Goal: Task Accomplishment & Management: Manage account settings

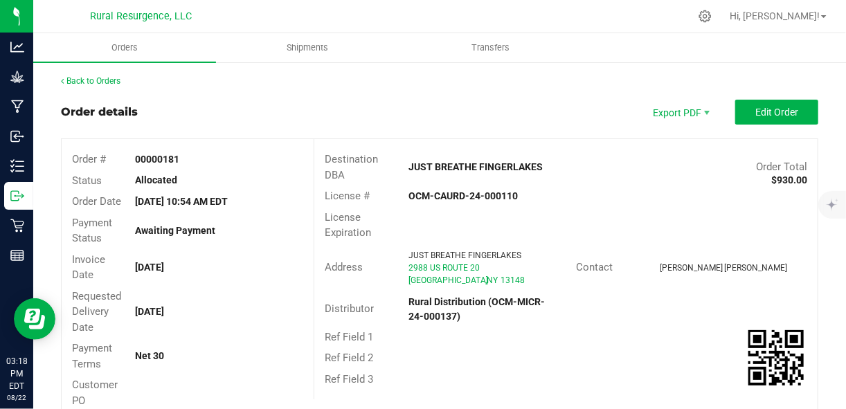
scroll to position [395, 0]
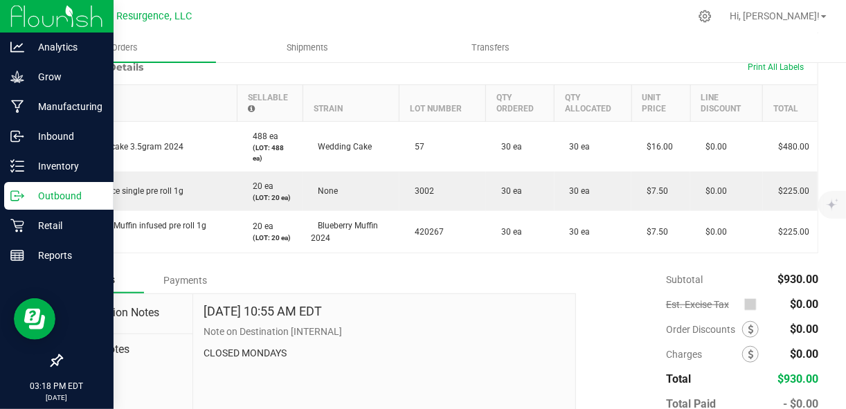
click at [60, 190] on p "Outbound" at bounding box center [65, 196] width 83 height 17
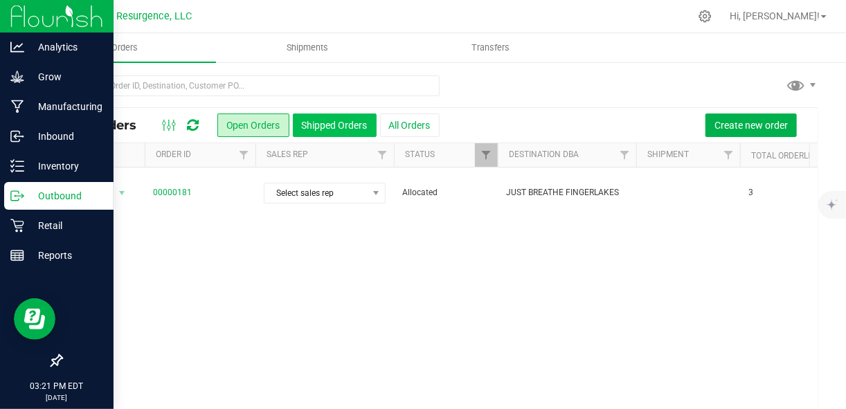
drag, startPoint x: 124, startPoint y: 183, endPoint x: 314, endPoint y: 123, distance: 199.2
click at [314, 123] on button "Shipped Orders" at bounding box center [335, 126] width 84 height 24
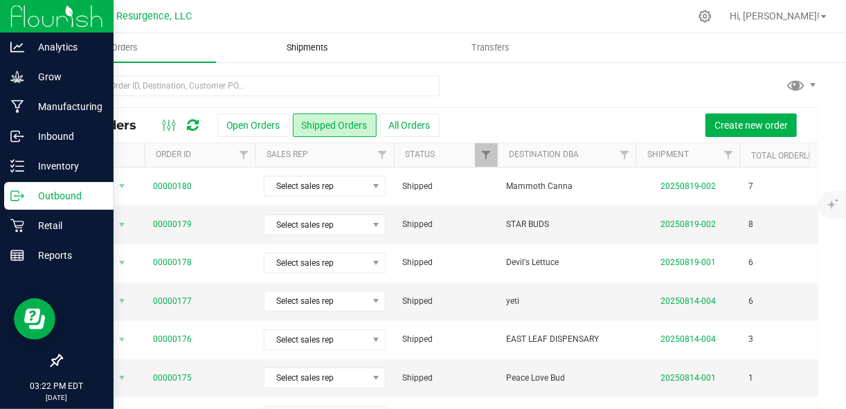
click at [313, 45] on span "Shipments" at bounding box center [307, 48] width 79 height 12
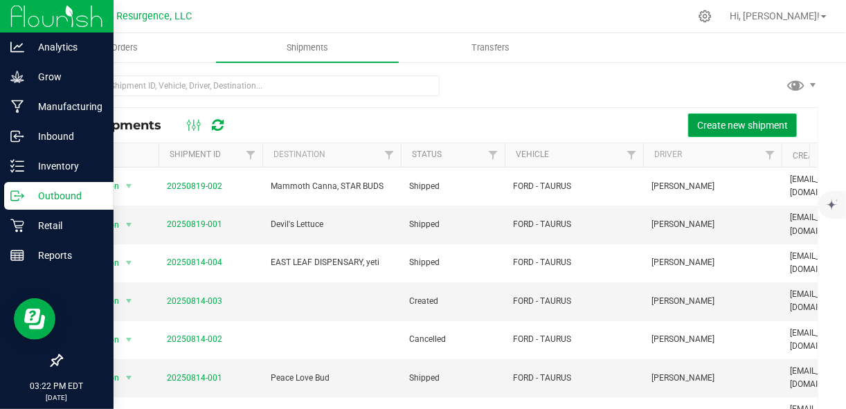
click at [723, 125] on span "Create new shipment" at bounding box center [742, 125] width 91 height 11
click at [746, 122] on span "Create new shipment" at bounding box center [742, 125] width 91 height 11
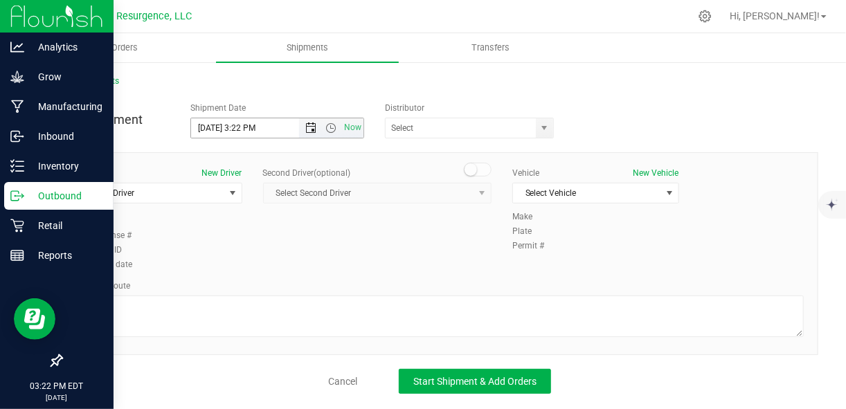
click at [312, 127] on span "Open the date view" at bounding box center [310, 128] width 11 height 11
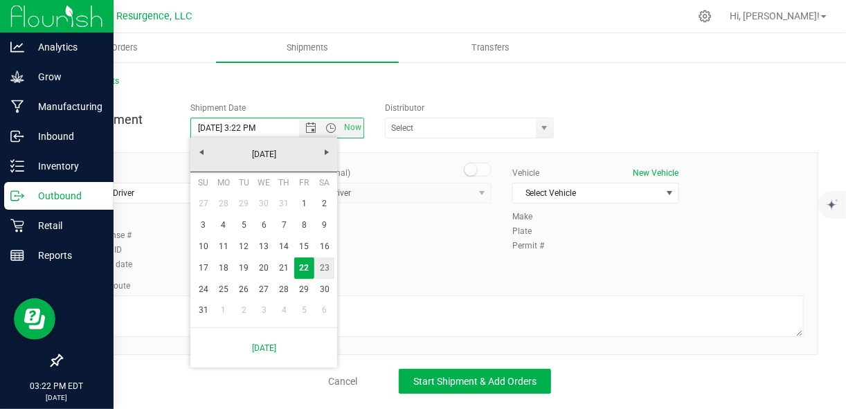
click at [318, 264] on link "23" at bounding box center [324, 268] width 20 height 21
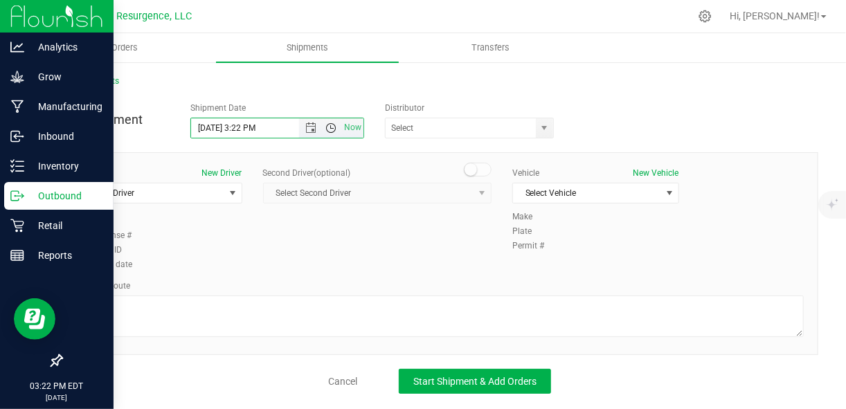
click at [335, 129] on span "Open the time view" at bounding box center [330, 128] width 11 height 11
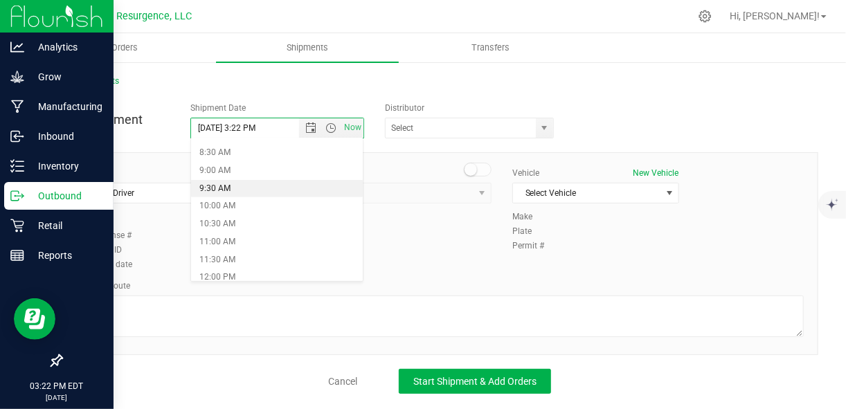
scroll to position [300, 0]
click at [260, 201] on li "10:00 AM" at bounding box center [277, 206] width 172 height 18
type input "8/23/2025 10:00 AM"
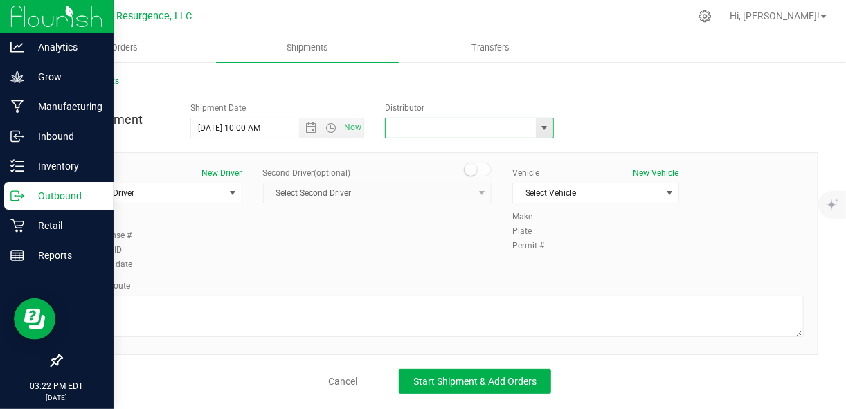
click at [442, 128] on input "text" at bounding box center [458, 127] width 145 height 19
click at [545, 136] on span "select" at bounding box center [544, 127] width 17 height 19
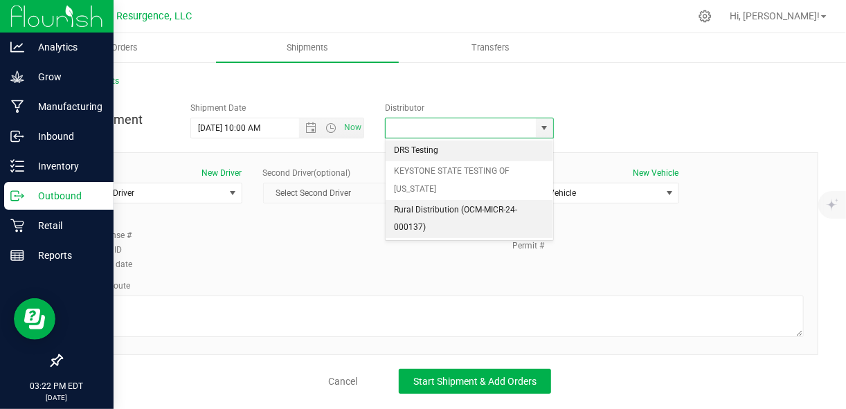
click at [482, 208] on li "Rural Distribution (OCM-MICR-24-000137)" at bounding box center [470, 219] width 168 height 38
type input "Rural Distribution (OCM-MICR-24-000137)"
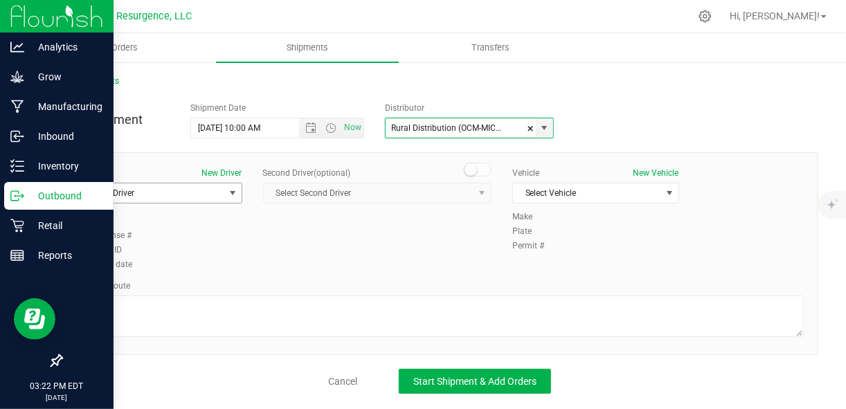
click at [213, 195] on span "Select Driver" at bounding box center [150, 192] width 148 height 19
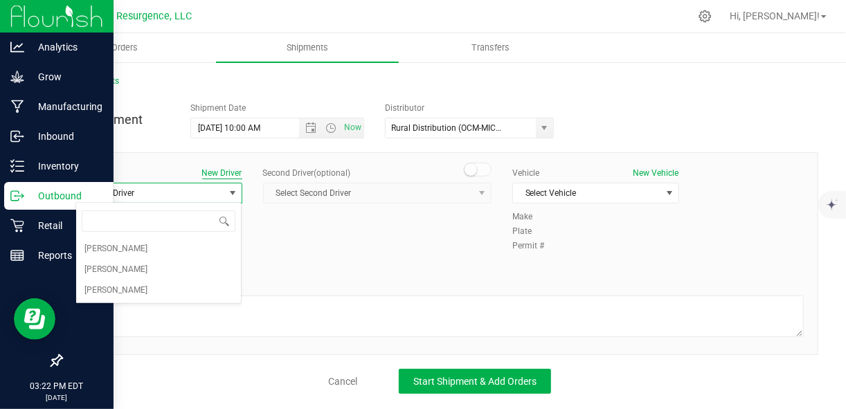
click at [222, 175] on button "New Driver" at bounding box center [222, 173] width 40 height 12
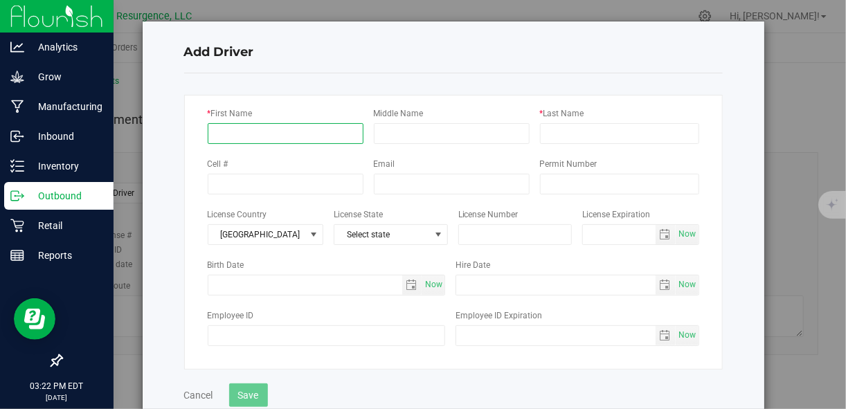
click at [327, 131] on input "* First Name" at bounding box center [286, 133] width 156 height 21
type input "deb"
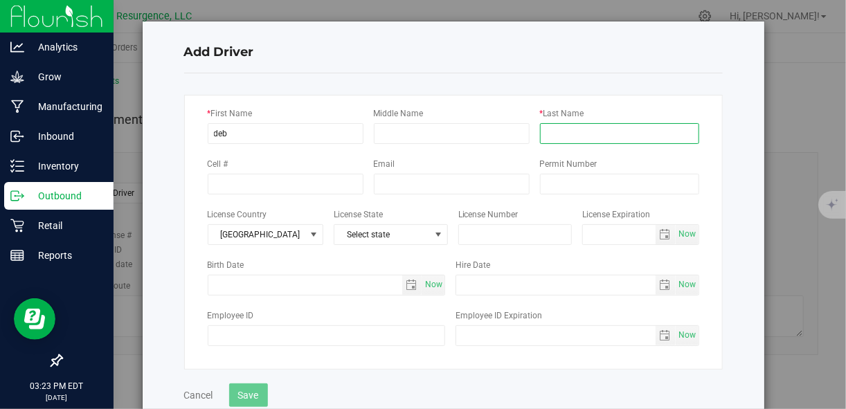
click at [579, 136] on input "* Last Name" at bounding box center [619, 133] width 159 height 21
click at [567, 134] on input "* Last Name" at bounding box center [619, 133] width 159 height 21
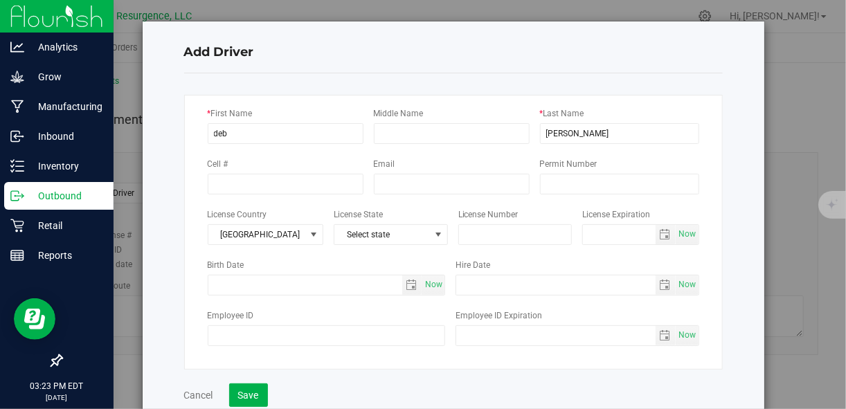
click at [624, 106] on div "* Last Name ritch" at bounding box center [619, 125] width 159 height 38
click at [611, 132] on input "ritch" at bounding box center [619, 133] width 159 height 21
type input "Ritchie"
click at [601, 84] on fieldset "* First Name deb Middle Name * Last Name Ritchie Cell # Email farmerstew@gmail.…" at bounding box center [453, 226] width 539 height 285
click at [474, 182] on input "[EMAIL_ADDRESS][DOMAIN_NAME]" at bounding box center [452, 184] width 156 height 21
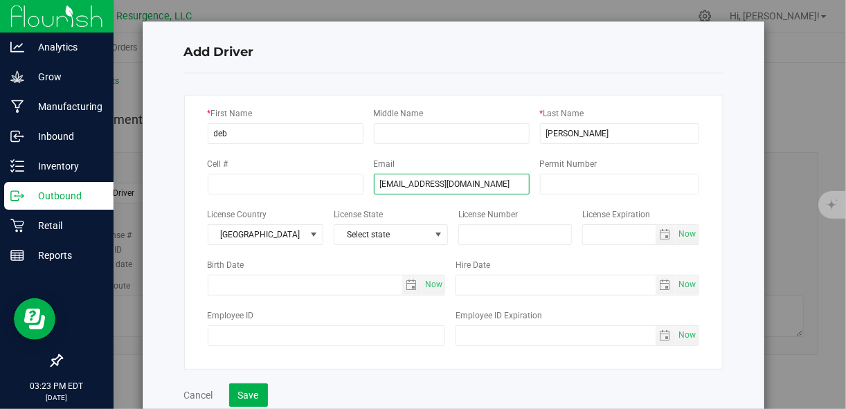
click at [474, 182] on input "[EMAIL_ADDRESS][DOMAIN_NAME]" at bounding box center [452, 184] width 156 height 21
type input "farmerstew@gmail."
click at [469, 185] on input "farmerstew@gmail." at bounding box center [452, 184] width 156 height 21
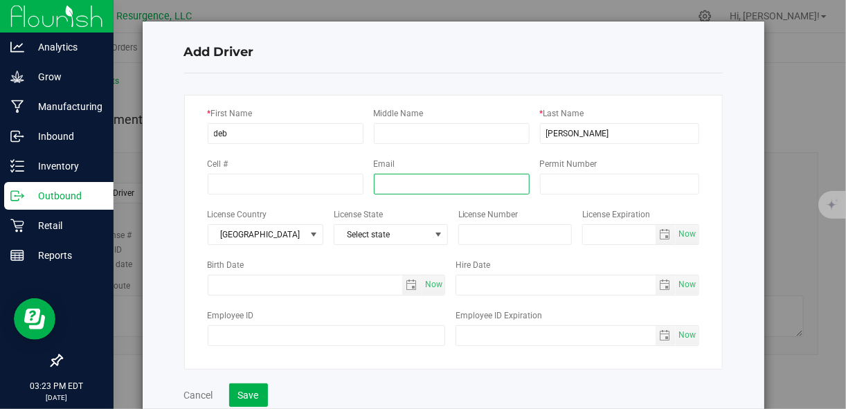
scroll to position [53, 0]
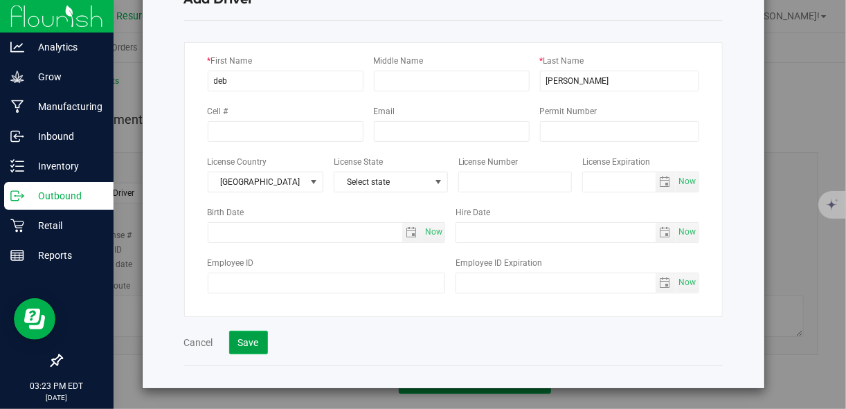
click at [245, 347] on button "Save" at bounding box center [248, 343] width 39 height 24
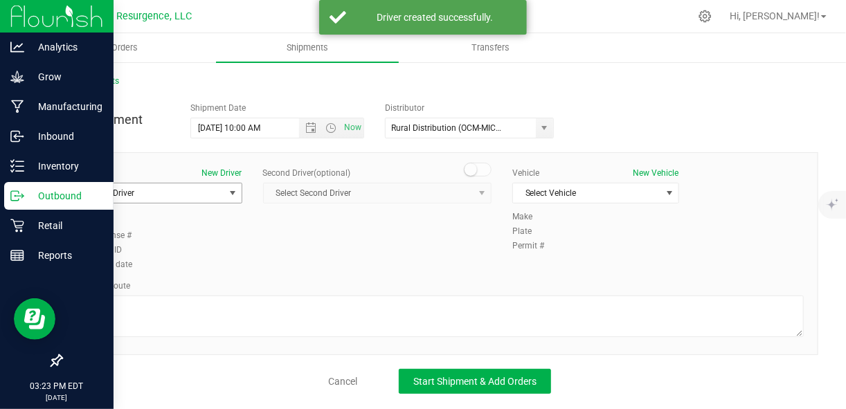
click at [227, 192] on span "select" at bounding box center [232, 193] width 11 height 11
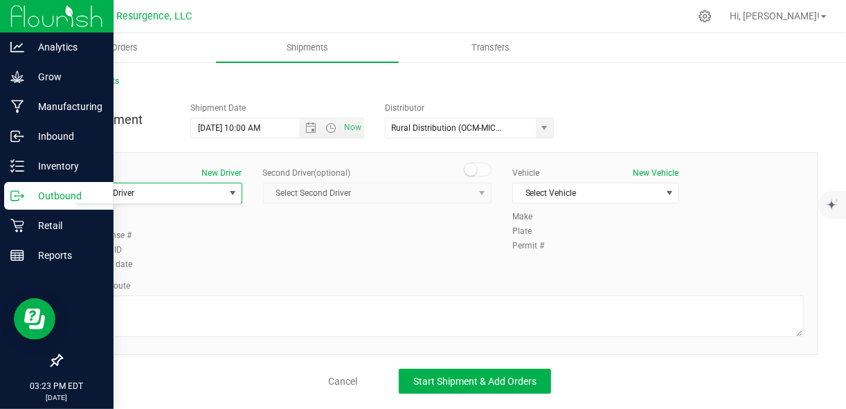
click at [273, 223] on div "Driver New Driver Select Driver Select Driver STEWART RITCHIE SAM RITCHIE Don S…" at bounding box center [439, 220] width 749 height 106
click at [227, 190] on span "select" at bounding box center [232, 193] width 11 height 11
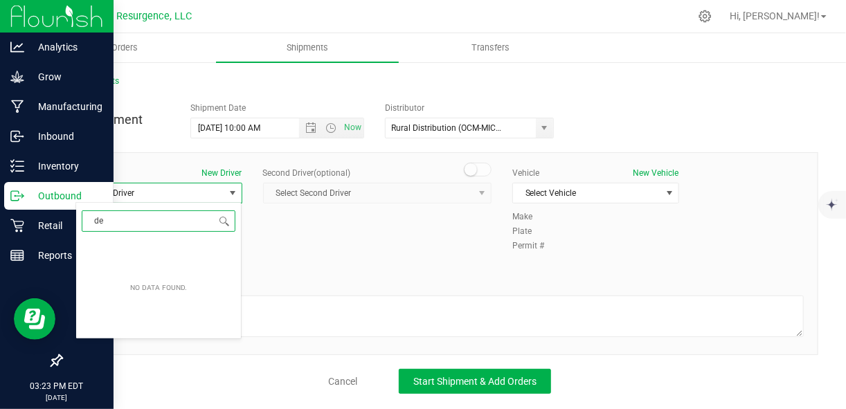
type input "de"
click at [179, 198] on span "Select Driver" at bounding box center [150, 192] width 148 height 19
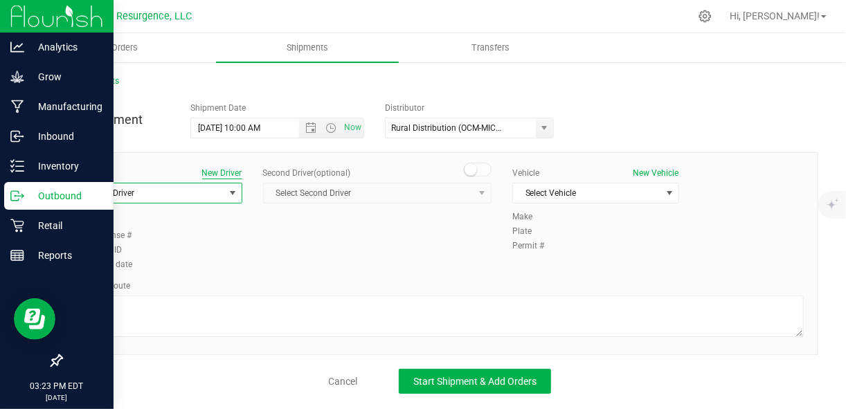
click at [219, 174] on button "New Driver" at bounding box center [222, 173] width 40 height 12
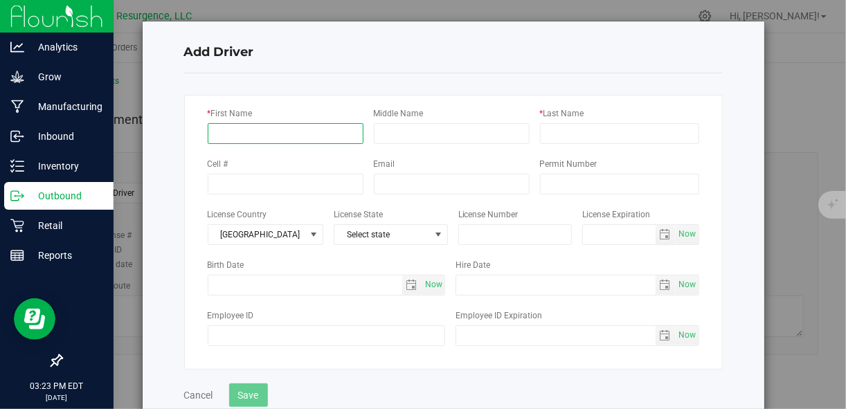
click at [278, 136] on input "* First Name" at bounding box center [286, 133] width 156 height 21
type input "de"
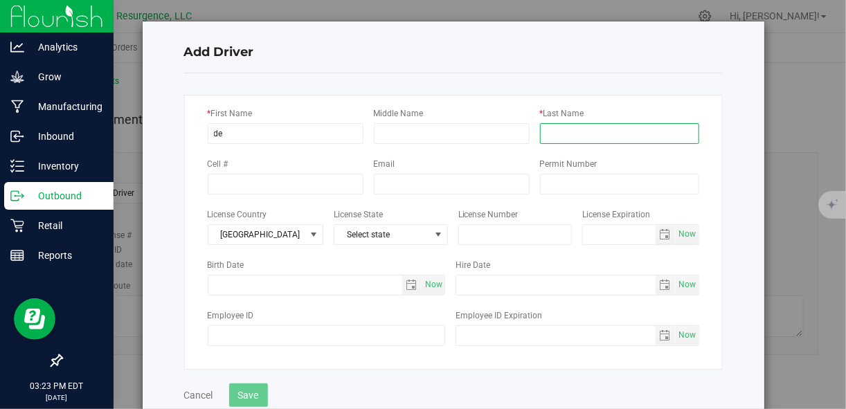
click at [550, 129] on input "* Last Name" at bounding box center [619, 133] width 159 height 21
type input "Ritchie"
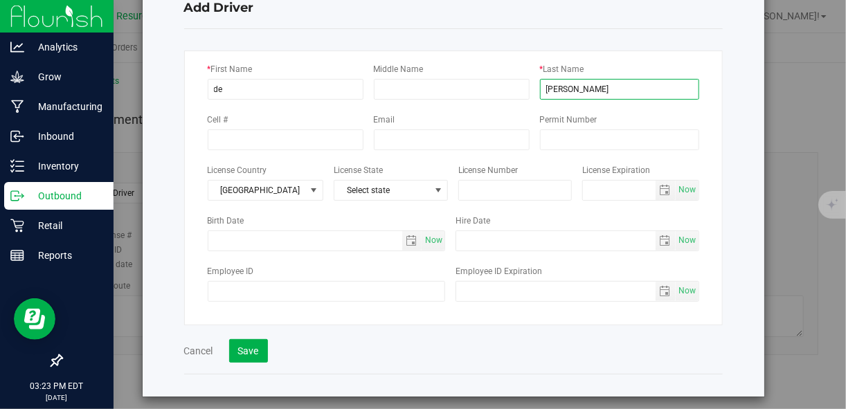
scroll to position [48, 0]
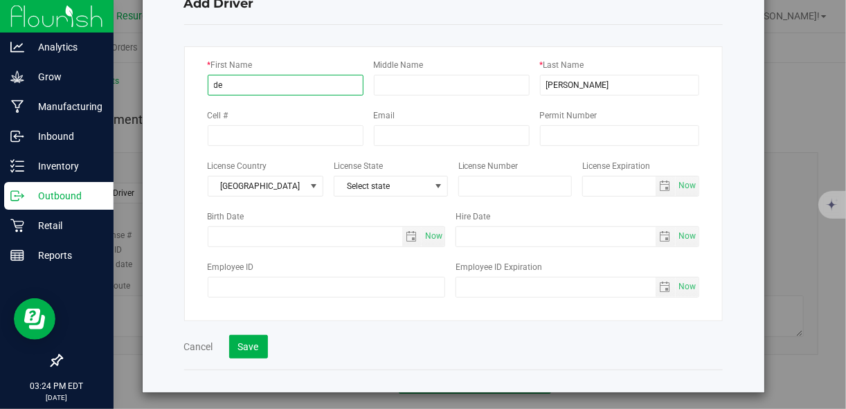
click at [258, 87] on input "de" at bounding box center [286, 85] width 156 height 21
type input "deb"
click at [172, 159] on div "Add Driver * First Name deb Middle Name * Last Name Ritchie Cell # Email Permit…" at bounding box center [454, 182] width 622 height 419
click at [246, 342] on button "Save" at bounding box center [248, 347] width 39 height 24
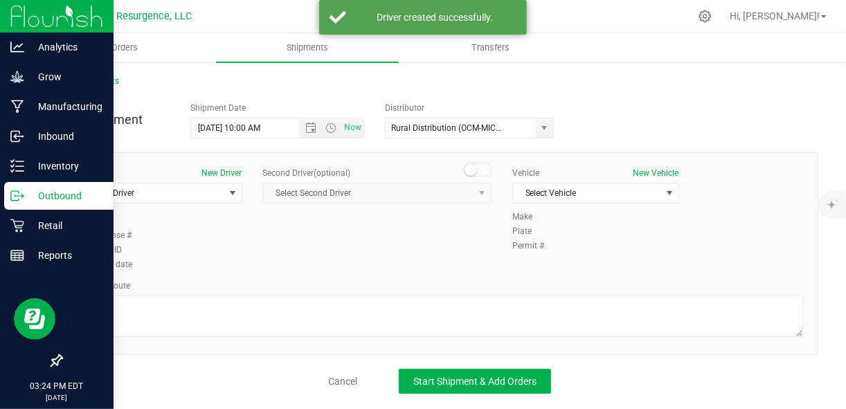
click at [302, 196] on span "Select Second Driver Select Second Driver STEWART RITCHIE SAM RITCHIE Don Shelt…" at bounding box center [377, 193] width 229 height 21
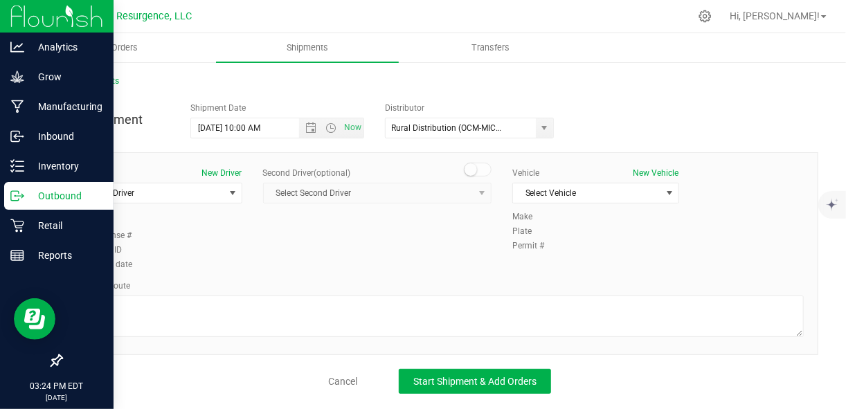
click at [382, 239] on div "Driver New Driver Select Driver Select Driver Driver Driver license # Employee …" at bounding box center [439, 220] width 749 height 106
click at [402, 197] on span "Select Second Driver Select Second Driver STEWART RITCHIE SAM RITCHIE Don Shelt…" at bounding box center [377, 193] width 229 height 21
click at [235, 191] on span "select" at bounding box center [232, 193] width 11 height 11
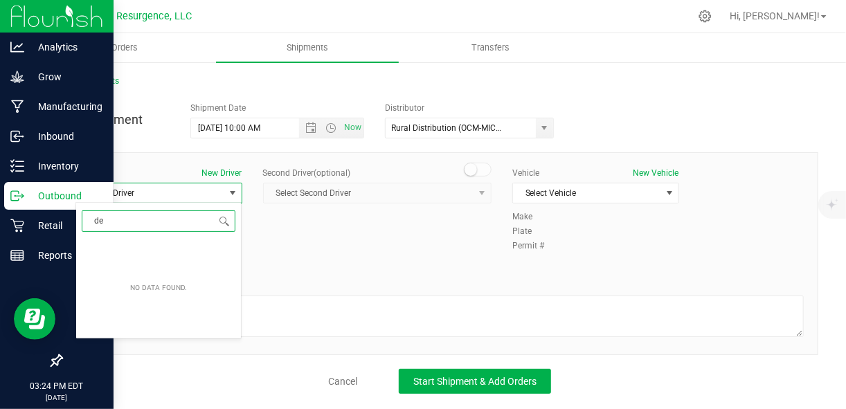
type input "d"
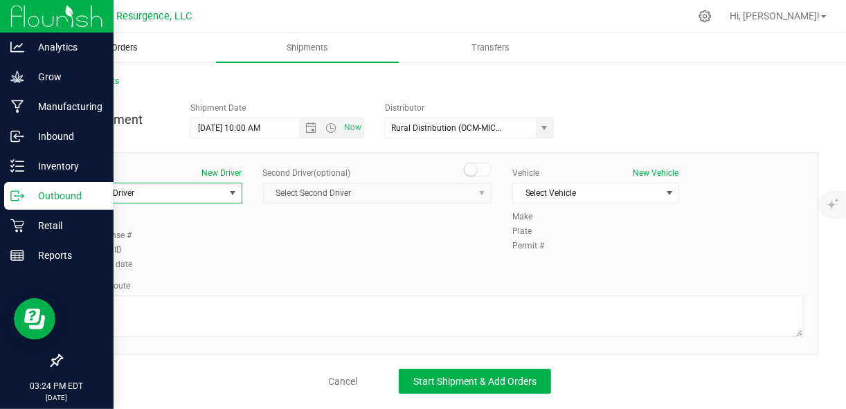
click at [116, 47] on span "Orders" at bounding box center [125, 48] width 64 height 12
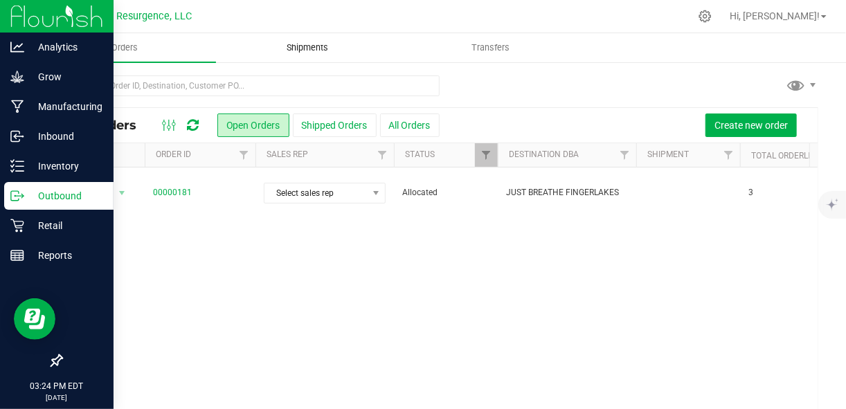
click at [327, 57] on uib-tab-heading "Shipments" at bounding box center [307, 48] width 181 height 28
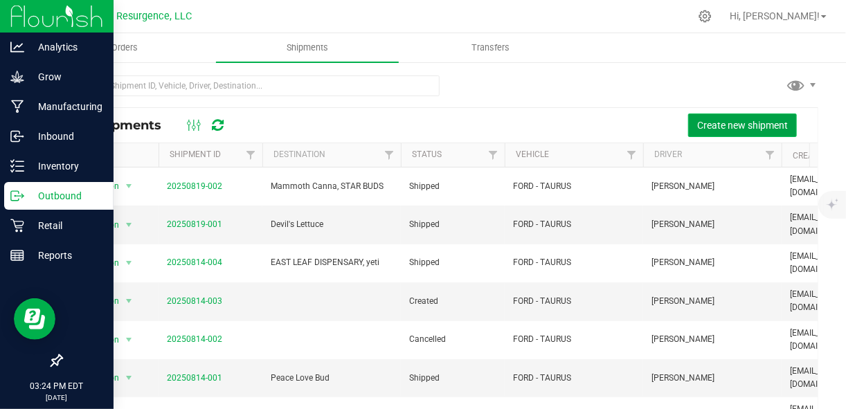
click at [719, 130] on button "Create new shipment" at bounding box center [742, 126] width 109 height 24
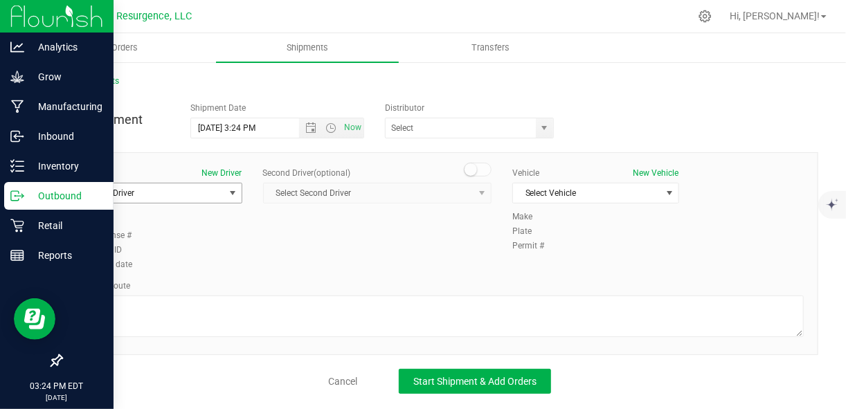
click at [208, 199] on span "Select Driver" at bounding box center [150, 192] width 148 height 19
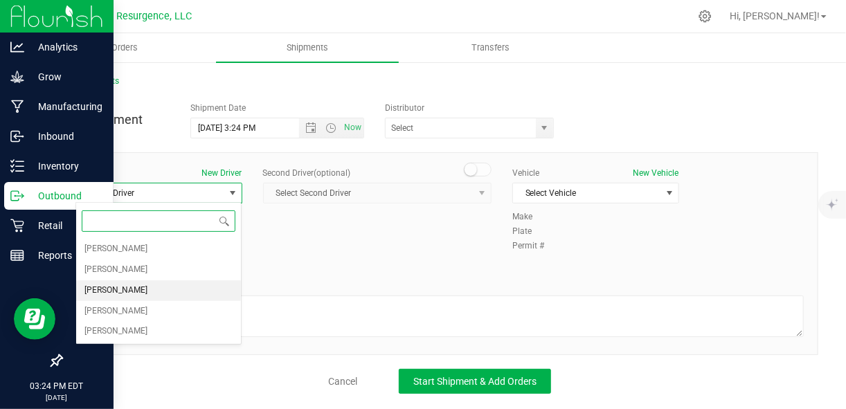
click at [172, 286] on li "deb Ritchie" at bounding box center [158, 290] width 165 height 21
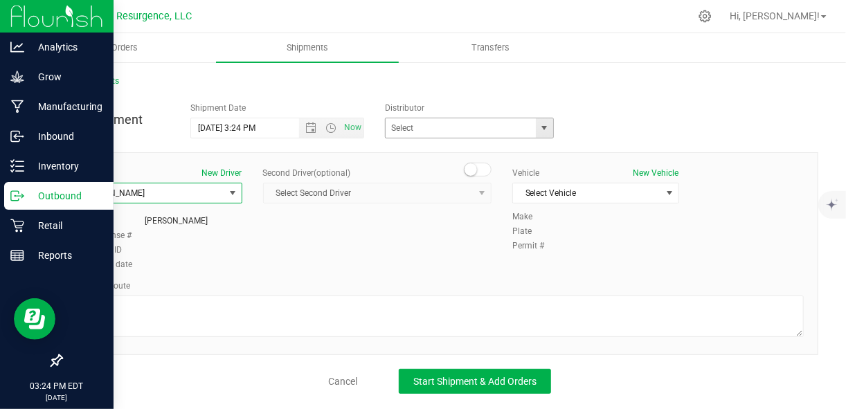
click at [549, 130] on span "select" at bounding box center [544, 128] width 11 height 11
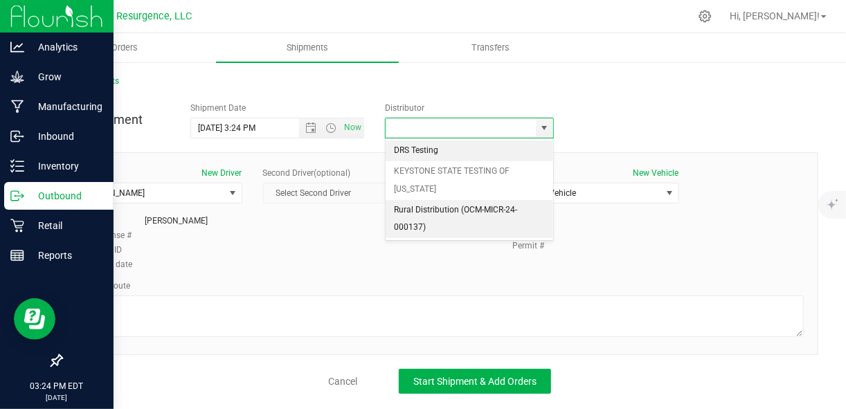
click at [489, 210] on li "Rural Distribution (OCM-MICR-24-000137)" at bounding box center [470, 219] width 168 height 38
type input "Rural Distribution (OCM-MICR-24-000137)"
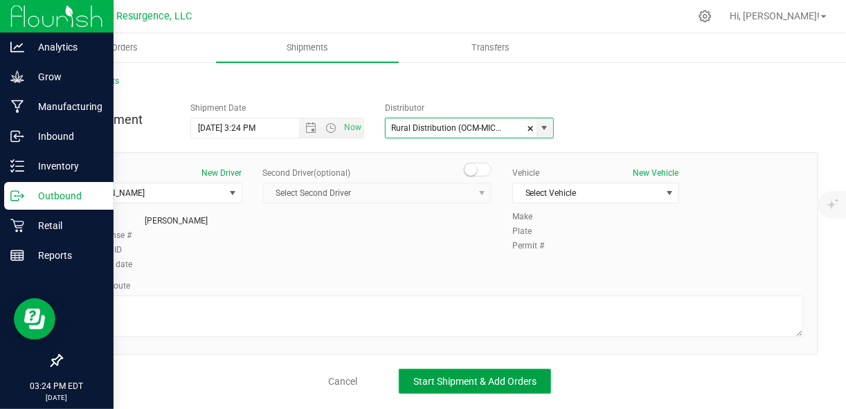
click at [493, 382] on span "Start Shipment & Add Orders" at bounding box center [474, 381] width 123 height 11
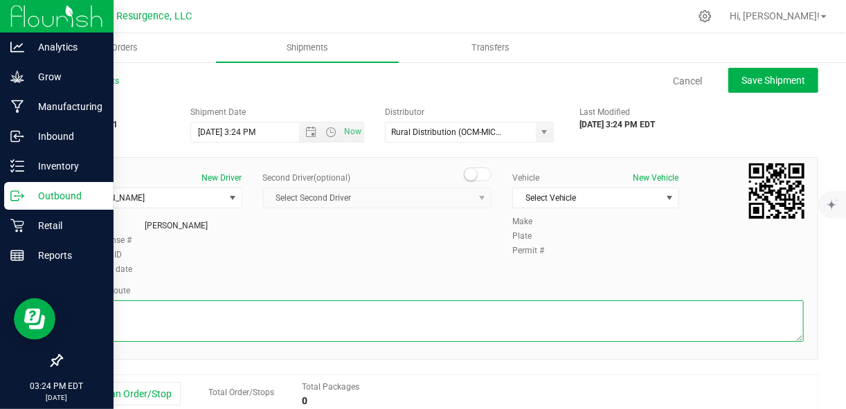
click at [360, 309] on textarea at bounding box center [439, 321] width 728 height 42
type textarea "g"
type textarea "follow gps do not deviate"
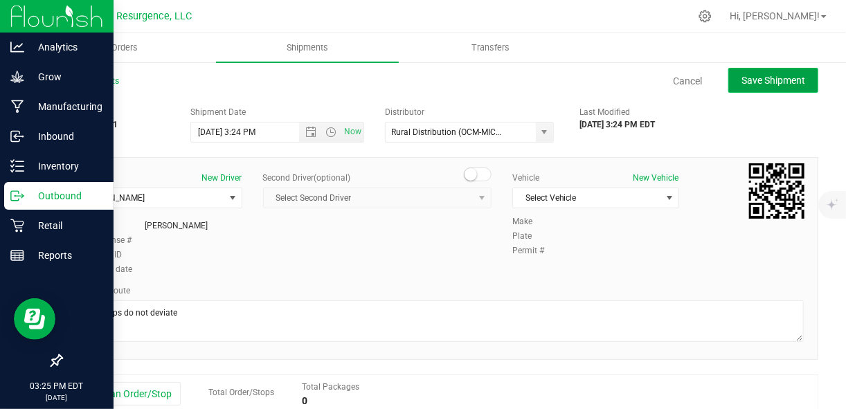
click at [777, 86] on button "Save Shipment" at bounding box center [773, 80] width 90 height 25
type input "8/22/2025 7:24 PM"
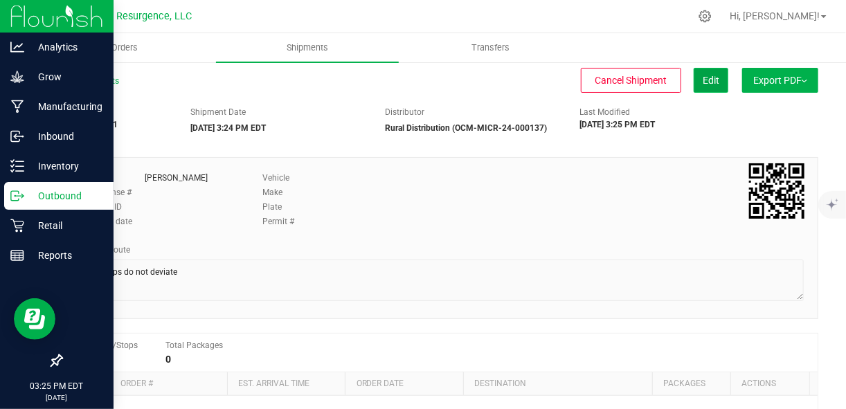
click at [712, 76] on button "Edit" at bounding box center [711, 80] width 35 height 25
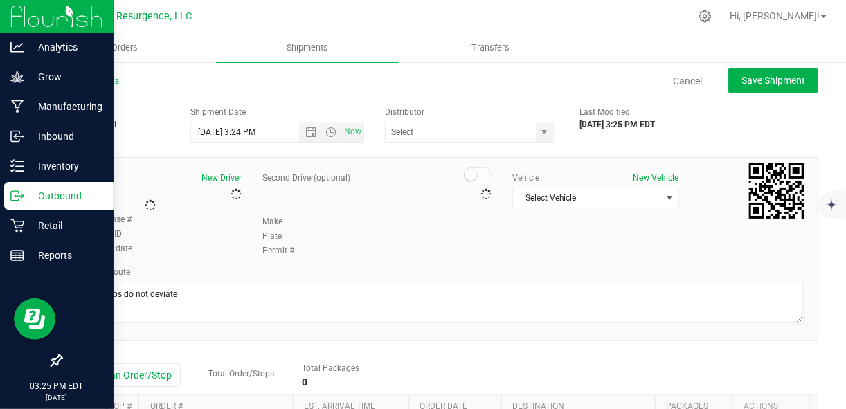
type input "Rural Distribution (OCM-MICR-24-000137)"
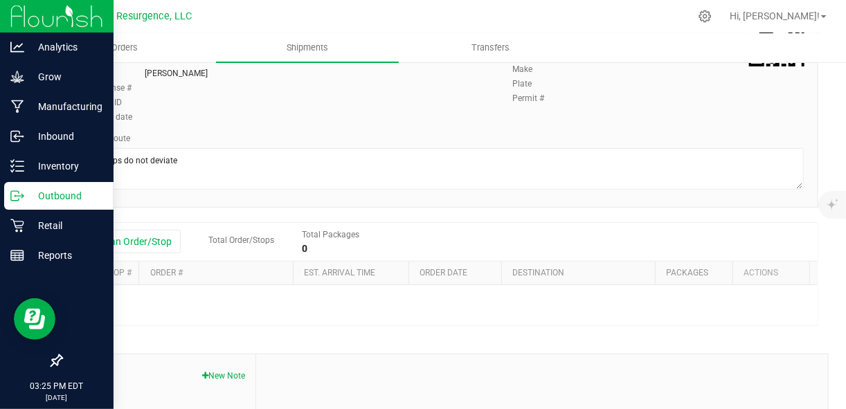
scroll to position [154, 0]
click at [153, 244] on button "Add an Order/Stop" at bounding box center [126, 240] width 109 height 24
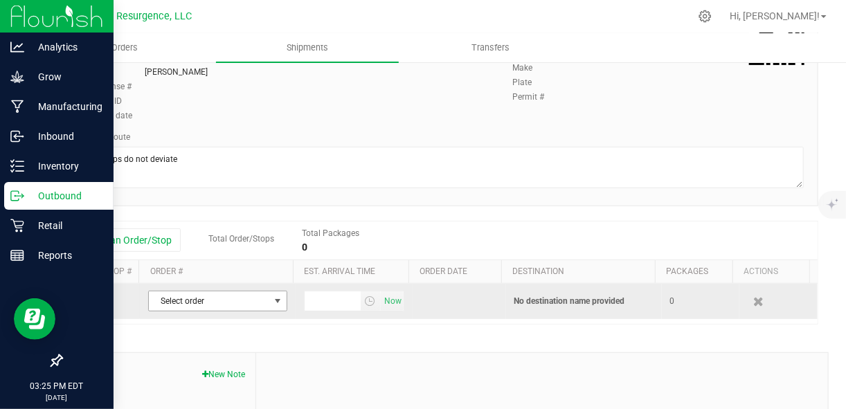
click at [244, 299] on span "Select order" at bounding box center [209, 300] width 120 height 19
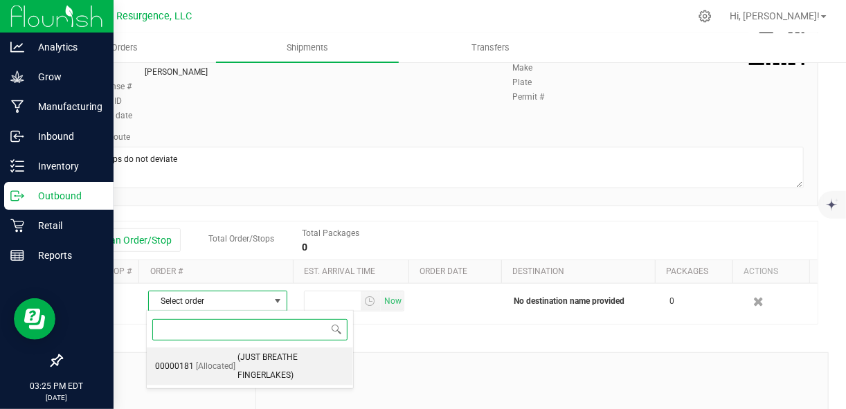
click at [237, 364] on span "(JUST BREATHE FINGERLAKES)" at bounding box center [290, 366] width 107 height 35
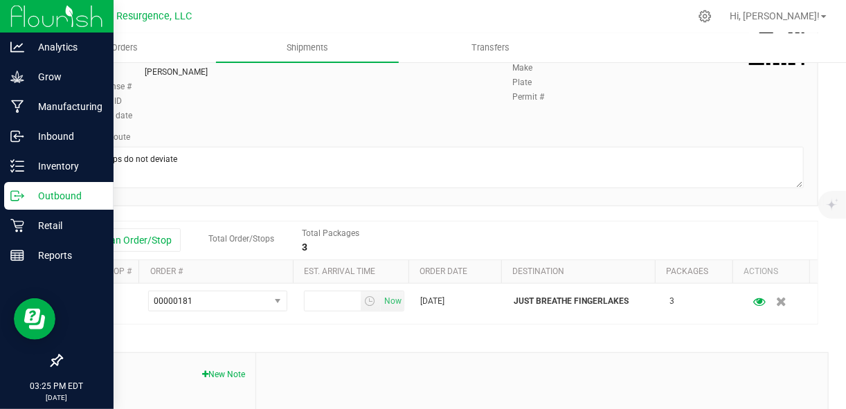
scroll to position [0, 0]
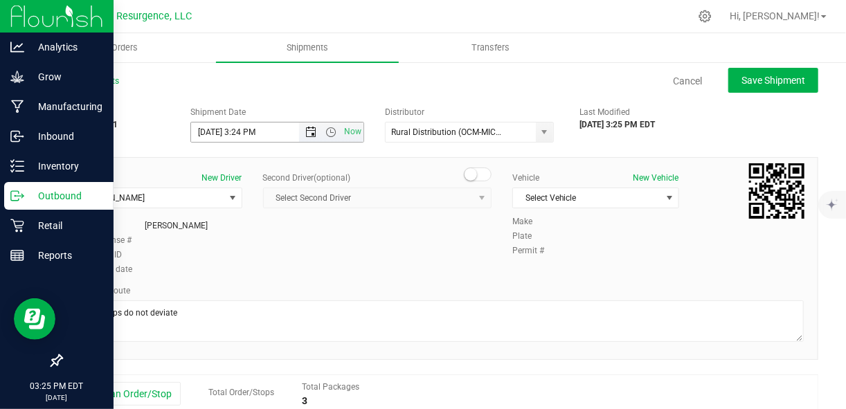
click at [299, 129] on span "Open the date view" at bounding box center [311, 132] width 24 height 11
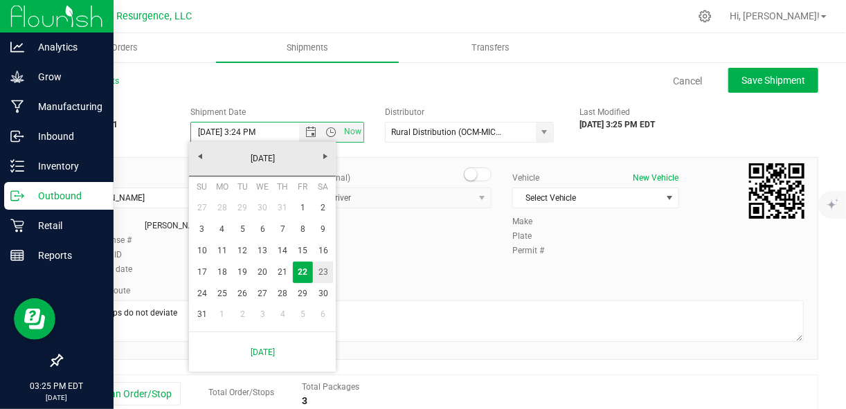
click at [321, 265] on link "23" at bounding box center [323, 272] width 20 height 21
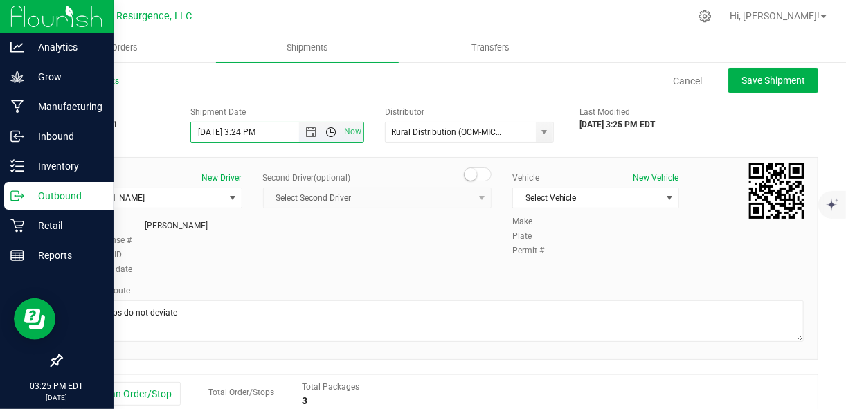
click at [330, 132] on span "Open the time view" at bounding box center [330, 132] width 11 height 11
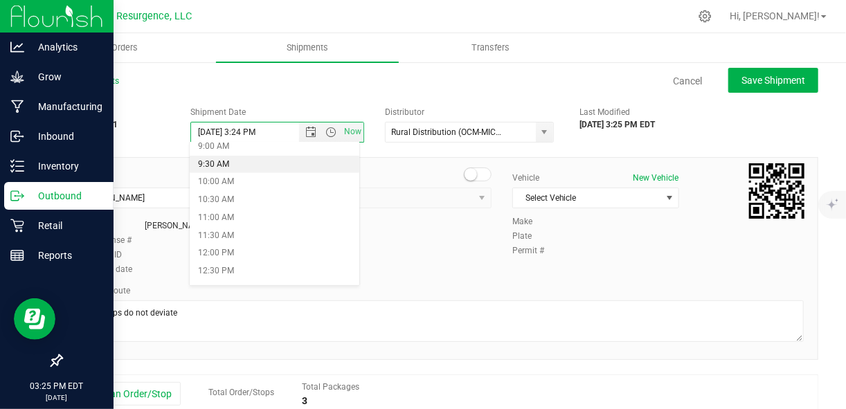
scroll to position [328, 0]
click at [260, 181] on li "10:00 AM" at bounding box center [275, 181] width 170 height 18
type input "8/23/2025 10:00 AM"
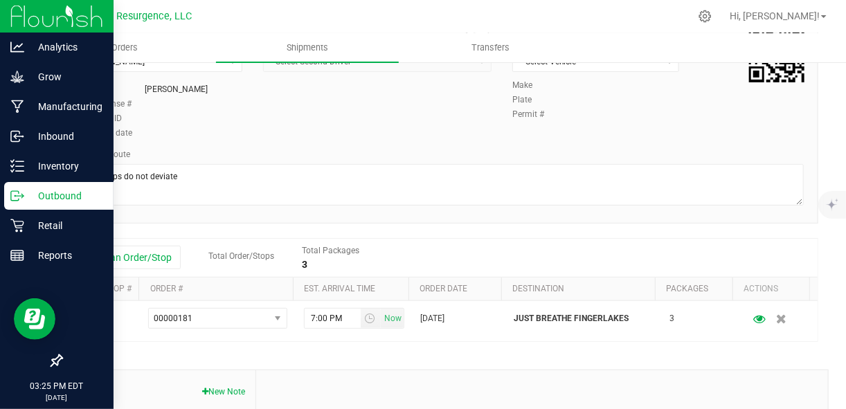
scroll to position [137, 0]
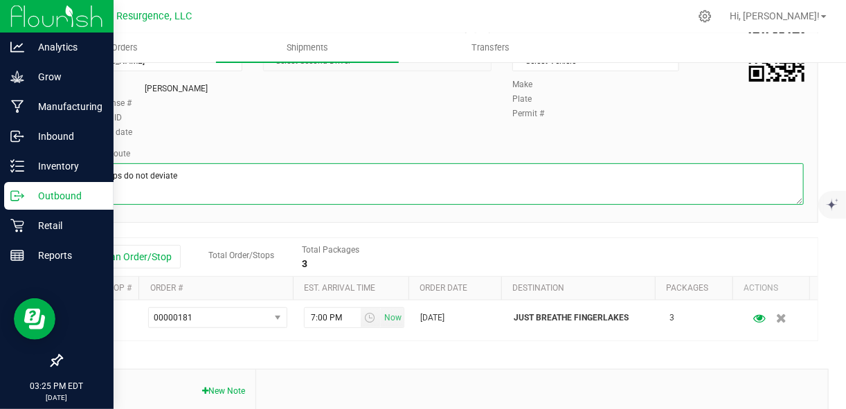
click at [410, 203] on textarea at bounding box center [439, 184] width 728 height 42
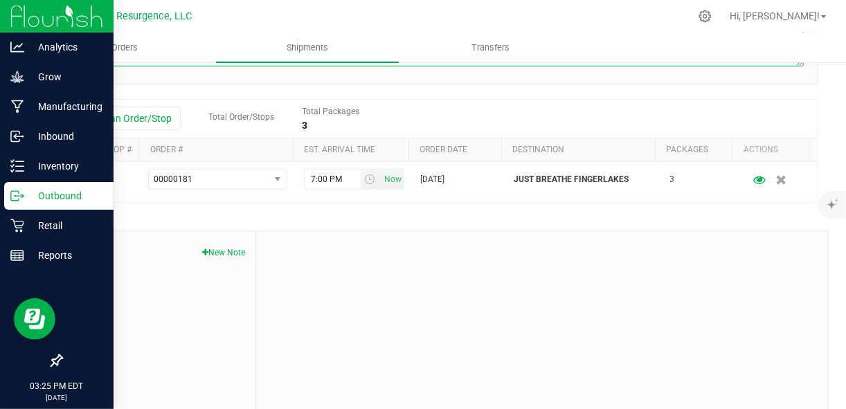
scroll to position [275, 0]
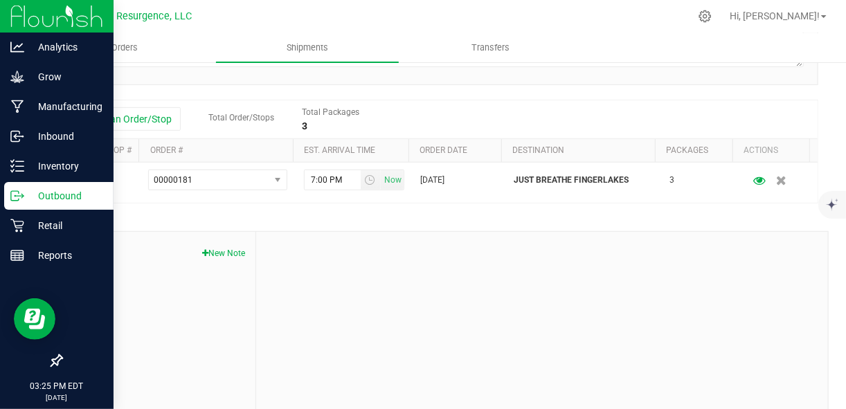
click at [415, 237] on div at bounding box center [542, 325] width 572 height 186
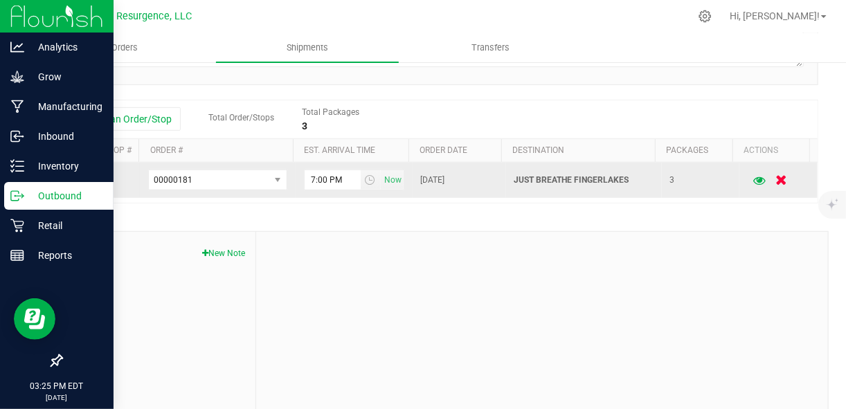
click at [772, 188] on button "button" at bounding box center [782, 180] width 24 height 27
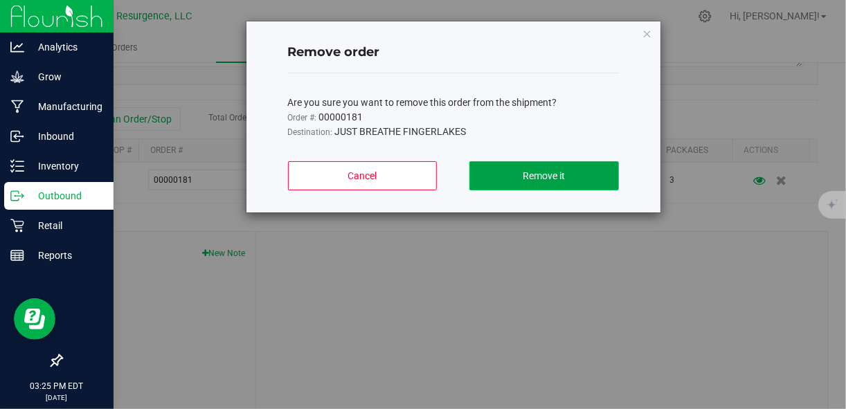
click at [528, 173] on span "Remove it" at bounding box center [544, 175] width 42 height 11
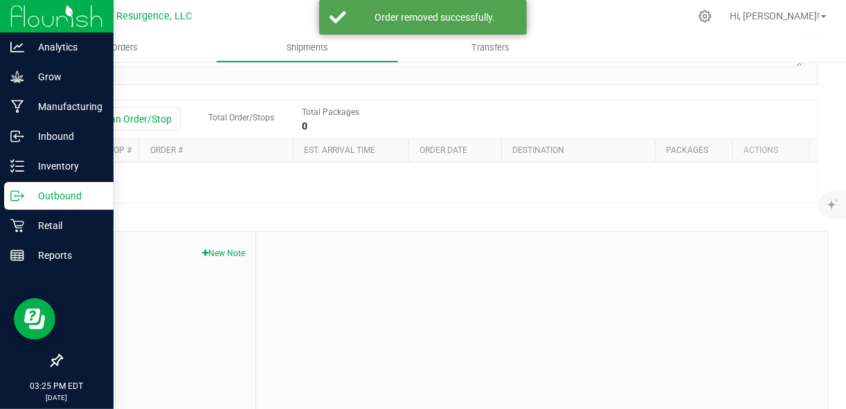
type input "Rural Distribution (OCM-MICR-24-000137)"
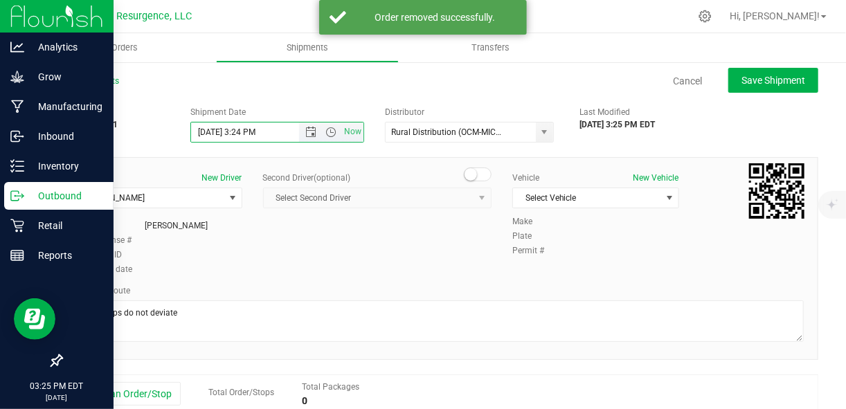
click at [261, 133] on input "8/22/2025 3:24 PM" at bounding box center [256, 132] width 131 height 19
click at [317, 144] on div "Shipment # 20250822-001 Created Shipment Date 8/22/2025 3:24 PM Now Distributor…" at bounding box center [439, 396] width 757 height 593
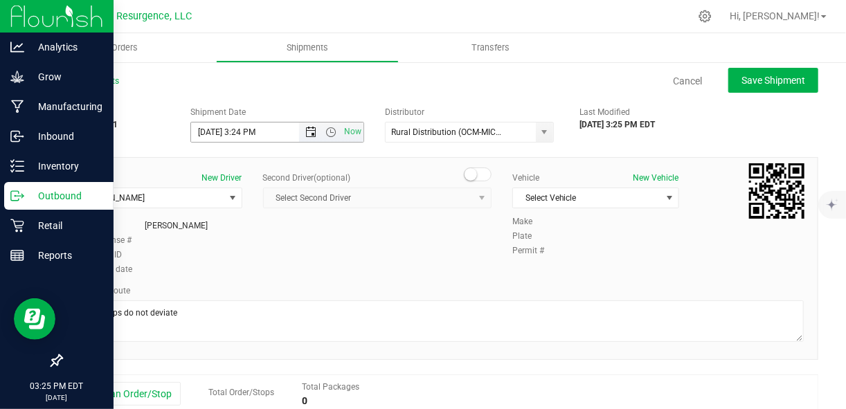
click at [309, 133] on span "Open the date view" at bounding box center [310, 132] width 11 height 11
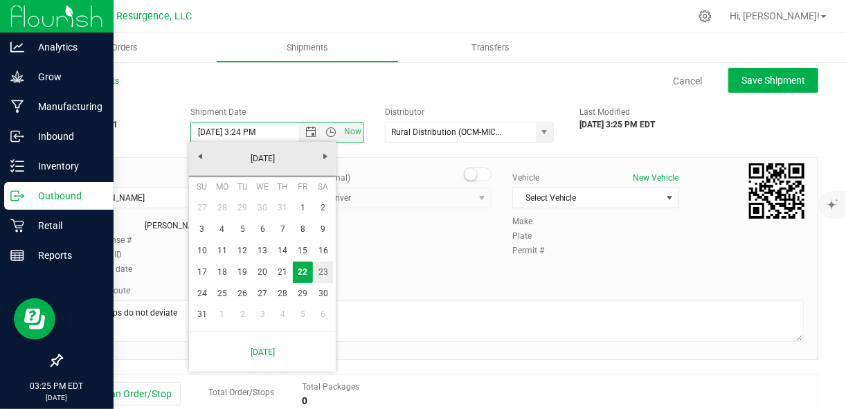
click at [318, 272] on link "23" at bounding box center [323, 272] width 20 height 21
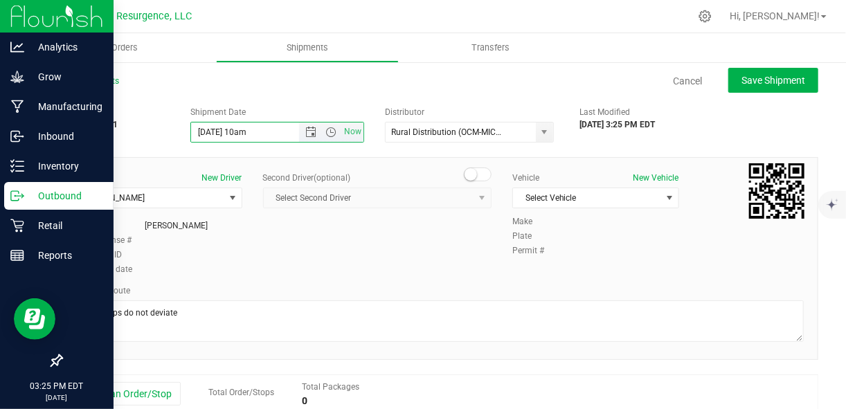
type input "8/23/2025 10am"
click at [288, 97] on div "All Shipments Cancel Save Shipment" at bounding box center [439, 87] width 757 height 25
click at [403, 222] on div "Driver New Driver deb Ritchie Select Driver STEWART RITCHIE SAM RITCHIE deb Rit…" at bounding box center [439, 225] width 749 height 106
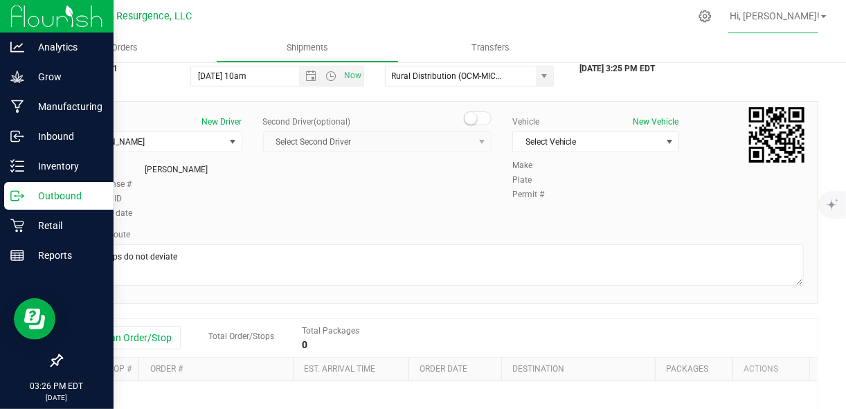
scroll to position [57, 0]
click at [573, 140] on span "Select Vehicle" at bounding box center [587, 141] width 148 height 19
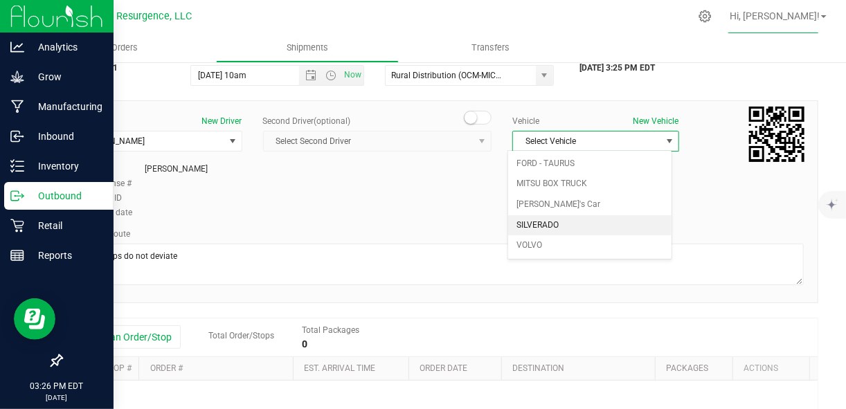
click at [559, 226] on li "SILVERADO" at bounding box center [589, 225] width 163 height 21
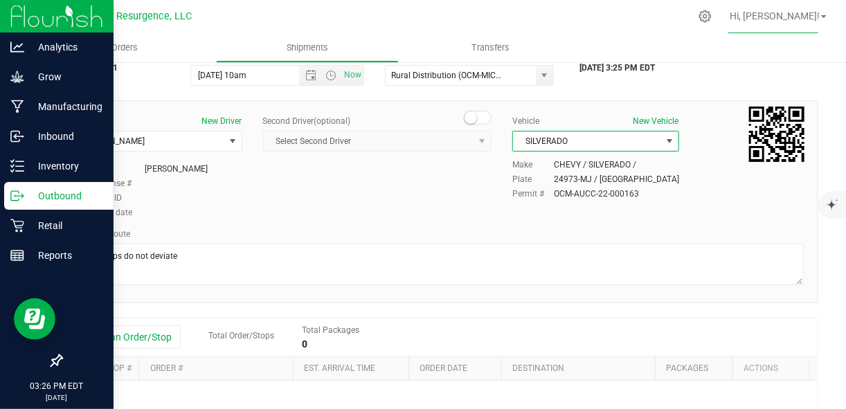
scroll to position [132, 0]
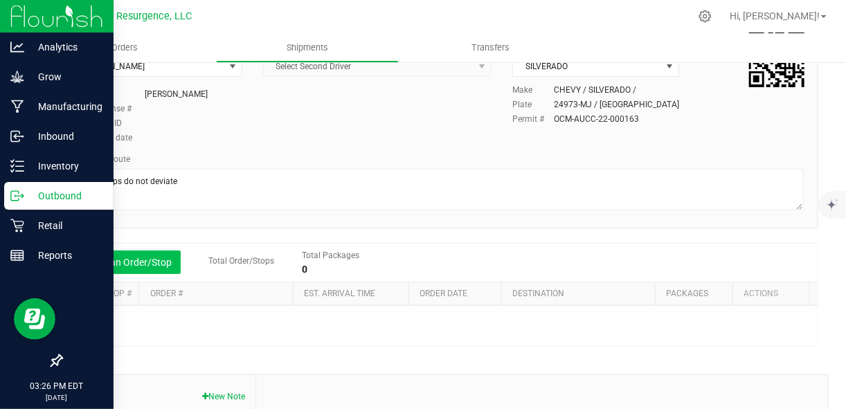
click at [163, 254] on button "Add an Order/Stop" at bounding box center [126, 263] width 109 height 24
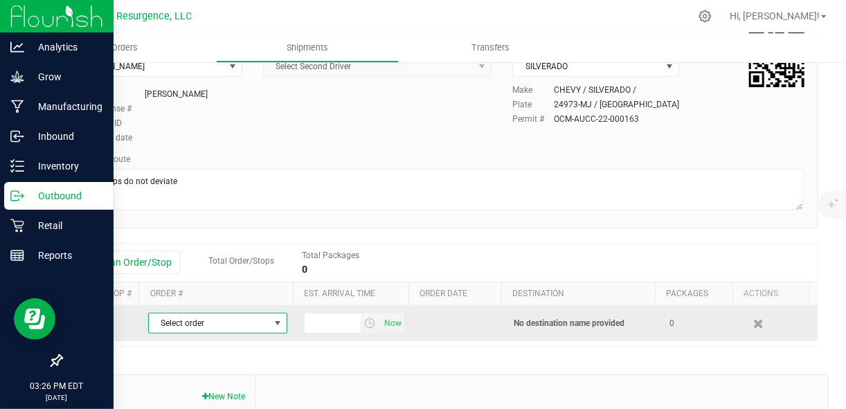
click at [272, 323] on span "select" at bounding box center [277, 323] width 11 height 11
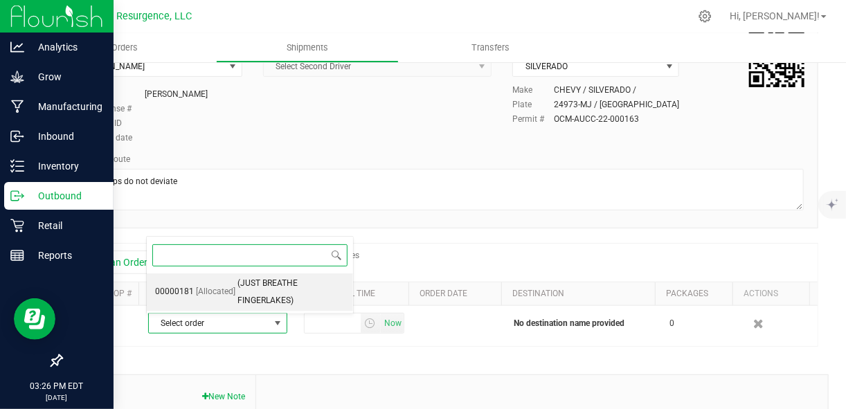
click at [299, 289] on span "(JUST BREATHE FINGERLAKES)" at bounding box center [290, 292] width 107 height 35
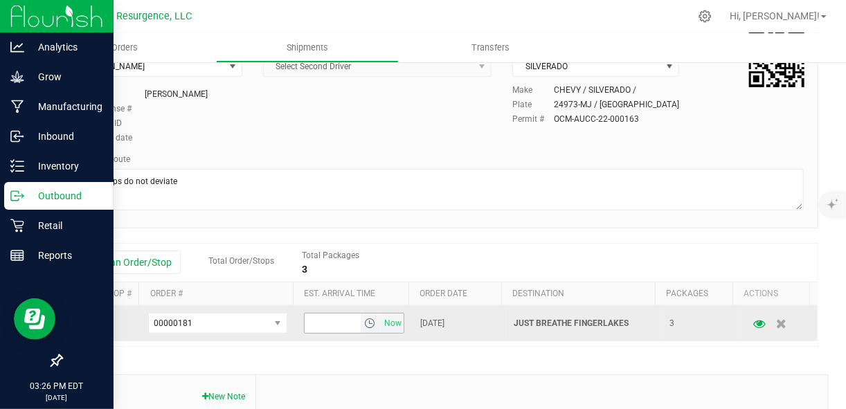
click at [364, 323] on span "select" at bounding box center [369, 323] width 11 height 11
click at [328, 314] on input "text" at bounding box center [333, 323] width 56 height 19
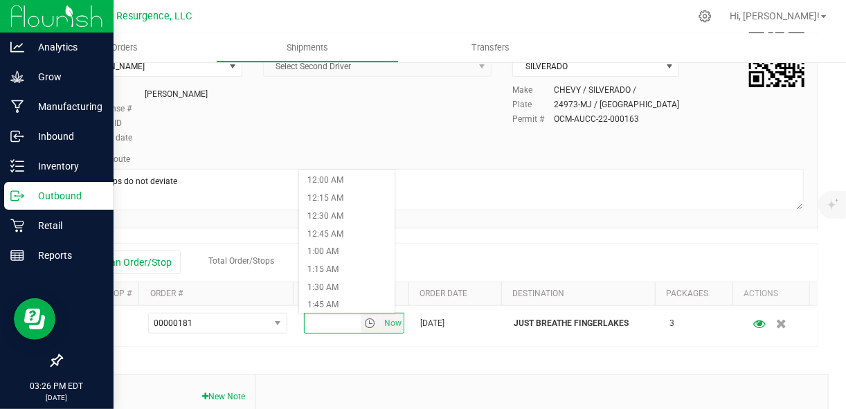
click at [480, 258] on div "Add an Order/Stop Total Order/Stops Total Packages 3" at bounding box center [439, 263] width 735 height 24
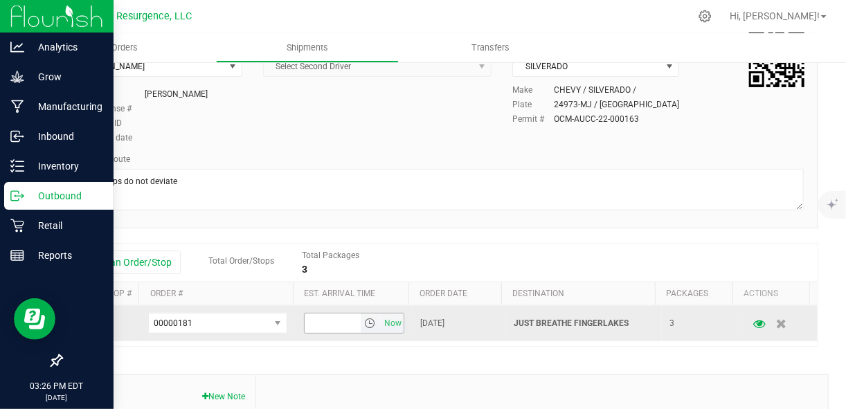
click at [316, 320] on input "text" at bounding box center [333, 323] width 56 height 19
click at [364, 325] on span "select" at bounding box center [369, 323] width 11 height 11
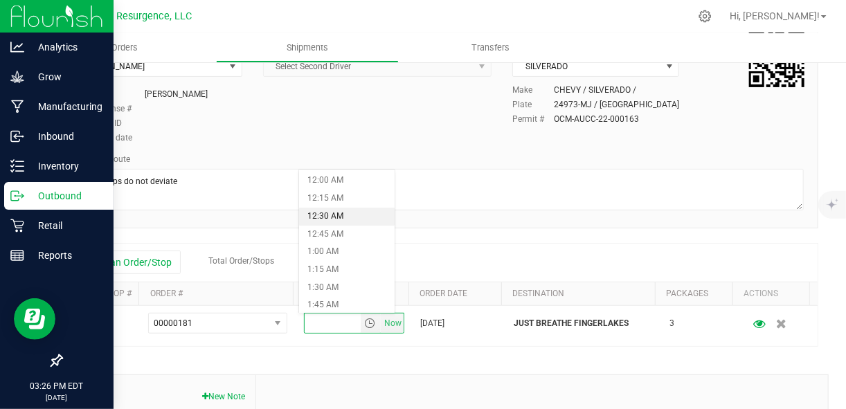
click at [354, 216] on li "12:30 AM" at bounding box center [347, 217] width 96 height 18
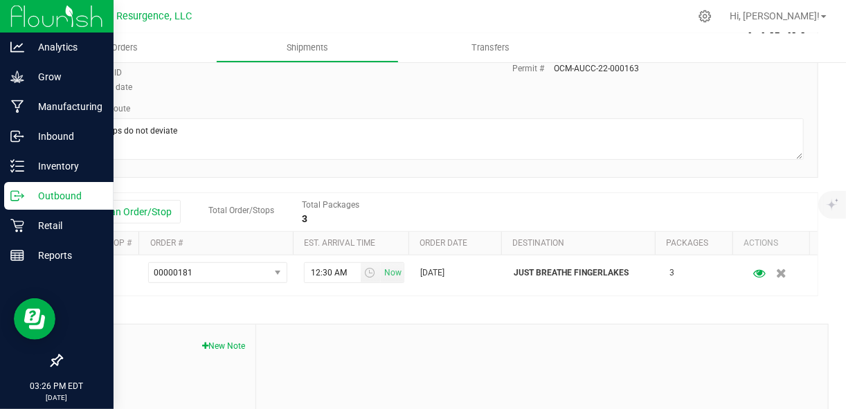
scroll to position [182, 0]
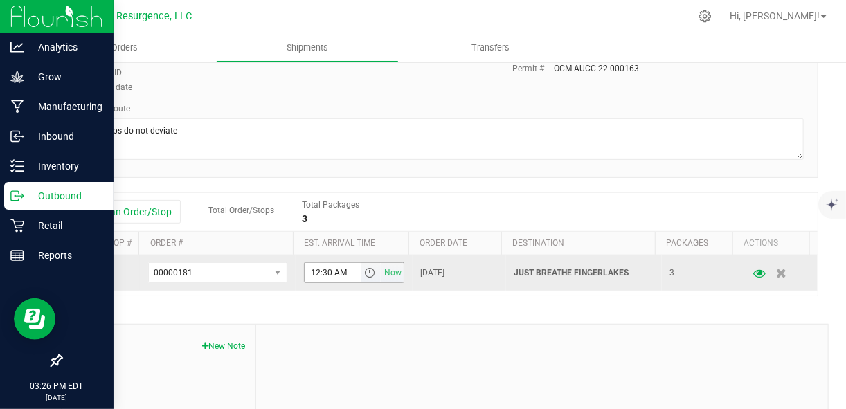
click at [345, 272] on input "12:30 AM" at bounding box center [333, 272] width 56 height 19
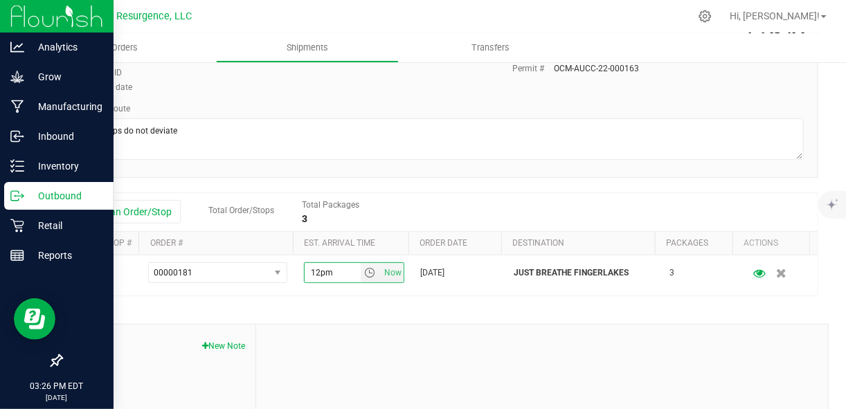
type input "12pm"
click at [419, 220] on div "Add an Order/Stop Total Order/Stops Total Packages 3" at bounding box center [439, 212] width 735 height 24
click at [409, 224] on div "Add an Order/Stop Total Order/Stops Total Packages 3" at bounding box center [440, 212] width 756 height 39
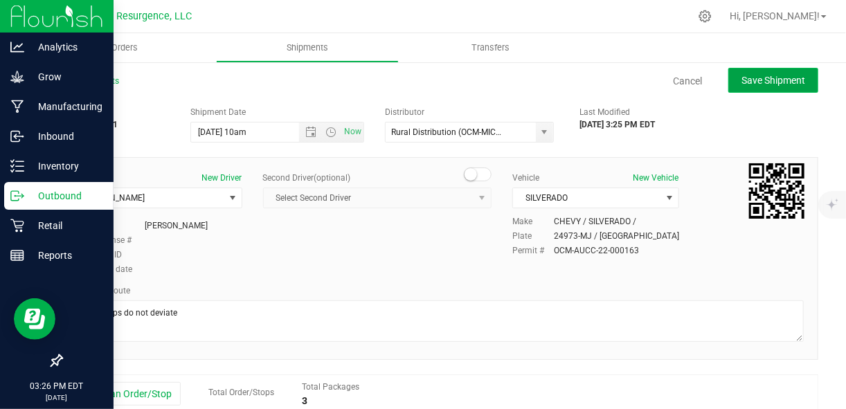
click at [728, 83] on button "Save Shipment" at bounding box center [773, 80] width 90 height 25
type input "8/22/2025 7:26 PM"
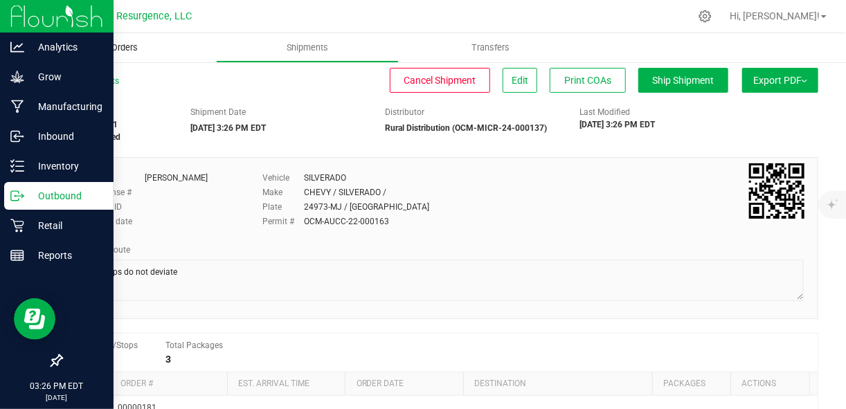
click at [123, 51] on span "Orders" at bounding box center [125, 48] width 64 height 12
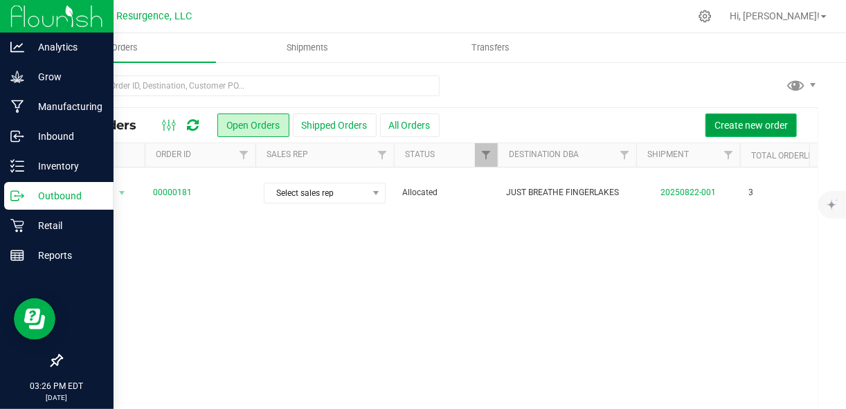
click at [759, 125] on span "Create new order" at bounding box center [750, 125] width 73 height 11
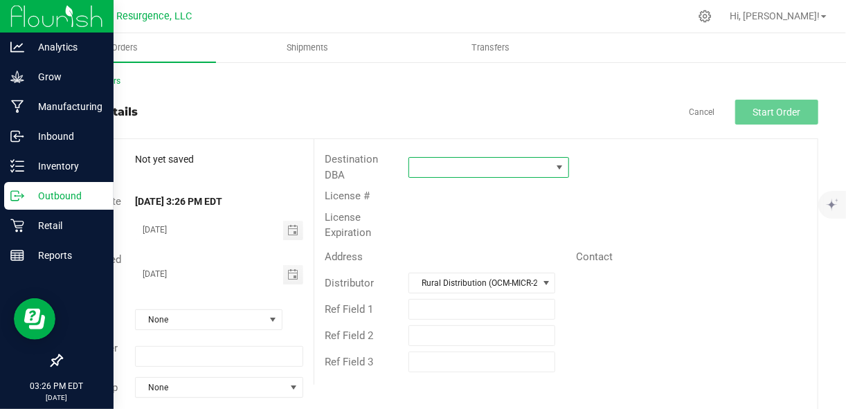
click at [544, 171] on span at bounding box center [480, 167] width 142 height 19
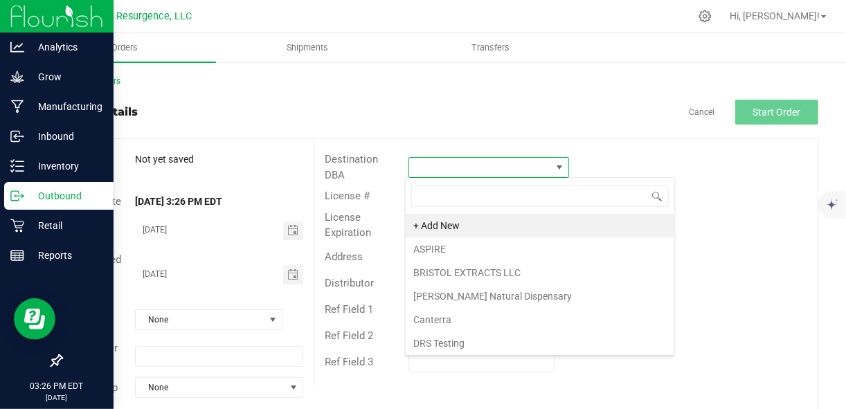
scroll to position [20, 159]
click at [475, 250] on li "ASPIRE" at bounding box center [540, 249] width 269 height 24
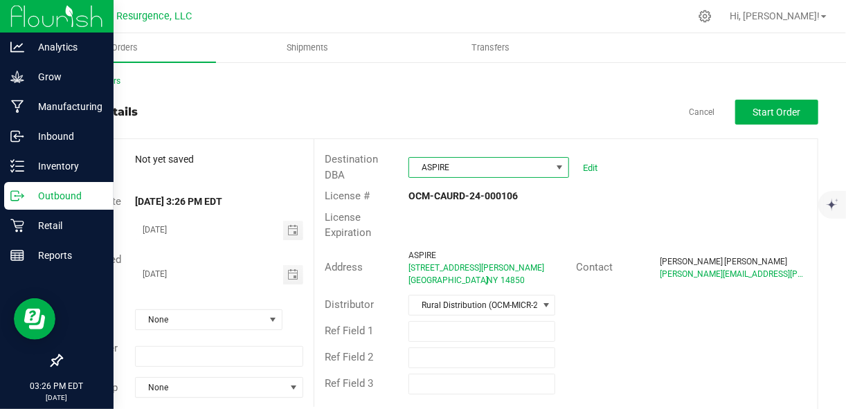
scroll to position [15, 0]
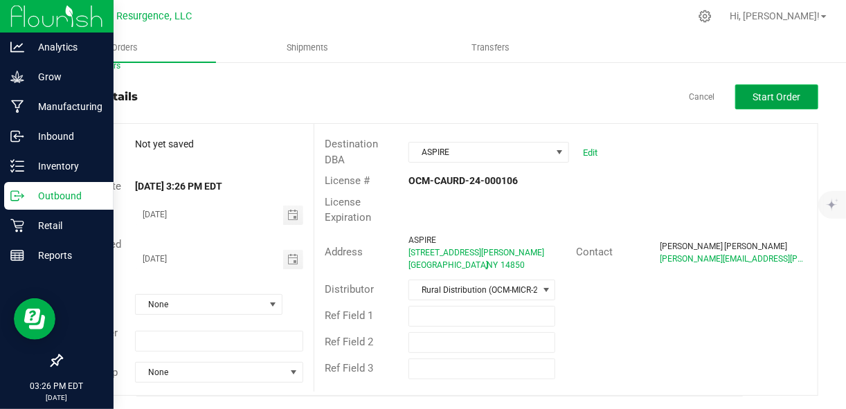
click at [743, 96] on button "Start Order" at bounding box center [776, 96] width 83 height 25
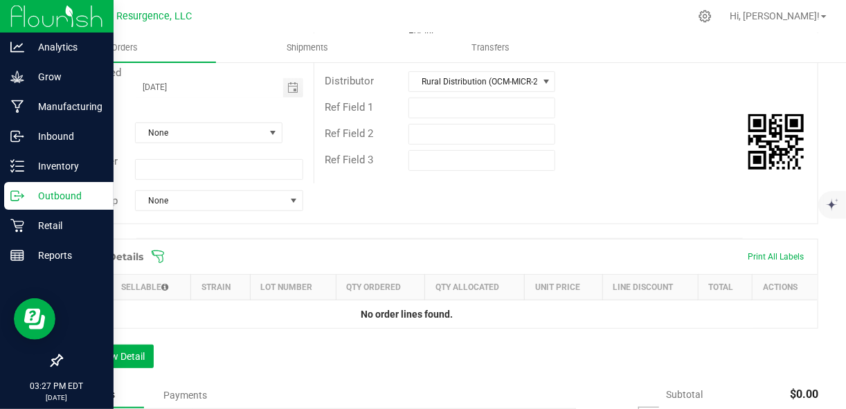
scroll to position [421, 0]
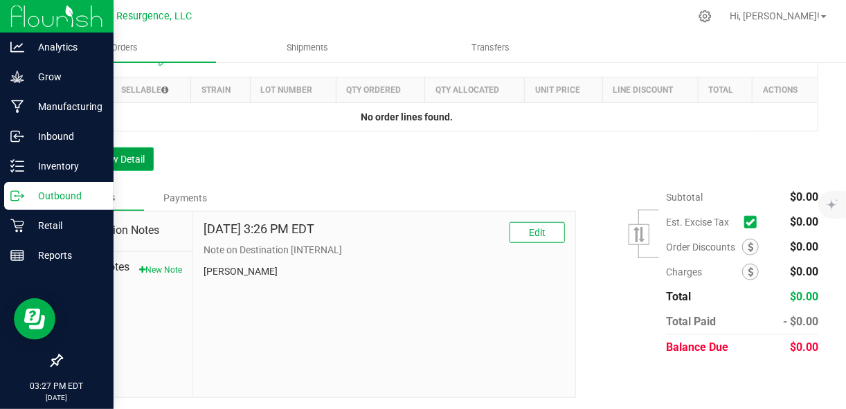
click at [137, 161] on button "Add New Detail" at bounding box center [107, 159] width 93 height 24
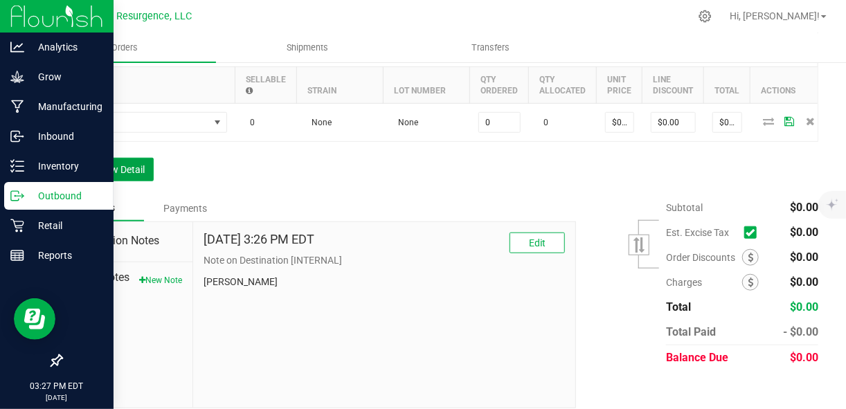
scroll to position [432, 0]
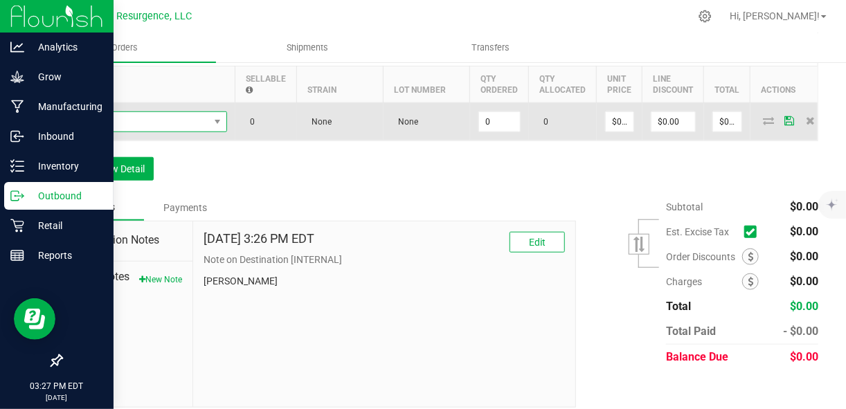
click at [190, 117] on span "NO DATA FOUND" at bounding box center [140, 121] width 138 height 19
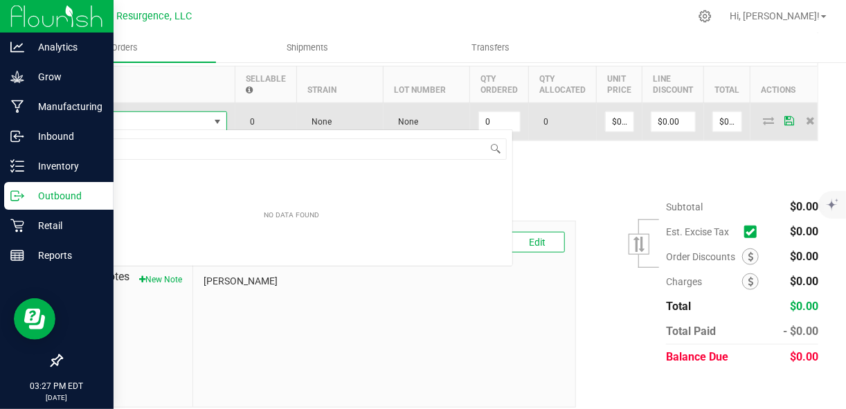
scroll to position [20, 156]
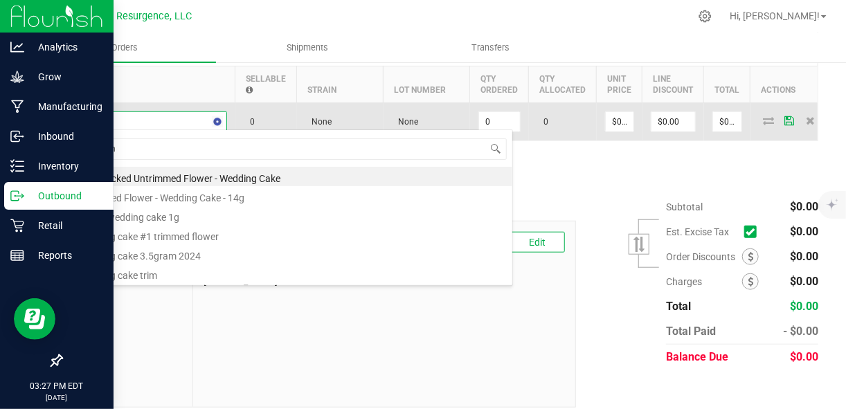
type input "wedding"
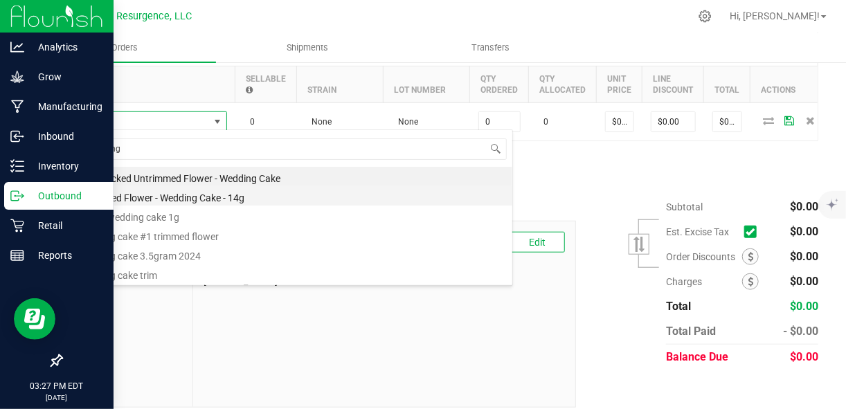
click at [214, 195] on li "Packaged Flower - Wedding Cake - 14g" at bounding box center [292, 195] width 442 height 19
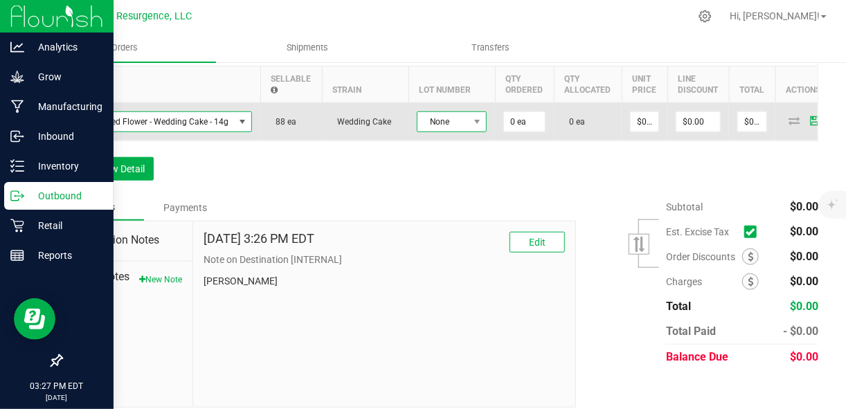
click at [451, 122] on span "None" at bounding box center [442, 121] width 51 height 19
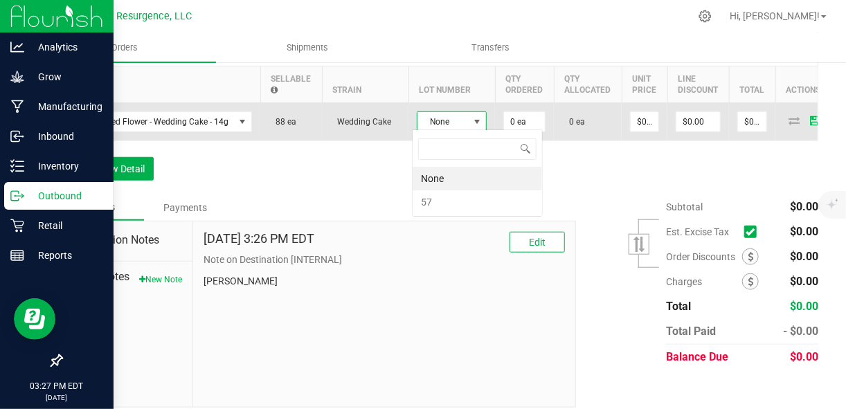
scroll to position [20, 70]
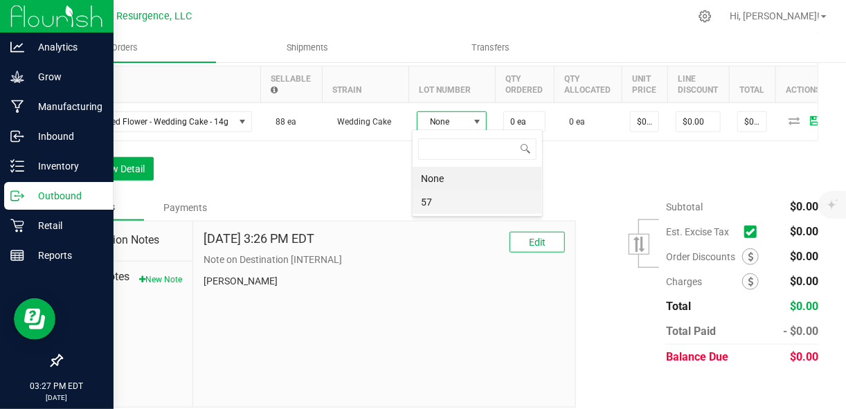
click at [429, 207] on li "57" at bounding box center [477, 202] width 129 height 24
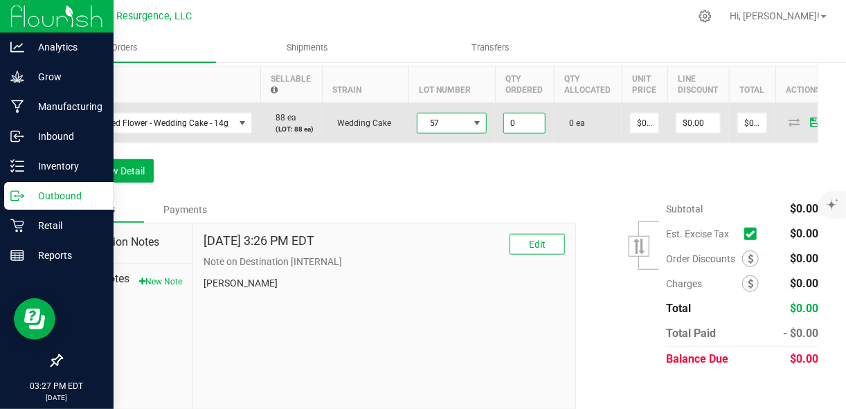
click at [521, 129] on input "0" at bounding box center [524, 123] width 41 height 19
type input "40 ea"
type input "0"
click at [639, 131] on input "0" at bounding box center [645, 123] width 28 height 19
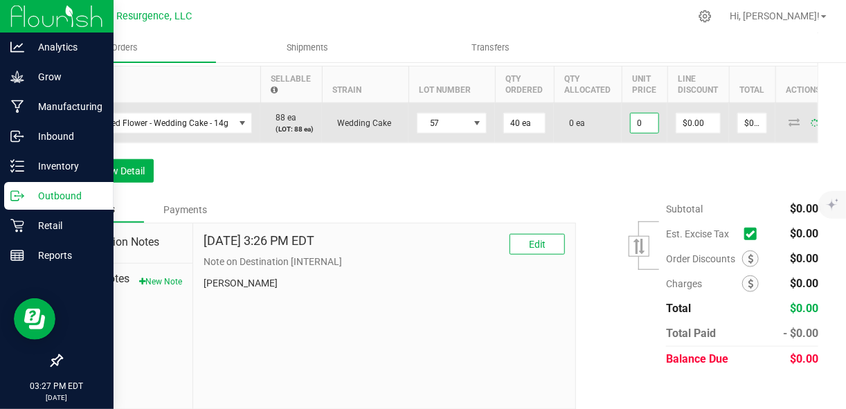
click at [639, 131] on input "0" at bounding box center [645, 123] width 28 height 19
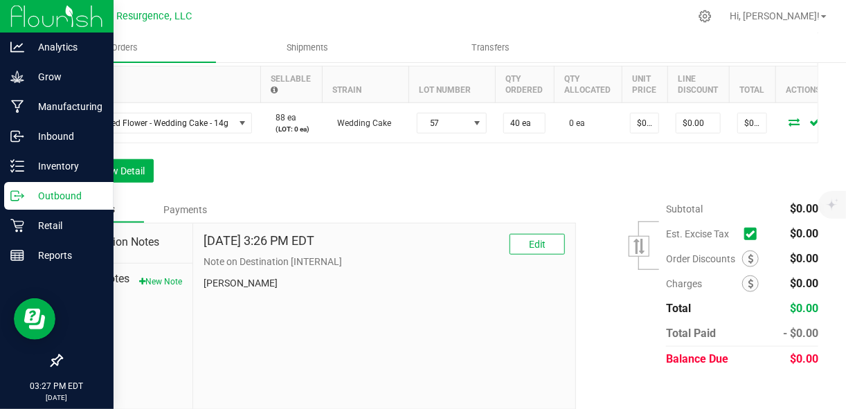
click at [639, 131] on td "$0.00000" at bounding box center [645, 123] width 46 height 40
drag, startPoint x: 639, startPoint y: 131, endPoint x: 640, endPoint y: 172, distance: 40.8
click at [640, 172] on div "Order Details Print All Labels Item Sellable Strain Lot Number Qty Ordered Qty …" at bounding box center [439, 113] width 757 height 166
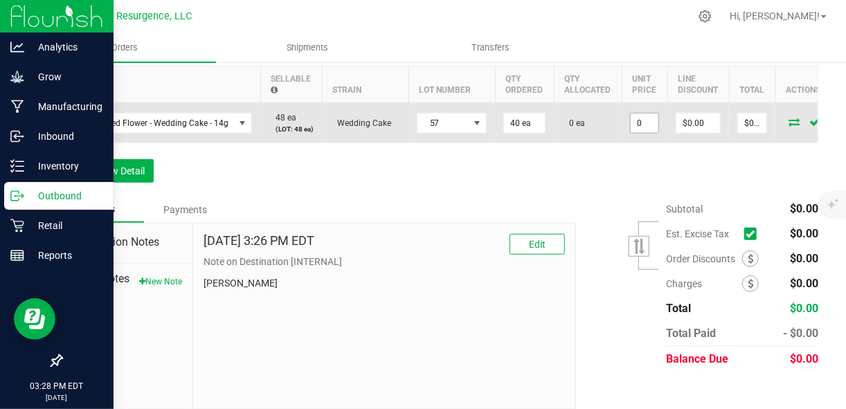
click at [637, 133] on input "0" at bounding box center [645, 123] width 28 height 19
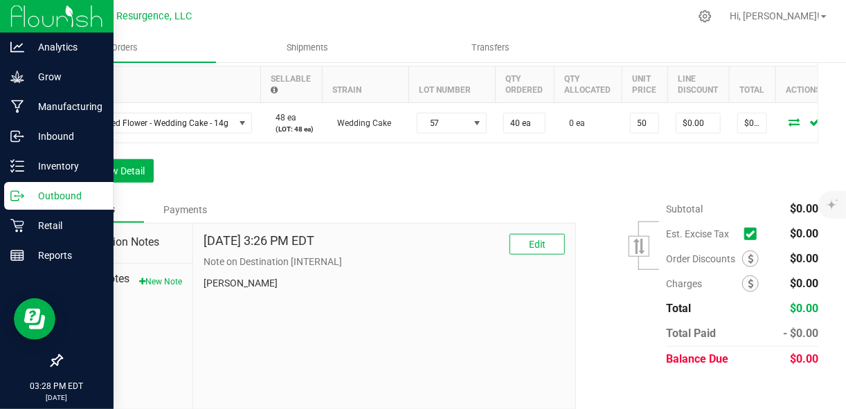
type input "$50.00000"
type input "$2,000.00"
click at [680, 176] on div "Order Details Print All Labels Item Sellable Strain Lot Number Qty Ordered Qty …" at bounding box center [439, 113] width 757 height 166
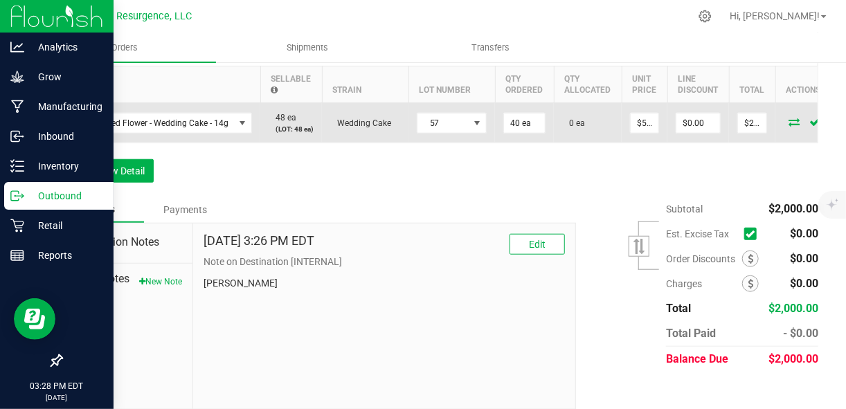
click at [788, 125] on icon at bounding box center [793, 122] width 11 height 8
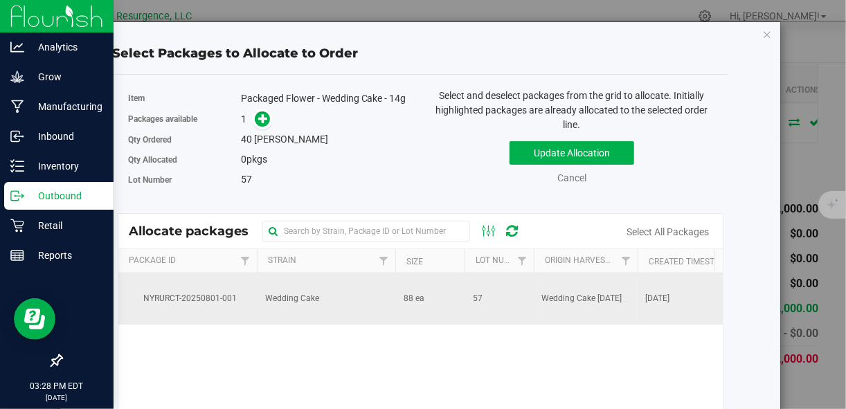
click at [300, 294] on td "Wedding Cake" at bounding box center [326, 298] width 138 height 51
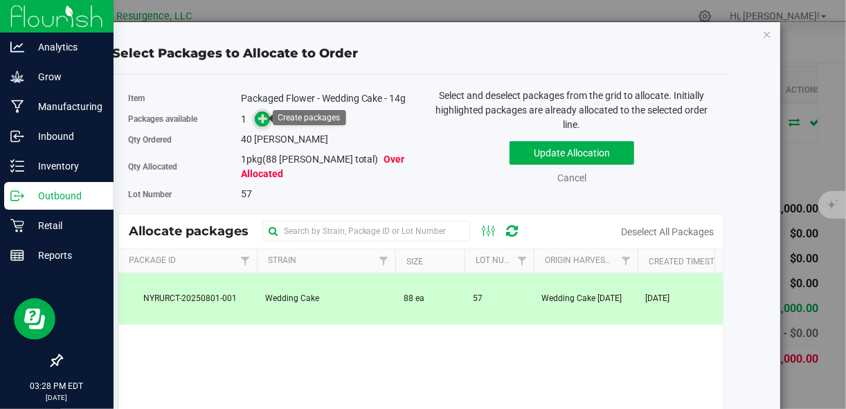
click at [262, 118] on icon at bounding box center [263, 119] width 10 height 10
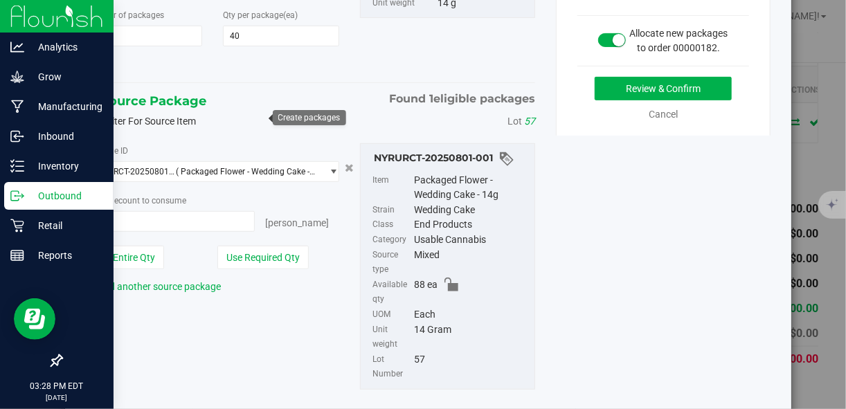
scroll to position [220, 0]
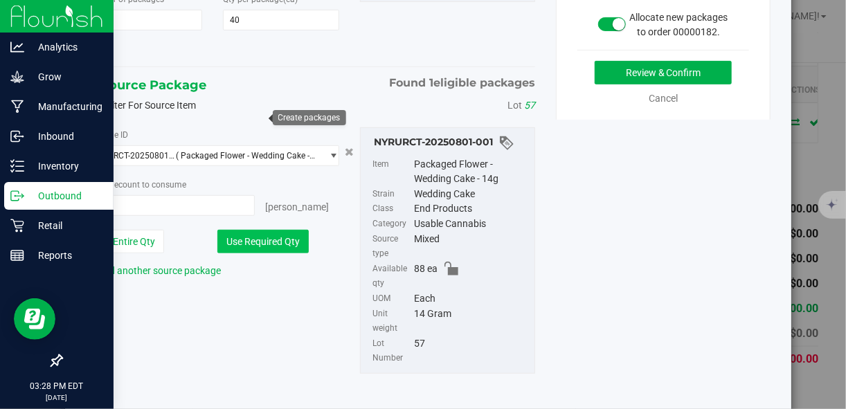
click at [280, 249] on button "Use Required Qty" at bounding box center [262, 242] width 91 height 24
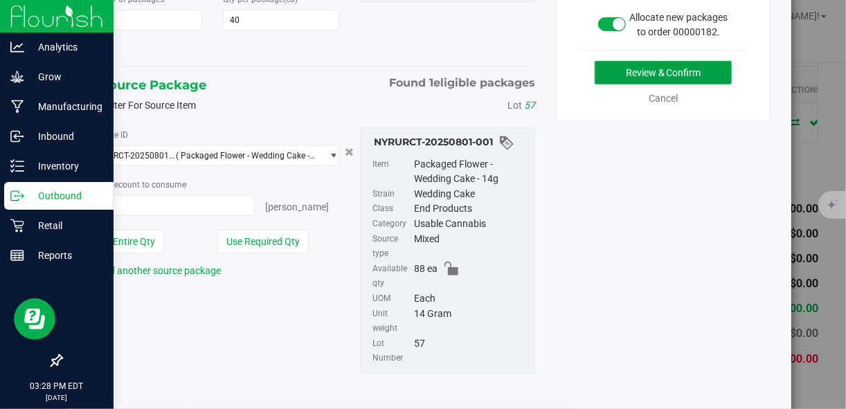
click at [637, 82] on button "Review & Confirm" at bounding box center [663, 73] width 137 height 24
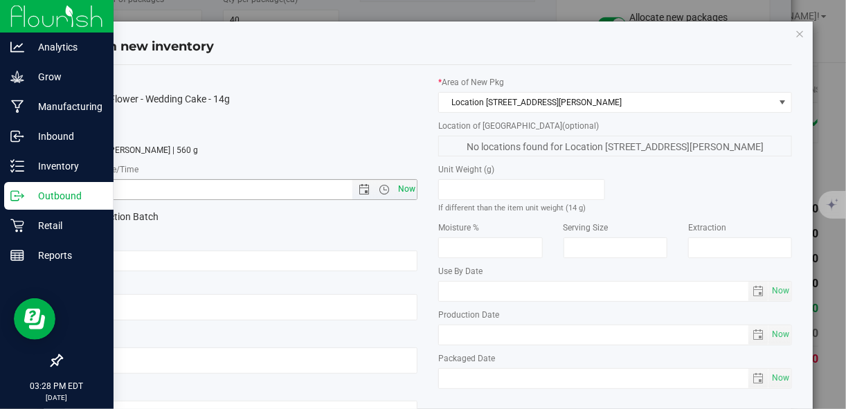
click at [401, 192] on span "Now" at bounding box center [407, 189] width 24 height 20
type input "8/22/2025 3:28 PM"
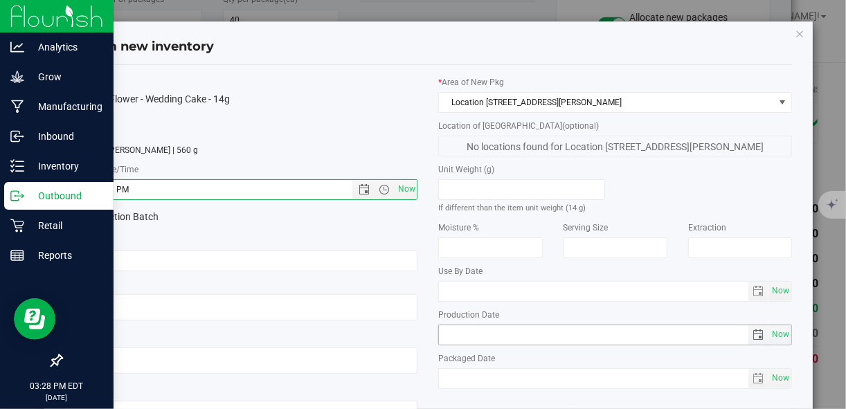
scroll to position [107, 0]
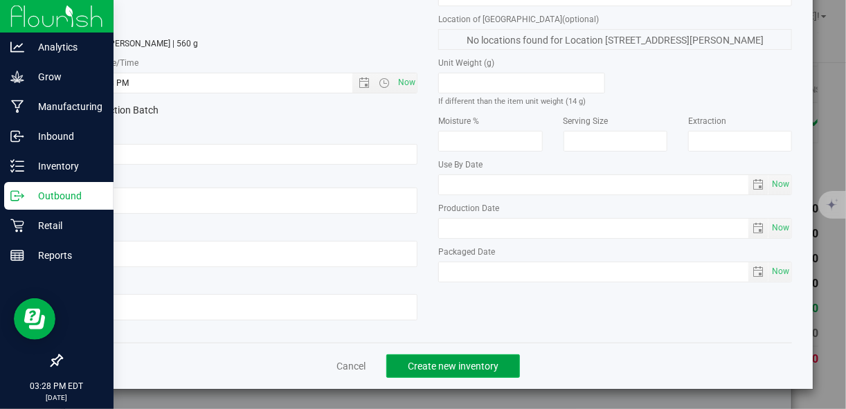
click at [469, 362] on span "Create new inventory" at bounding box center [453, 366] width 91 height 11
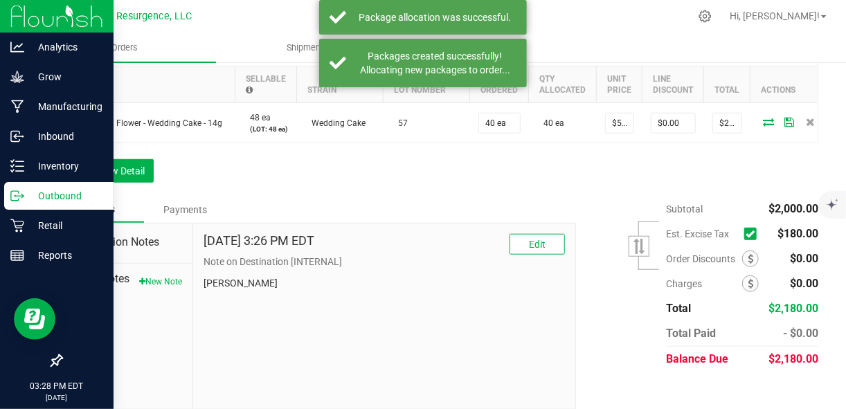
click at [122, 197] on div "Order Details Print All Labels Item Sellable Strain Lot Number Qty Ordered Qty …" at bounding box center [439, 113] width 757 height 166
click at [124, 183] on button "Add New Detail" at bounding box center [107, 171] width 93 height 24
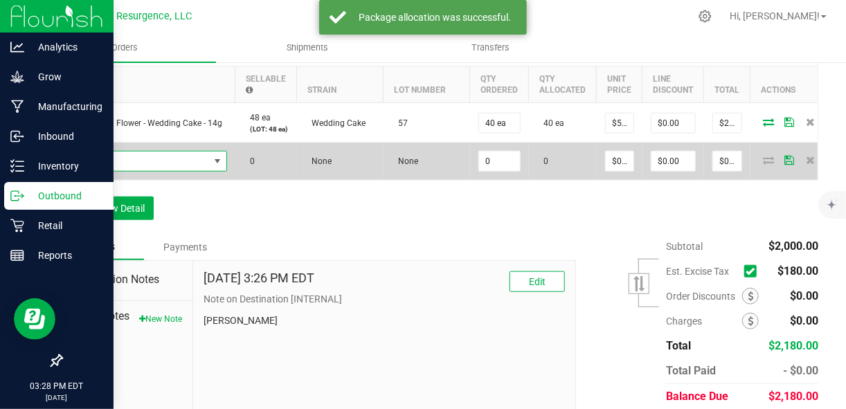
click at [140, 161] on span "NO DATA FOUND" at bounding box center [140, 161] width 138 height 19
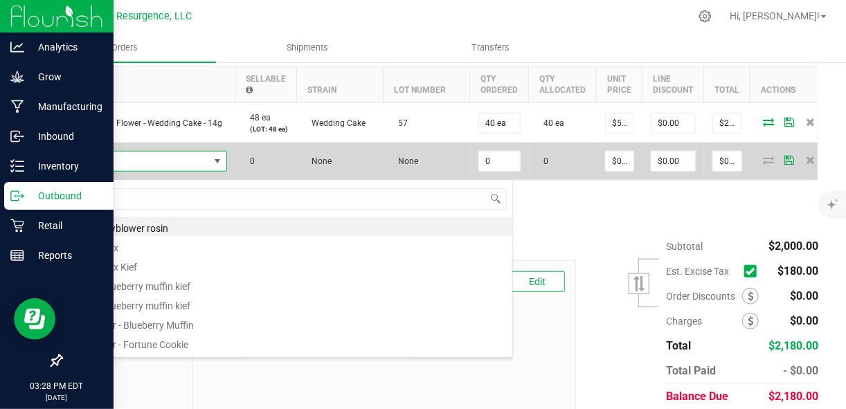
scroll to position [20, 156]
type input "wedding"
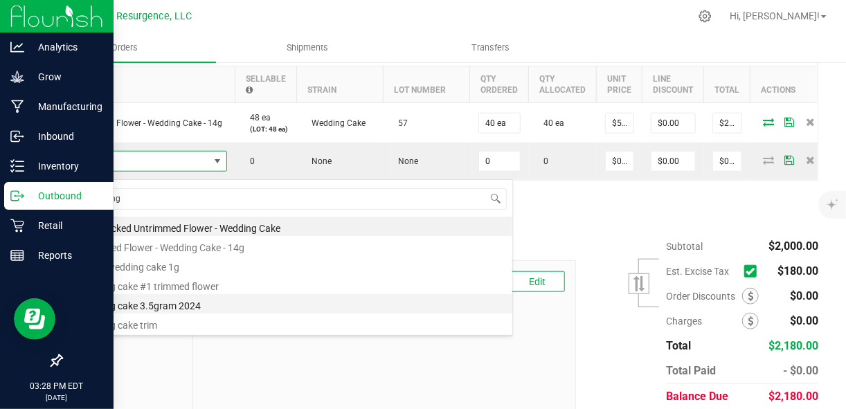
click at [195, 305] on li "wedding cake 3.5gram 2024" at bounding box center [292, 303] width 442 height 19
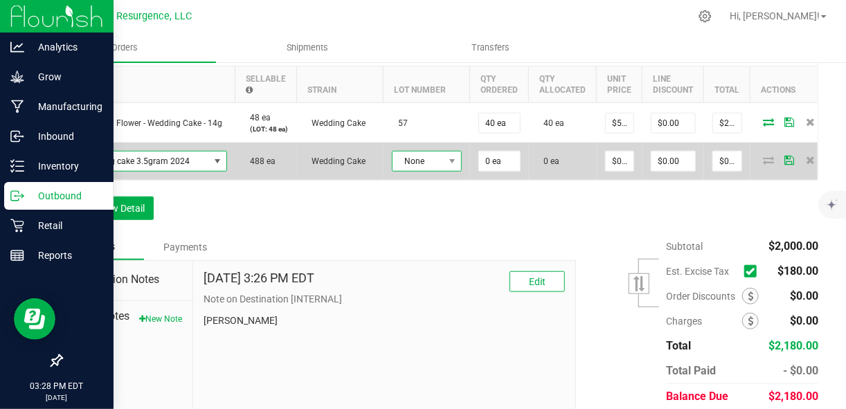
click at [433, 165] on span "None" at bounding box center [417, 161] width 51 height 19
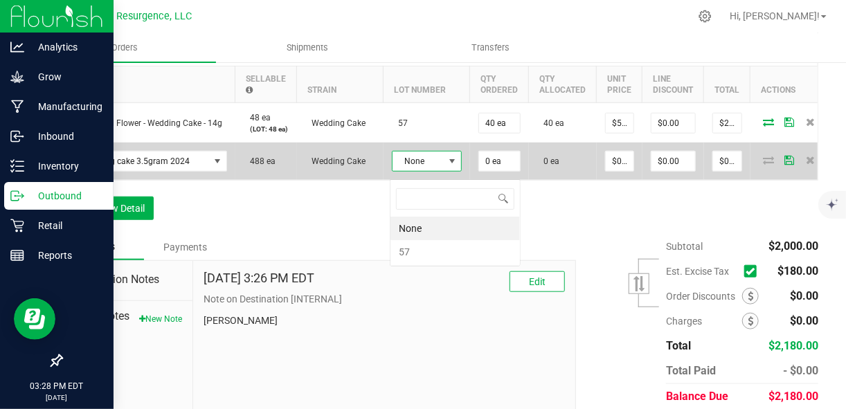
scroll to position [20, 70]
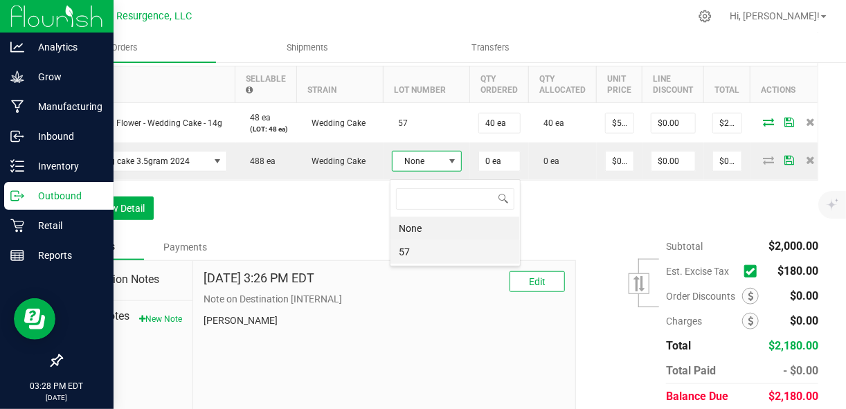
click at [426, 246] on li "57" at bounding box center [454, 252] width 129 height 24
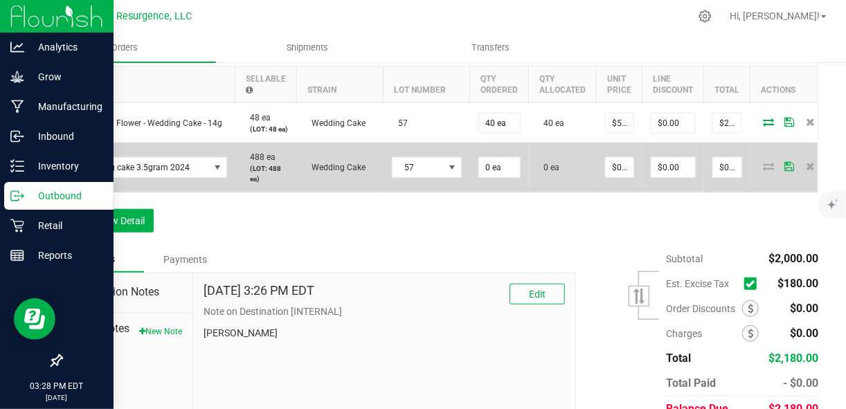
drag, startPoint x: 500, startPoint y: 174, endPoint x: 514, endPoint y: 155, distance: 23.3
click at [514, 155] on td "0 ea" at bounding box center [499, 168] width 59 height 50
click at [487, 177] on input "0" at bounding box center [499, 167] width 41 height 19
type input "25 ea"
type input "0"
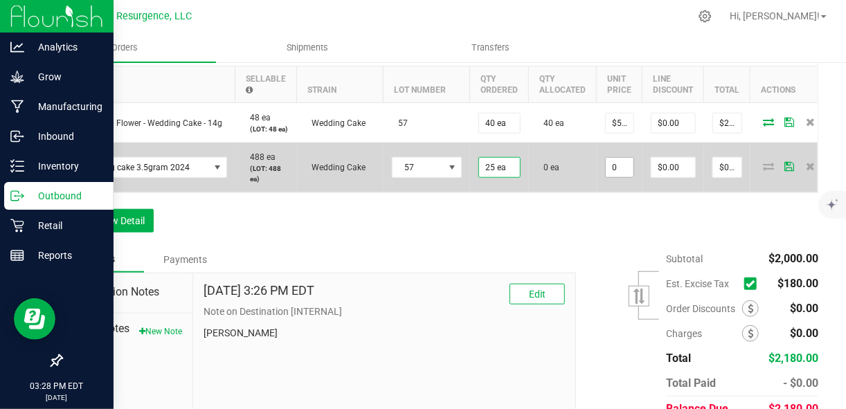
click at [619, 177] on input "0" at bounding box center [620, 167] width 28 height 19
type input "0"
click at [617, 177] on input "0" at bounding box center [620, 167] width 28 height 19
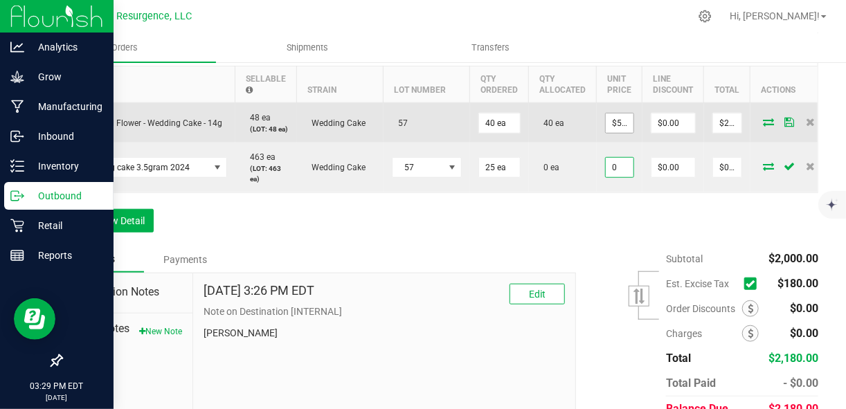
type input "50"
type input "$0.00000"
click at [611, 132] on input "50" at bounding box center [620, 123] width 28 height 19
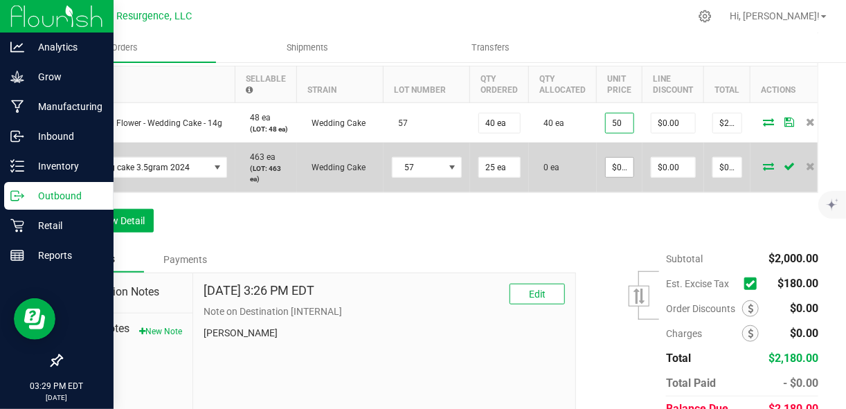
type input "$50.00000"
click at [619, 177] on input "0" at bounding box center [620, 167] width 28 height 19
type input "$16.00000"
type input "$400.00"
click at [764, 170] on icon at bounding box center [769, 166] width 11 height 8
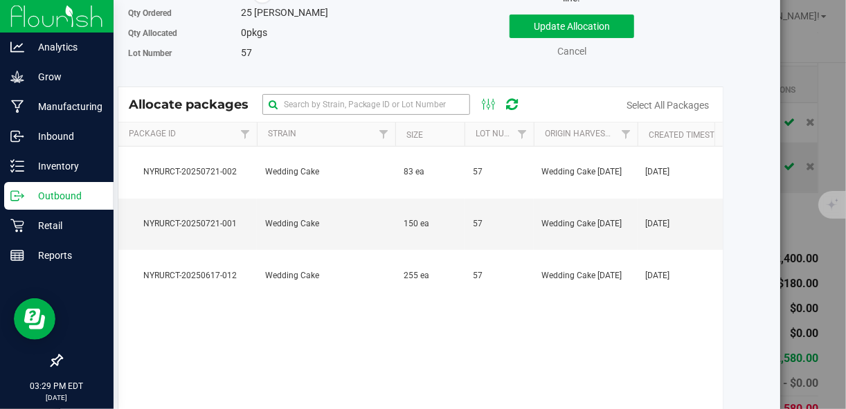
scroll to position [125, 0]
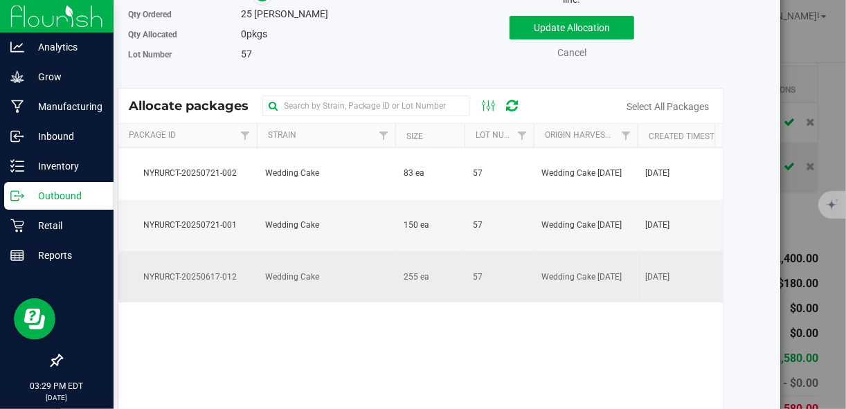
click at [244, 284] on span "NYRURCT-20250617-012" at bounding box center [188, 277] width 122 height 13
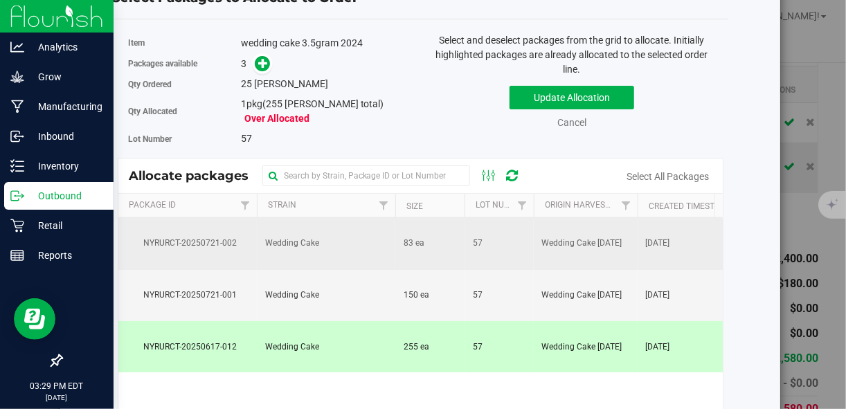
scroll to position [31, 0]
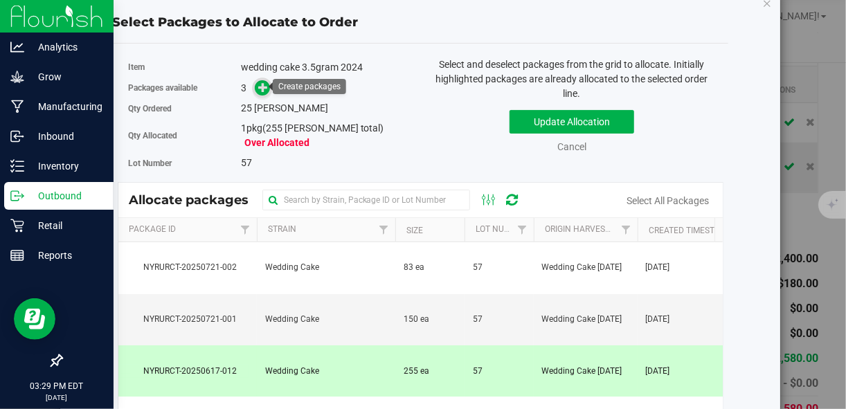
click at [260, 85] on icon at bounding box center [263, 87] width 10 height 10
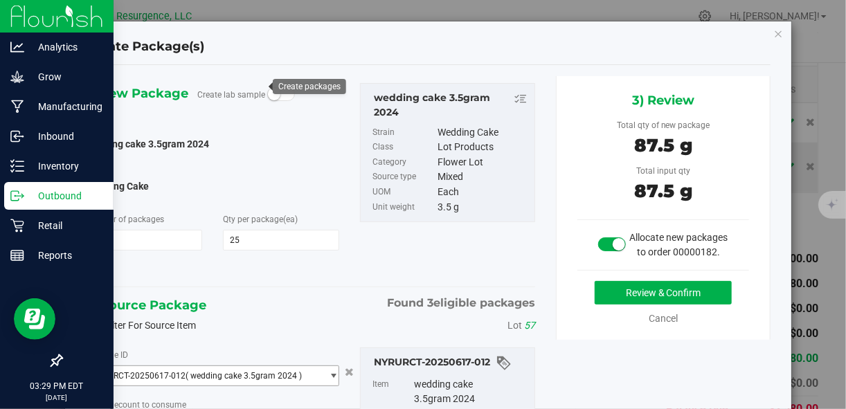
type input "25 ea"
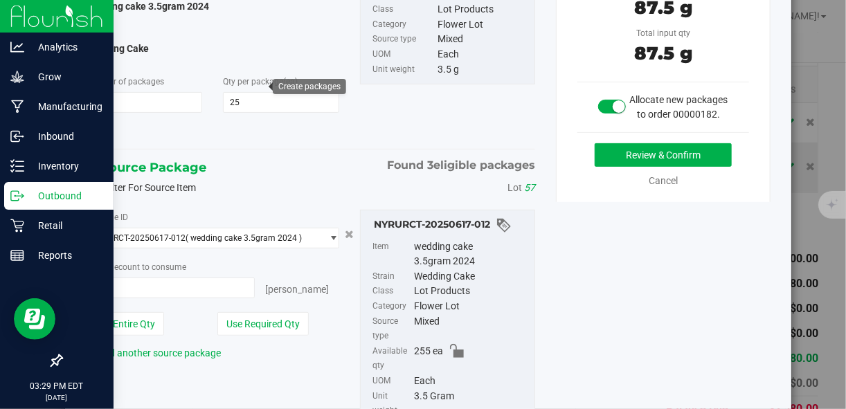
scroll to position [138, 0]
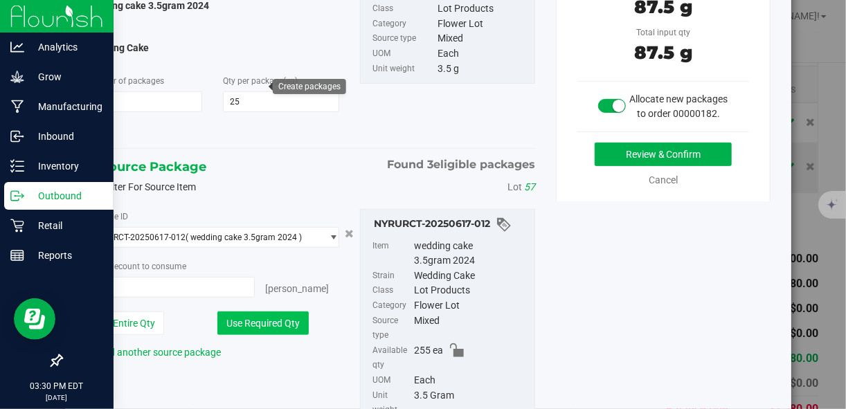
click at [278, 315] on button "Use Required Qty" at bounding box center [262, 324] width 91 height 24
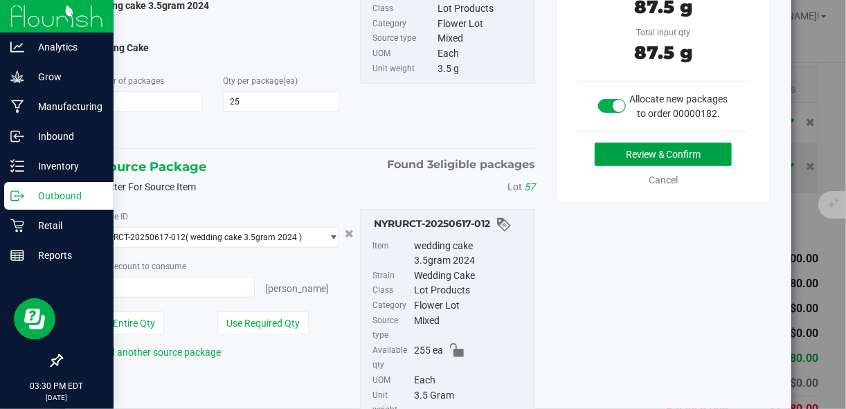
click at [621, 166] on button "Review & Confirm" at bounding box center [663, 155] width 137 height 24
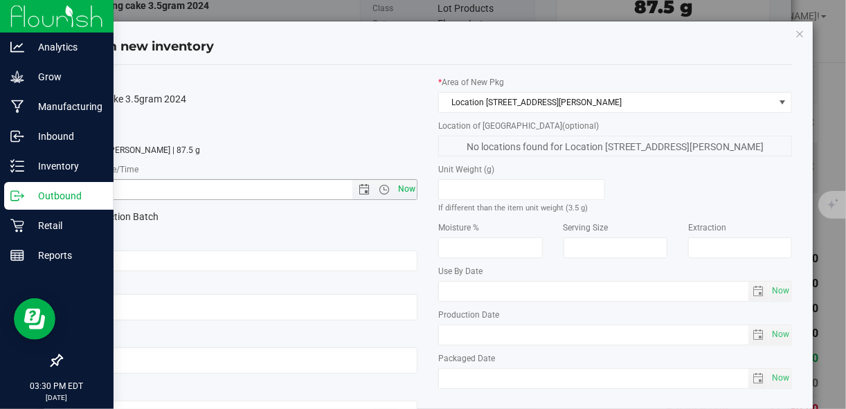
click at [397, 186] on span "Now" at bounding box center [407, 189] width 24 height 20
type input "8/22/2025 3:30 PM"
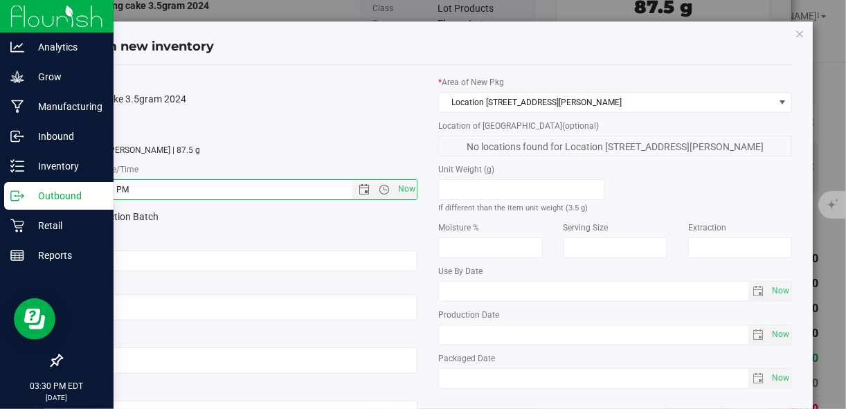
scroll to position [107, 0]
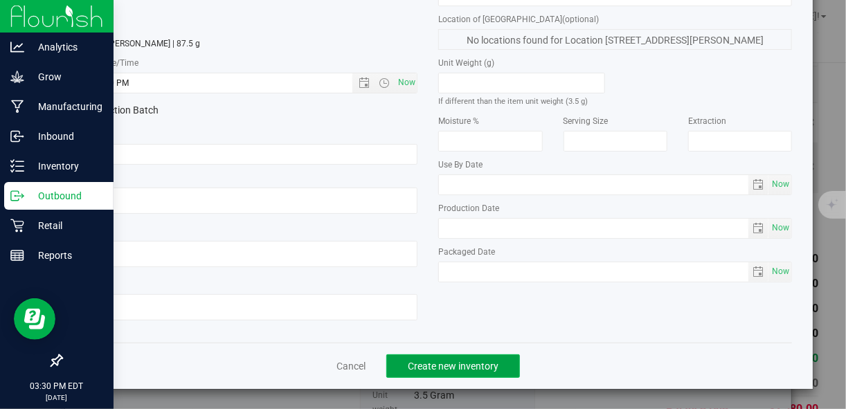
click at [494, 368] on button "Create new inventory" at bounding box center [453, 366] width 134 height 24
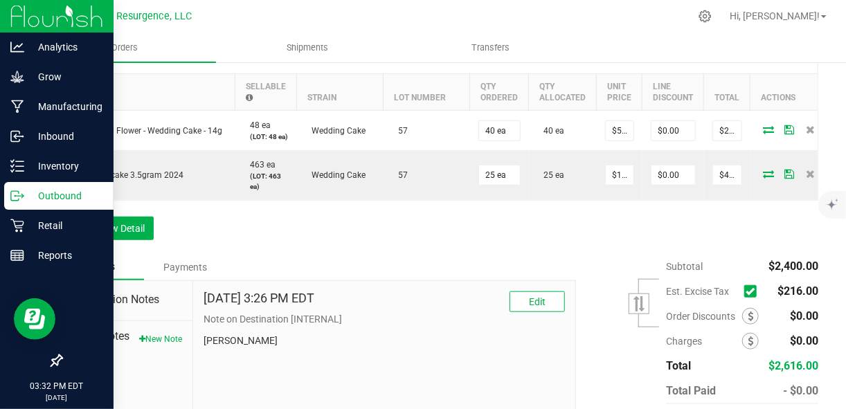
scroll to position [420, 0]
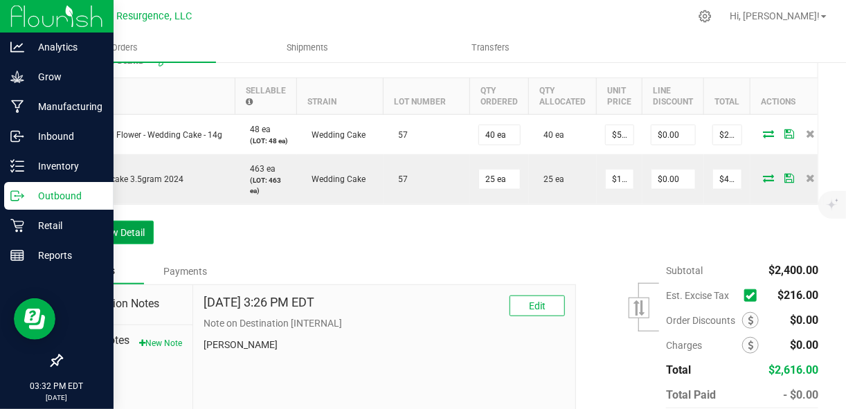
click at [141, 244] on button "Add New Detail" at bounding box center [107, 233] width 93 height 24
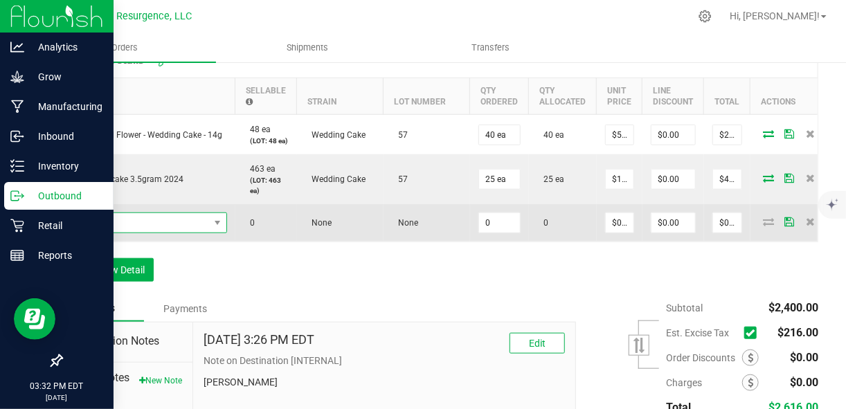
click at [129, 233] on span "NO DATA FOUND" at bounding box center [140, 222] width 138 height 19
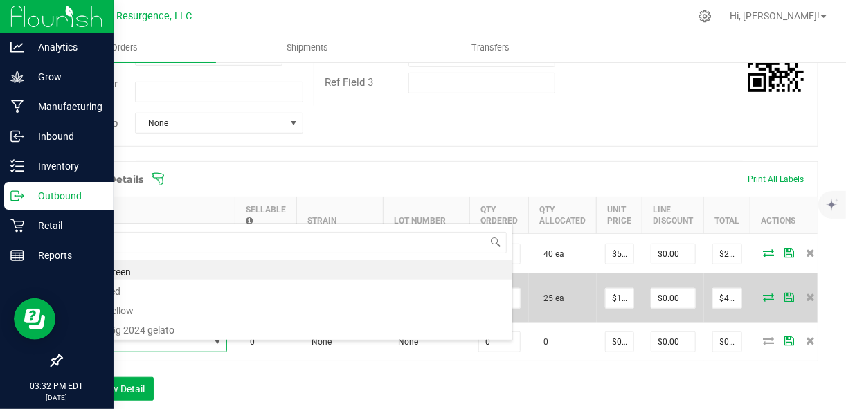
scroll to position [295, 0]
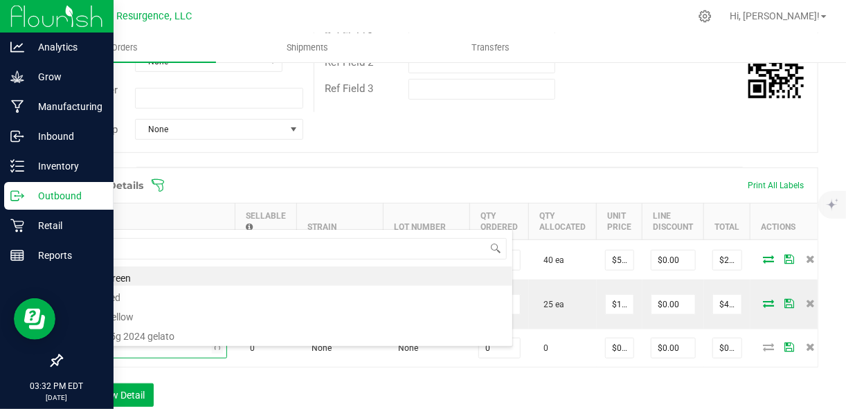
type input "resin"
click at [133, 330] on li "resin 3.5g 2024 gelato" at bounding box center [292, 334] width 442 height 19
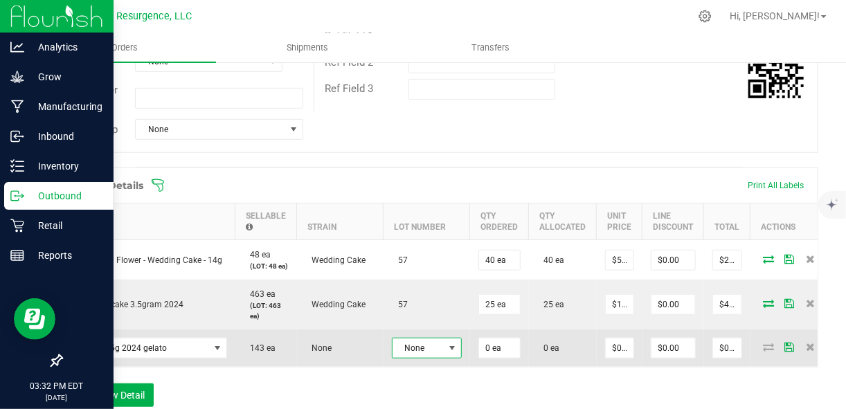
click at [448, 354] on span at bounding box center [451, 348] width 11 height 11
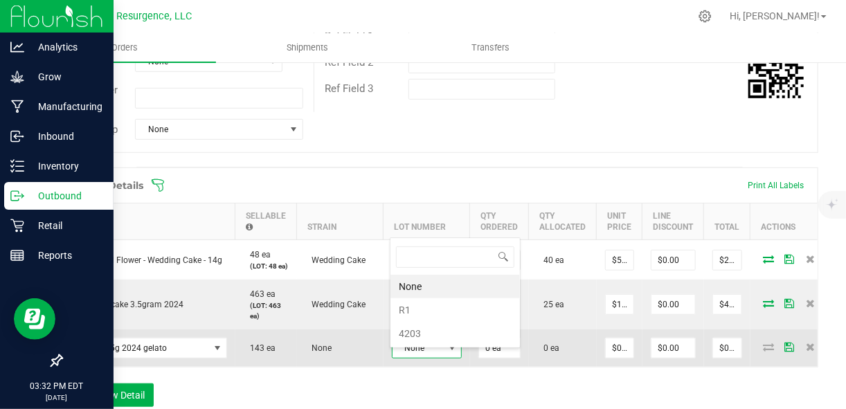
scroll to position [20, 70]
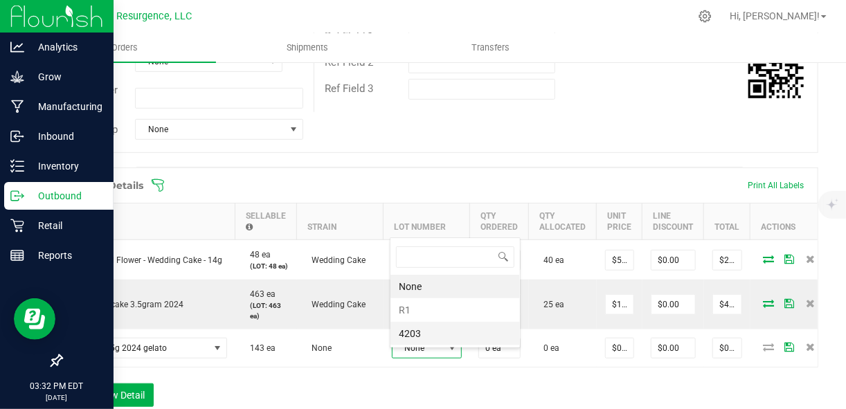
click at [433, 330] on li "4203" at bounding box center [454, 334] width 129 height 24
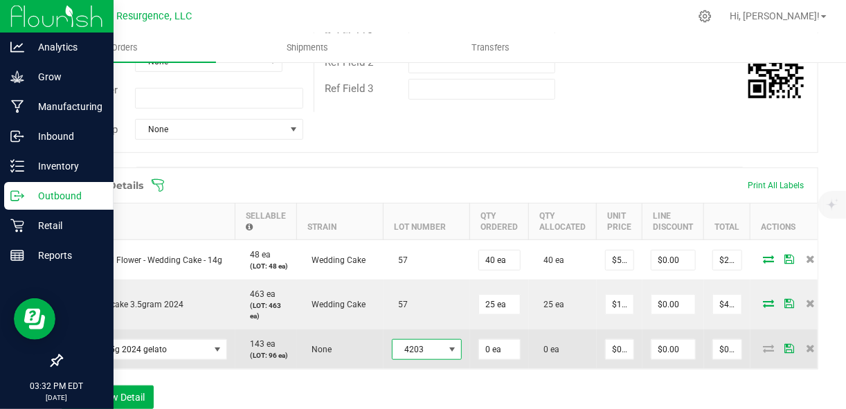
click at [431, 359] on span "4203" at bounding box center [417, 349] width 51 height 19
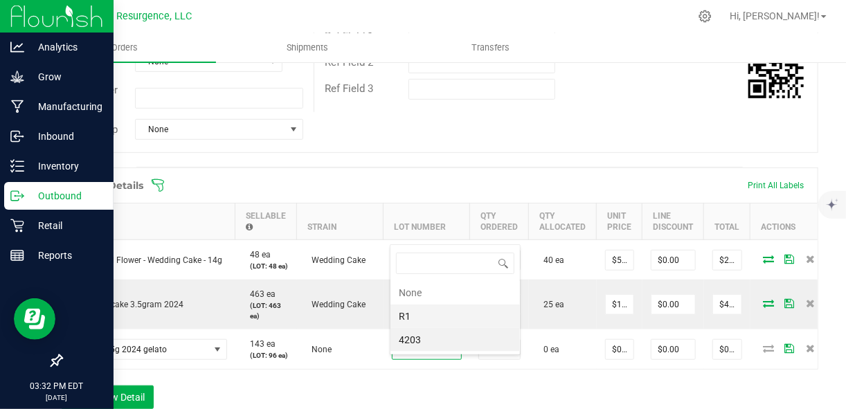
click at [413, 316] on li "R1" at bounding box center [454, 317] width 129 height 24
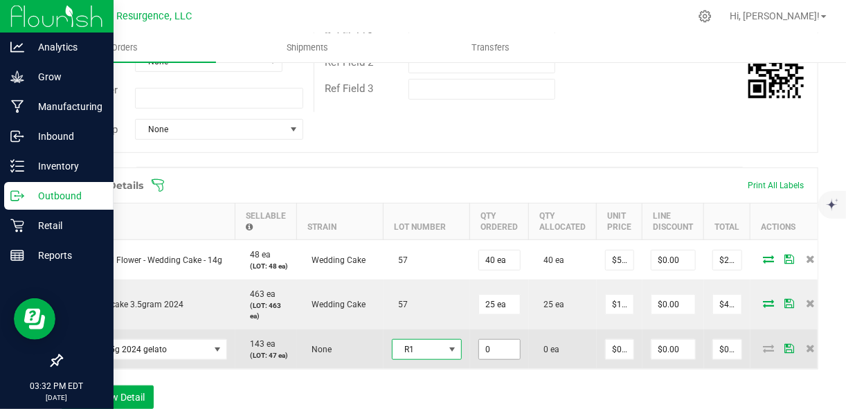
click at [499, 359] on input "0" at bounding box center [499, 349] width 41 height 19
type input "30 ea"
type input "0"
click at [620, 357] on input "0" at bounding box center [620, 349] width 28 height 19
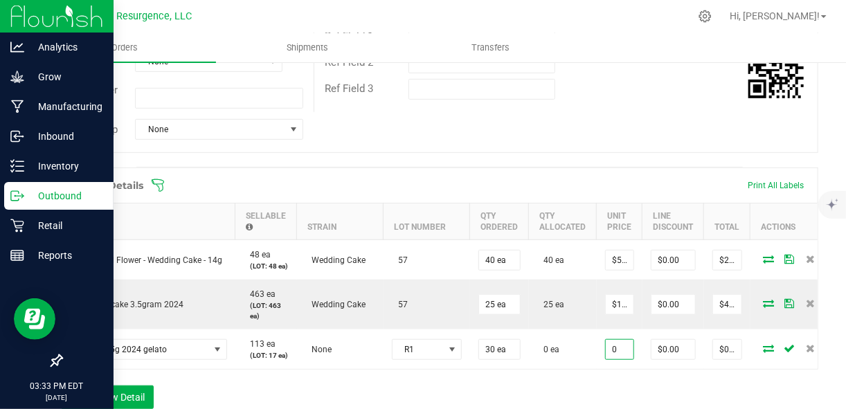
click at [620, 357] on input "0" at bounding box center [620, 349] width 28 height 19
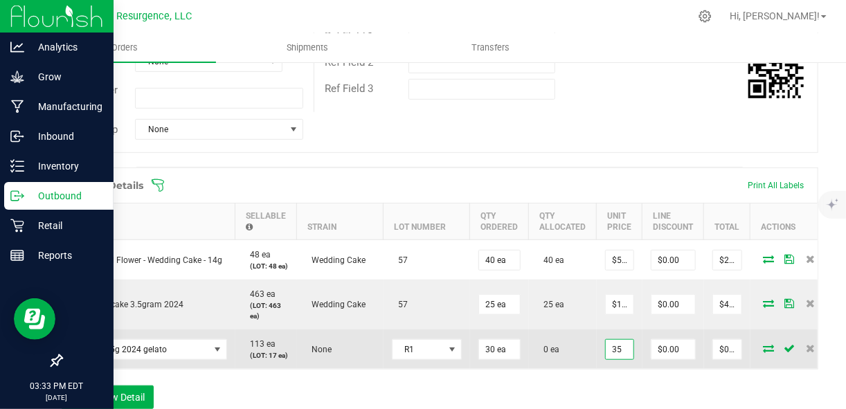
type input "$35.00000"
type input "$1,050.00"
click at [764, 352] on icon at bounding box center [769, 348] width 11 height 8
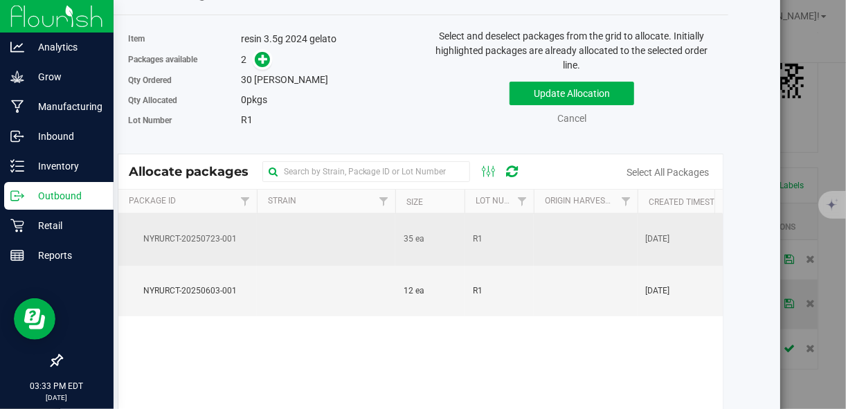
scroll to position [60, 0]
click at [343, 254] on td at bounding box center [326, 240] width 138 height 52
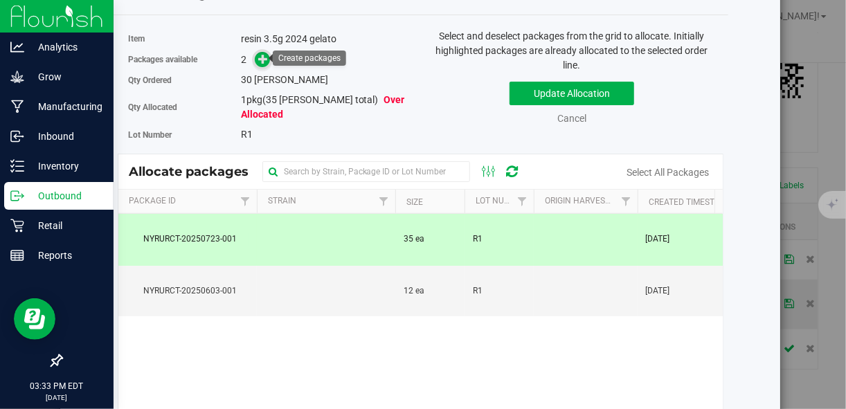
click at [262, 59] on icon at bounding box center [263, 59] width 10 height 10
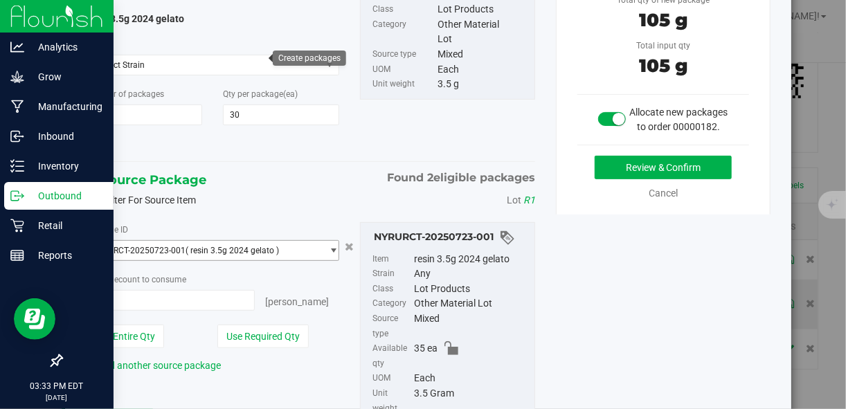
scroll to position [125, 0]
click at [278, 340] on button "Use Required Qty" at bounding box center [262, 337] width 91 height 24
click at [626, 179] on button "Review & Confirm" at bounding box center [663, 168] width 137 height 24
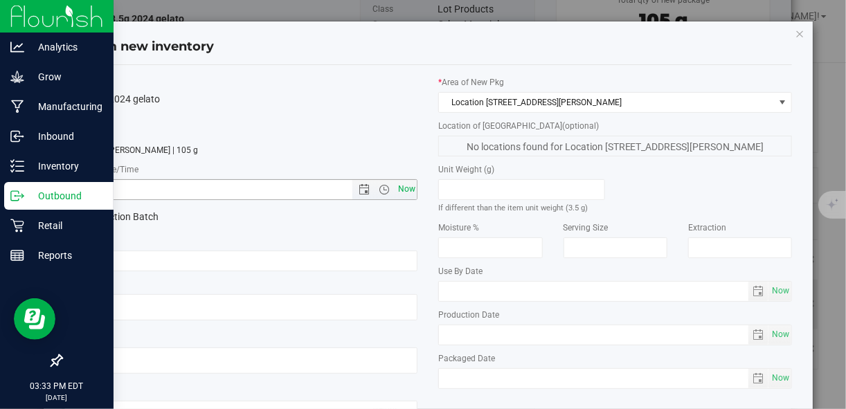
click at [404, 193] on span "Now" at bounding box center [407, 189] width 24 height 20
type input "8/22/2025 3:33 PM"
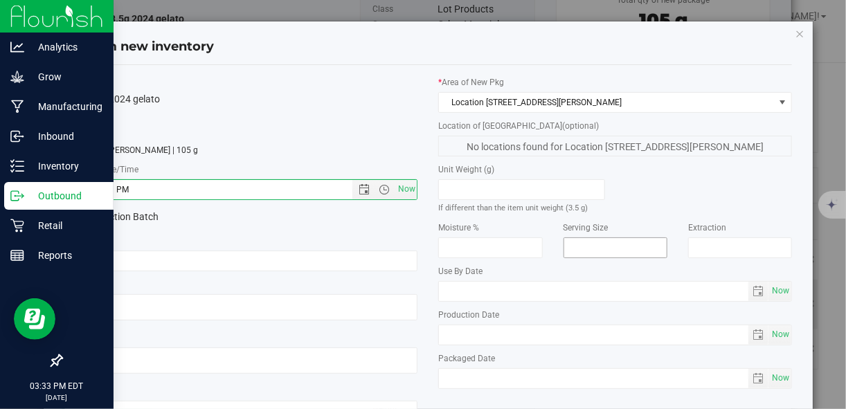
scroll to position [107, 0]
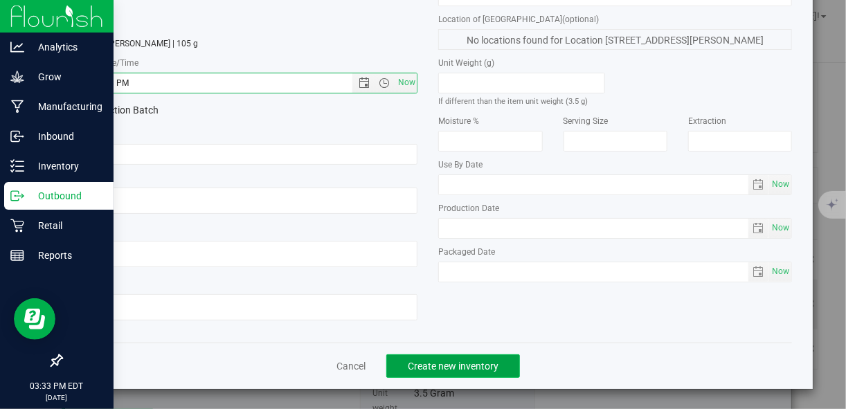
click at [465, 364] on span "Create new inventory" at bounding box center [453, 366] width 91 height 11
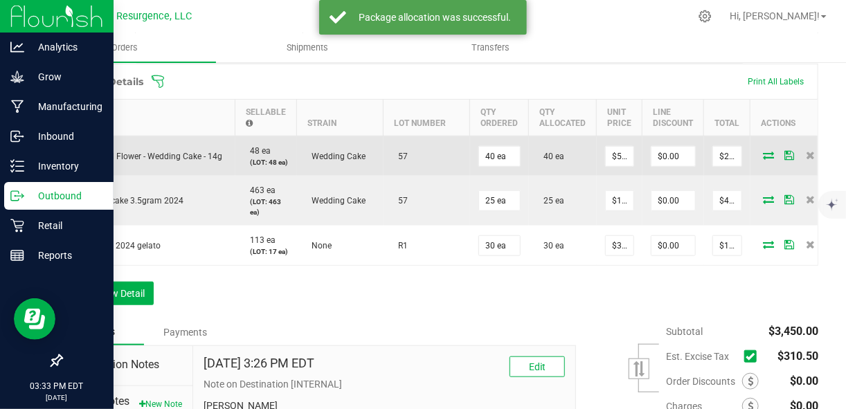
scroll to position [401, 0]
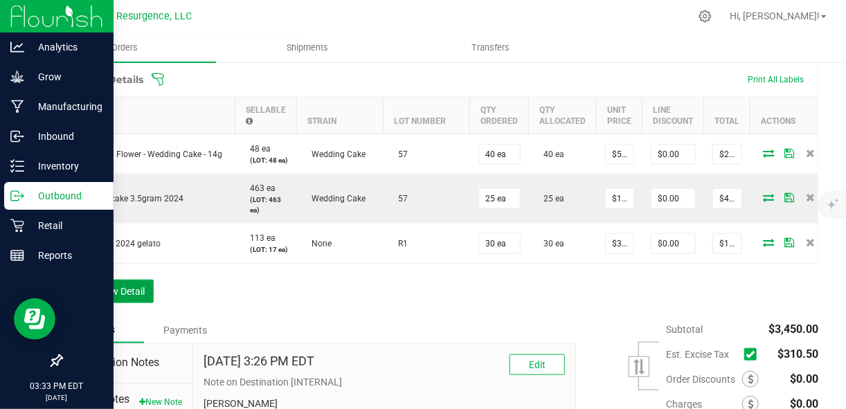
click at [102, 303] on button "Add New Detail" at bounding box center [107, 292] width 93 height 24
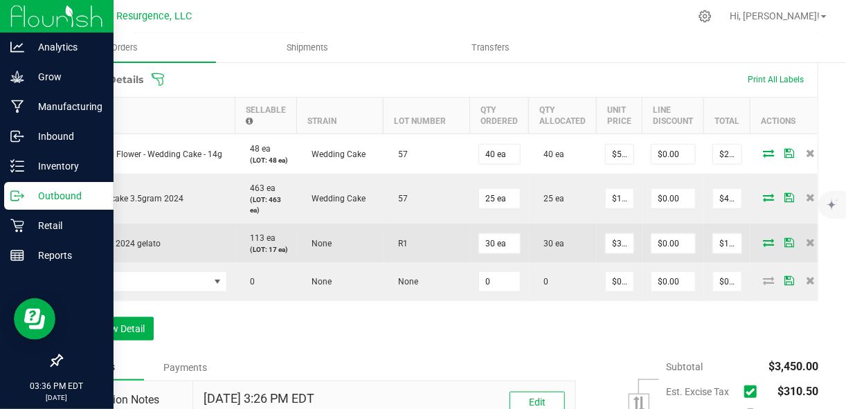
click at [764, 246] on icon at bounding box center [769, 242] width 11 height 8
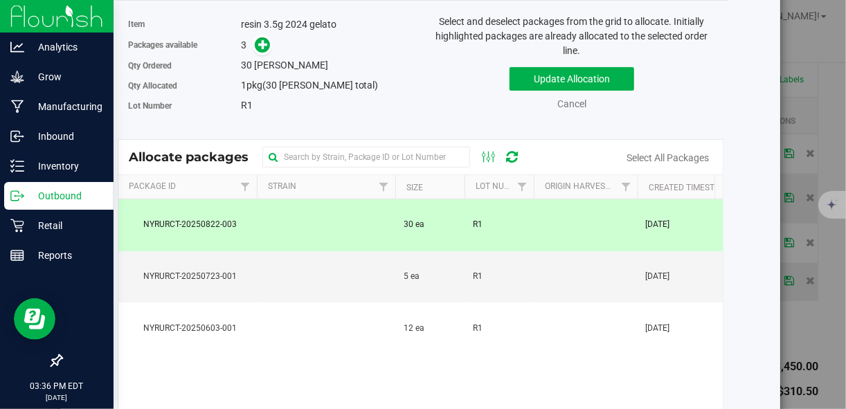
scroll to position [75, 0]
click at [815, 104] on div "Select Packages to Allocate to Order Item resin 3.5g 2024 gelato Packages avail…" at bounding box center [428, 204] width 856 height 409
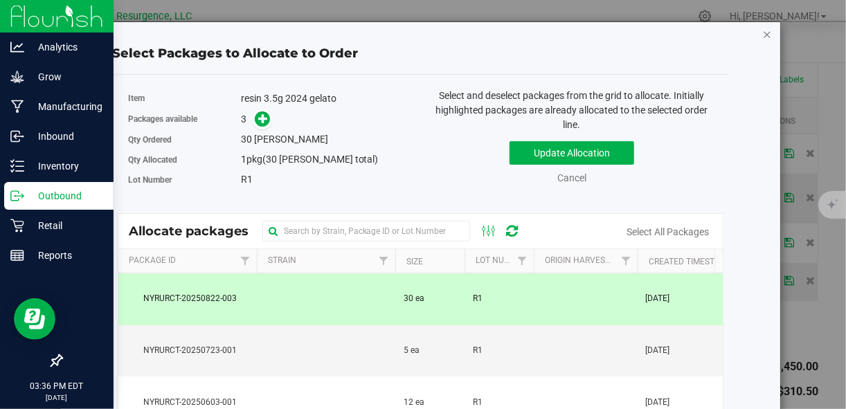
click at [762, 35] on icon "button" at bounding box center [767, 34] width 10 height 17
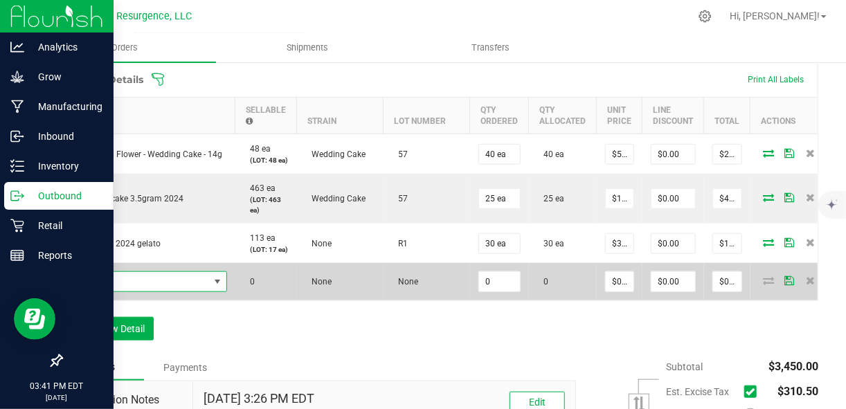
click at [183, 291] on span "NO DATA FOUND" at bounding box center [140, 281] width 138 height 19
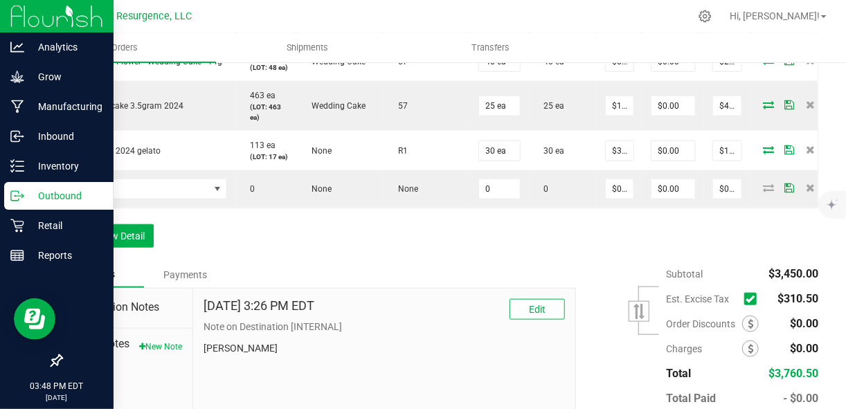
scroll to position [534, 0]
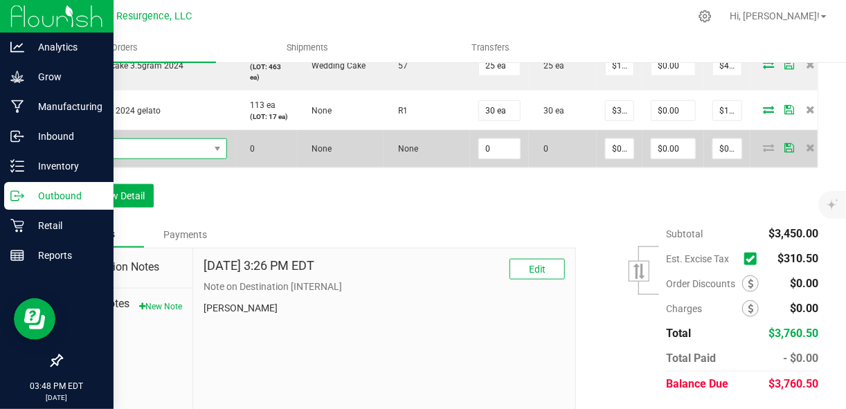
click at [216, 159] on span "NO DATA FOUND" at bounding box center [216, 148] width 17 height 19
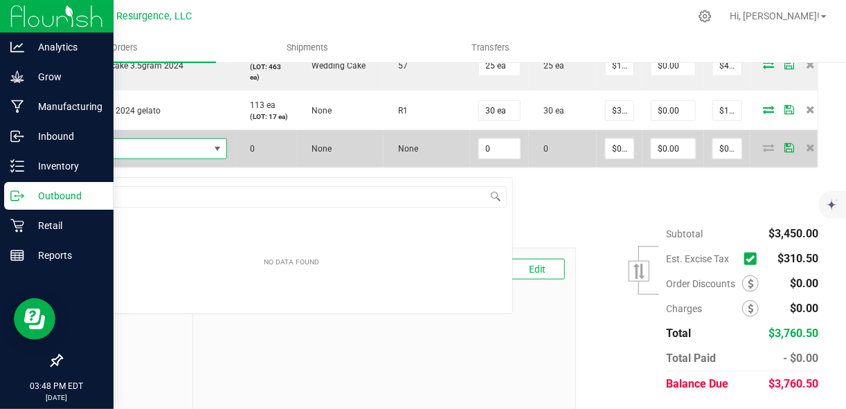
scroll to position [20, 156]
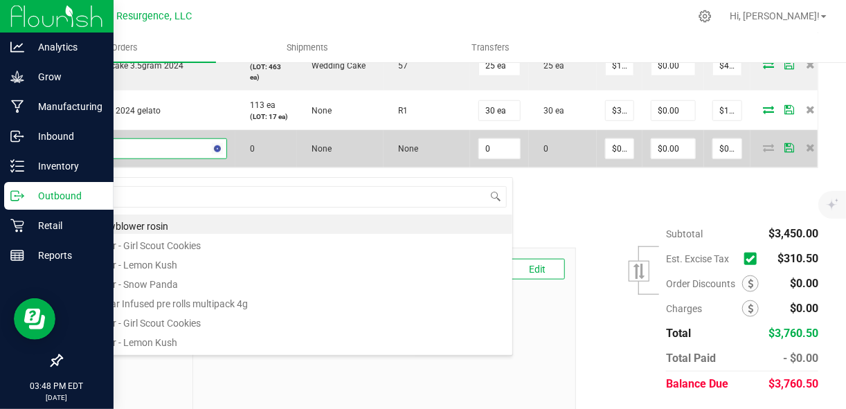
type input "single"
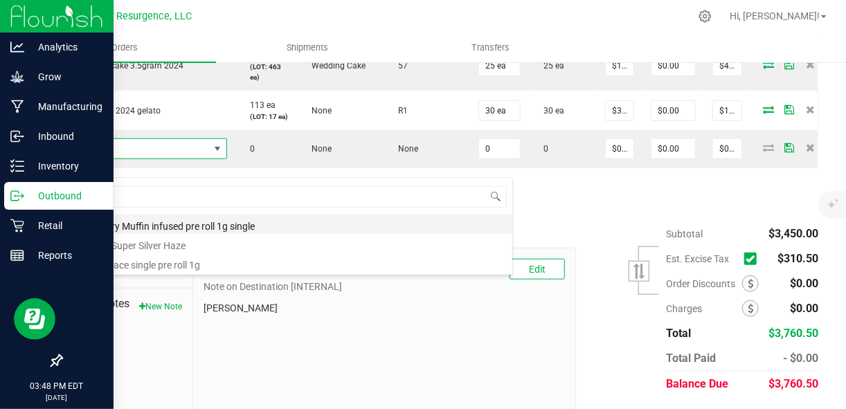
click at [132, 225] on li "Blueberry Muffin infused pre roll 1g single" at bounding box center [292, 224] width 442 height 19
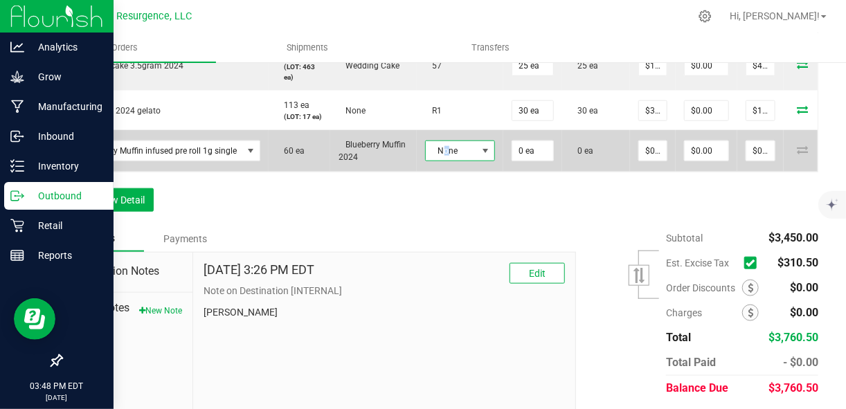
drag, startPoint x: 464, startPoint y: 166, endPoint x: 443, endPoint y: 172, distance: 22.2
click at [443, 161] on span "None" at bounding box center [451, 150] width 51 height 19
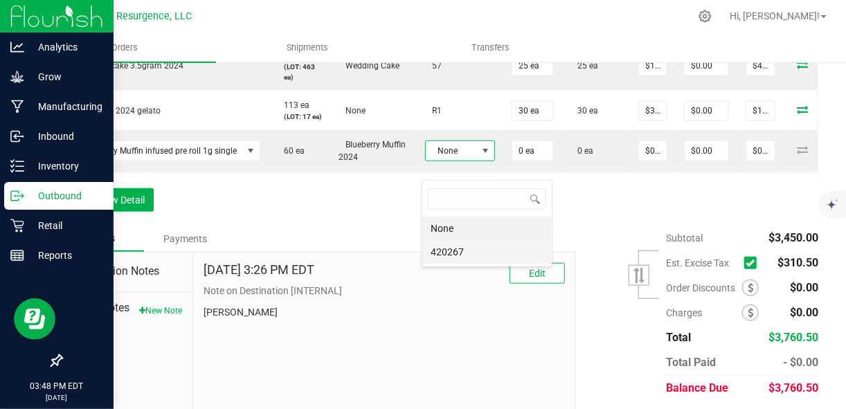
drag, startPoint x: 443, startPoint y: 172, endPoint x: 450, endPoint y: 251, distance: 79.9
click at [450, 251] on li "420267" at bounding box center [486, 252] width 129 height 24
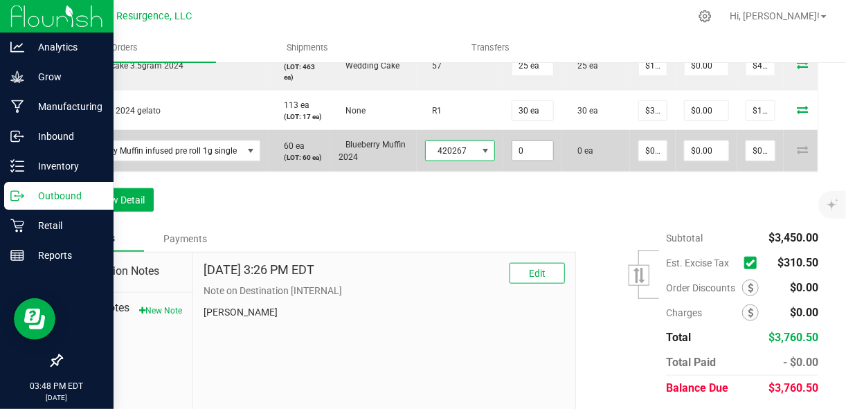
click at [537, 161] on input "0" at bounding box center [532, 150] width 41 height 19
type input "40 ea"
type input "0"
click at [652, 161] on input "0" at bounding box center [653, 150] width 28 height 19
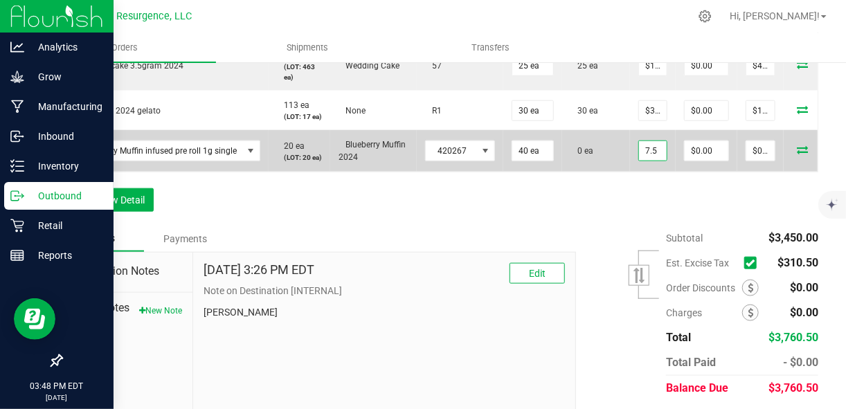
type input "$7.50000"
type input "$300.00"
click at [797, 154] on icon at bounding box center [802, 149] width 11 height 8
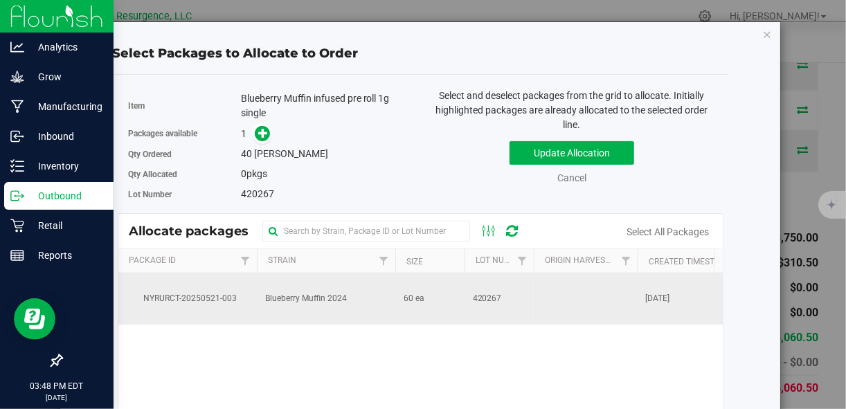
click at [327, 282] on td "Blueberry Muffin 2024" at bounding box center [326, 298] width 138 height 51
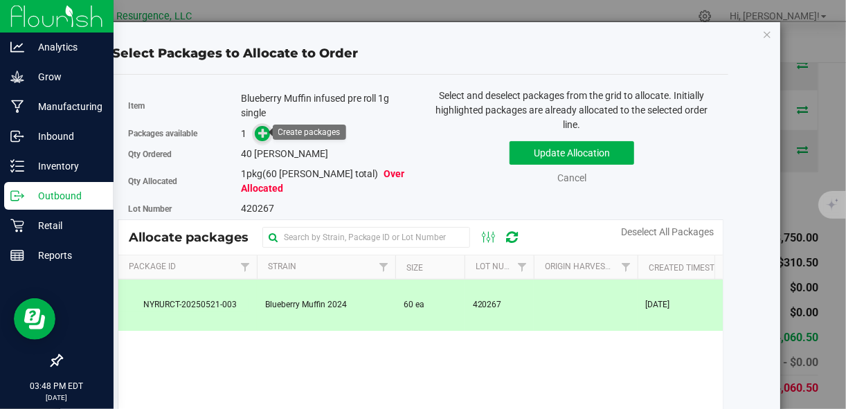
click at [258, 136] on icon at bounding box center [263, 133] width 10 height 10
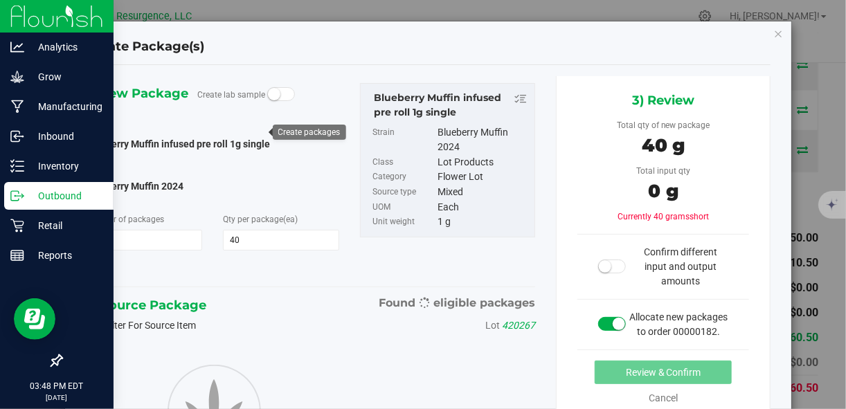
type input "40"
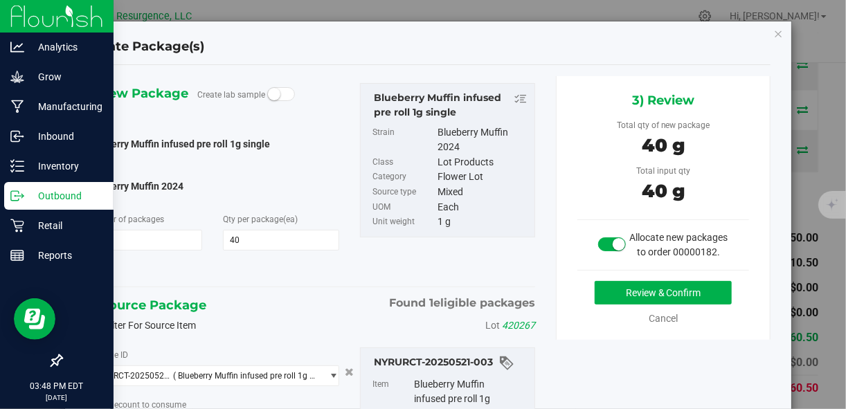
type input "40 ea"
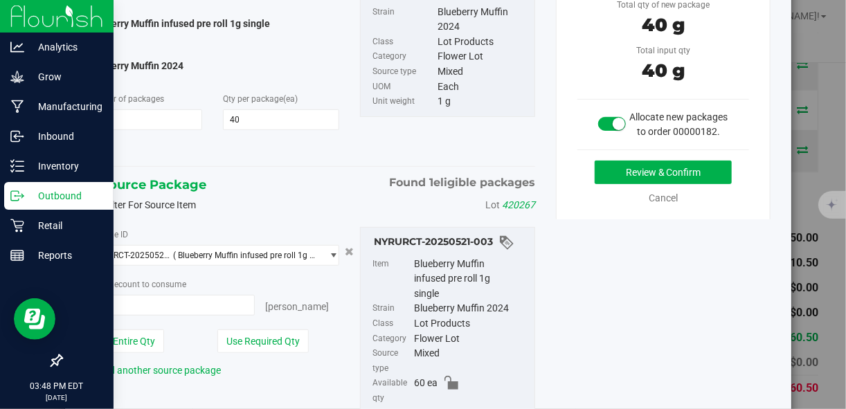
scroll to position [131, 0]
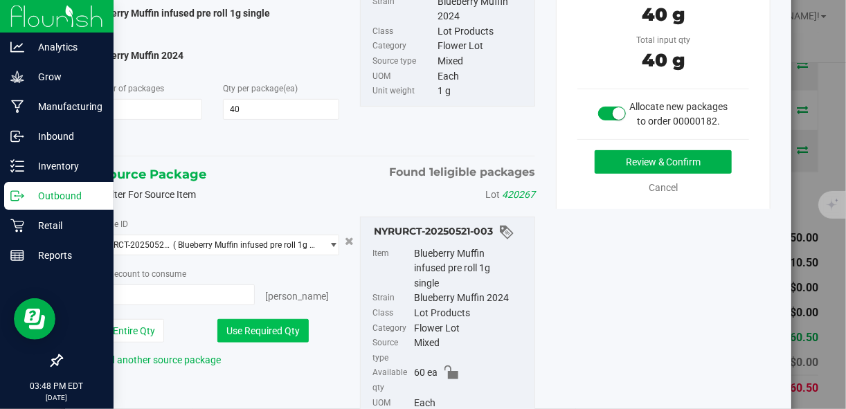
click at [267, 330] on button "Use Required Qty" at bounding box center [262, 331] width 91 height 24
click at [300, 321] on button "Use Required Qty" at bounding box center [262, 331] width 91 height 24
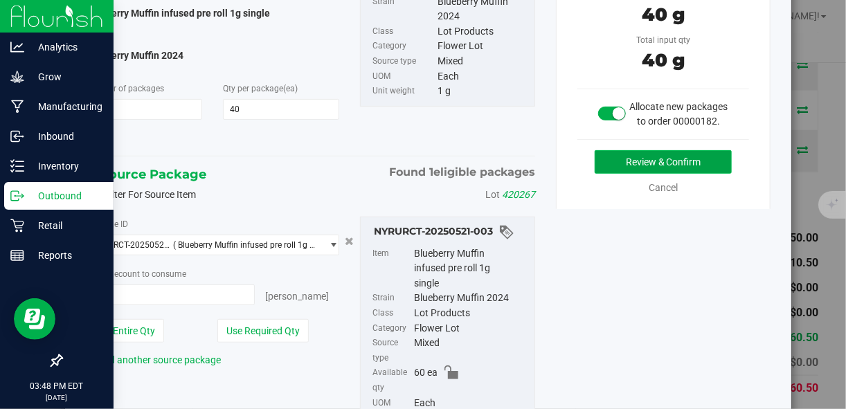
click at [657, 174] on button "Review & Confirm" at bounding box center [663, 162] width 137 height 24
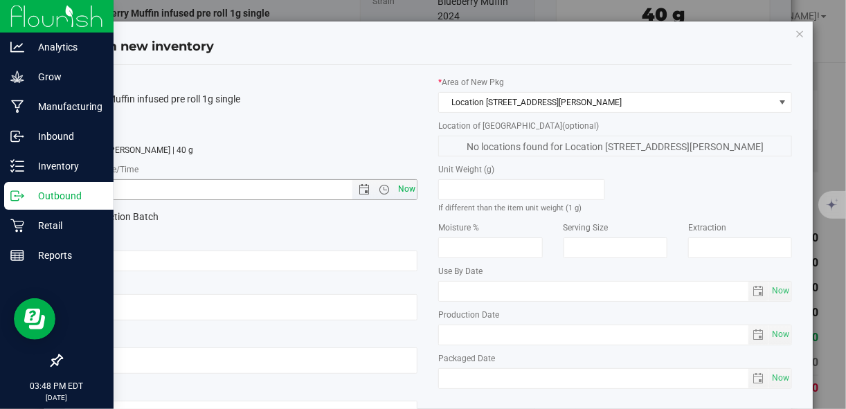
click at [409, 183] on span "Now" at bounding box center [407, 189] width 24 height 20
type input "8/22/2025 3:48 PM"
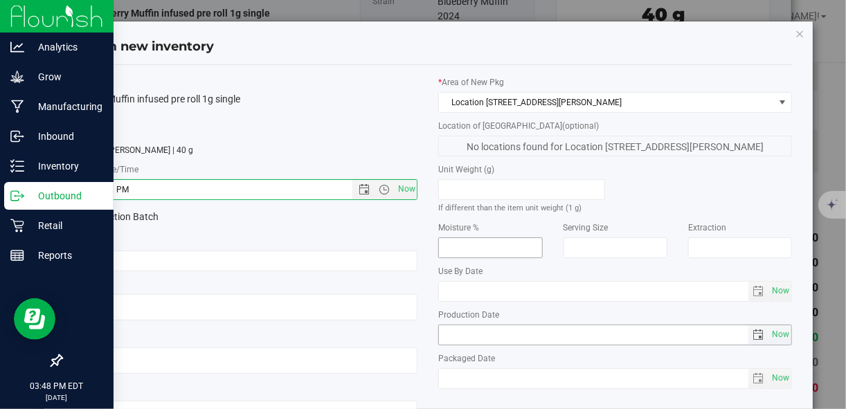
scroll to position [107, 0]
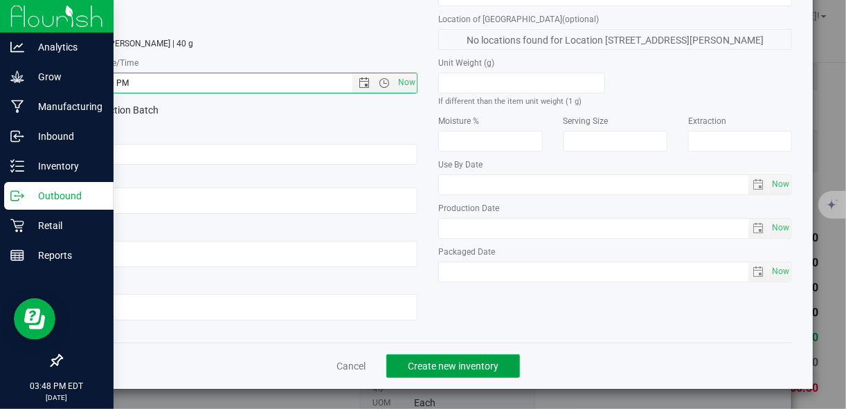
click at [487, 363] on span "Create new inventory" at bounding box center [453, 366] width 91 height 11
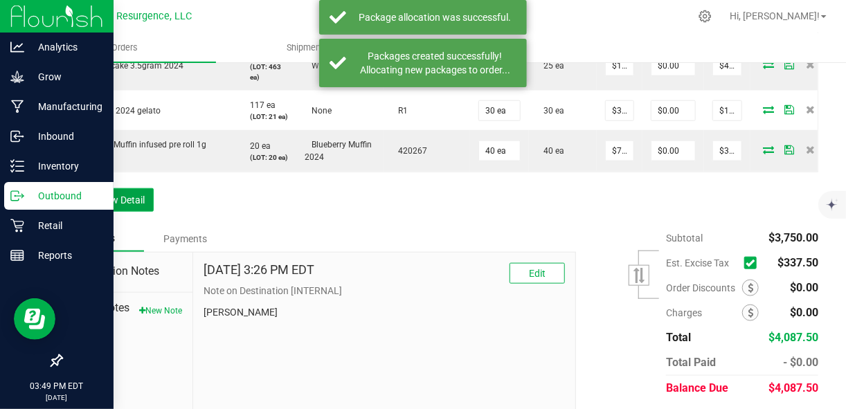
click at [103, 212] on button "Add New Detail" at bounding box center [107, 200] width 93 height 24
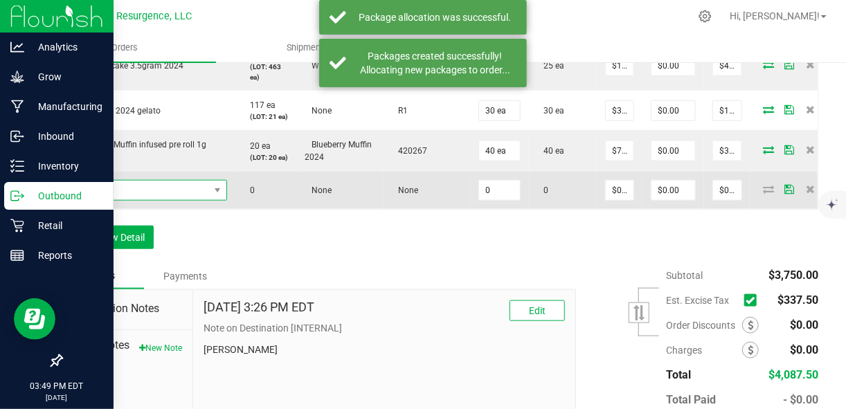
click at [116, 200] on span "NO DATA FOUND" at bounding box center [140, 190] width 138 height 19
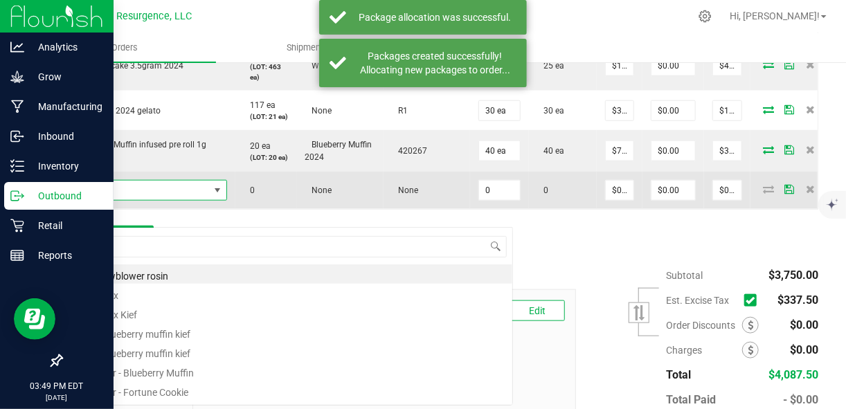
scroll to position [20, 156]
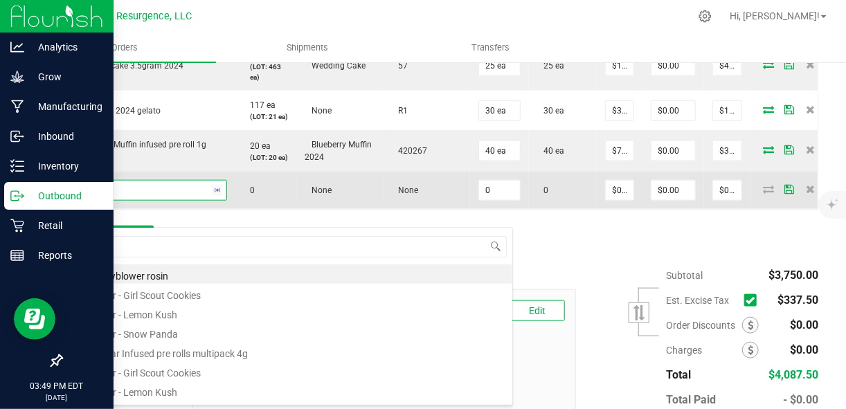
type input "single"
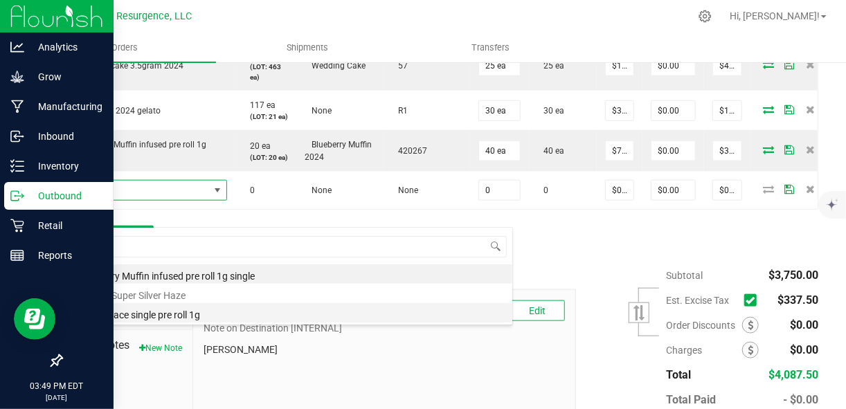
click at [150, 316] on li "sparkleface single pre roll 1g" at bounding box center [292, 312] width 442 height 19
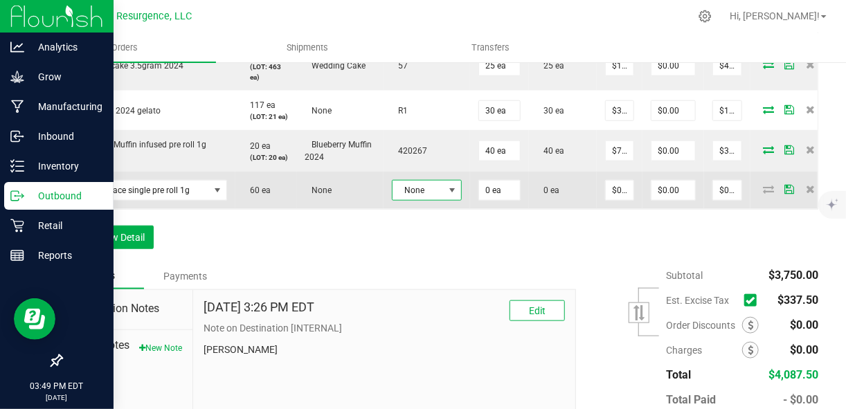
click at [443, 200] on span at bounding box center [451, 190] width 17 height 19
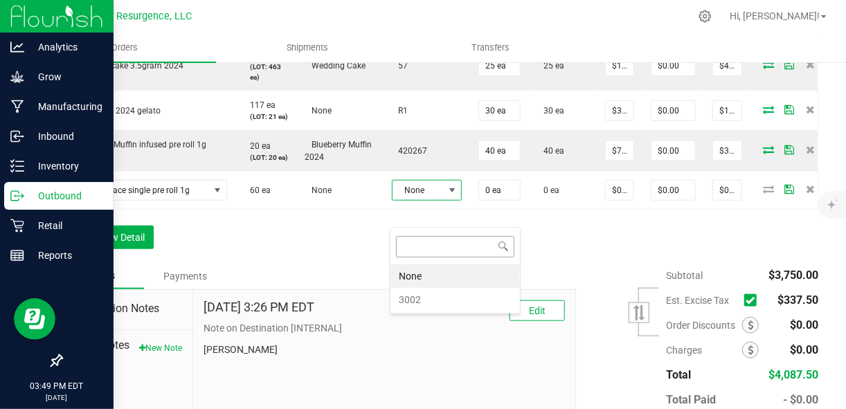
scroll to position [20, 70]
click at [431, 302] on li "3002" at bounding box center [454, 300] width 129 height 24
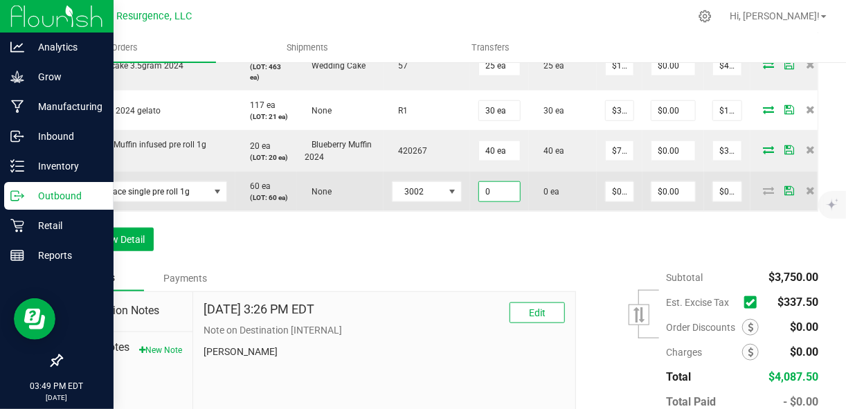
click at [493, 201] on input "0" at bounding box center [499, 191] width 41 height 19
type input "40 ea"
type input "0"
click at [616, 201] on input "0" at bounding box center [620, 191] width 28 height 19
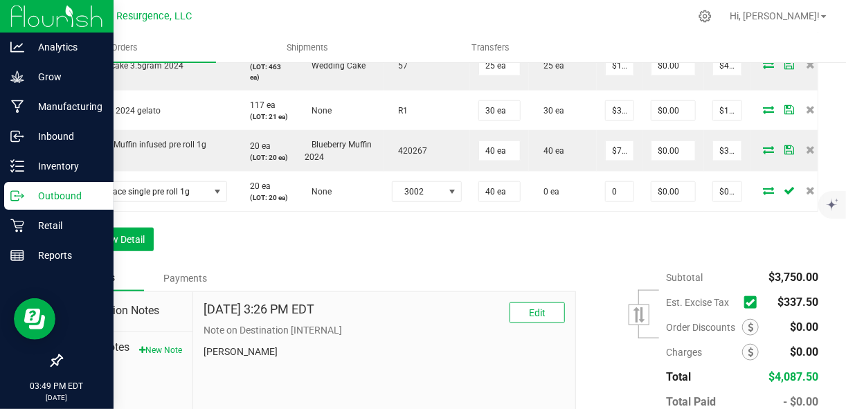
click at [616, 201] on input "0" at bounding box center [620, 191] width 28 height 19
type input "$7.50000"
type input "$300.00"
click at [636, 265] on div "Order Details Print All Labels Item Sellable Strain Lot Number Qty Ordered Qty …" at bounding box center [439, 97] width 757 height 336
click at [746, 303] on icon at bounding box center [750, 303] width 9 height 0
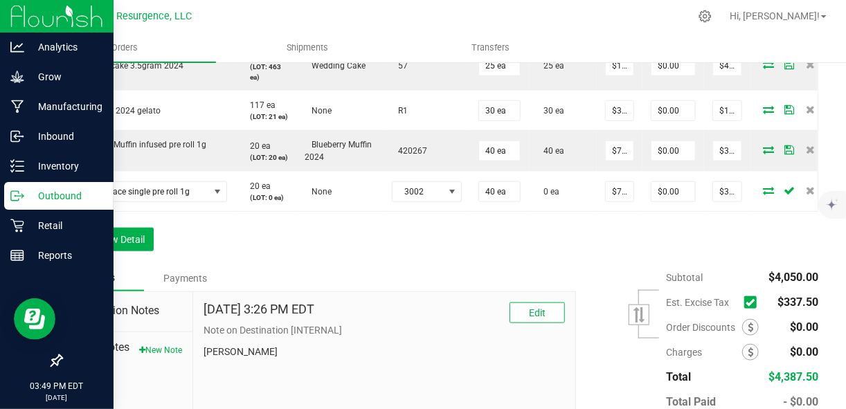
click at [0, 0] on input "checkbox" at bounding box center [0, 0] width 0 height 0
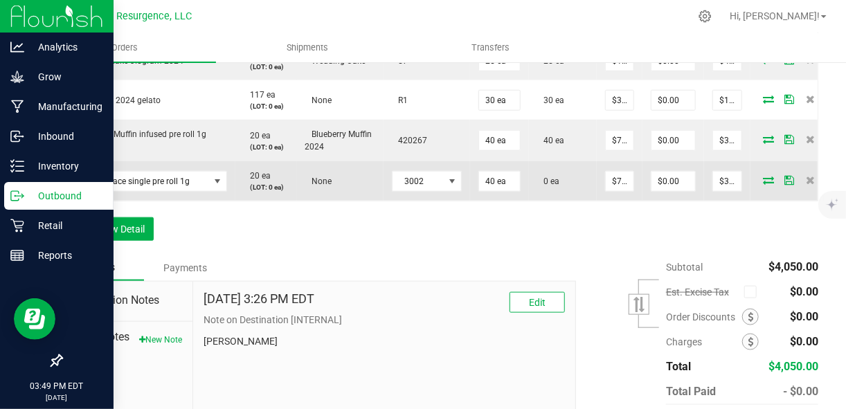
click at [765, 183] on icon at bounding box center [769, 180] width 11 height 8
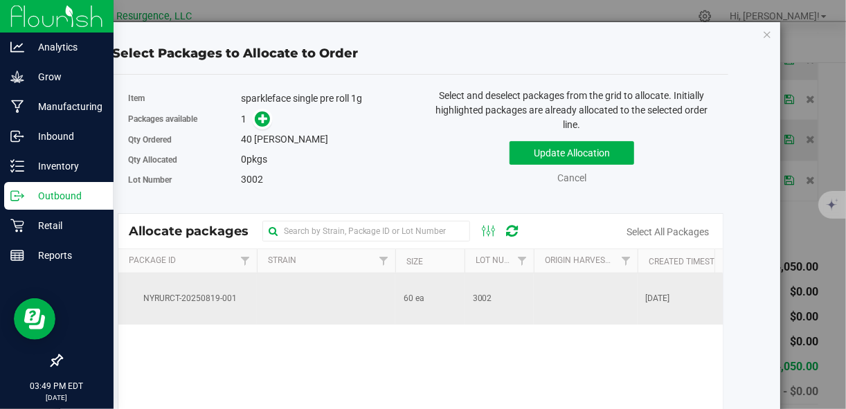
click at [304, 303] on td at bounding box center [326, 298] width 138 height 51
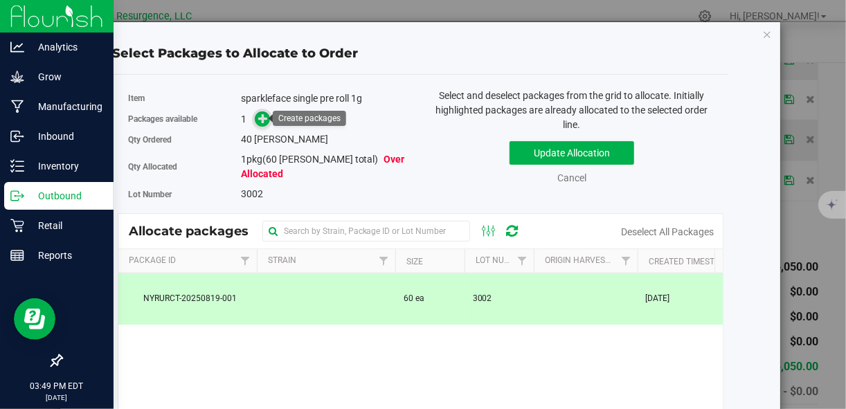
click at [258, 117] on icon at bounding box center [263, 119] width 10 height 10
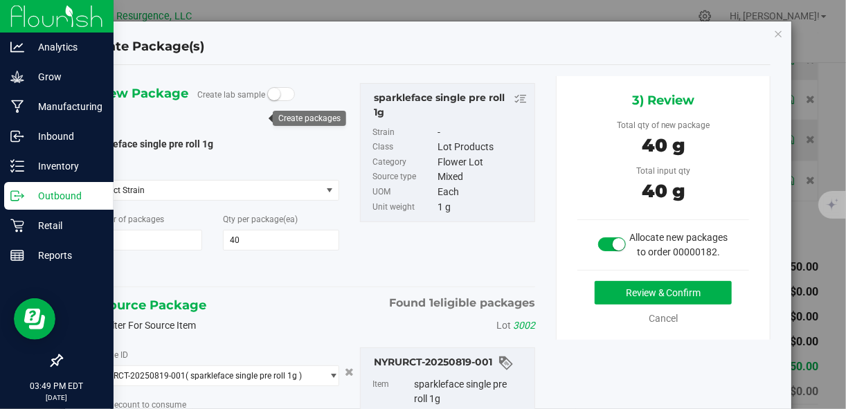
type input "40 ea"
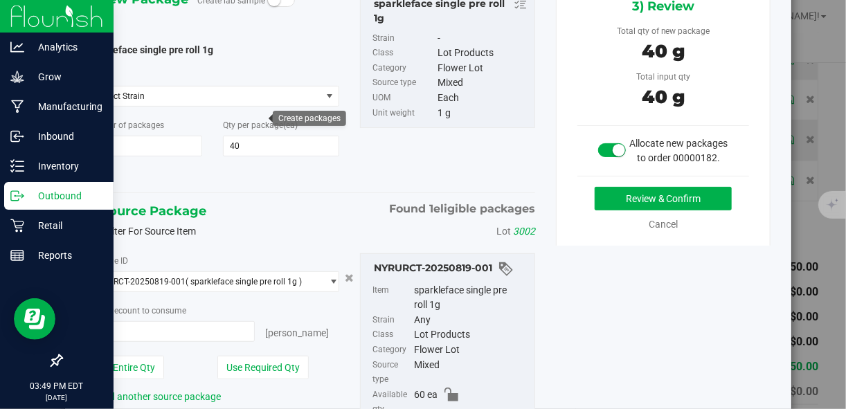
scroll to position [97, 0]
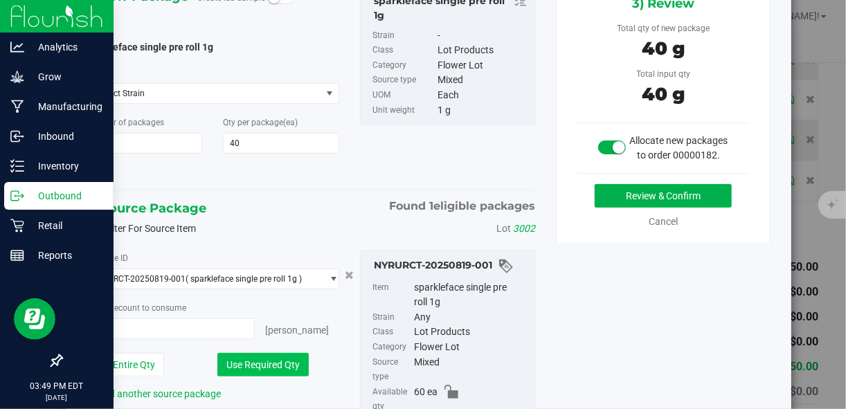
click at [264, 361] on button "Use Required Qty" at bounding box center [262, 365] width 91 height 24
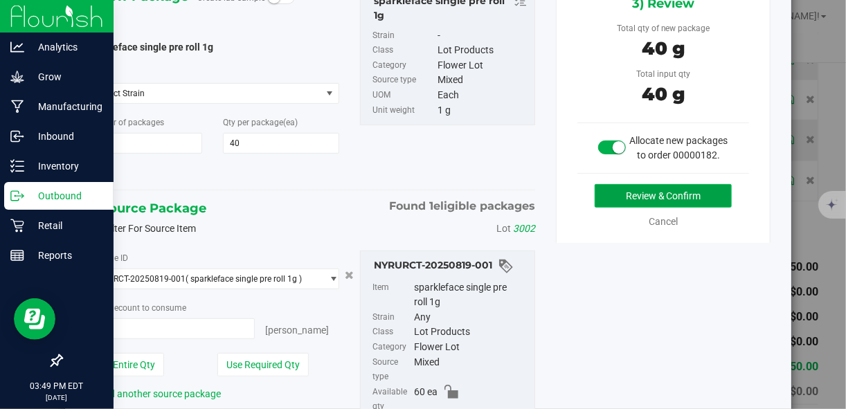
click at [615, 208] on button "Review & Confirm" at bounding box center [663, 196] width 137 height 24
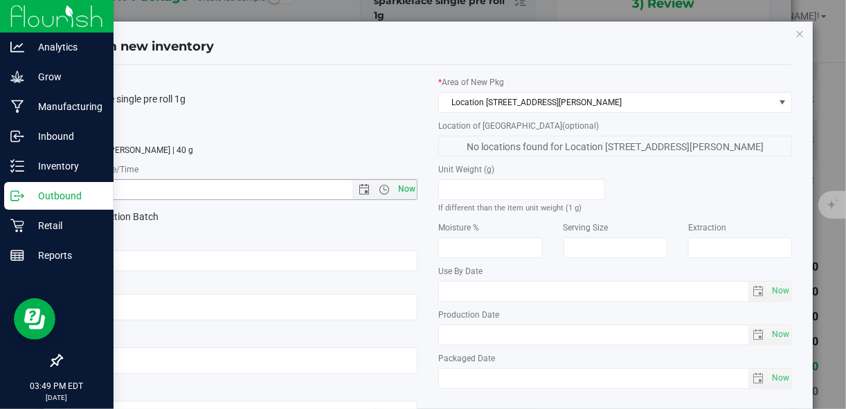
click at [399, 195] on span "Now" at bounding box center [407, 189] width 24 height 20
type input "8/22/2025 3:49 PM"
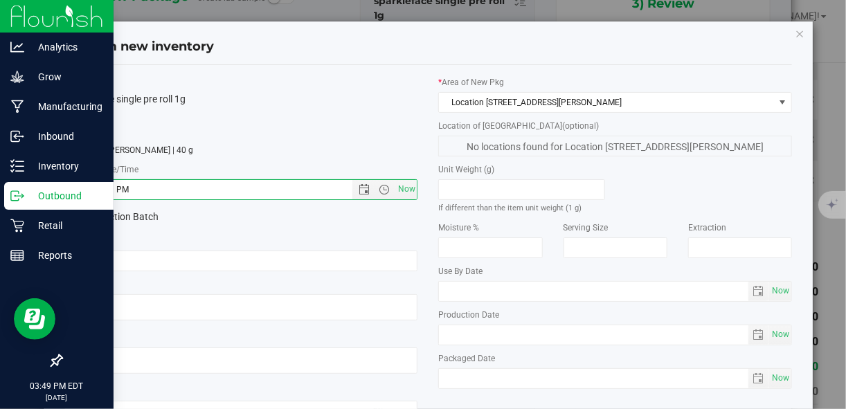
scroll to position [107, 0]
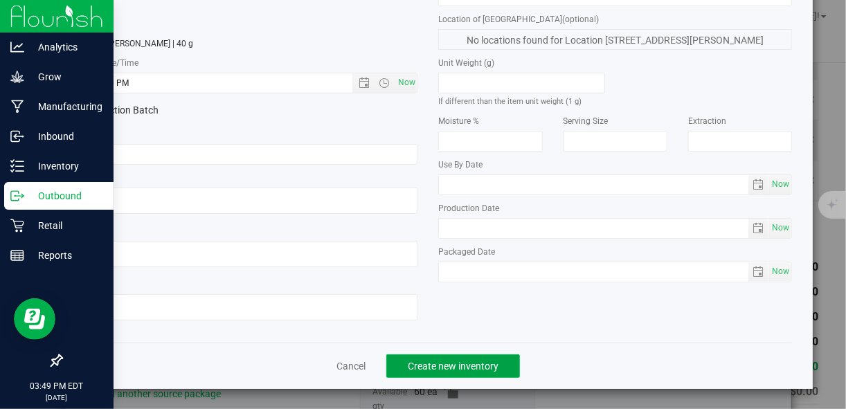
click at [496, 372] on button "Create new inventory" at bounding box center [453, 366] width 134 height 24
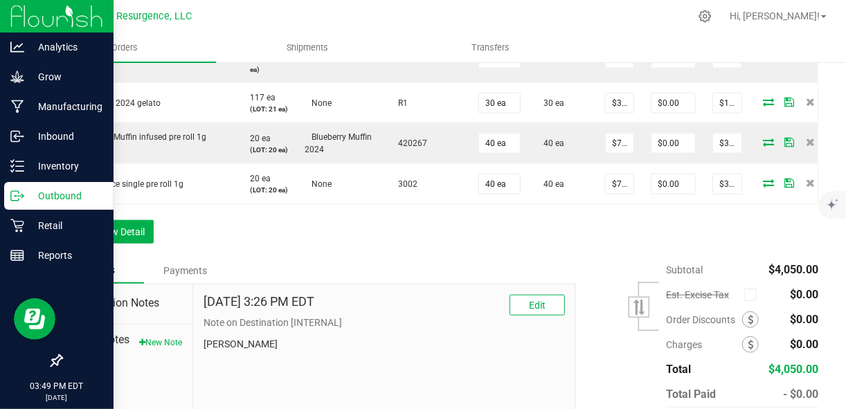
scroll to position [535, 0]
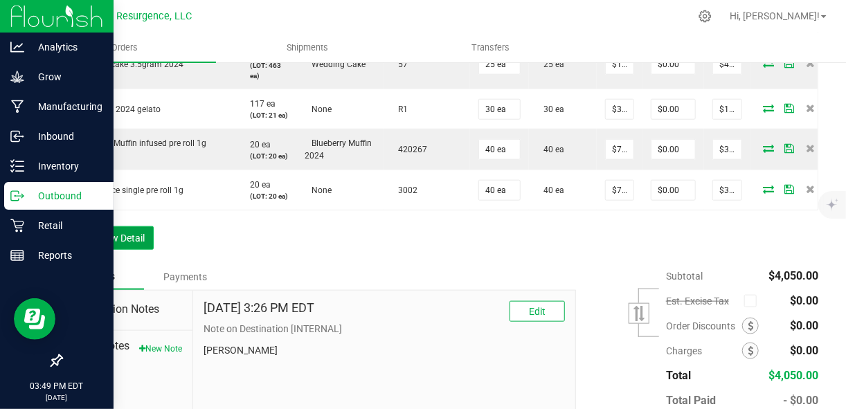
click at [100, 250] on button "Add New Detail" at bounding box center [107, 238] width 93 height 24
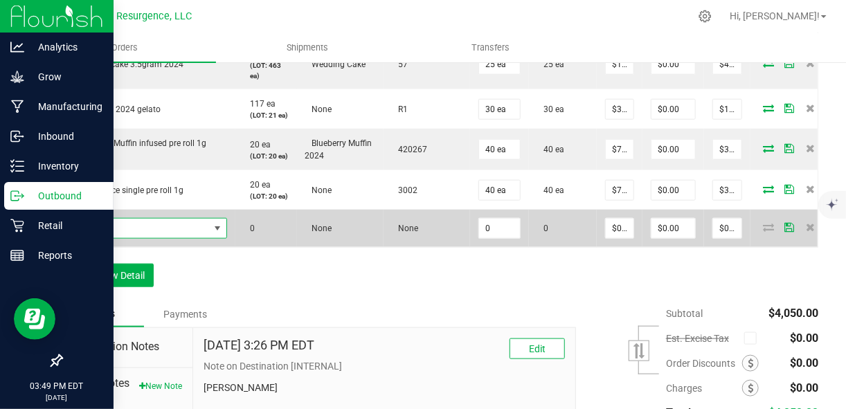
click at [98, 238] on span "NO DATA FOUND" at bounding box center [140, 228] width 138 height 19
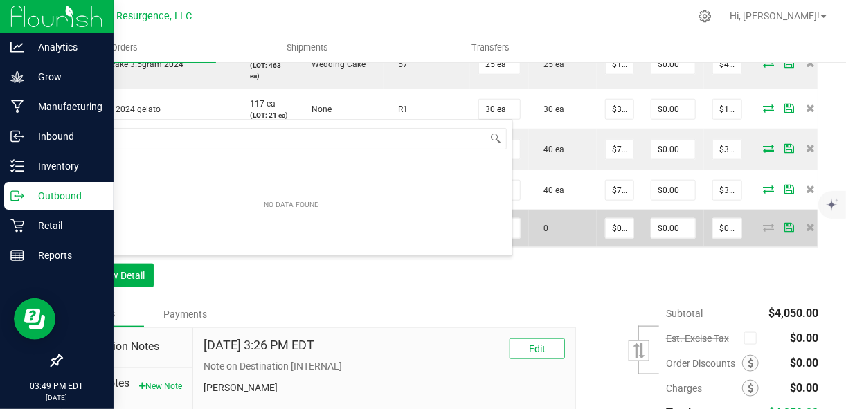
scroll to position [20, 156]
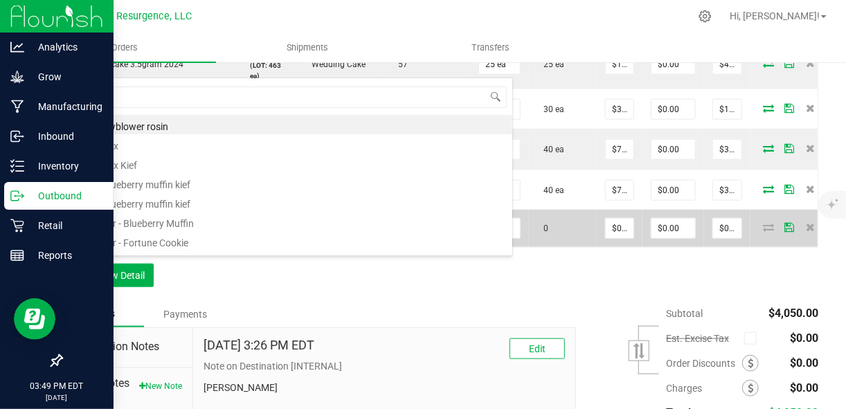
type input "gr"
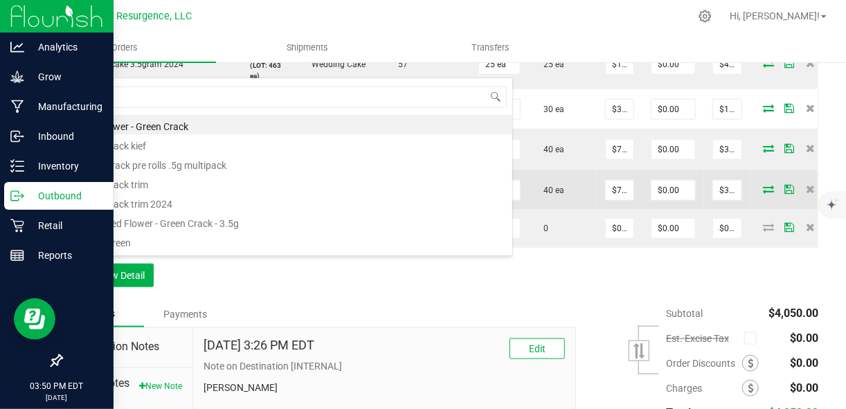
click at [129, 221] on li "Packaged Flower - Green Crack - 3.5g" at bounding box center [292, 221] width 442 height 19
type input "0 ea"
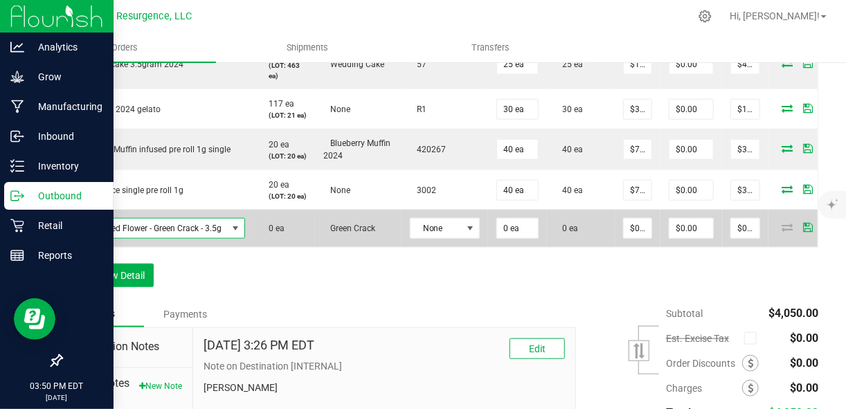
click at [156, 238] on span "Packaged Flower - Green Crack - 3.5g" at bounding box center [149, 228] width 156 height 19
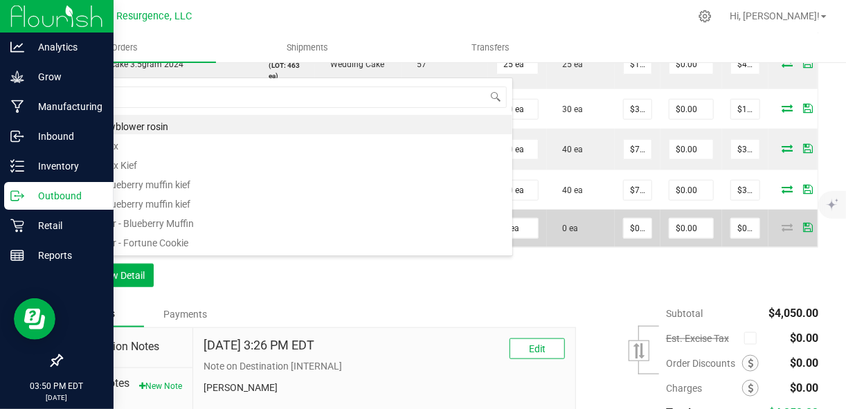
scroll to position [20, 173]
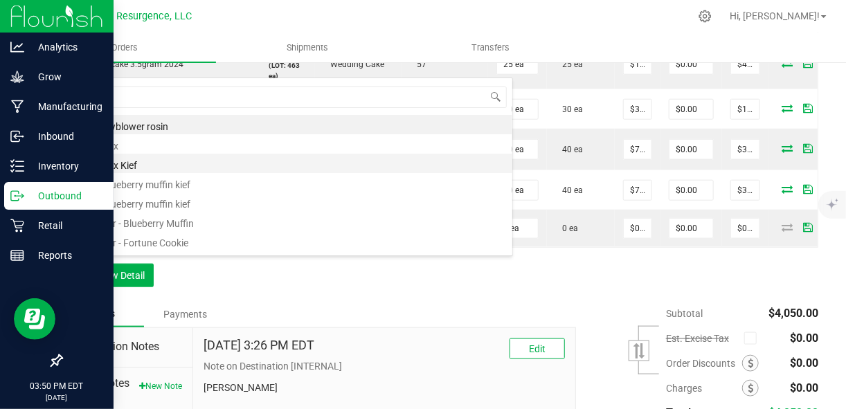
type input "green"
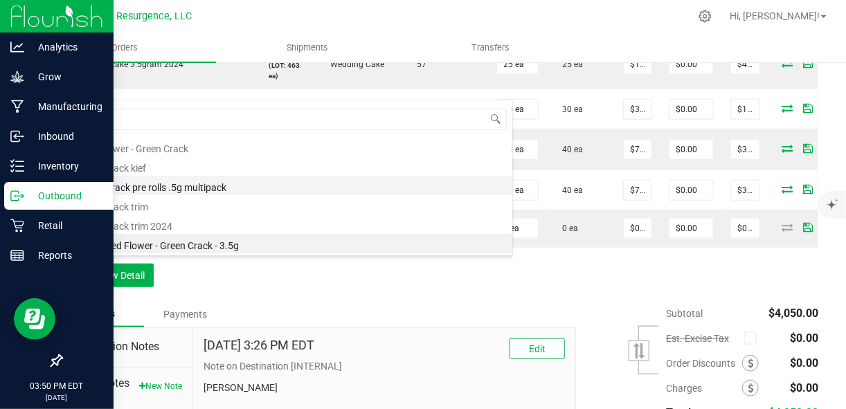
click at [171, 188] on li "Green crack pre rolls .5g multipack" at bounding box center [292, 185] width 442 height 19
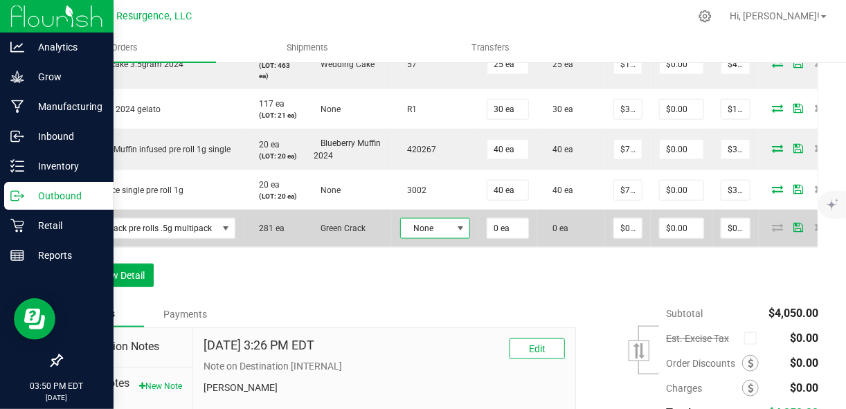
click at [433, 238] on span "None" at bounding box center [426, 228] width 51 height 19
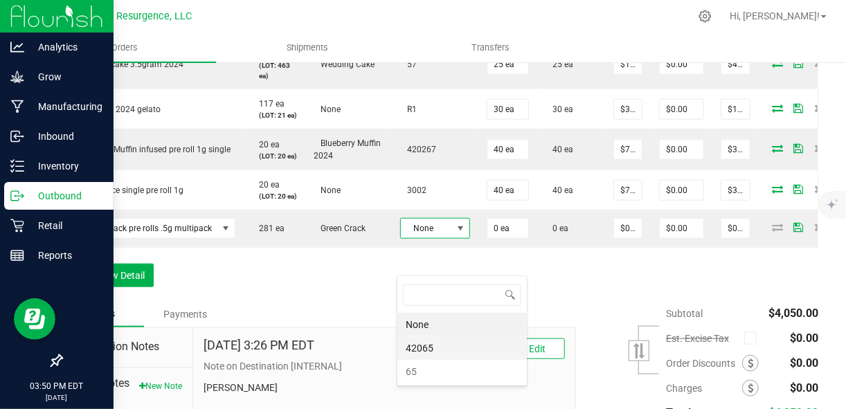
click at [438, 350] on li "42065" at bounding box center [461, 348] width 129 height 24
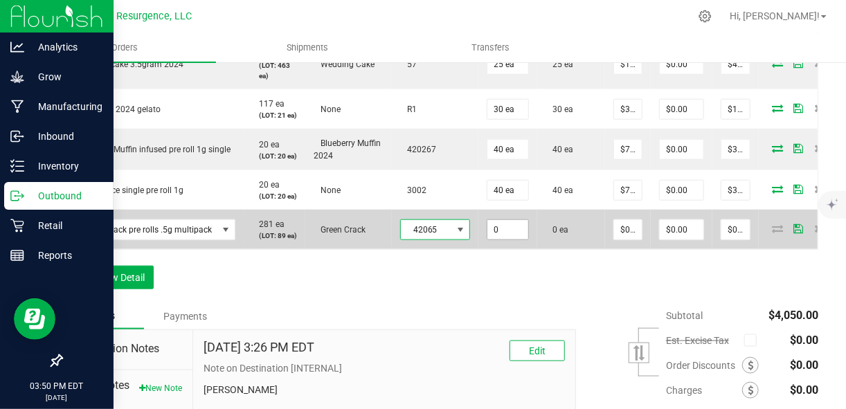
click at [509, 240] on input "0" at bounding box center [507, 229] width 41 height 19
type input "0 ea"
click at [222, 235] on span at bounding box center [226, 229] width 11 height 11
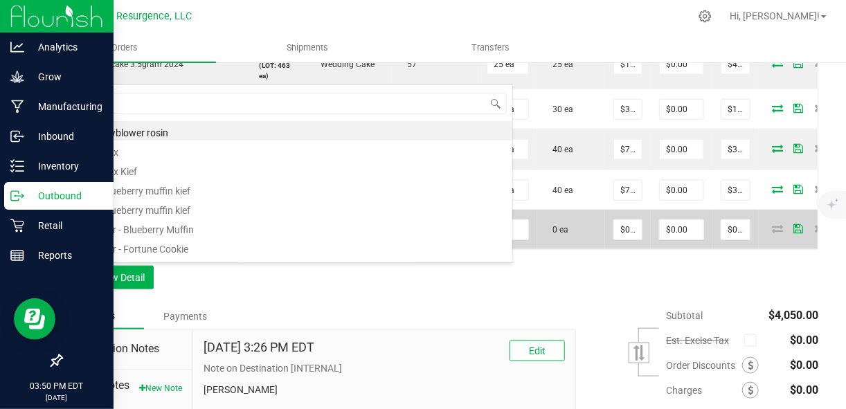
scroll to position [20, 163]
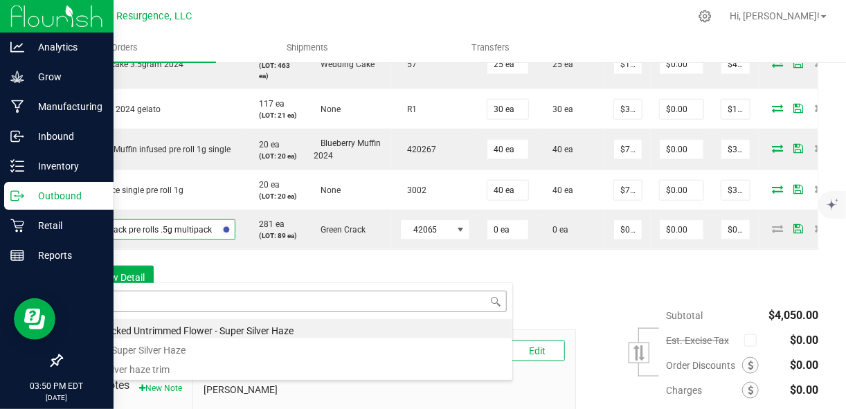
type input "silver"
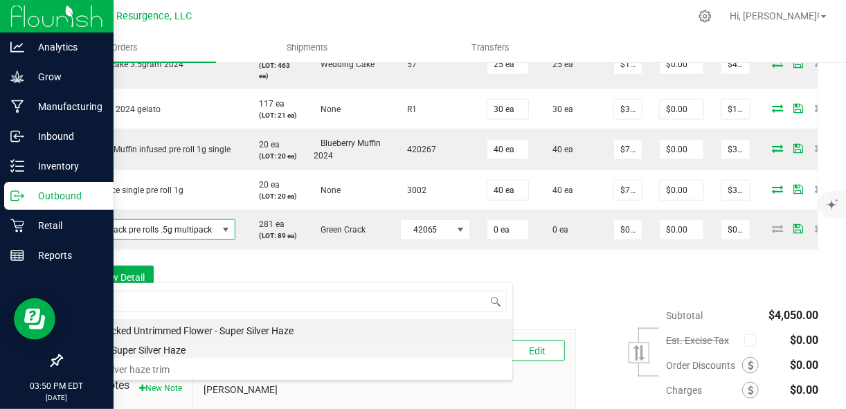
click at [184, 350] on li "Single - Super Silver Haze" at bounding box center [292, 348] width 442 height 19
type input "$5.00000"
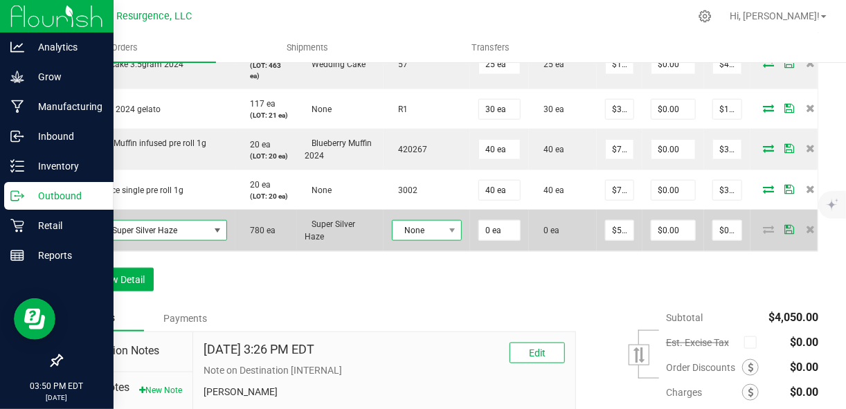
click at [435, 240] on span "None" at bounding box center [417, 230] width 51 height 19
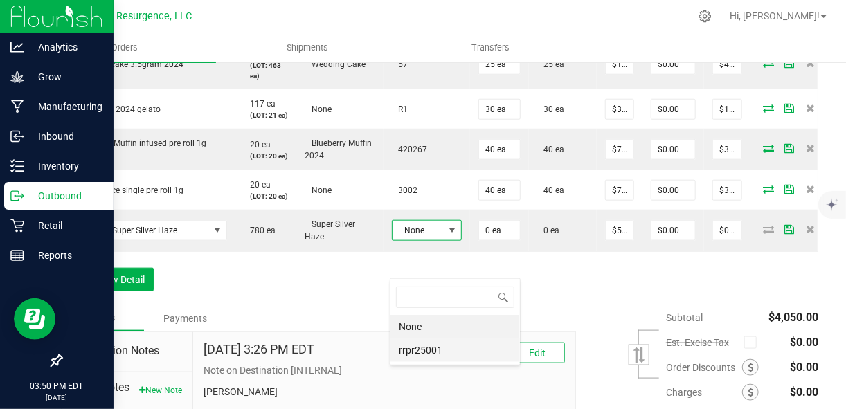
click at [424, 352] on li "rrpr25001" at bounding box center [454, 351] width 129 height 24
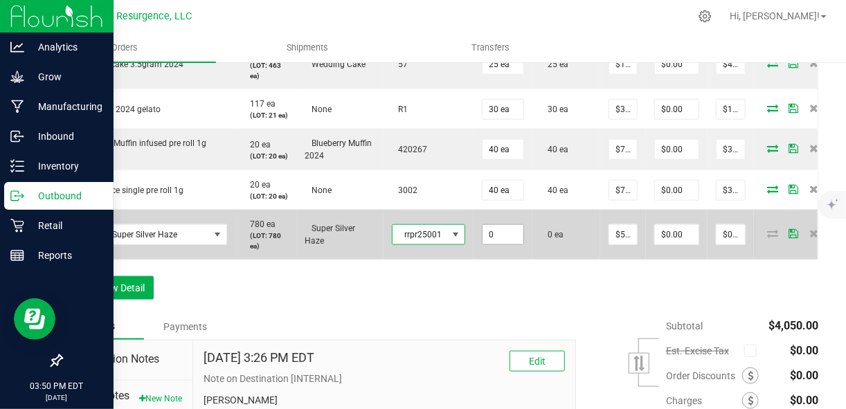
click at [504, 244] on input "0" at bounding box center [502, 234] width 41 height 19
type input "40 ea"
type input "5"
type input "$200.00"
click at [624, 244] on input "5" at bounding box center [623, 234] width 28 height 19
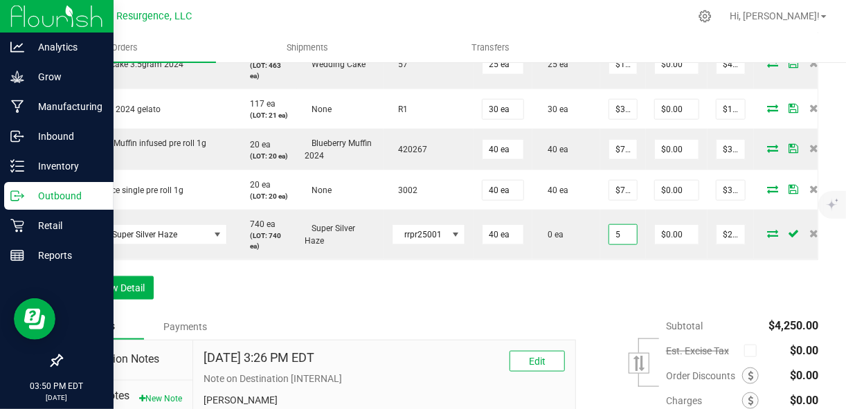
click at [624, 244] on input "5" at bounding box center [623, 234] width 28 height 19
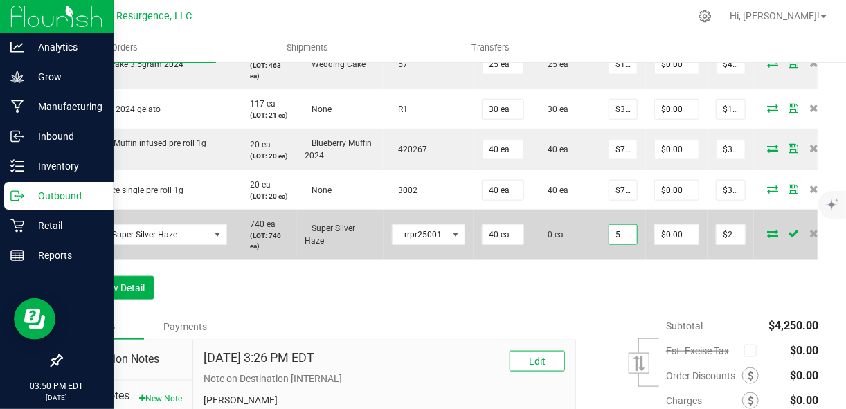
type input "$5.00000"
click at [769, 237] on icon at bounding box center [772, 233] width 11 height 8
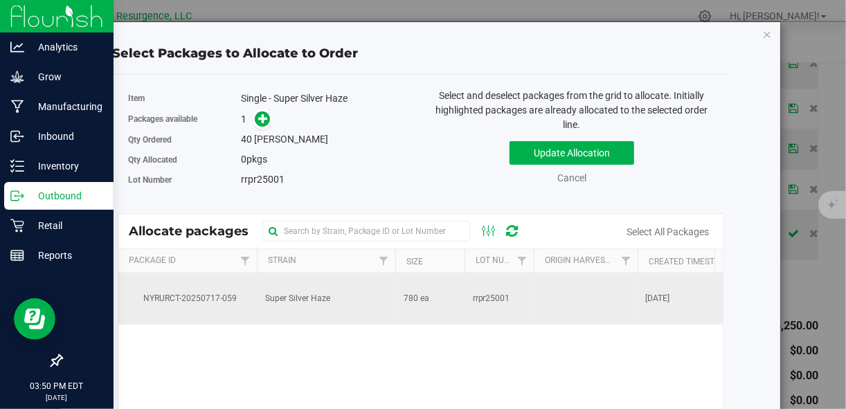
click at [309, 298] on span "Super Silver Haze" at bounding box center [297, 298] width 65 height 13
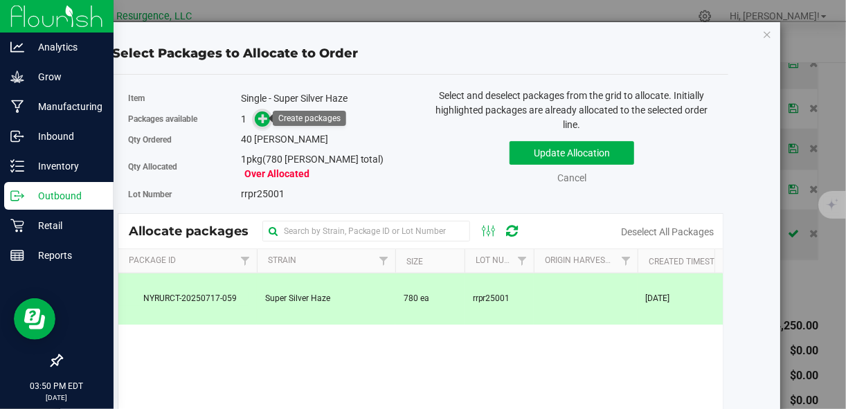
click at [262, 123] on icon at bounding box center [263, 119] width 10 height 10
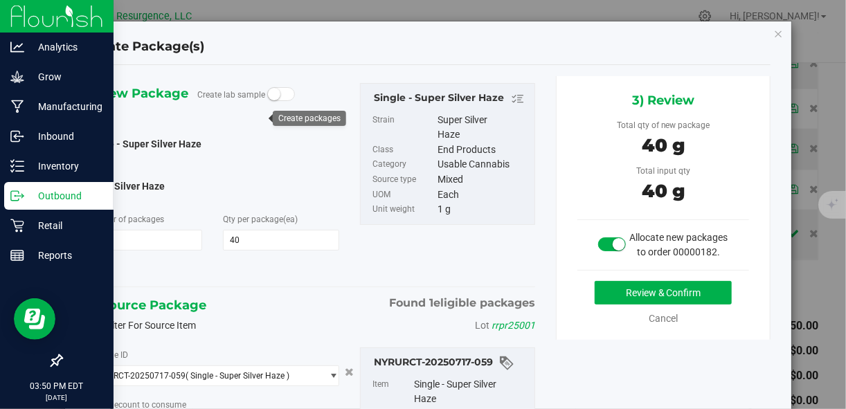
type input "40 ea"
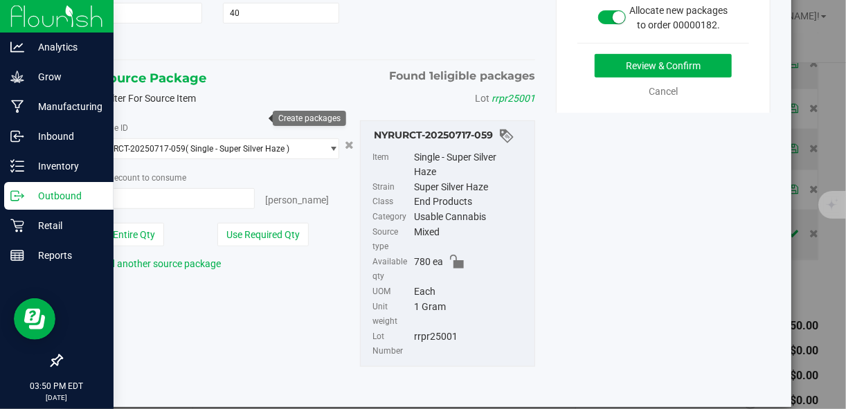
scroll to position [228, 0]
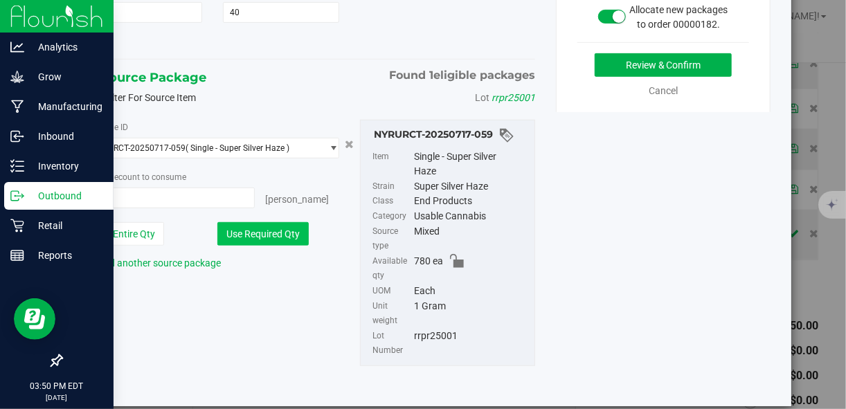
click at [273, 240] on button "Use Required Qty" at bounding box center [262, 234] width 91 height 24
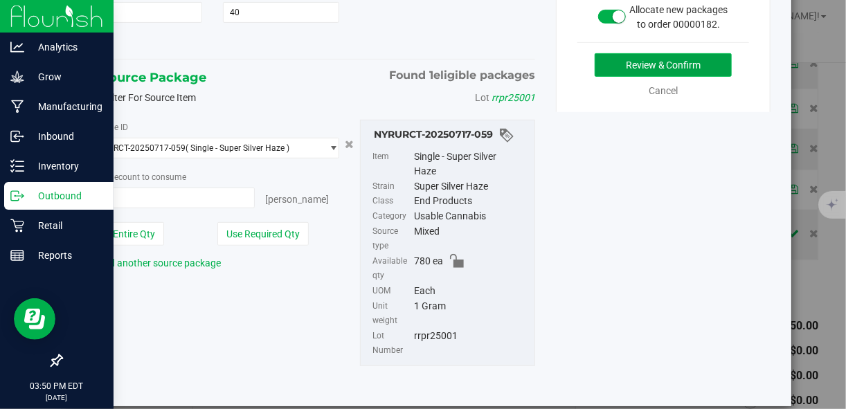
click at [623, 74] on button "Review & Confirm" at bounding box center [663, 65] width 137 height 24
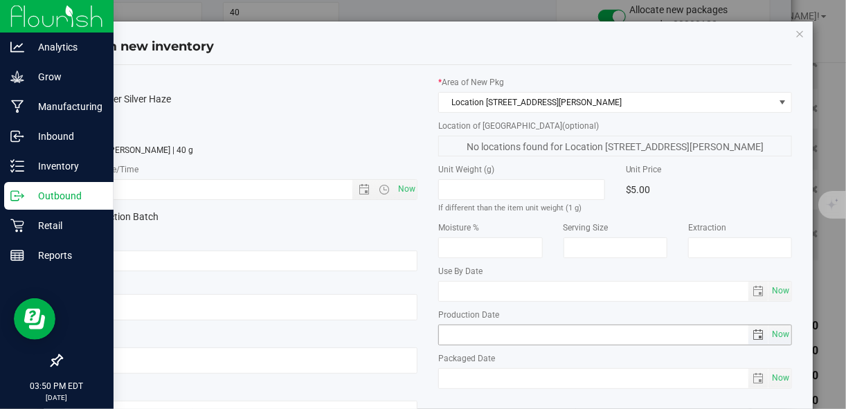
scroll to position [83, 0]
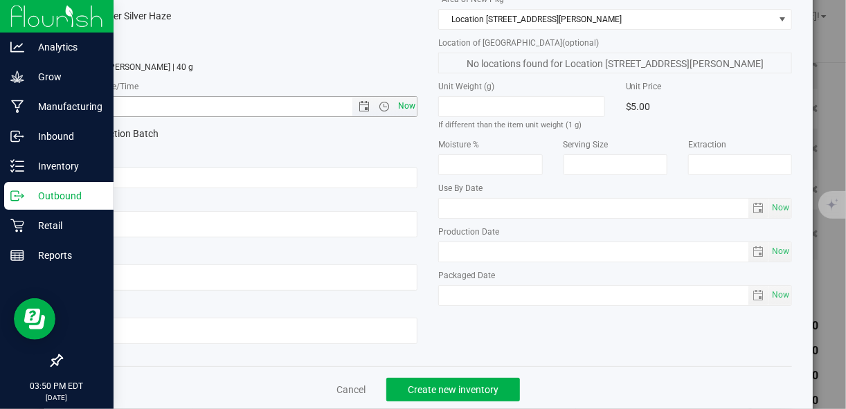
click at [397, 108] on span "Now" at bounding box center [407, 106] width 24 height 20
type input "8/22/2025 3:50 PM"
click at [478, 395] on button "Create new inventory" at bounding box center [453, 390] width 134 height 24
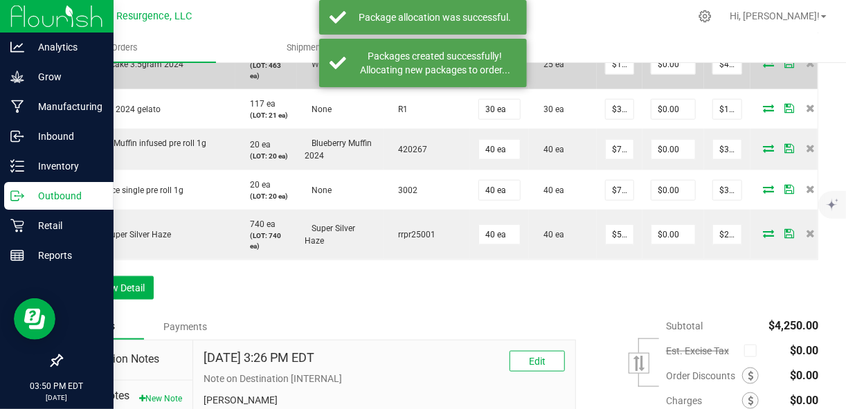
scroll to position [571, 0]
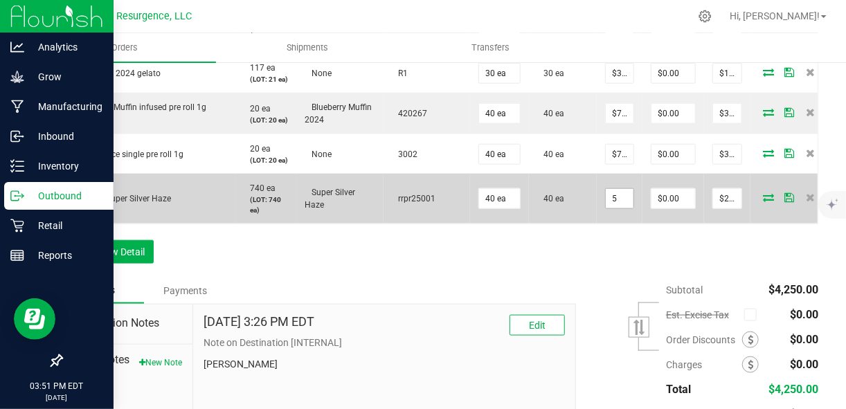
click at [606, 208] on input "5" at bounding box center [620, 198] width 28 height 19
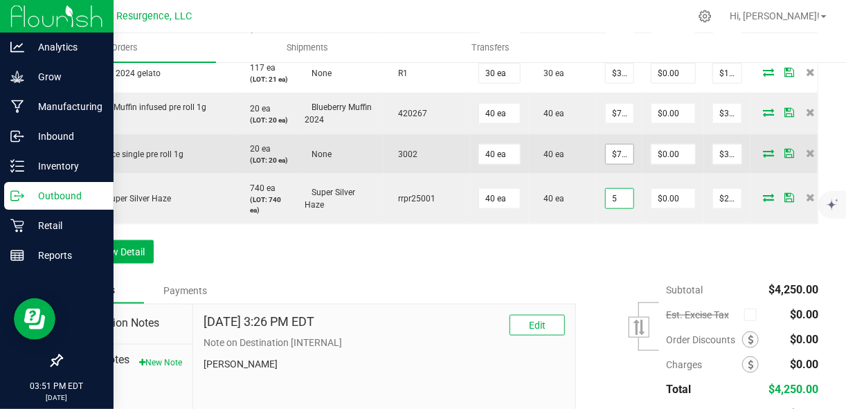
type input "$5.00000"
click at [605, 165] on span "$7.50000" at bounding box center [619, 154] width 29 height 21
type input "7.5"
click at [620, 164] on input "7.5" at bounding box center [620, 154] width 28 height 19
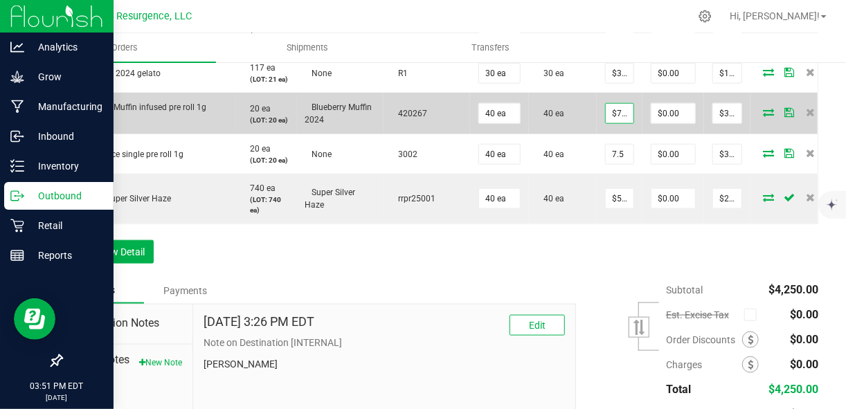
type input "7.5"
type input "$7.50000"
click at [616, 123] on input "7.5" at bounding box center [620, 113] width 28 height 19
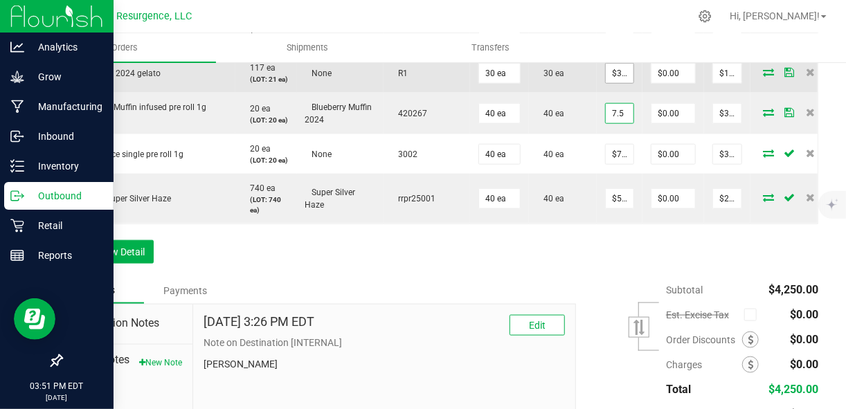
type input "35"
type input "$7.50000"
click at [620, 83] on input "35" at bounding box center [620, 73] width 28 height 19
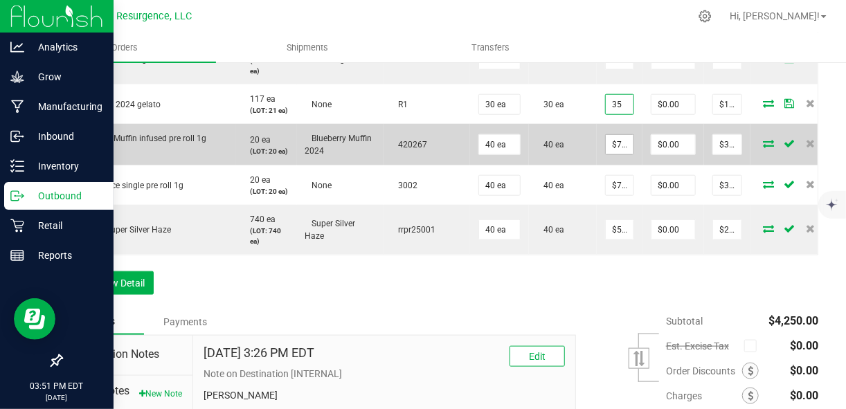
scroll to position [438, 0]
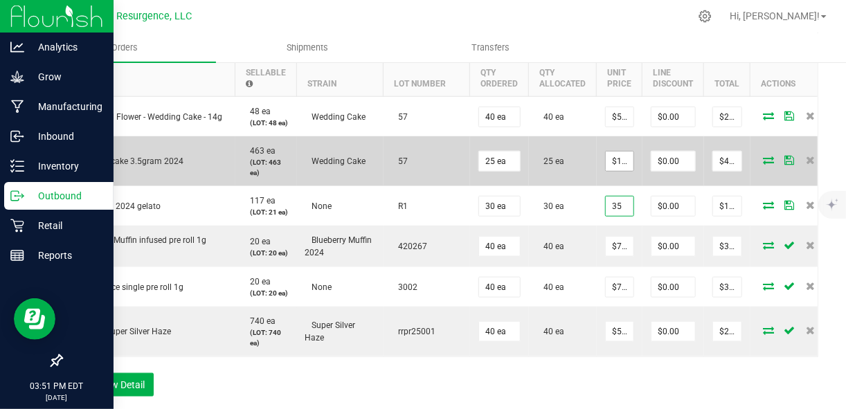
type input "16"
type input "$35.00000"
click at [617, 159] on input "16" at bounding box center [620, 161] width 28 height 19
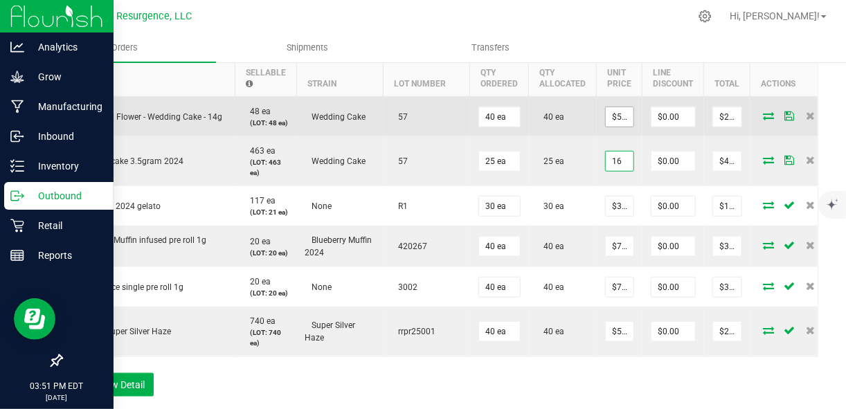
type input "50"
type input "$16.00000"
click at [614, 122] on input "50" at bounding box center [620, 116] width 28 height 19
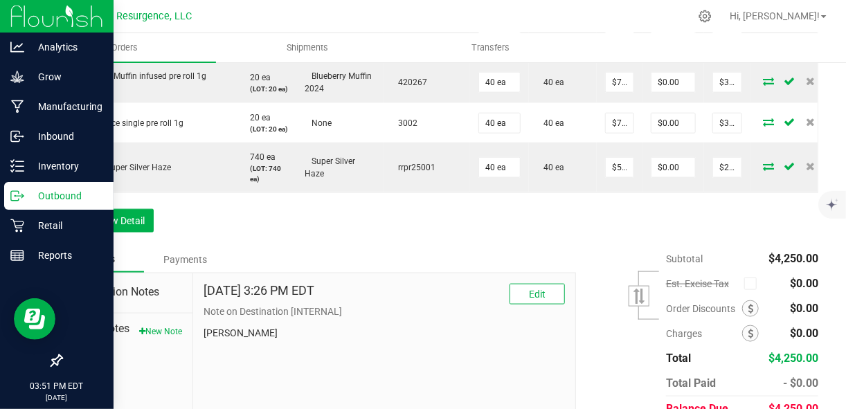
scroll to position [604, 0]
click at [98, 231] on button "Add New Detail" at bounding box center [107, 220] width 93 height 24
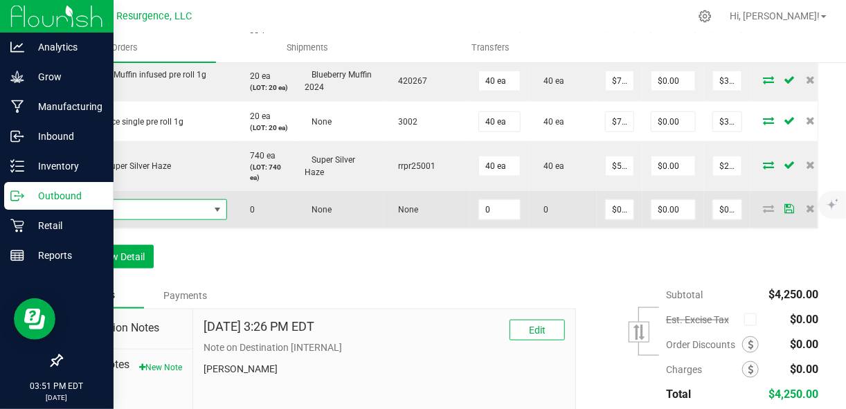
click at [113, 219] on span "NO DATA FOUND" at bounding box center [140, 209] width 138 height 19
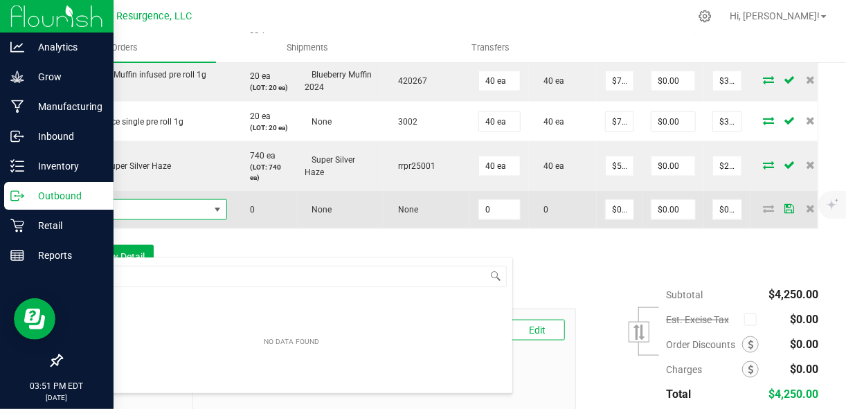
scroll to position [20, 156]
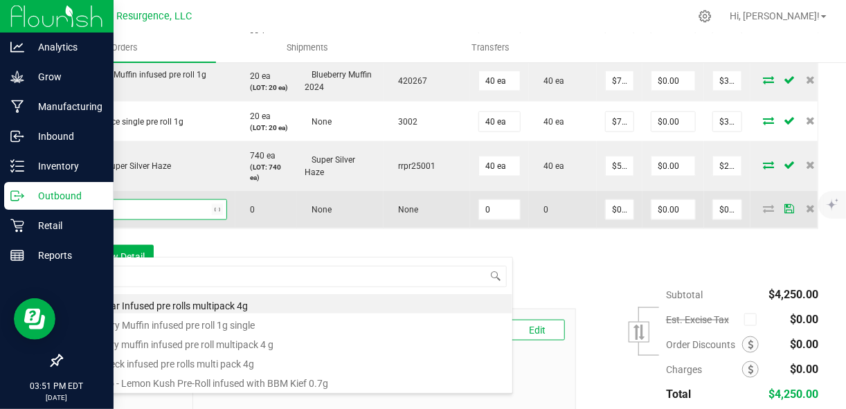
type input "infused"
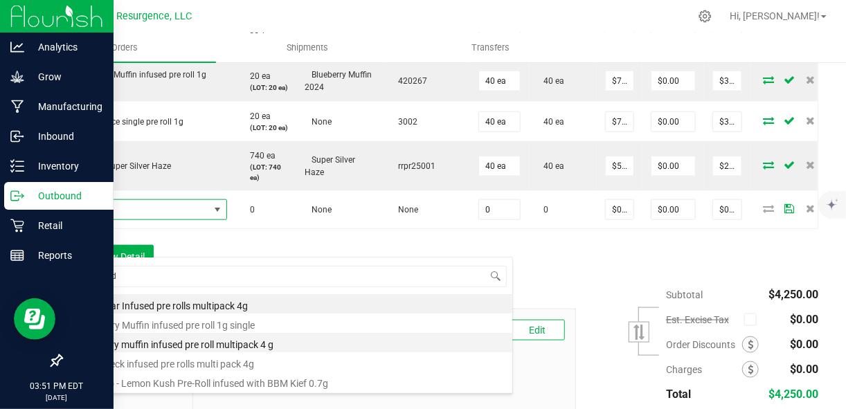
click at [177, 341] on li "blueberry muffin infused pre roll multipack 4 g" at bounding box center [292, 342] width 442 height 19
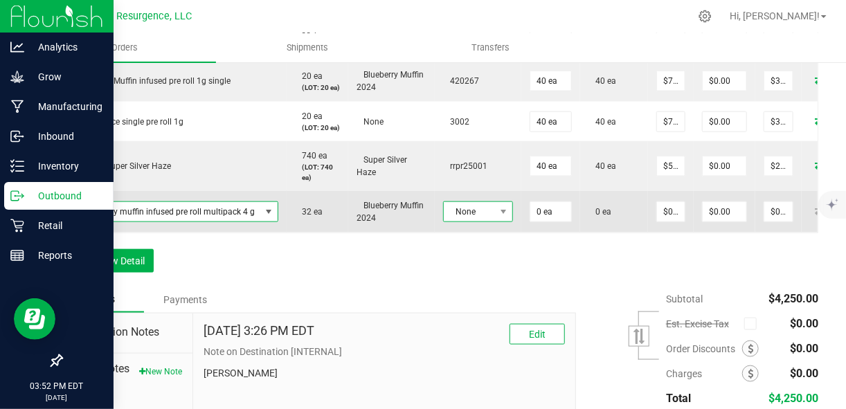
click at [465, 222] on span "None" at bounding box center [469, 211] width 51 height 19
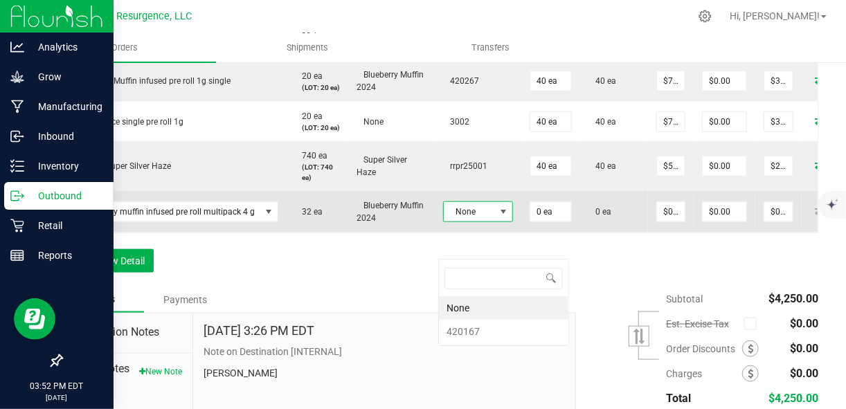
scroll to position [20, 70]
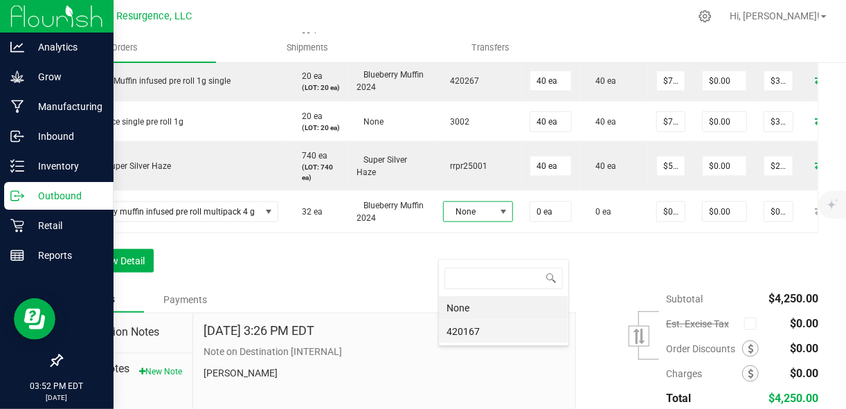
click at [478, 329] on li "420167" at bounding box center [503, 332] width 129 height 24
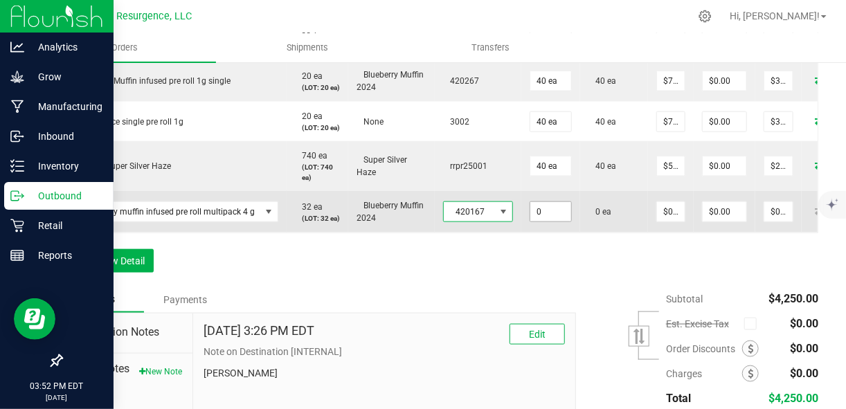
click at [542, 222] on input "0" at bounding box center [550, 211] width 41 height 19
type input "20 ea"
type input "0"
click at [665, 222] on input "0" at bounding box center [671, 211] width 28 height 19
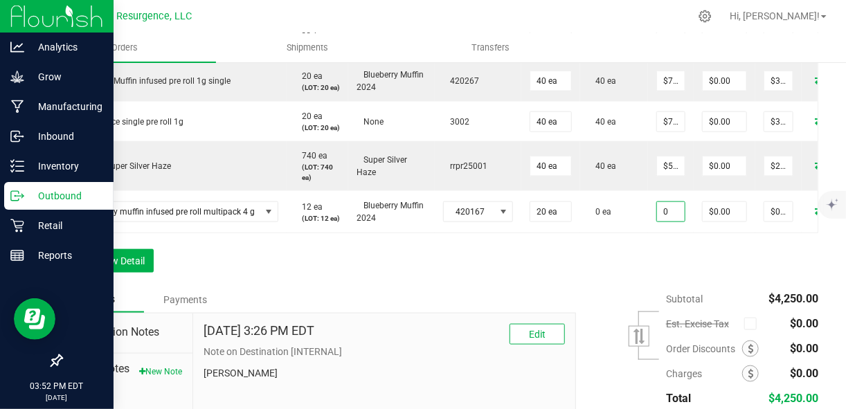
click at [665, 222] on input "0" at bounding box center [671, 211] width 28 height 19
type input "$7.50000"
type input "$150.00"
click at [705, 287] on div "Order Details Print All Labels Item Sellable Strain Lot Number Qty Ordered Qty …" at bounding box center [439, 73] width 757 height 428
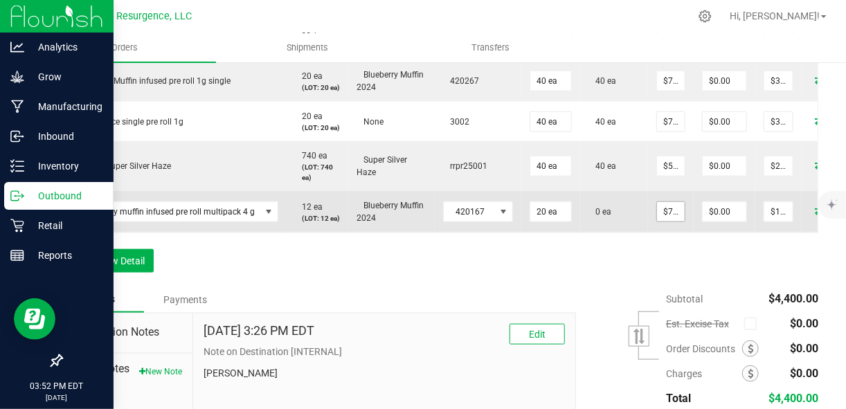
type input "7.5"
click at [662, 222] on input "7.5" at bounding box center [671, 211] width 28 height 19
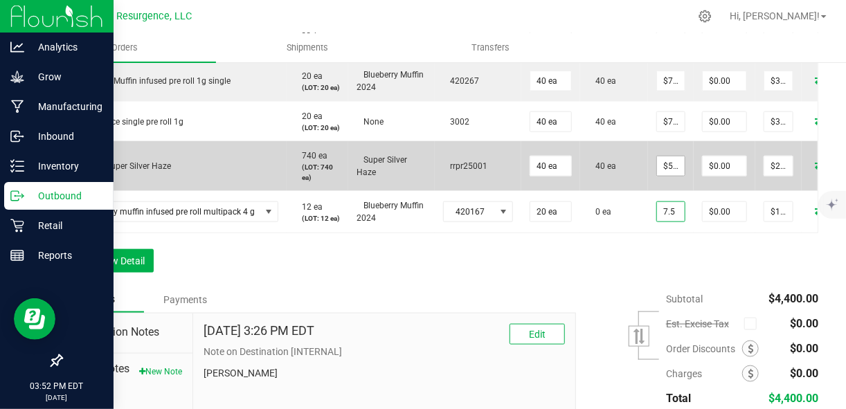
type input "5"
type input "$7.50000"
click at [662, 176] on input "5" at bounding box center [671, 165] width 28 height 19
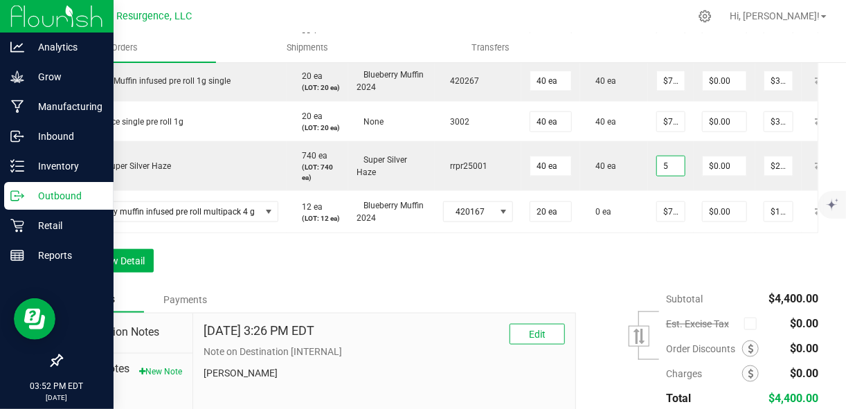
type input "$5.00000"
click at [737, 287] on div "Order Details Print All Labels Item Sellable Strain Lot Number Qty Ordered Qty …" at bounding box center [439, 73] width 757 height 428
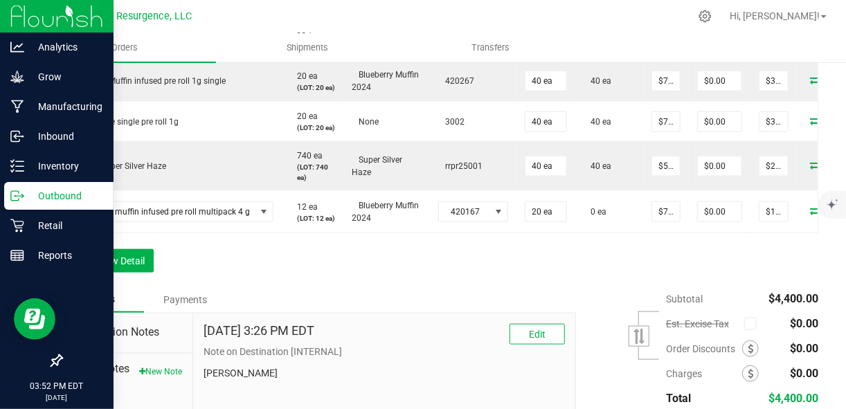
scroll to position [0, 0]
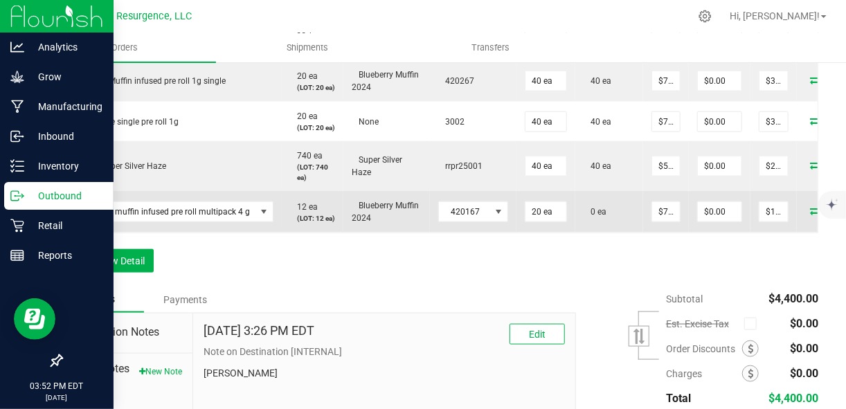
click at [810, 215] on icon at bounding box center [815, 210] width 11 height 8
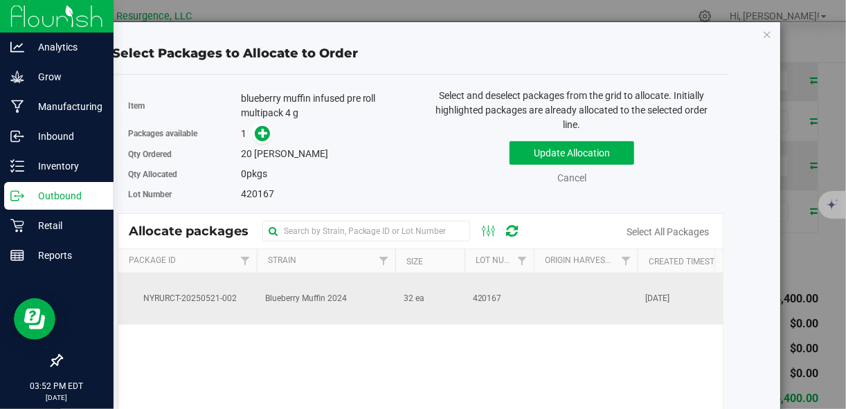
click at [277, 298] on span "Blueberry Muffin 2024" at bounding box center [306, 298] width 82 height 13
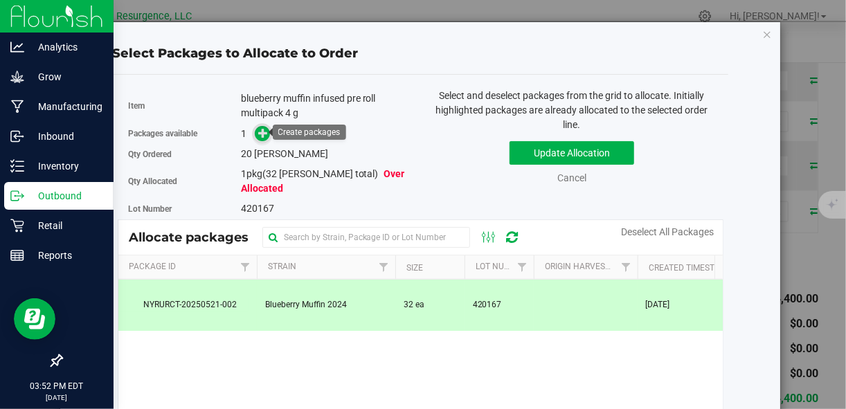
click at [260, 132] on icon at bounding box center [263, 133] width 10 height 10
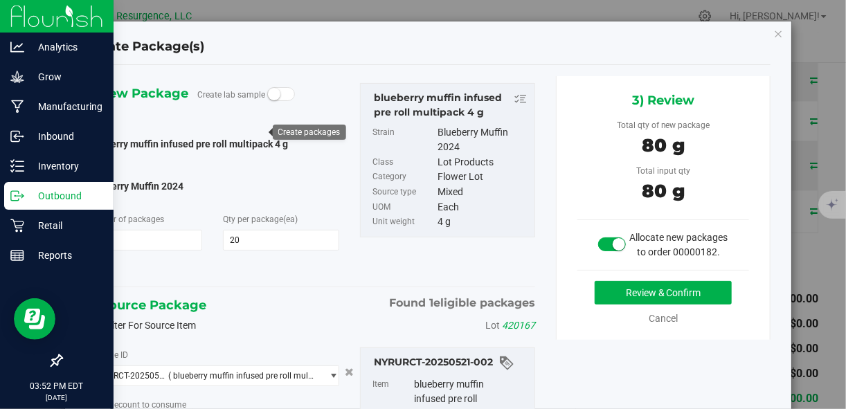
type input "20 ea"
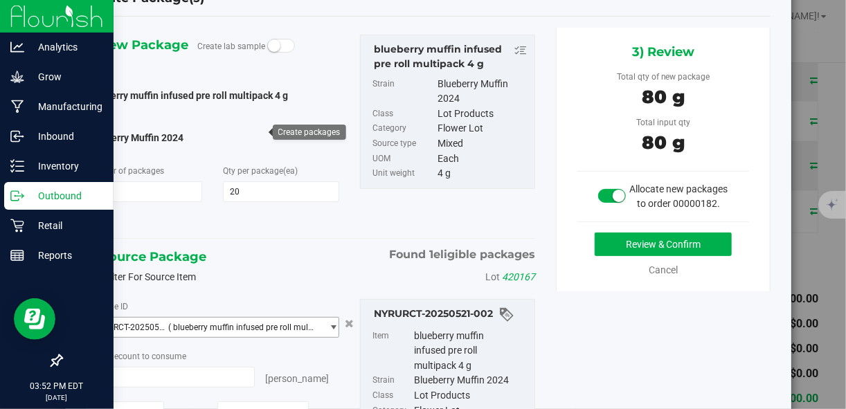
scroll to position [97, 0]
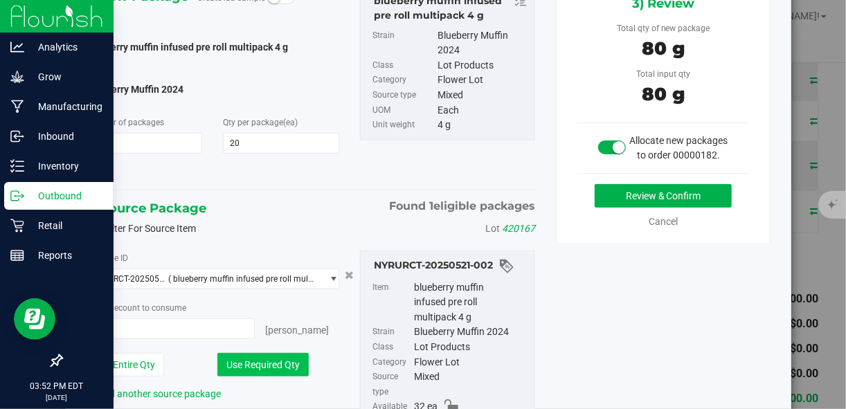
click at [272, 359] on button "Use Required Qty" at bounding box center [262, 365] width 91 height 24
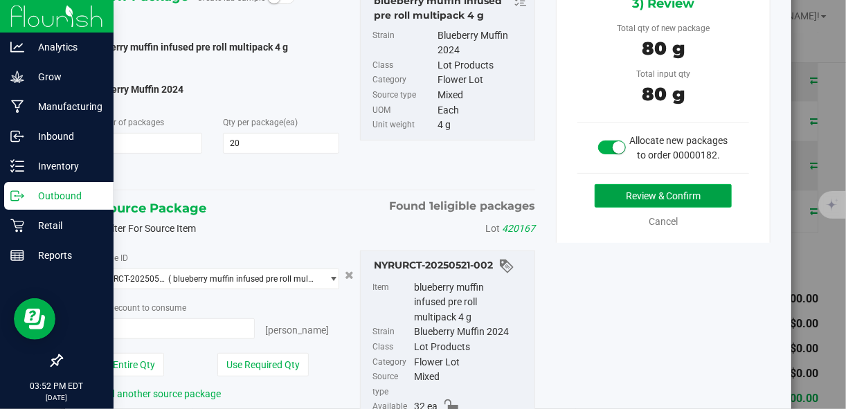
click at [615, 208] on button "Review & Confirm" at bounding box center [663, 196] width 137 height 24
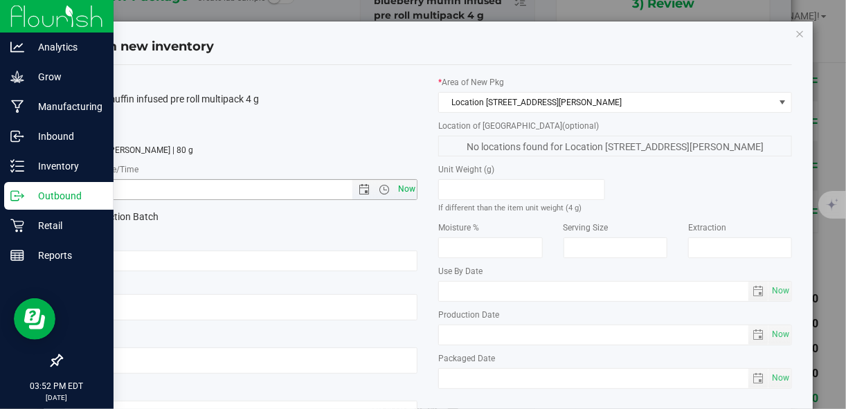
click at [404, 192] on span "Now" at bounding box center [407, 189] width 24 height 20
type input "8/22/2025 3:52 PM"
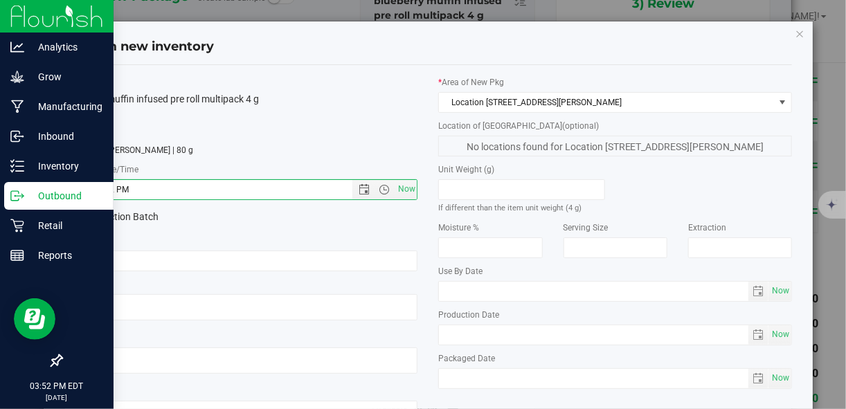
scroll to position [107, 0]
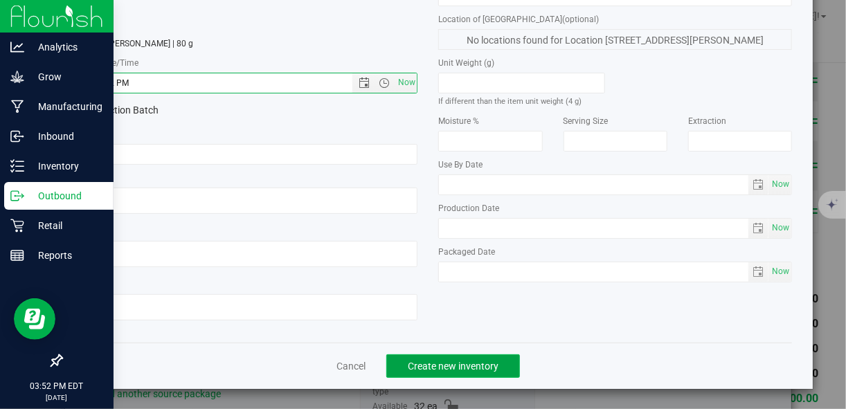
click at [464, 361] on span "Create new inventory" at bounding box center [453, 366] width 91 height 11
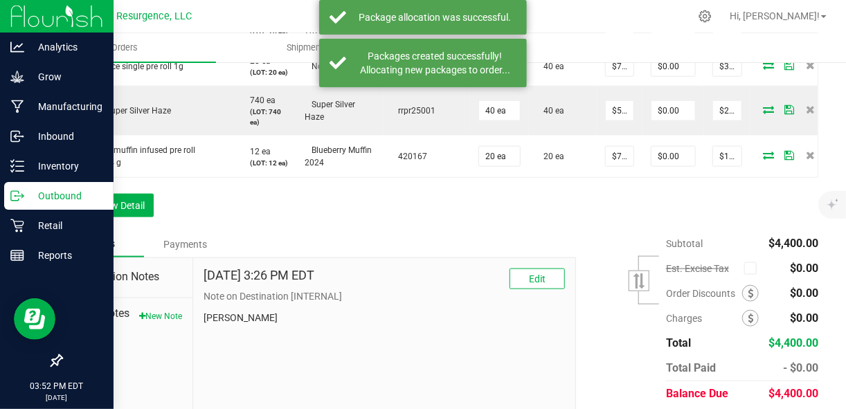
scroll to position [678, 0]
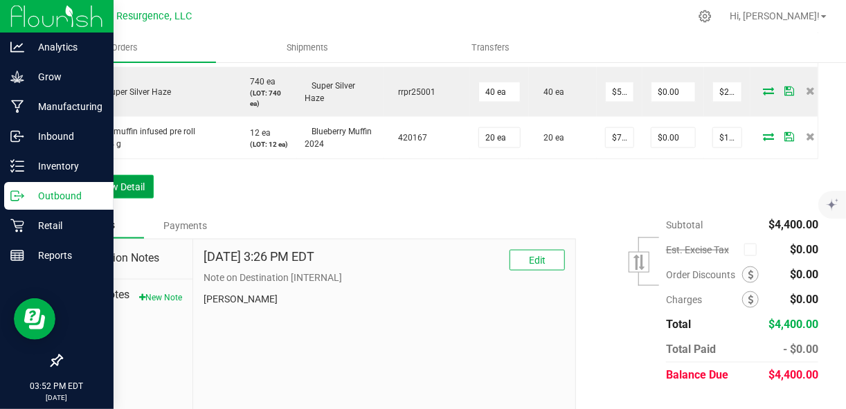
click at [127, 199] on button "Add New Detail" at bounding box center [107, 187] width 93 height 24
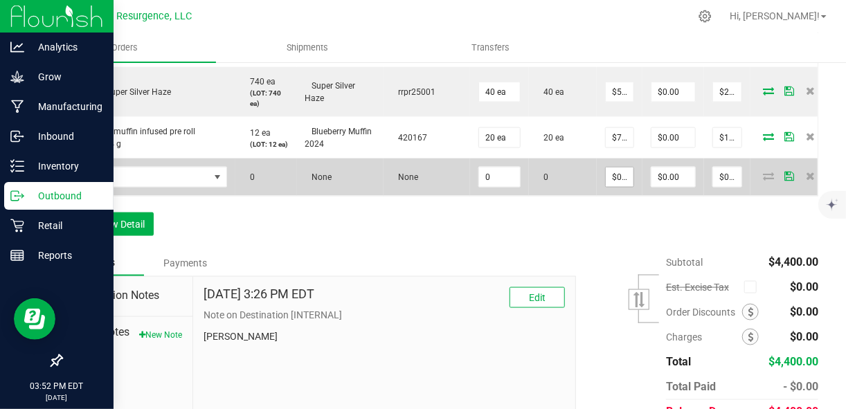
type input "0"
click at [614, 187] on input "0" at bounding box center [620, 177] width 28 height 19
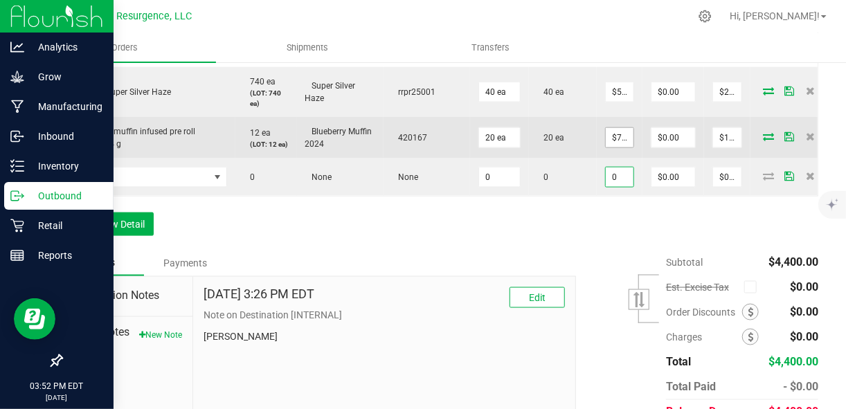
type input "7.5"
type input "$0.00000"
click at [615, 147] on input "7.5" at bounding box center [620, 137] width 28 height 19
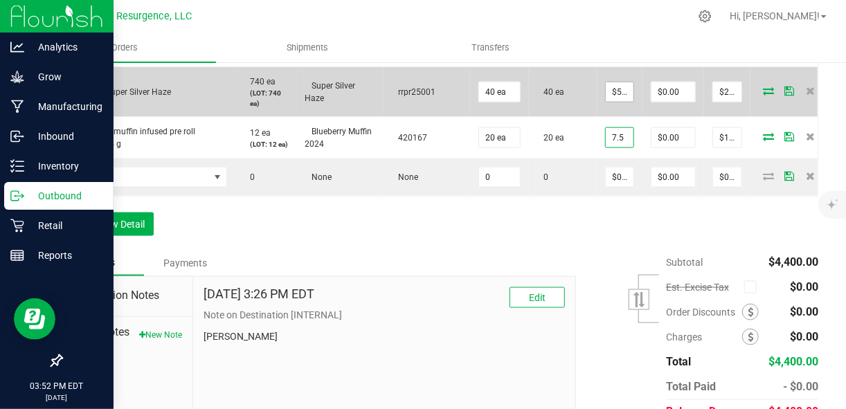
type input "5"
type input "$7.50000"
click at [615, 102] on input "5" at bounding box center [620, 91] width 28 height 19
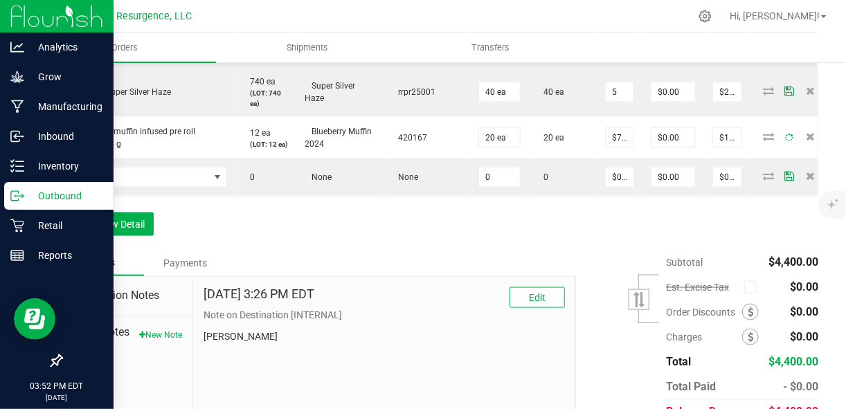
type input "7.5"
type input "$5.00000"
click at [613, 57] on input "7.5" at bounding box center [620, 47] width 28 height 19
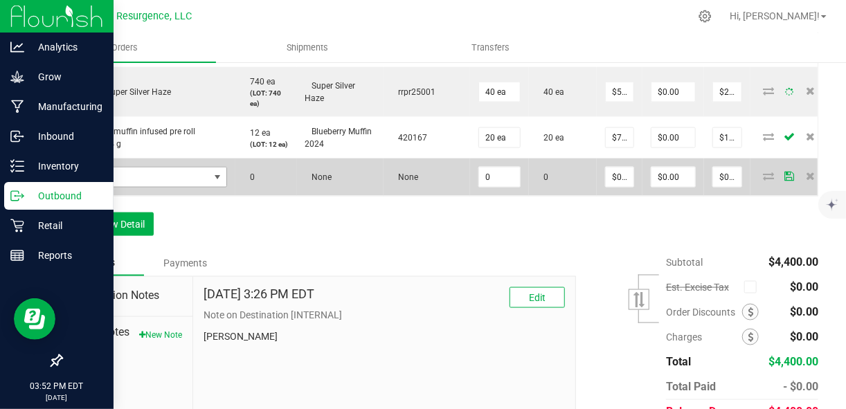
type input "$7.50000"
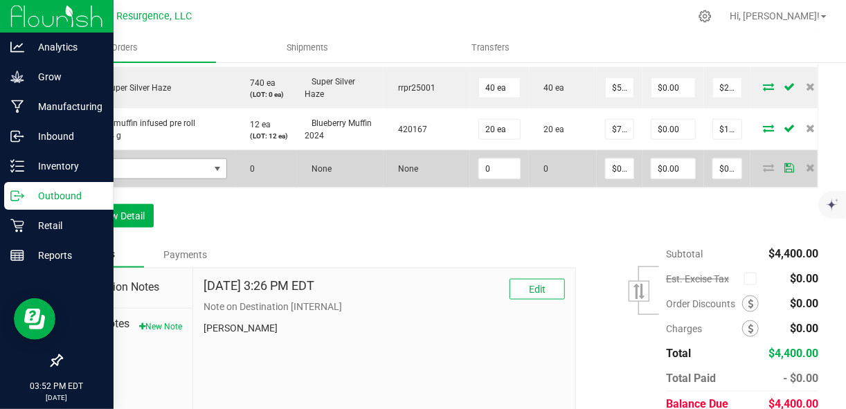
click at [211, 188] on td at bounding box center [148, 168] width 173 height 37
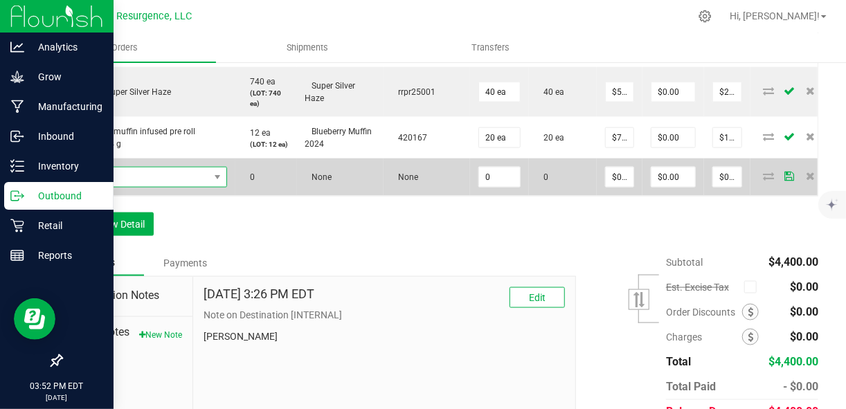
click at [188, 187] on span "NO DATA FOUND" at bounding box center [140, 177] width 138 height 19
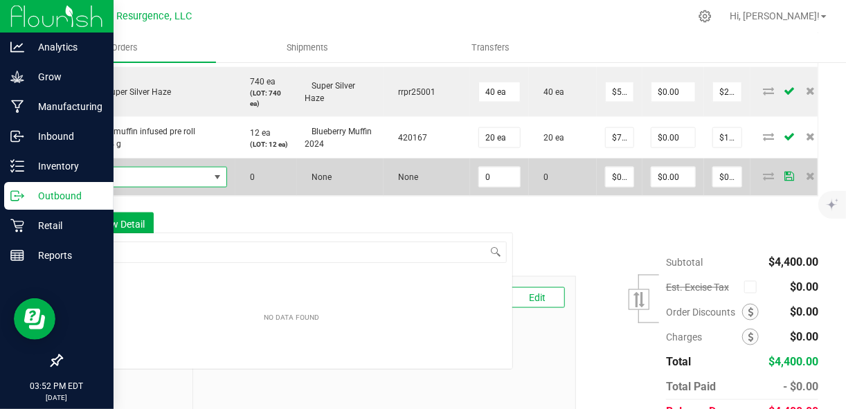
scroll to position [20, 156]
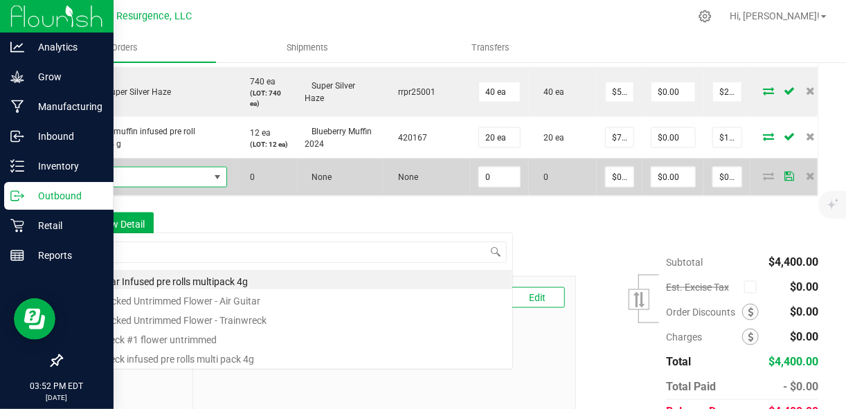
type input "air"
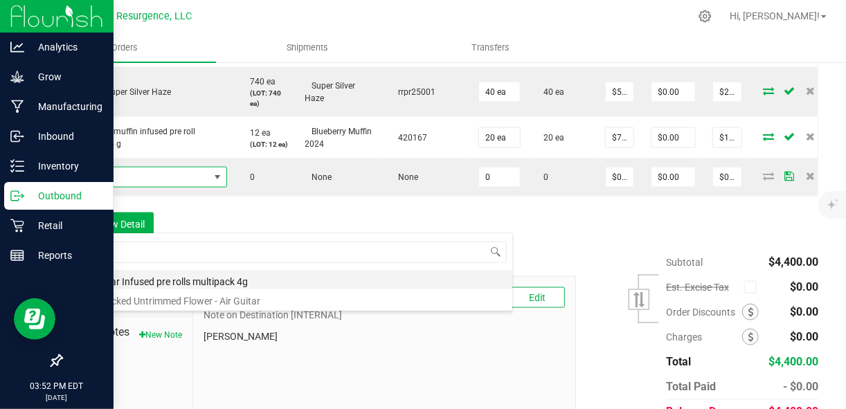
click at [179, 280] on li "Air Guitar Infused pre rolls multipack 4g" at bounding box center [292, 279] width 442 height 19
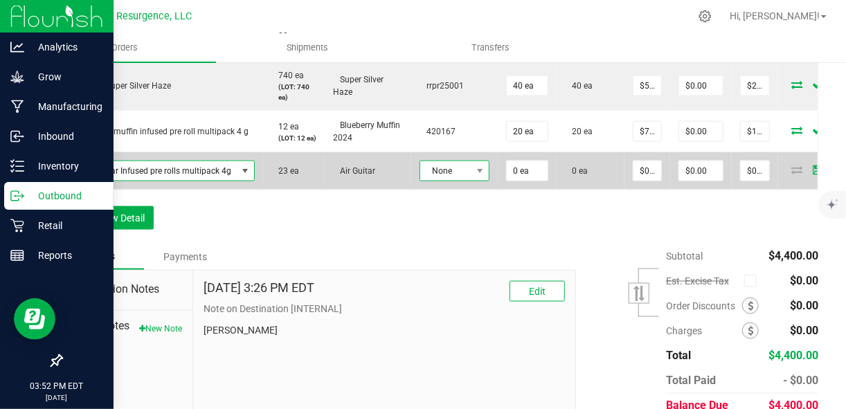
click at [448, 181] on span "None" at bounding box center [454, 171] width 70 height 21
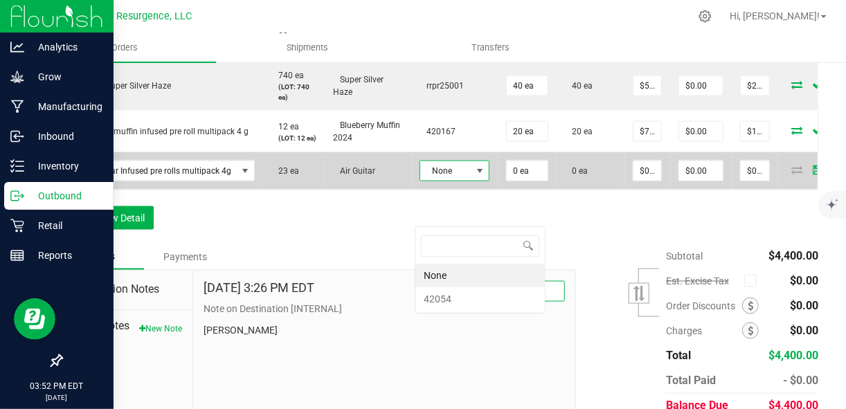
scroll to position [20, 70]
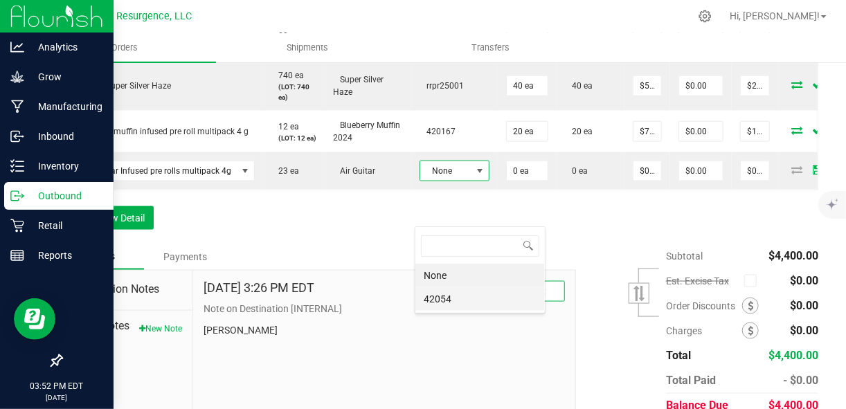
click at [433, 296] on li "42054" at bounding box center [479, 299] width 129 height 24
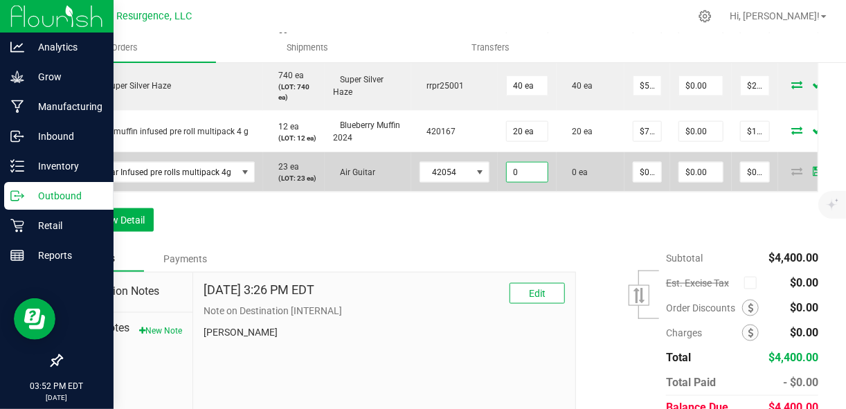
click at [525, 182] on input "0" at bounding box center [527, 172] width 41 height 19
click at [531, 182] on input "0" at bounding box center [527, 172] width 41 height 19
type input "0"
type input "20 ea"
click at [647, 182] on input "0" at bounding box center [647, 172] width 28 height 19
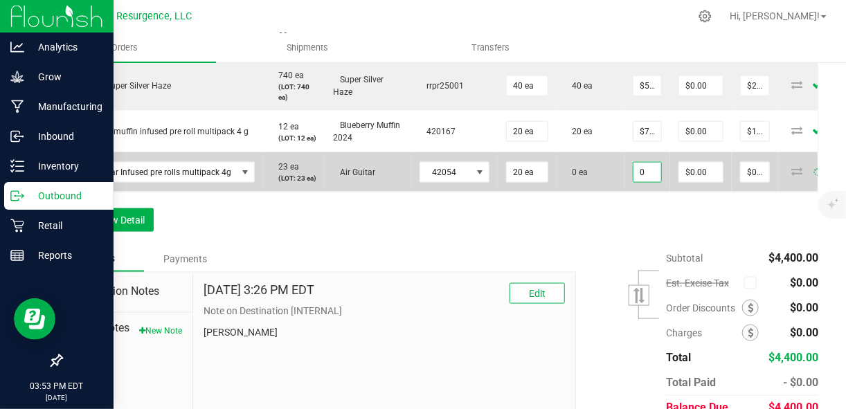
type input "7"
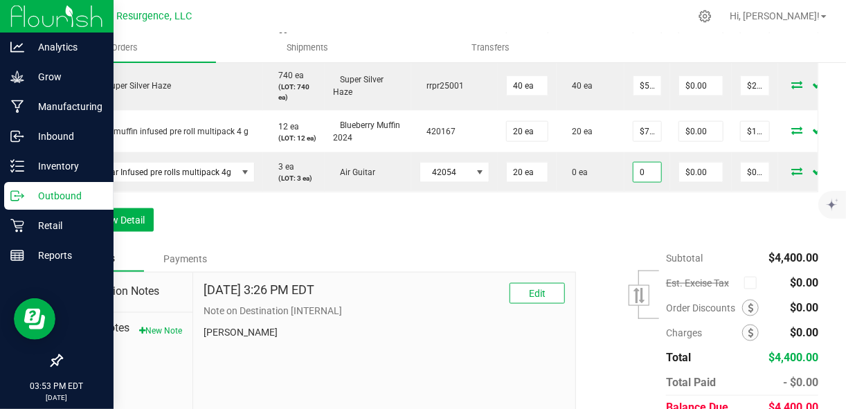
click at [647, 182] on input "0" at bounding box center [647, 172] width 28 height 19
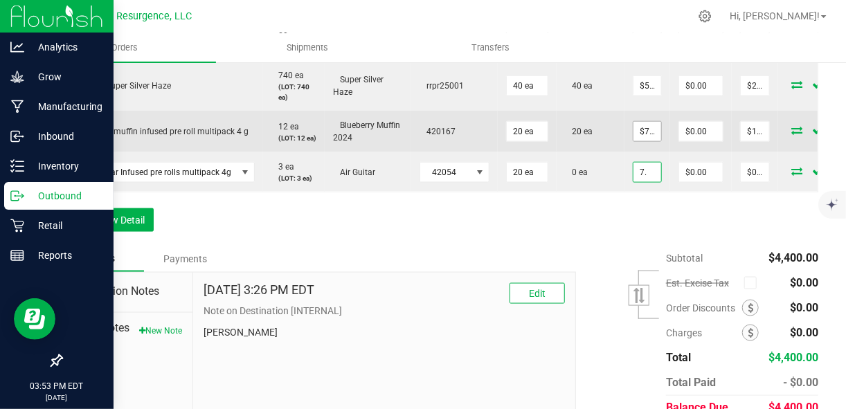
type input "7."
type input "7.5"
type input "$7.00000"
type input "$140.00"
click at [641, 141] on input "7.5" at bounding box center [647, 131] width 28 height 19
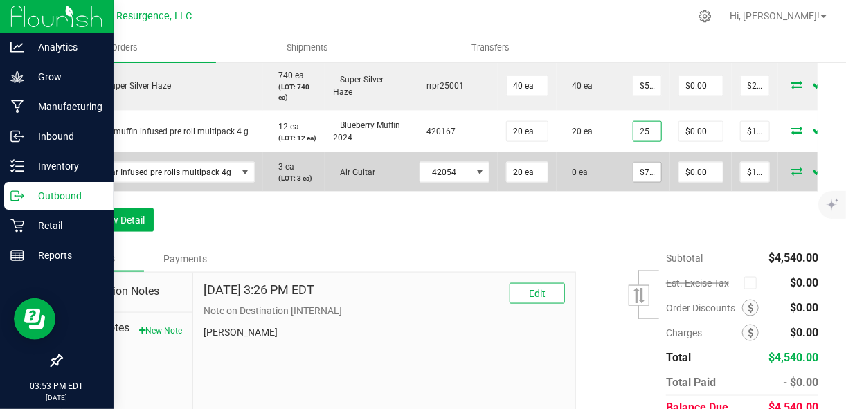
type input "$25.00000"
type input "$500.00"
click at [638, 182] on input "7" at bounding box center [647, 172] width 28 height 19
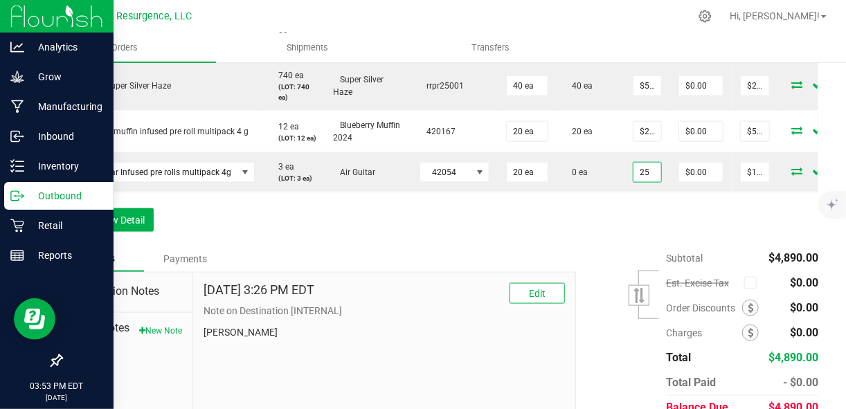
type input "$25.00000"
type input "$500.00"
click at [640, 246] on div "Order Details Print All Labels Item Sellable Strain Lot Number Qty Ordered Qty …" at bounding box center [439, 11] width 757 height 467
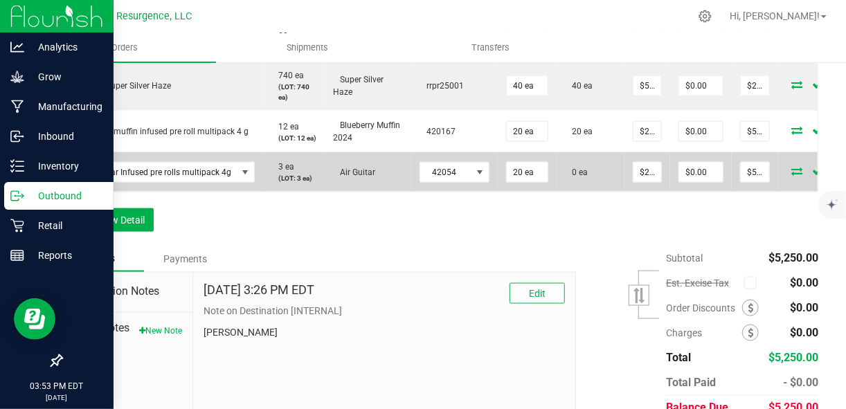
click at [795, 175] on span at bounding box center [796, 171] width 21 height 8
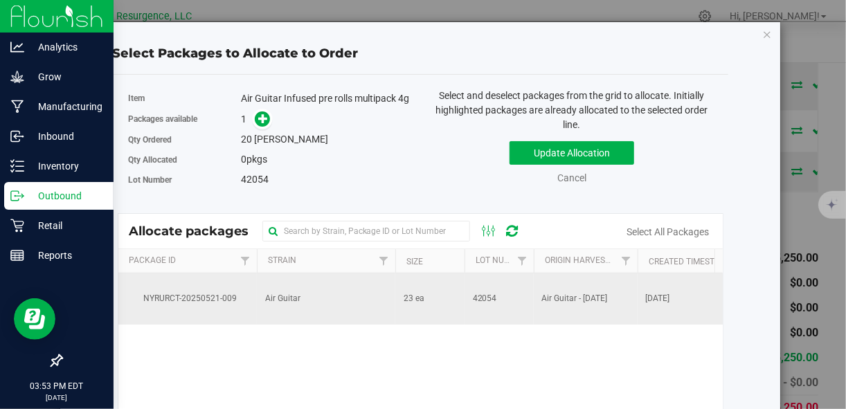
click at [345, 305] on td "Air Guitar" at bounding box center [326, 298] width 138 height 51
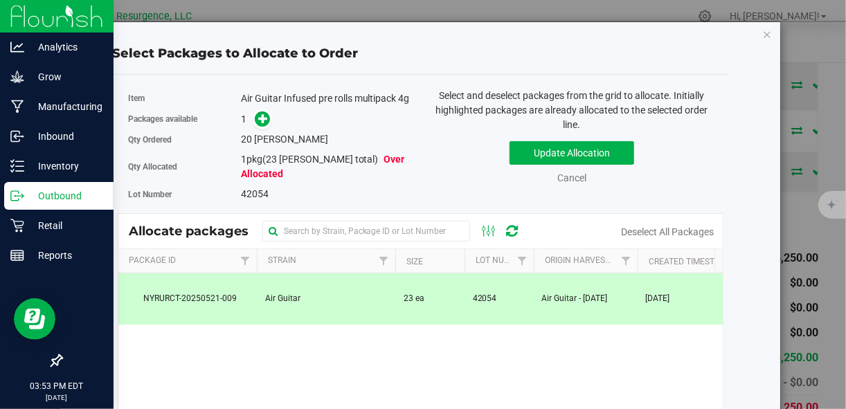
click at [260, 123] on div "Packages available 1" at bounding box center [269, 119] width 282 height 21
click at [260, 123] on icon at bounding box center [263, 119] width 10 height 10
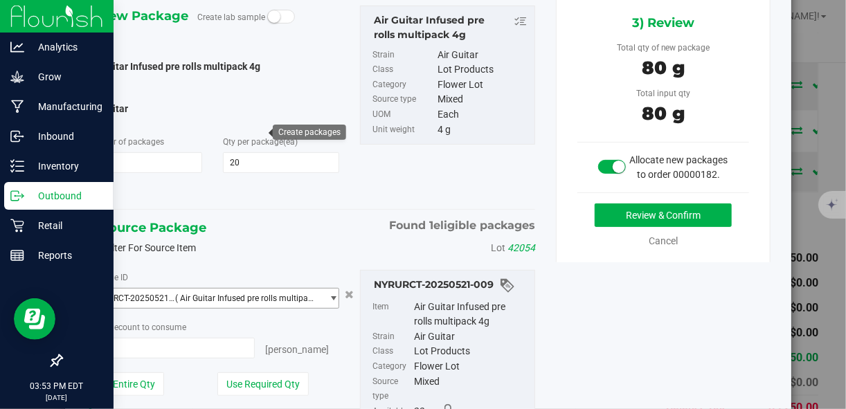
scroll to position [102, 0]
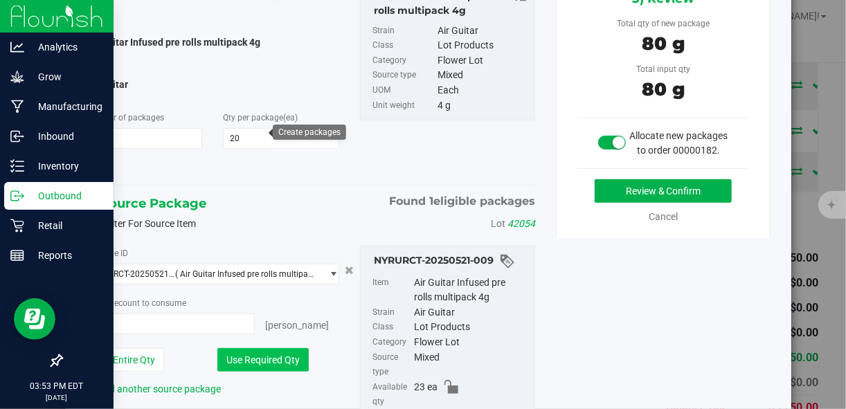
click at [271, 365] on button "Use Required Qty" at bounding box center [262, 360] width 91 height 24
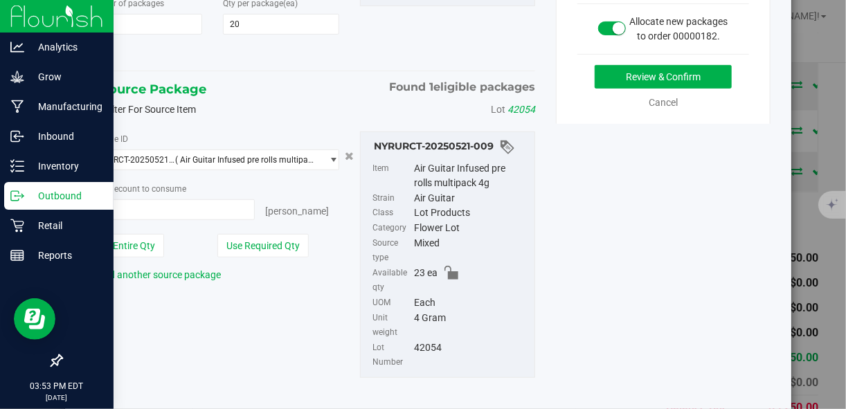
scroll to position [224, 0]
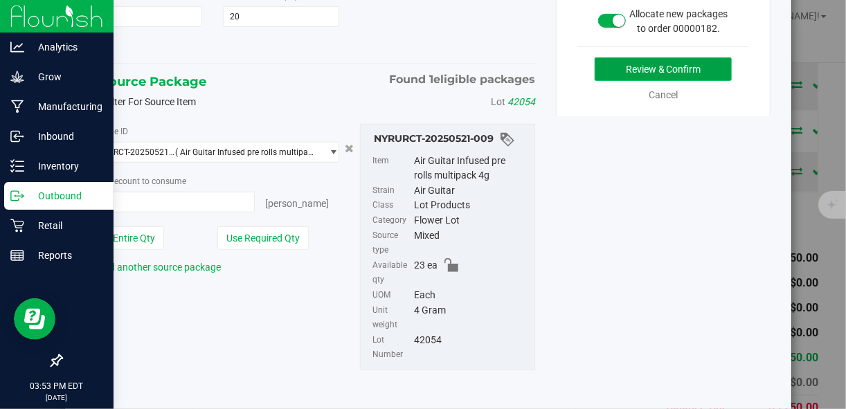
click at [616, 81] on button "Review & Confirm" at bounding box center [663, 69] width 137 height 24
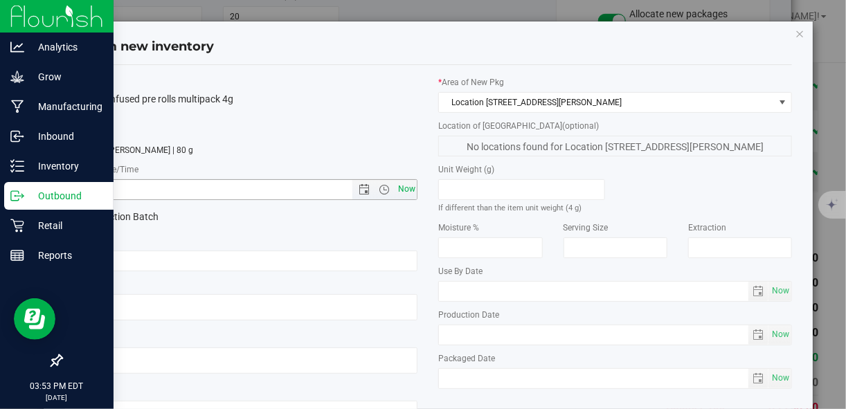
click at [411, 193] on span "Now" at bounding box center [407, 189] width 24 height 20
type input "8/22/2025 3:53 PM"
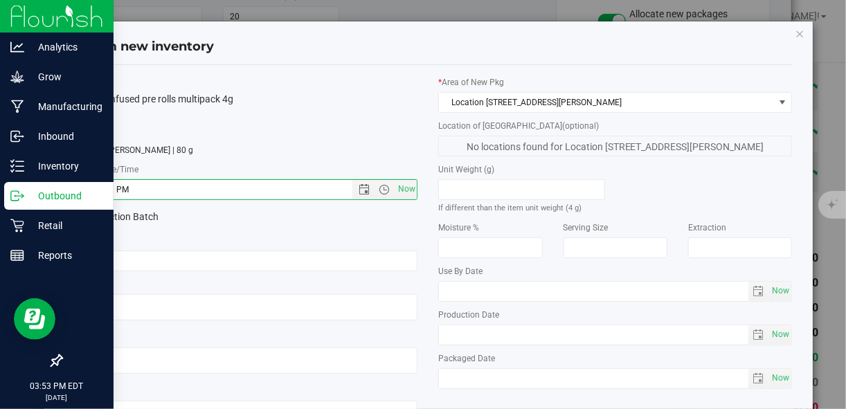
scroll to position [107, 0]
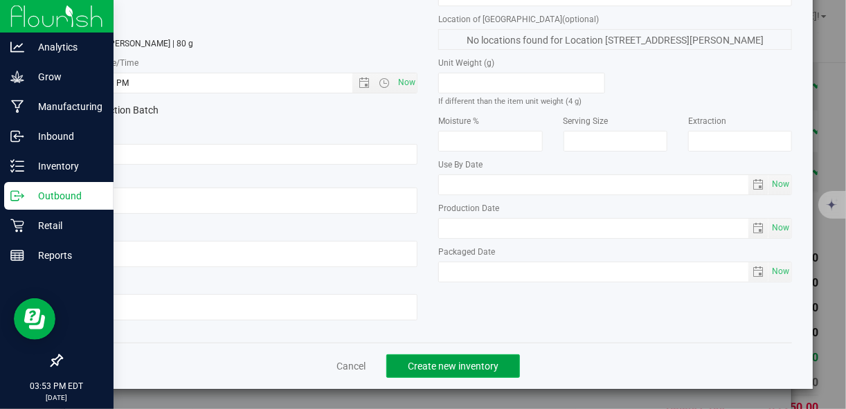
click at [472, 365] on span "Create new inventory" at bounding box center [453, 366] width 91 height 11
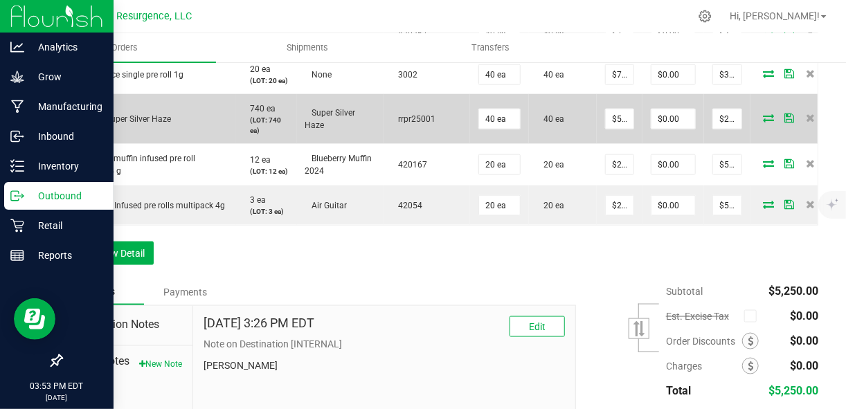
scroll to position [654, 0]
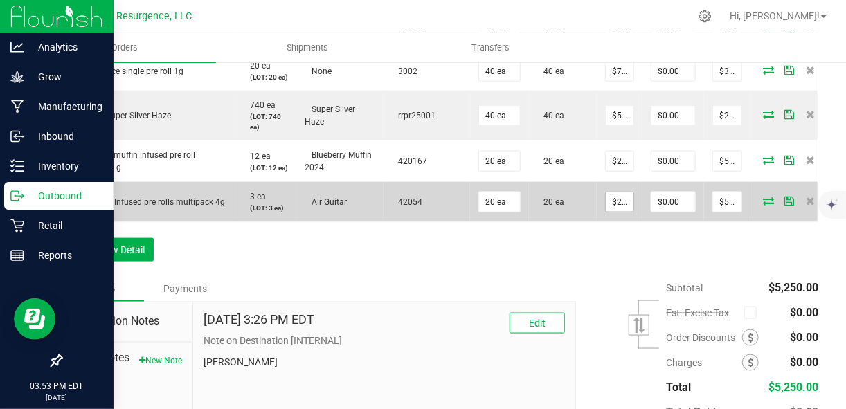
type input "25"
click at [616, 212] on input "25" at bounding box center [620, 201] width 28 height 19
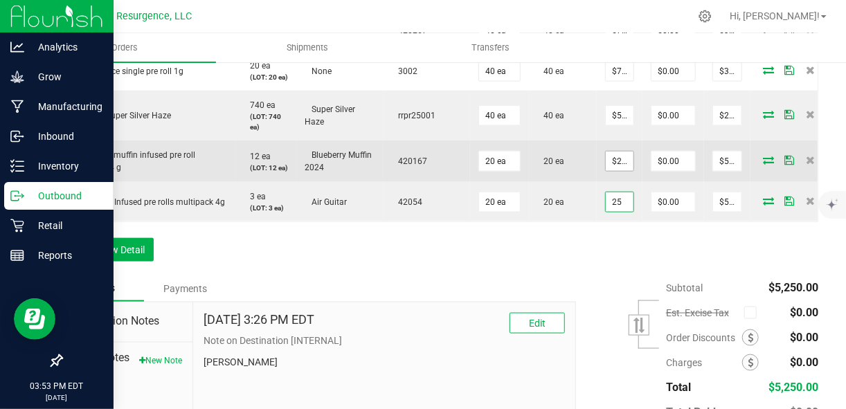
type input "25"
type input "$25.00000"
click at [619, 171] on input "25" at bounding box center [620, 161] width 28 height 19
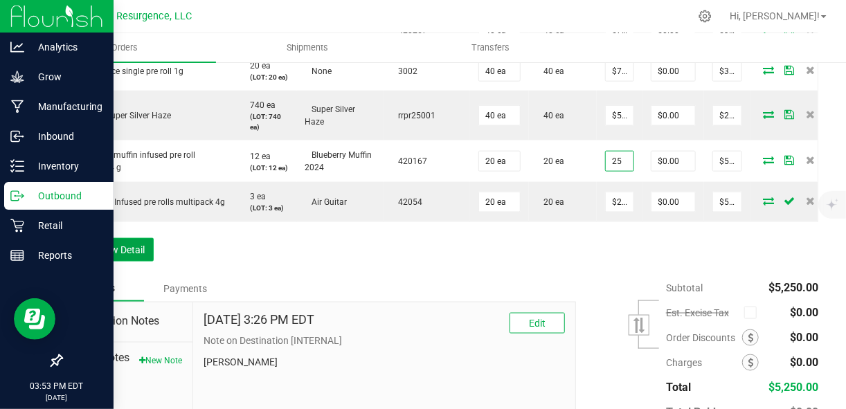
type input "$25.00000"
click at [109, 262] on button "Add New Detail" at bounding box center [107, 250] width 93 height 24
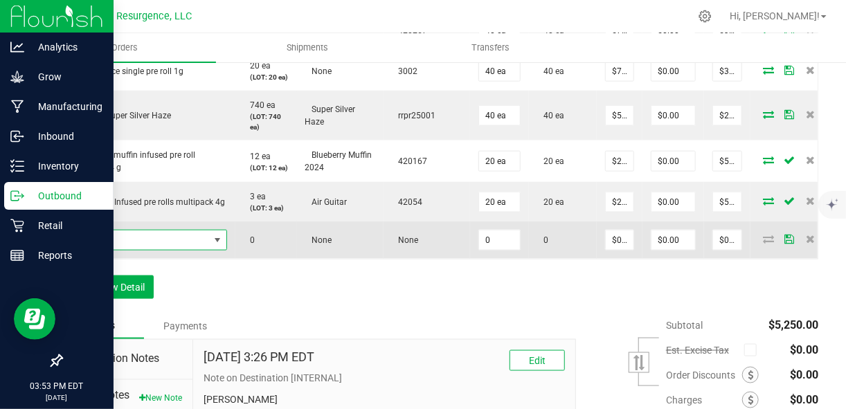
click at [135, 250] on span "NO DATA FOUND" at bounding box center [140, 240] width 138 height 19
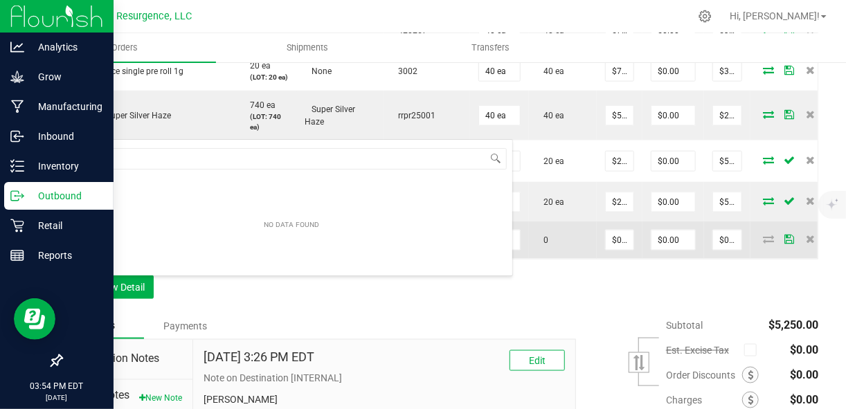
scroll to position [20, 156]
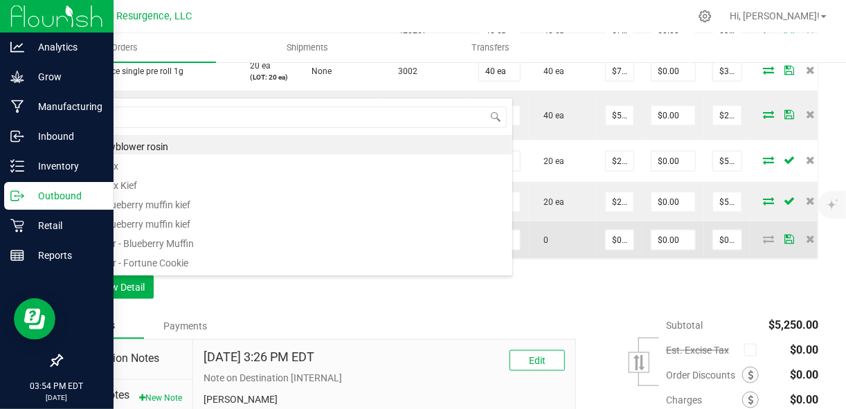
type input "tra"
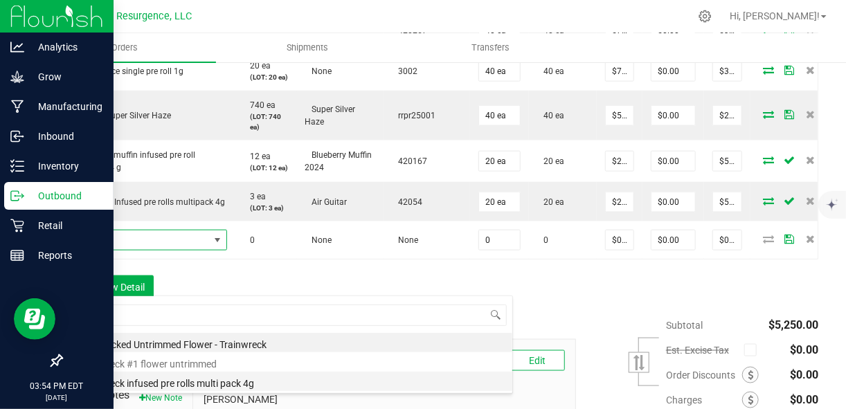
click at [173, 386] on li "trainwreck infused pre rolls multi pack 4g" at bounding box center [292, 381] width 442 height 19
type input "0 ea"
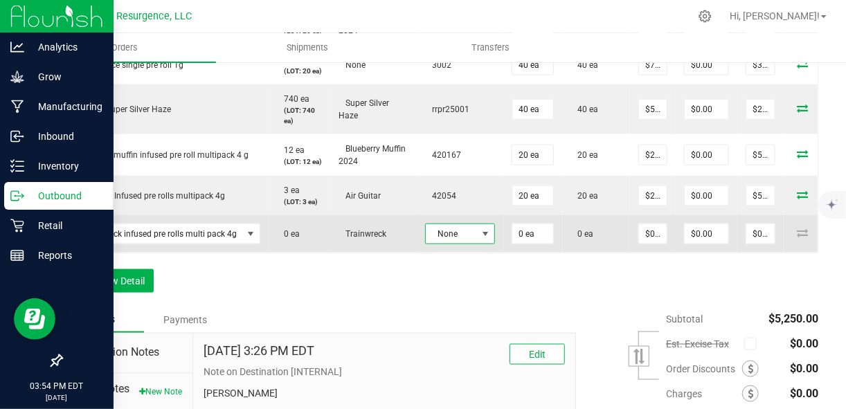
click at [480, 240] on span at bounding box center [485, 233] width 11 height 11
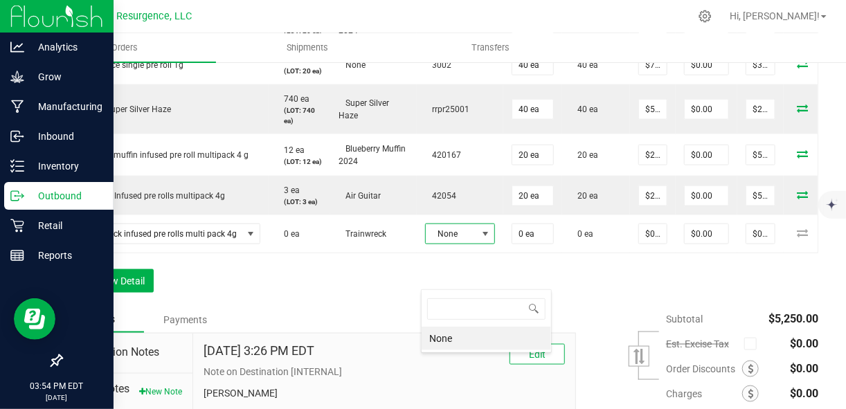
scroll to position [20, 70]
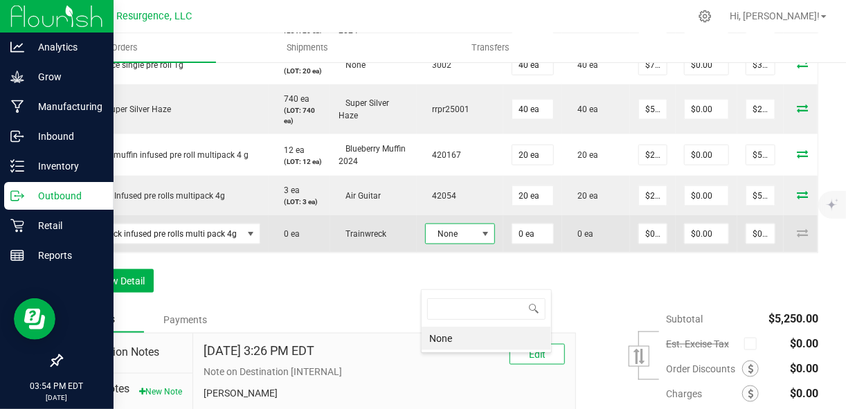
click at [462, 244] on span "None" at bounding box center [451, 233] width 51 height 19
click at [258, 253] on td "trainwreck infused pre rolls multi pack 4g" at bounding box center [165, 233] width 207 height 37
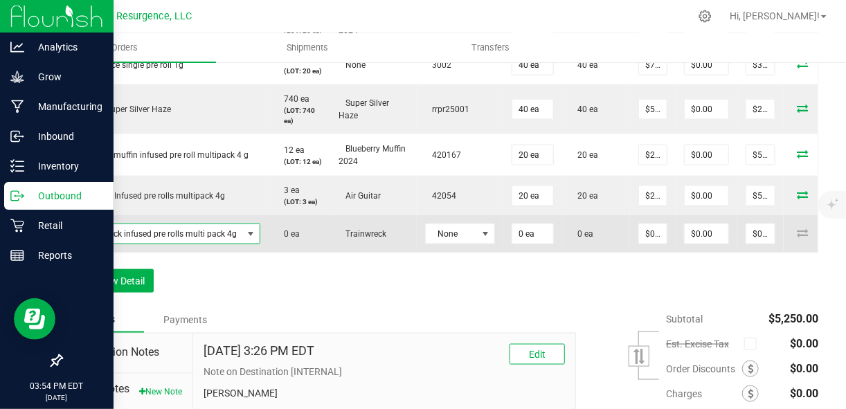
click at [242, 244] on span at bounding box center [250, 233] width 17 height 19
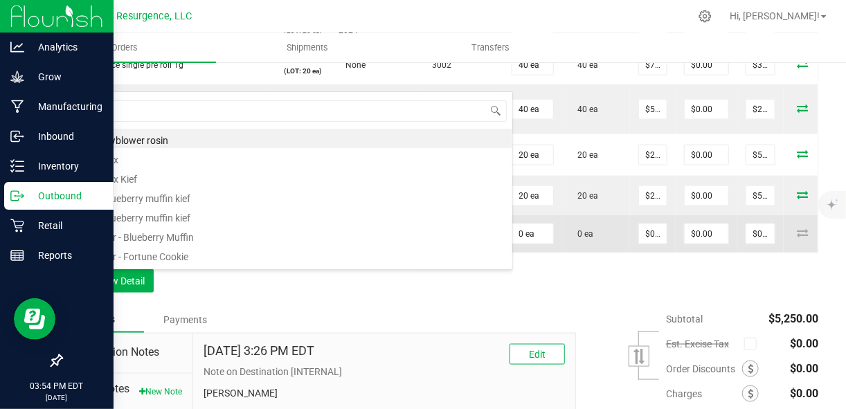
scroll to position [20, 187]
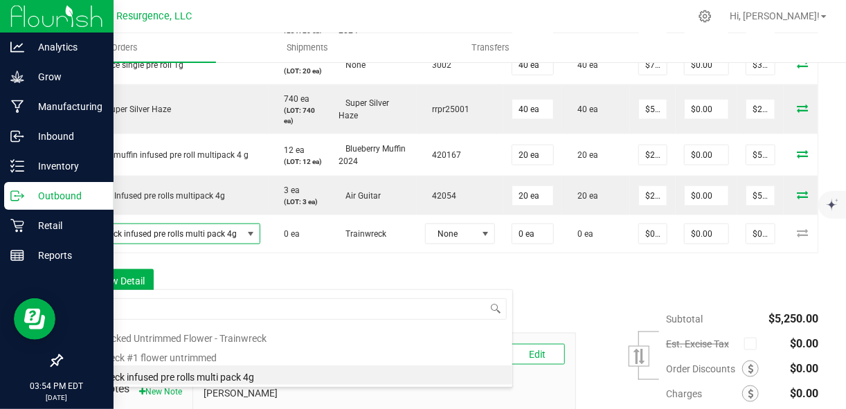
type input "train"
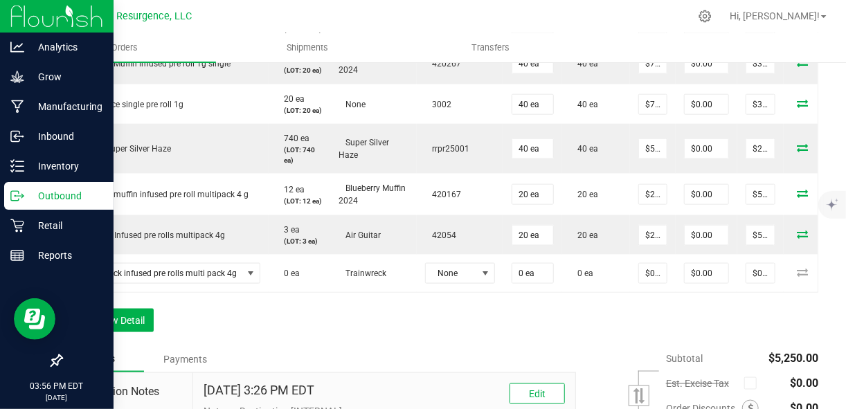
scroll to position [618, 0]
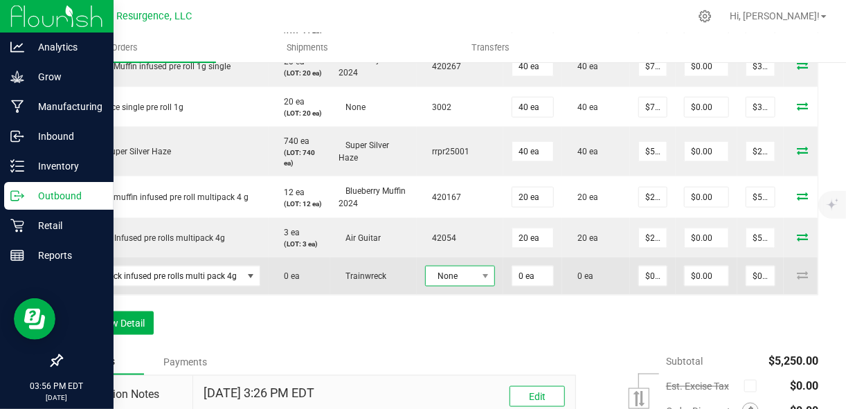
click at [465, 286] on span "None" at bounding box center [451, 276] width 51 height 19
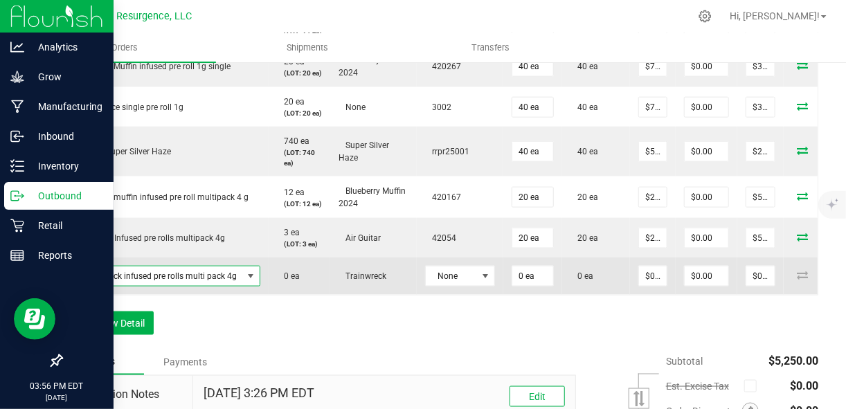
click at [253, 282] on span at bounding box center [251, 276] width 11 height 11
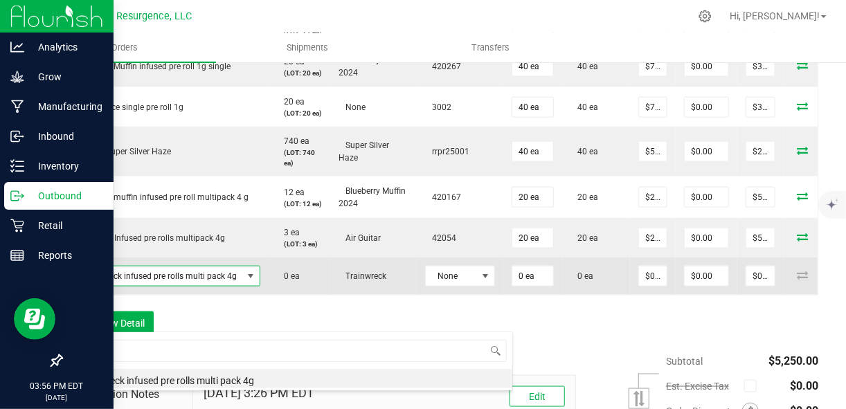
scroll to position [20, 187]
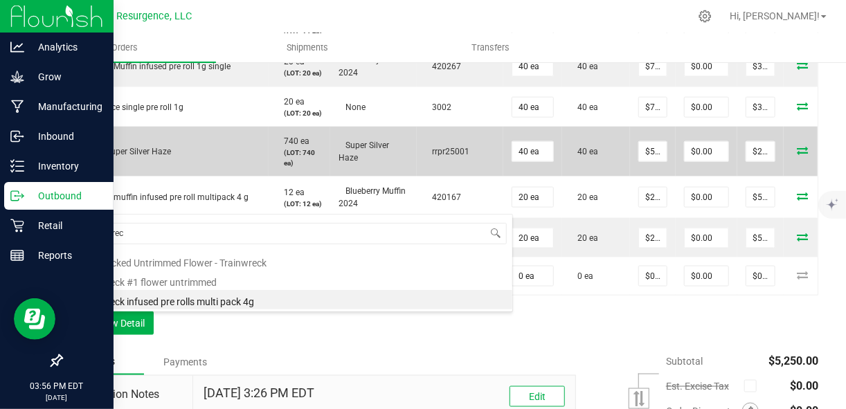
type input "trainwreck"
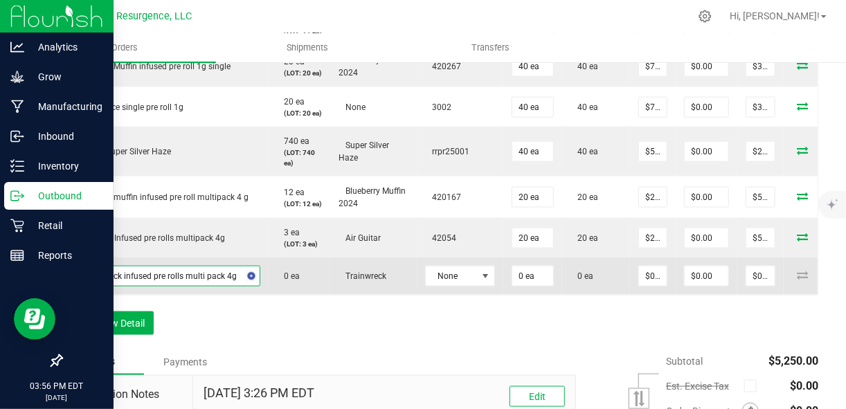
click at [214, 295] on td "trainwreck infused pre rolls multi pack 4g" at bounding box center [165, 276] width 207 height 37
click at [228, 286] on span "trainwreck infused pre rolls multi pack 4g" at bounding box center [157, 276] width 172 height 19
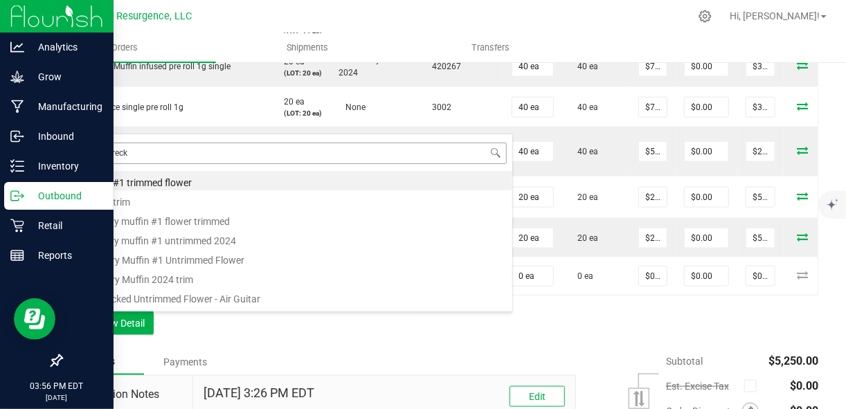
type input "trainwreck"
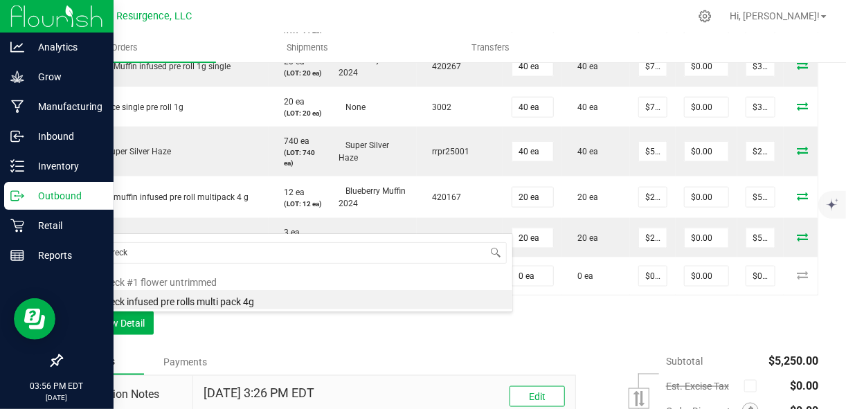
click at [208, 303] on li "trainwreck infused pre rolls multi pack 4g" at bounding box center [292, 299] width 442 height 19
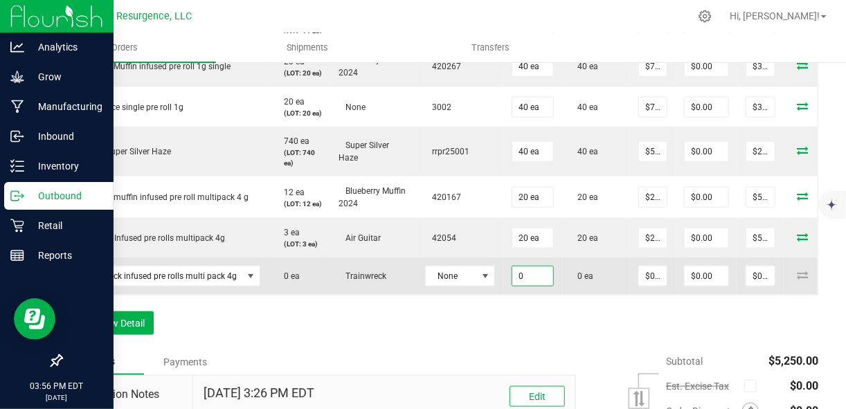
click at [530, 286] on input "0" at bounding box center [532, 276] width 41 height 19
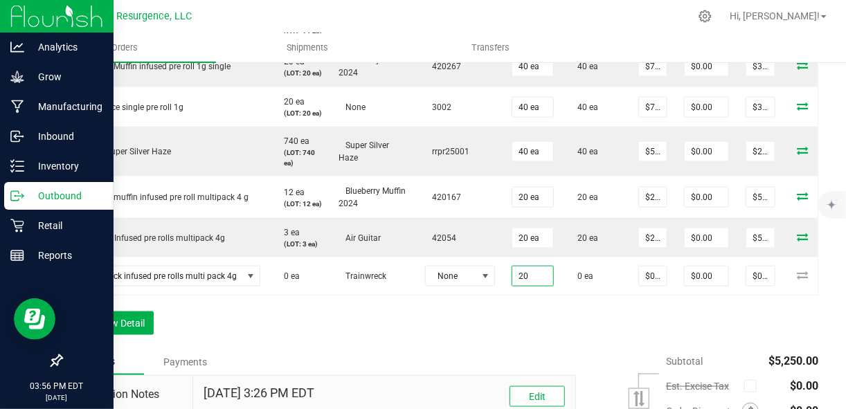
type input "20 ea"
click at [510, 349] on div "Order Details Print All Labels Item Sellable Strain Lot Number Qty Ordered Qty …" at bounding box center [439, 96] width 757 height 505
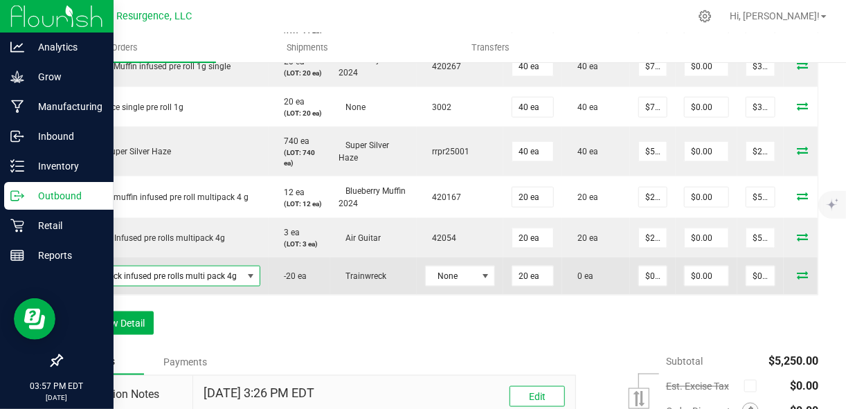
click at [161, 286] on span "trainwreck infused pre rolls multi pack 4g" at bounding box center [157, 276] width 172 height 19
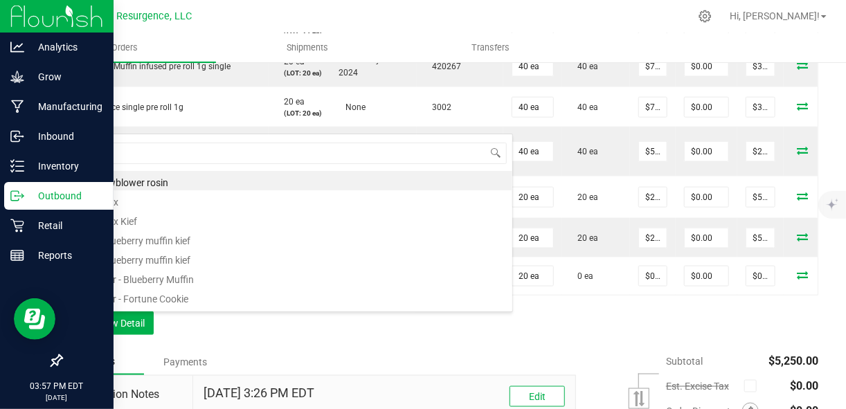
click at [269, 349] on div "Order Details Print All Labels Item Sellable Strain Lot Number Qty Ordered Qty …" at bounding box center [439, 96] width 757 height 505
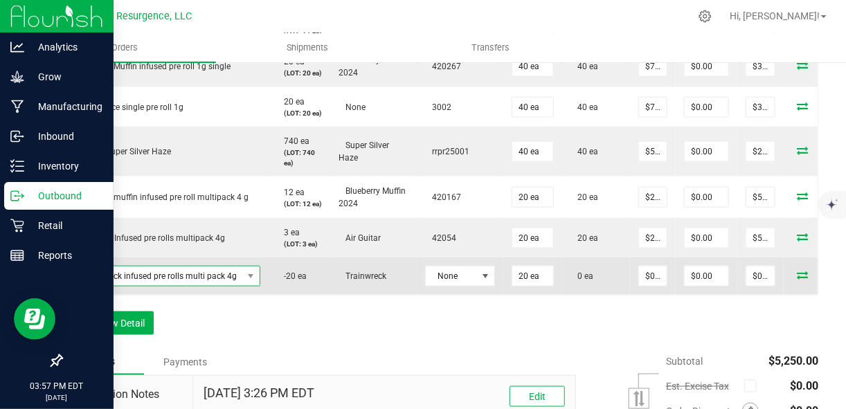
click at [226, 286] on span "trainwreck infused pre rolls multi pack 4g" at bounding box center [157, 276] width 172 height 19
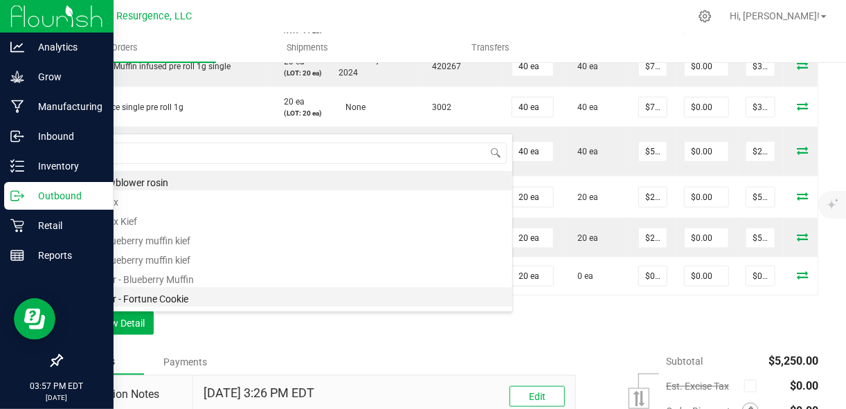
click at [203, 287] on li "A Flower - Fortune Cookie" at bounding box center [292, 296] width 442 height 19
type input "20.0000 g"
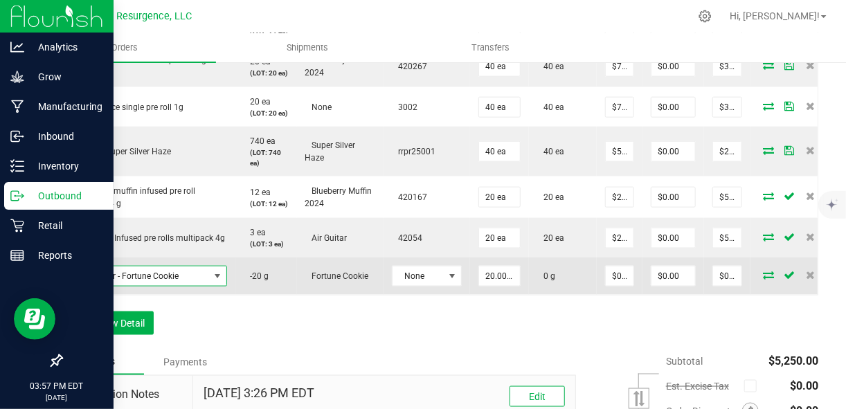
click at [197, 287] on span "A Flower - Fortune Cookie" at bounding box center [149, 276] width 156 height 21
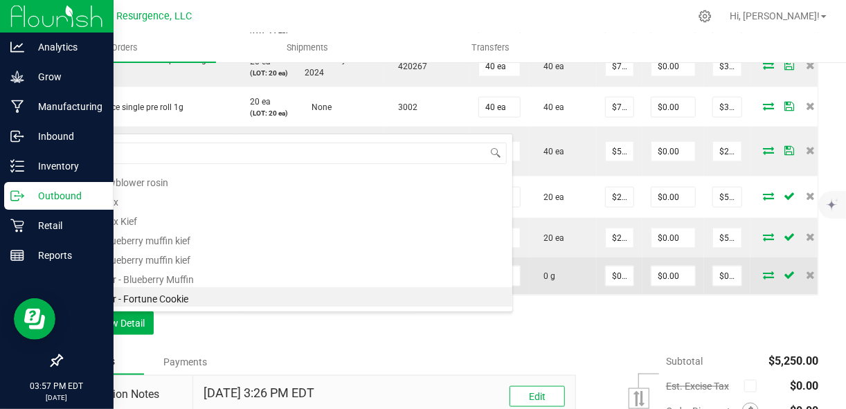
scroll to position [20, 156]
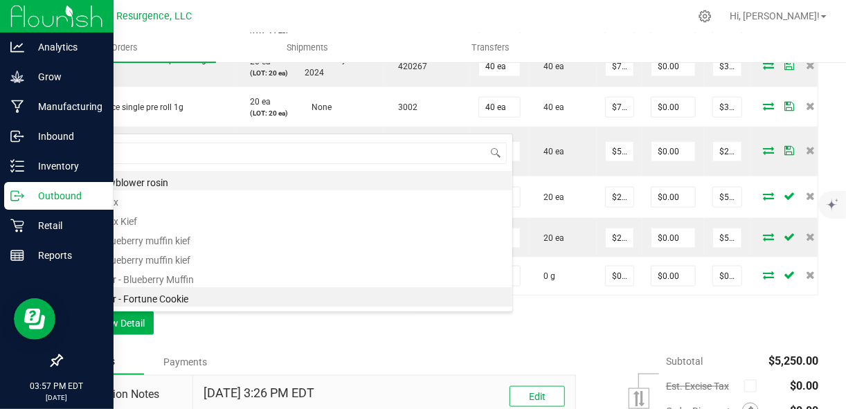
type input "tra"
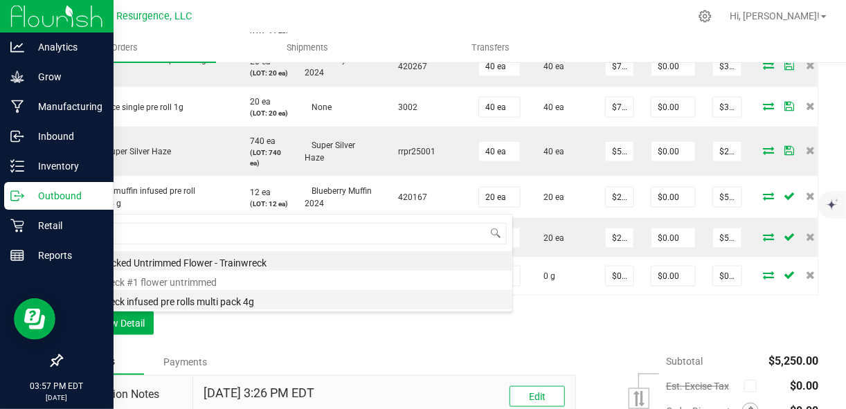
click at [163, 300] on li "trainwreck infused pre rolls multi pack 4g" at bounding box center [292, 299] width 442 height 19
type input "20 ea"
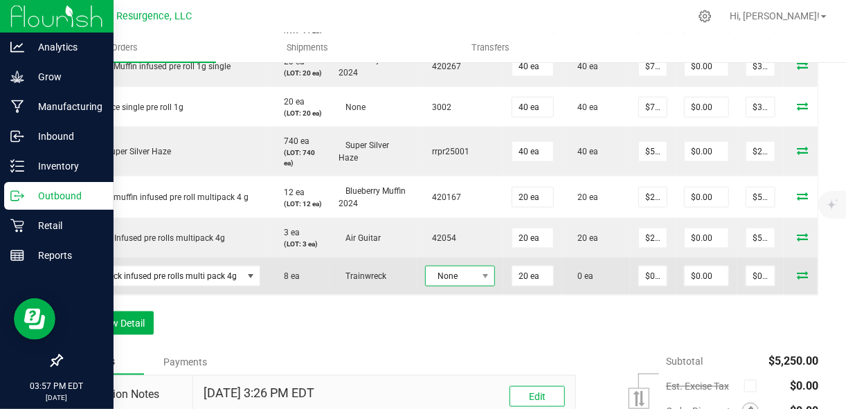
click at [454, 286] on span "None" at bounding box center [451, 276] width 51 height 19
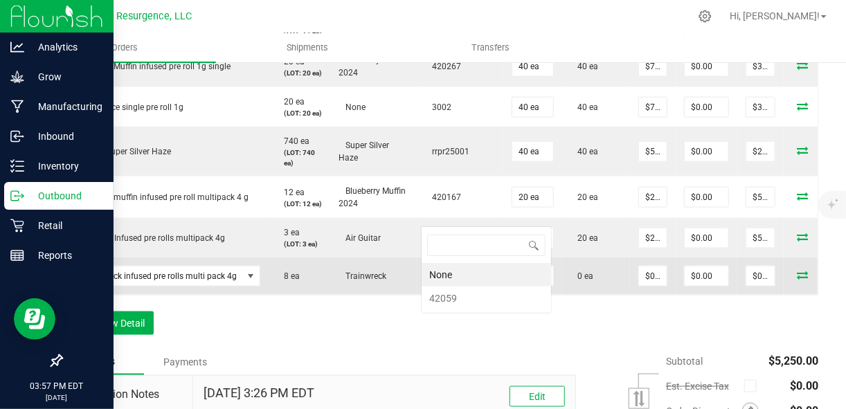
scroll to position [20, 70]
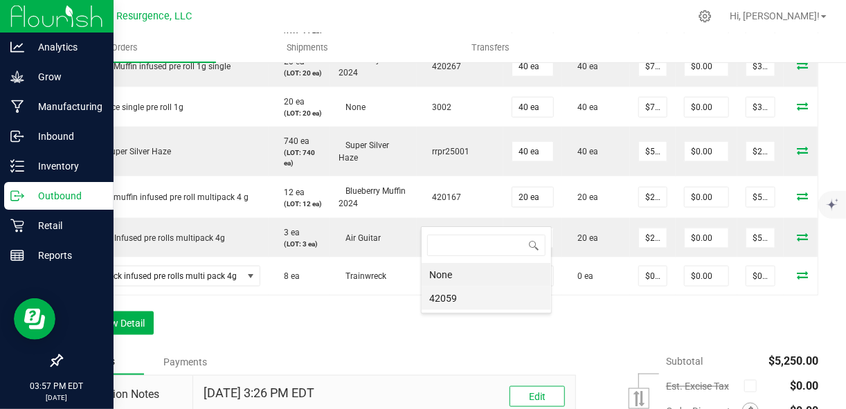
click at [451, 296] on li "42059" at bounding box center [486, 299] width 129 height 24
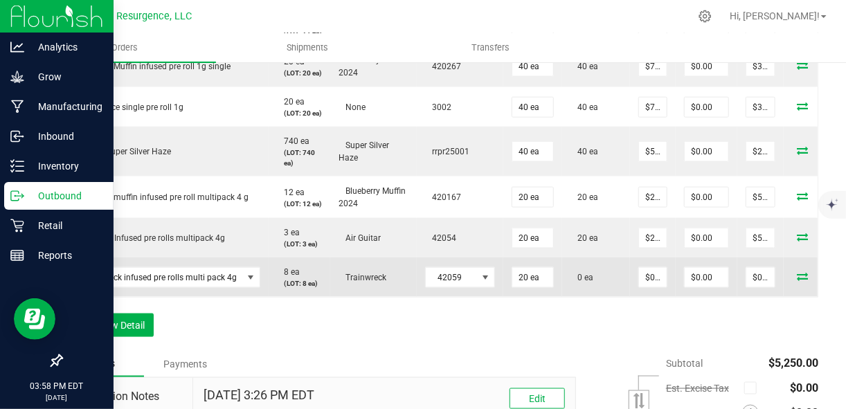
click at [797, 280] on icon at bounding box center [802, 276] width 11 height 8
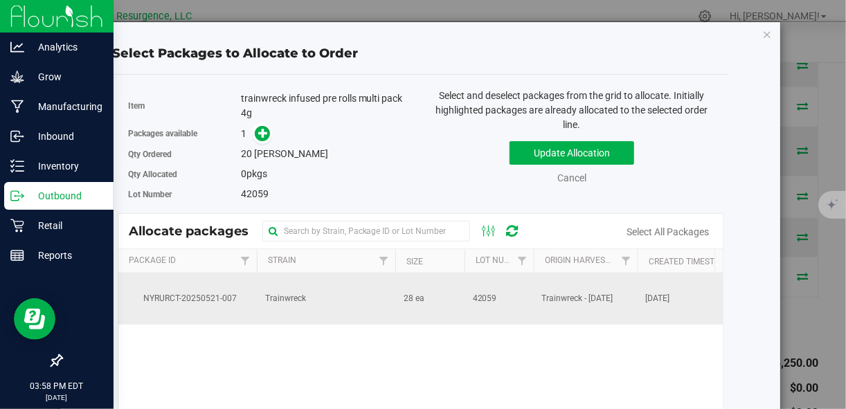
click at [410, 305] on span "28 ea" at bounding box center [414, 298] width 21 height 13
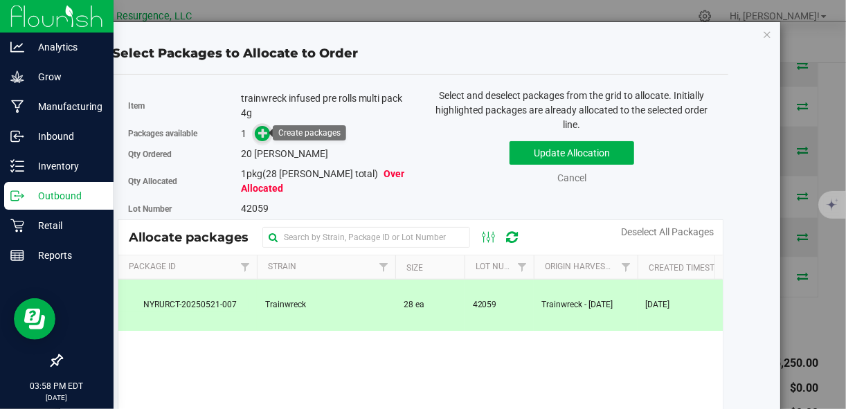
click at [258, 128] on icon at bounding box center [263, 133] width 10 height 10
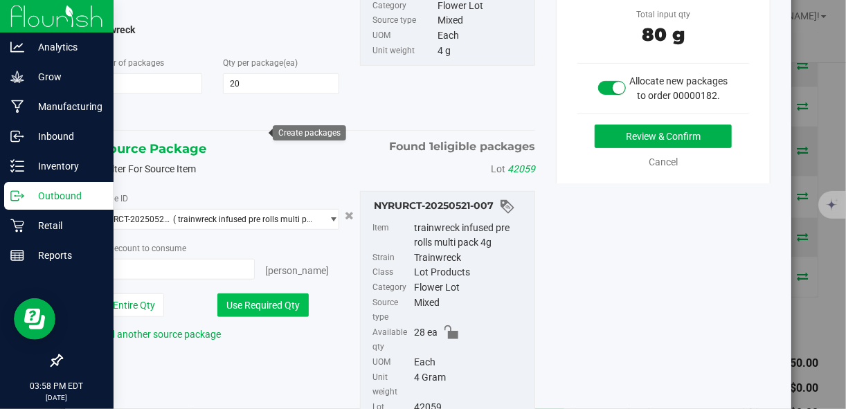
scroll to position [174, 0]
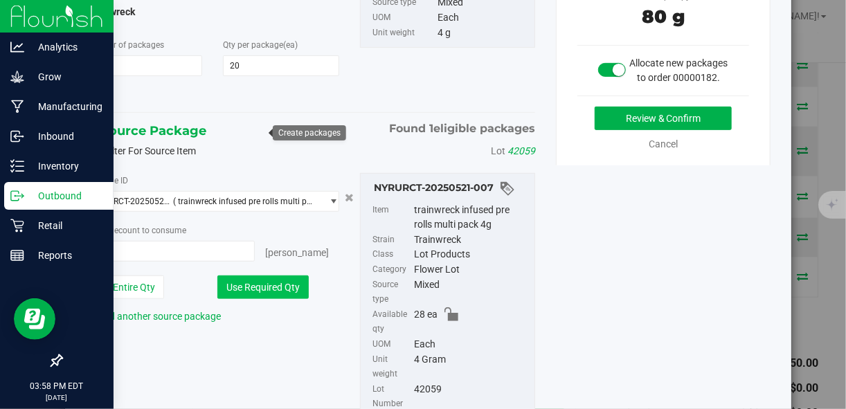
click at [263, 289] on button "Use Required Qty" at bounding box center [262, 288] width 91 height 24
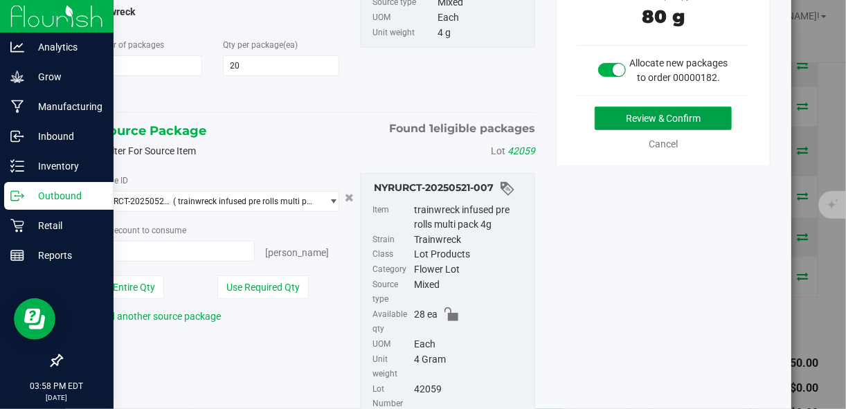
click at [716, 122] on button "Review & Confirm" at bounding box center [663, 119] width 137 height 24
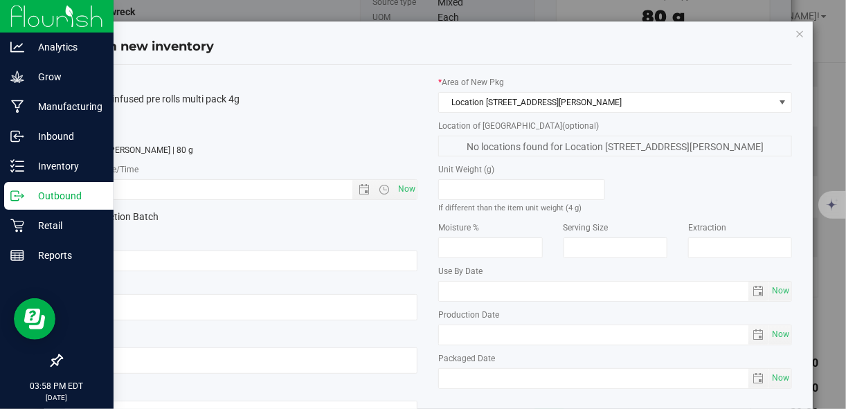
click at [716, 122] on div "Location of New Pkg (optional) No locations found for Location 1 - North Barn -…" at bounding box center [615, 138] width 354 height 37
click at [397, 188] on span "Now" at bounding box center [407, 189] width 24 height 20
type input "8/22/2025 3:58 PM"
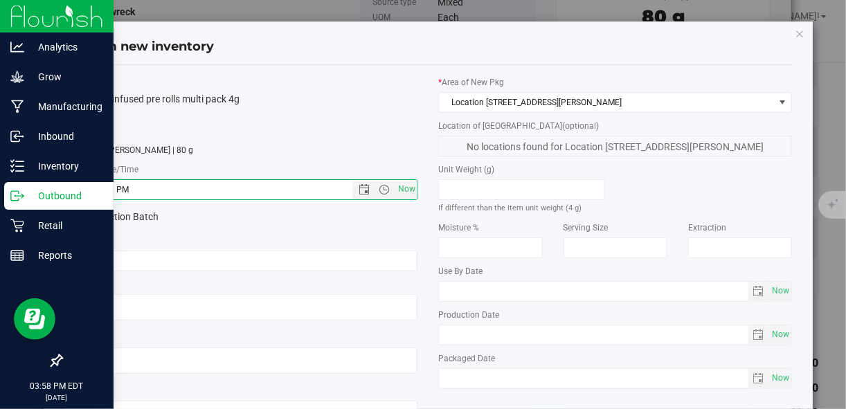
scroll to position [107, 0]
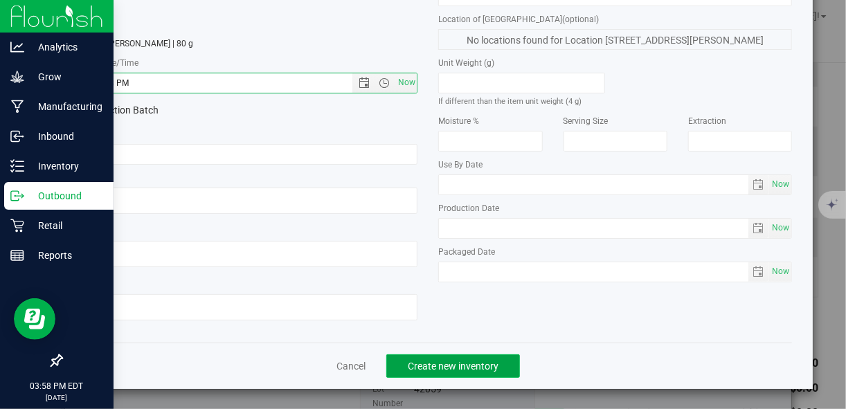
click at [462, 370] on span "Create new inventory" at bounding box center [453, 366] width 91 height 11
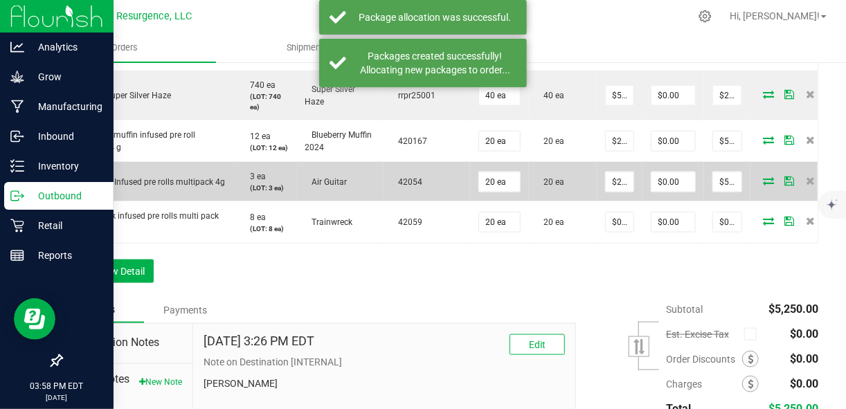
scroll to position [776, 0]
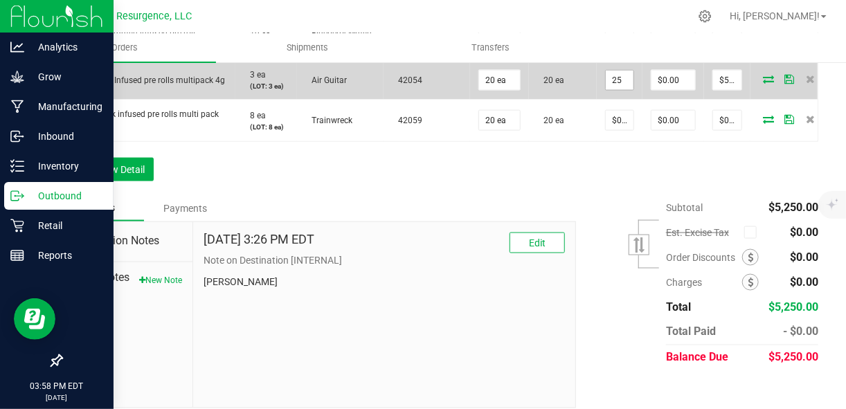
click at [617, 90] on input "25" at bounding box center [620, 80] width 28 height 19
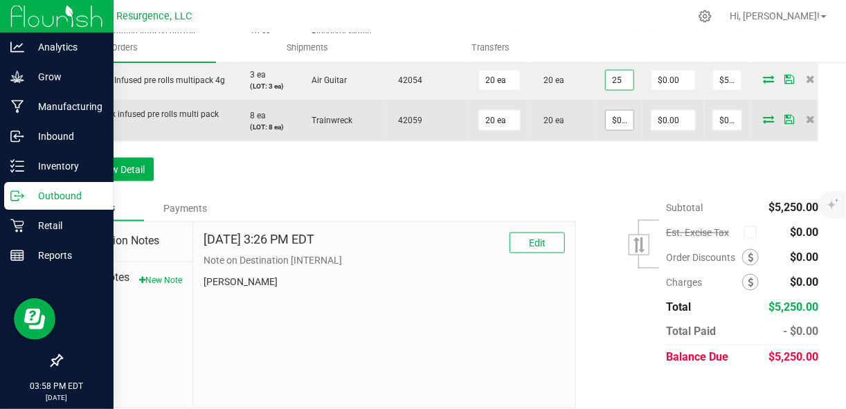
type input "$25.00000"
click at [614, 130] on input "0" at bounding box center [620, 120] width 28 height 19
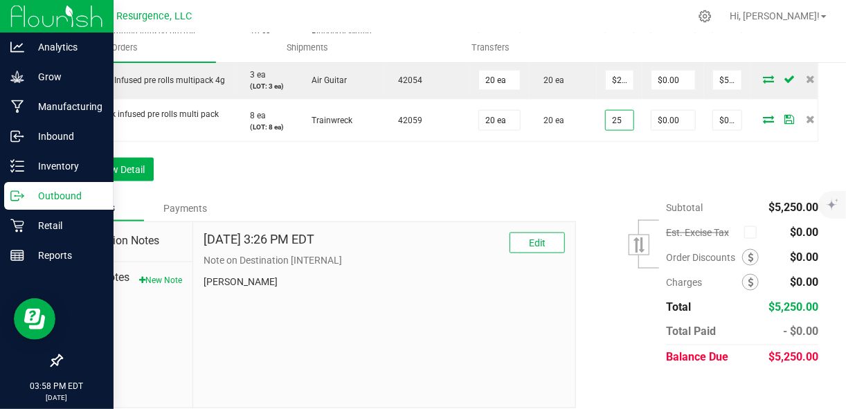
type input "$25.00000"
type input "$500.00"
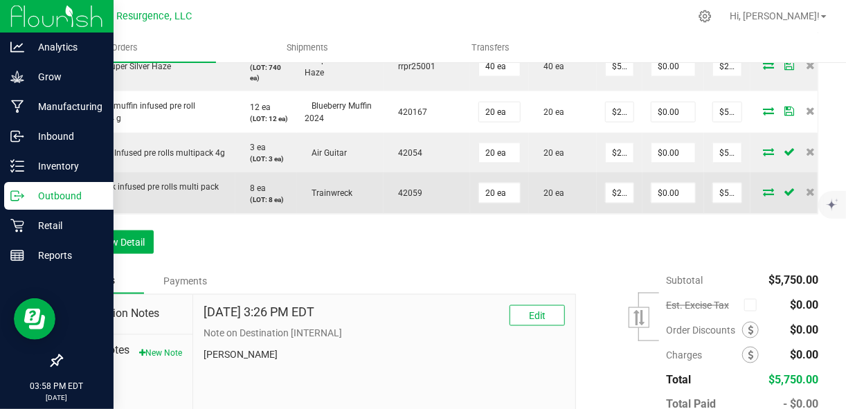
scroll to position [703, 0]
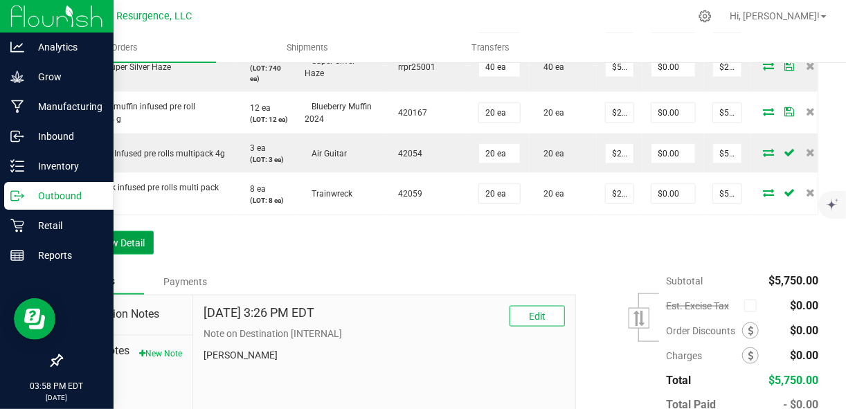
click at [94, 255] on button "Add New Detail" at bounding box center [107, 243] width 93 height 24
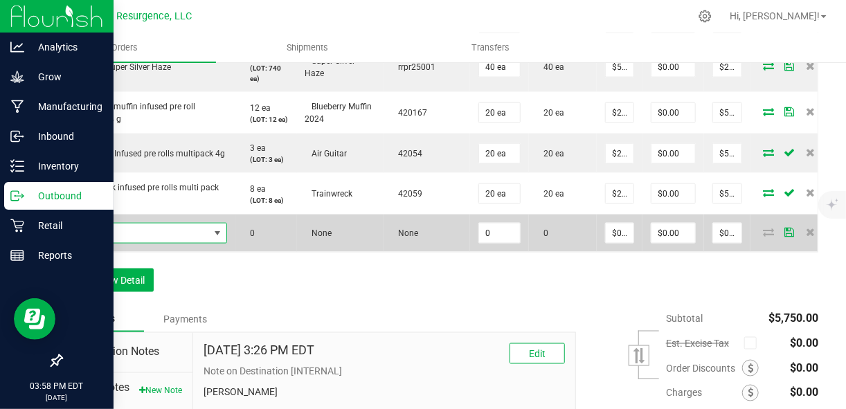
click at [113, 243] on span "NO DATA FOUND" at bounding box center [140, 233] width 138 height 19
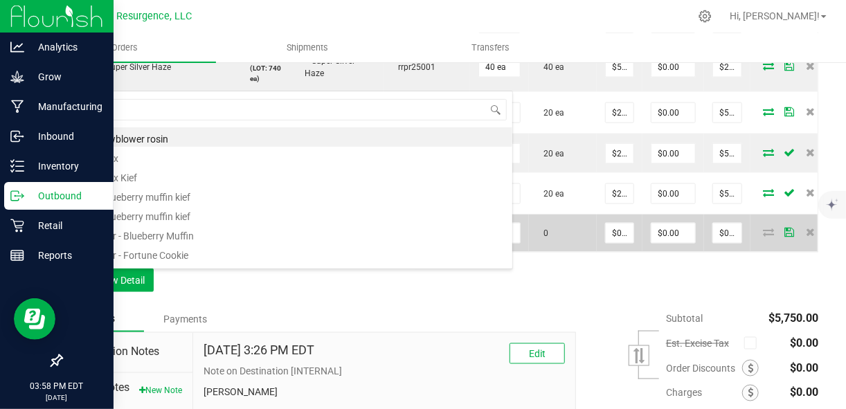
scroll to position [20, 156]
type input "green"
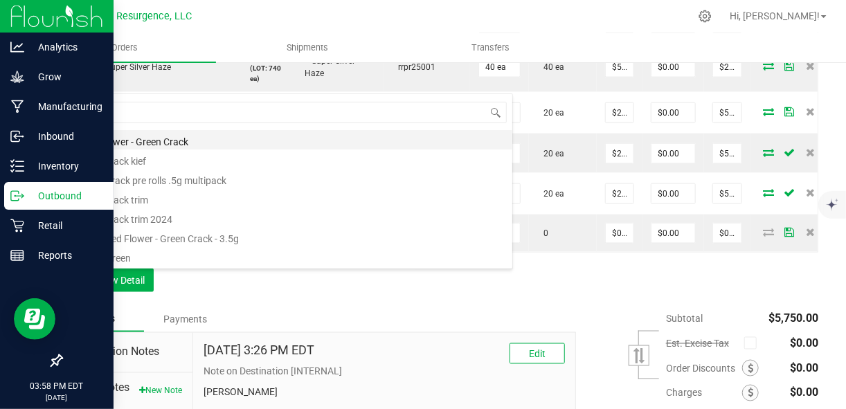
click at [179, 141] on li "Bulk Flower - Green Crack" at bounding box center [292, 139] width 442 height 19
type input "0.0000 g"
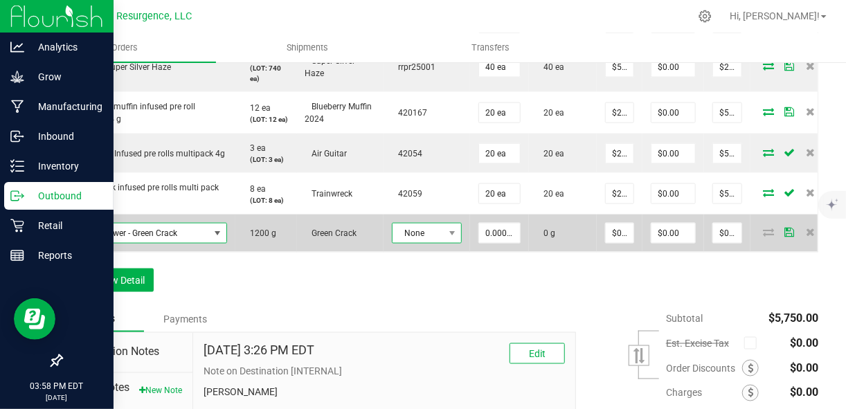
click at [437, 243] on span "None" at bounding box center [417, 233] width 51 height 19
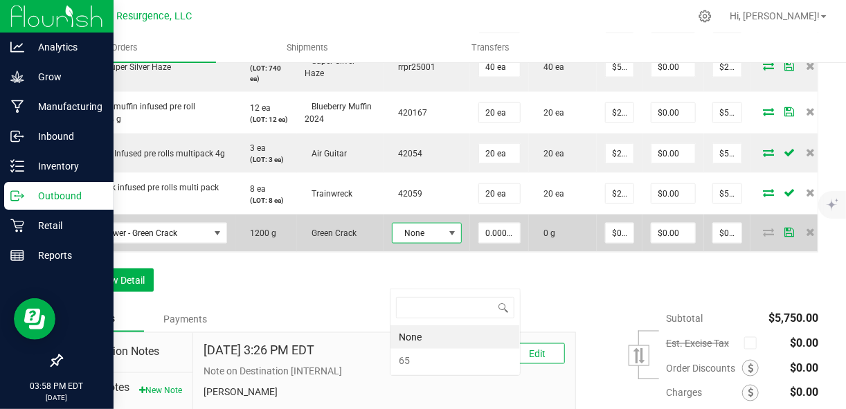
scroll to position [20, 70]
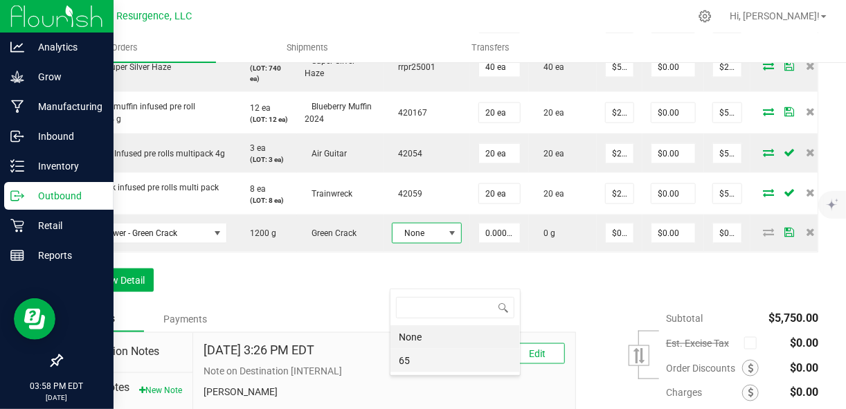
click at [411, 362] on li "65" at bounding box center [454, 361] width 129 height 24
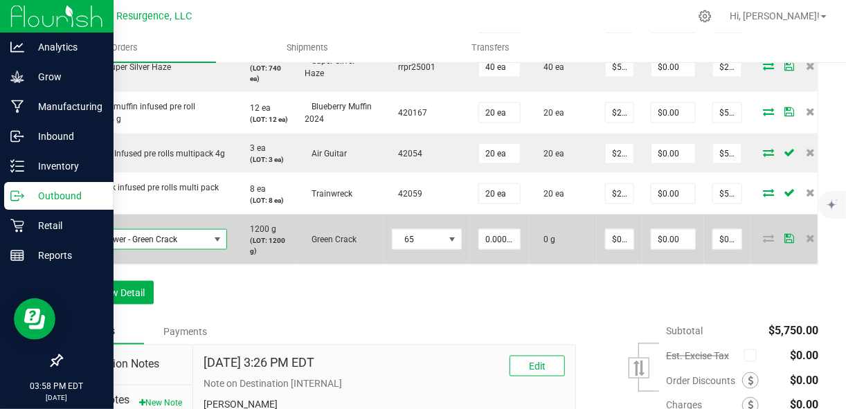
click at [199, 249] on span "Bulk Flower - Green Crack" at bounding box center [140, 239] width 138 height 19
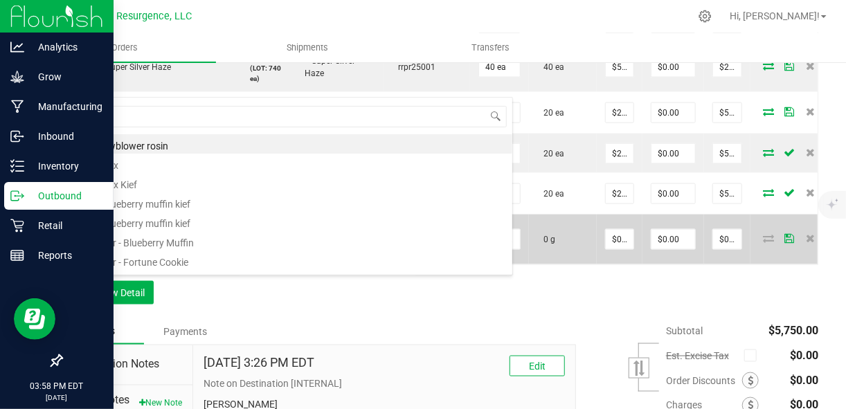
scroll to position [20, 156]
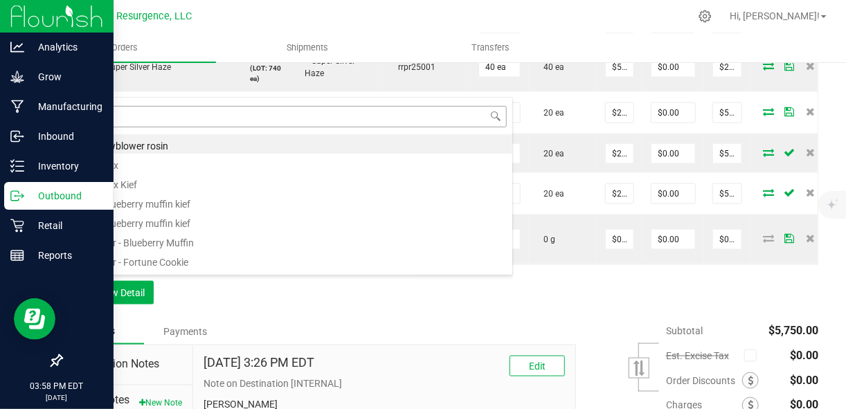
click at [175, 112] on input at bounding box center [291, 116] width 431 height 21
type input "green"
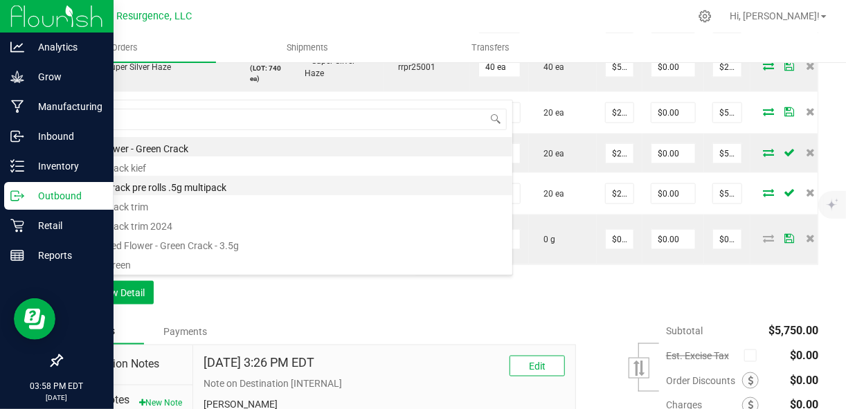
click at [177, 186] on li "Green crack pre rolls .5g multipack" at bounding box center [292, 185] width 442 height 19
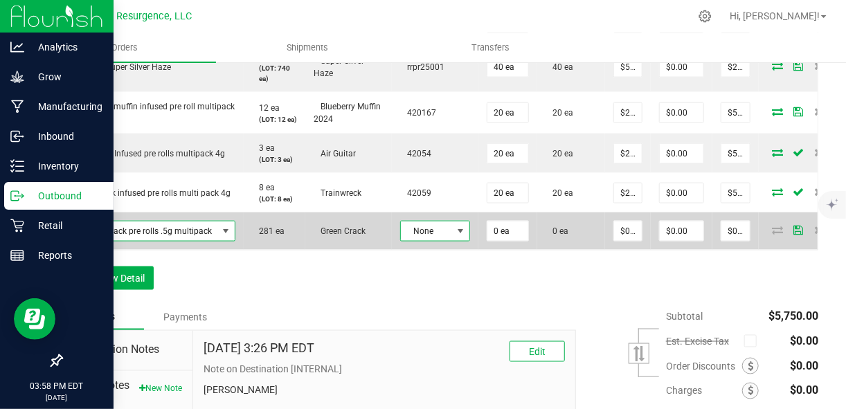
click at [455, 237] on span at bounding box center [460, 231] width 11 height 11
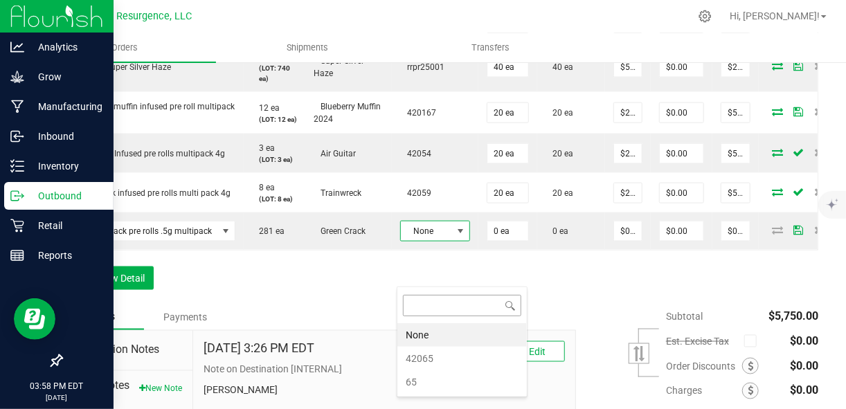
scroll to position [20, 70]
click at [428, 358] on li "42065" at bounding box center [461, 359] width 129 height 24
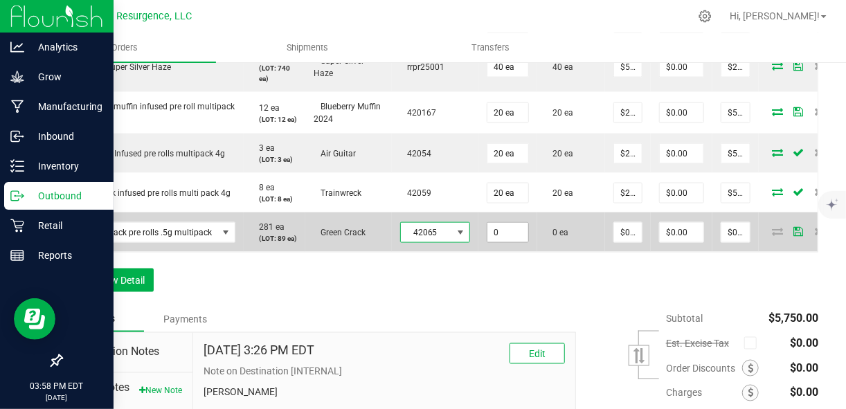
click at [509, 242] on input "0" at bounding box center [507, 232] width 41 height 19
type input "20 ea"
click at [576, 252] on td "0 ea" at bounding box center [571, 232] width 68 height 39
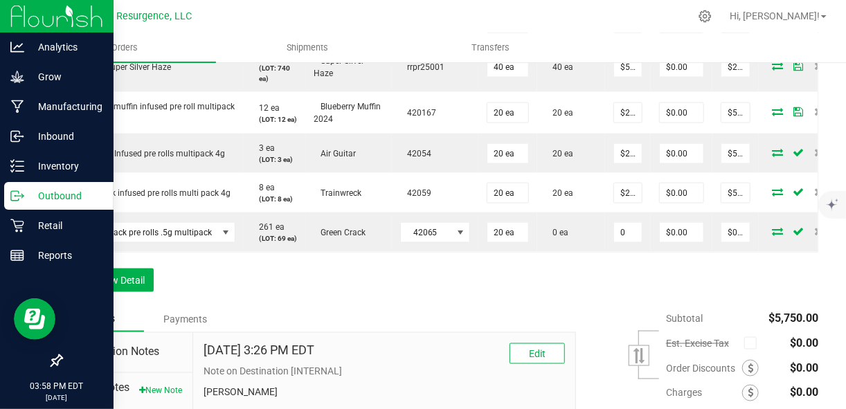
click at [616, 242] on input "0" at bounding box center [628, 232] width 28 height 19
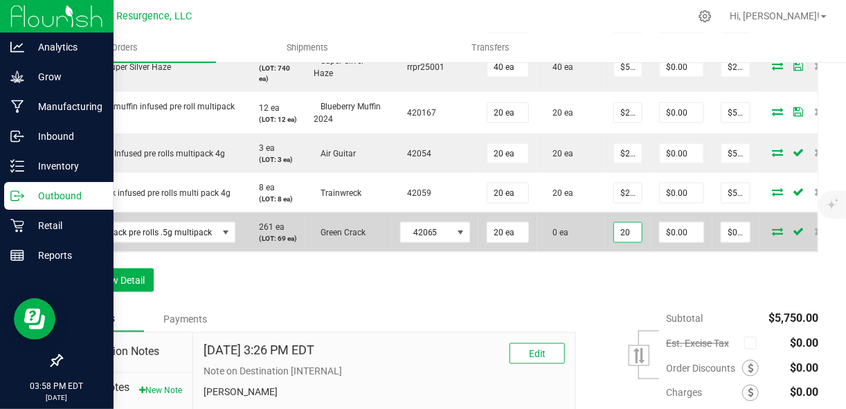
type input "$20.00000"
type input "$400.00"
click at [696, 252] on td "$0.00" at bounding box center [682, 232] width 62 height 39
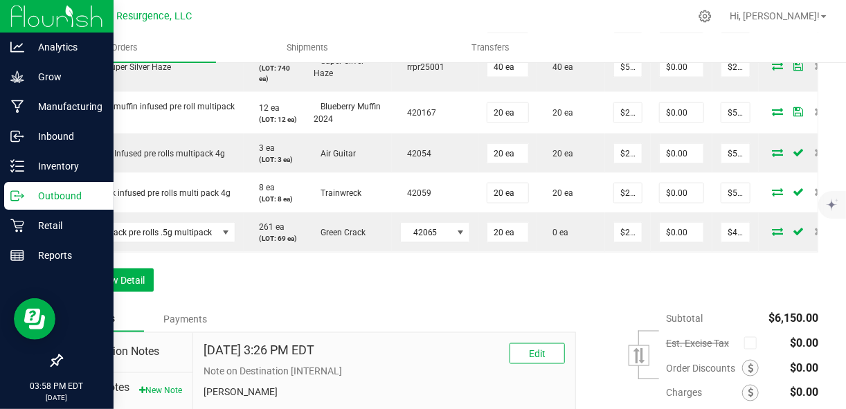
click at [772, 235] on icon at bounding box center [777, 231] width 11 height 8
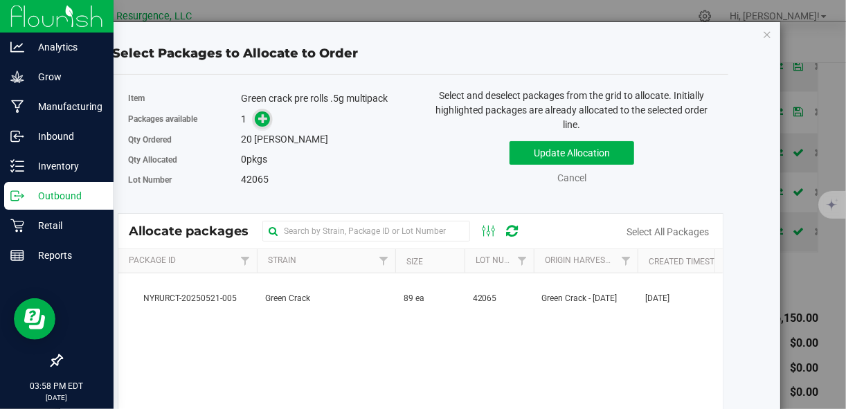
click at [258, 113] on icon at bounding box center [263, 118] width 10 height 10
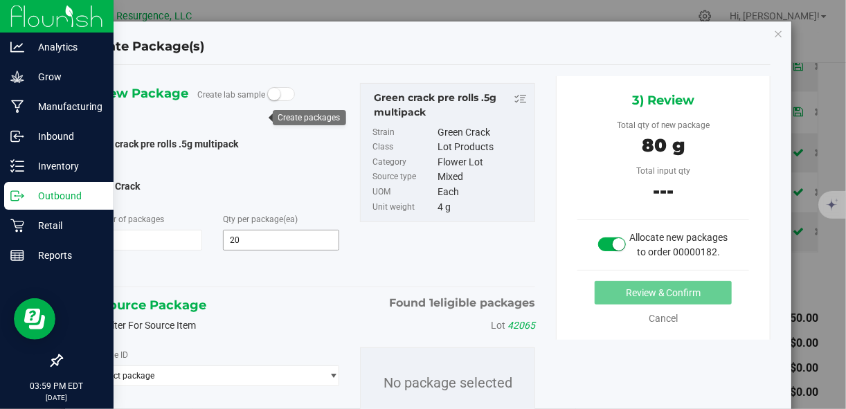
scroll to position [69, 0]
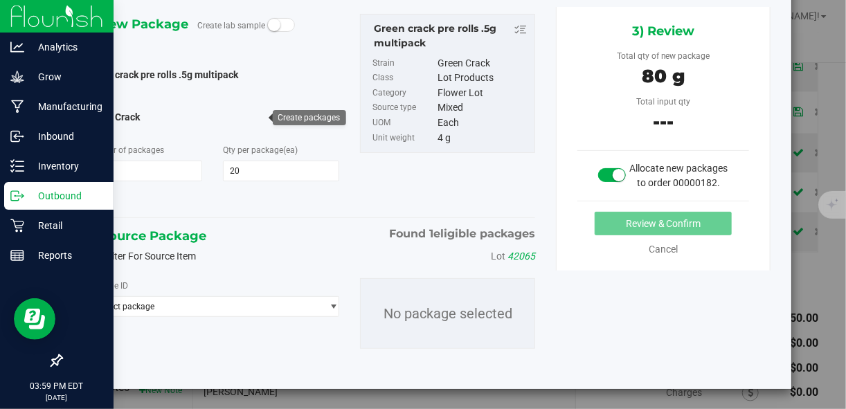
click at [246, 323] on div "Package ID Select package NYRURCT-20250521-005 No package selected" at bounding box center [310, 313] width 471 height 93
click at [264, 305] on span "Select package" at bounding box center [204, 306] width 235 height 19
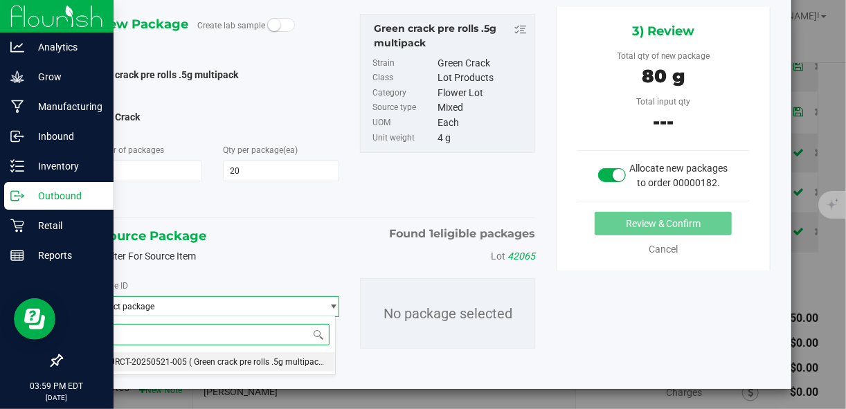
click at [226, 363] on span "( Green crack pre rolls .5g multipack )" at bounding box center [259, 362] width 138 height 10
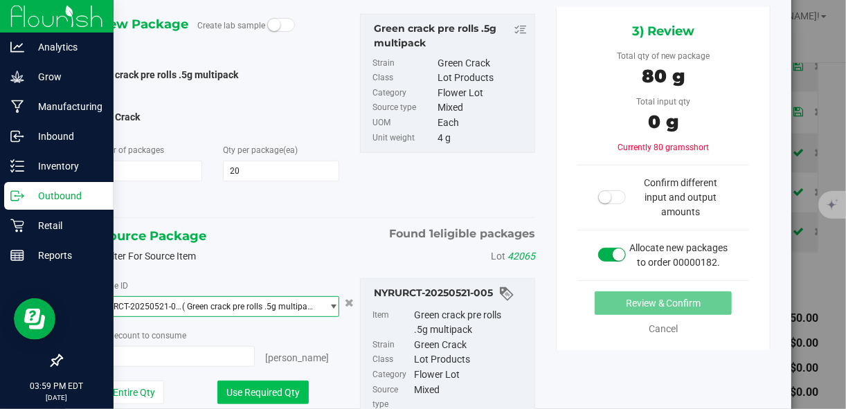
click at [291, 398] on button "Use Required Qty" at bounding box center [262, 393] width 91 height 24
type input "20 ea"
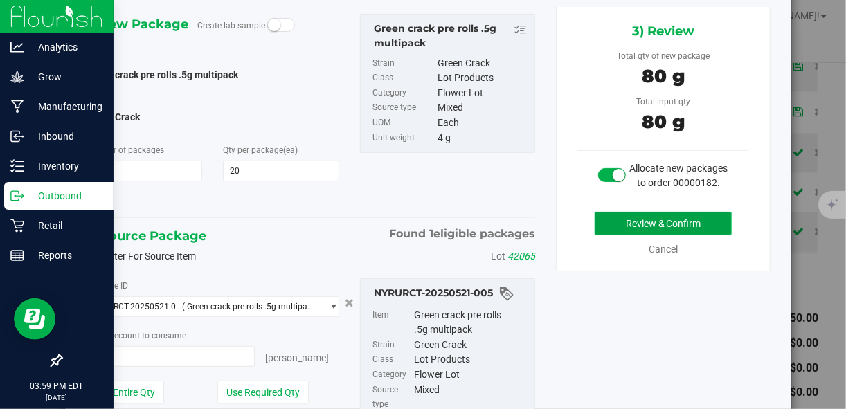
click at [627, 235] on button "Review & Confirm" at bounding box center [663, 224] width 137 height 24
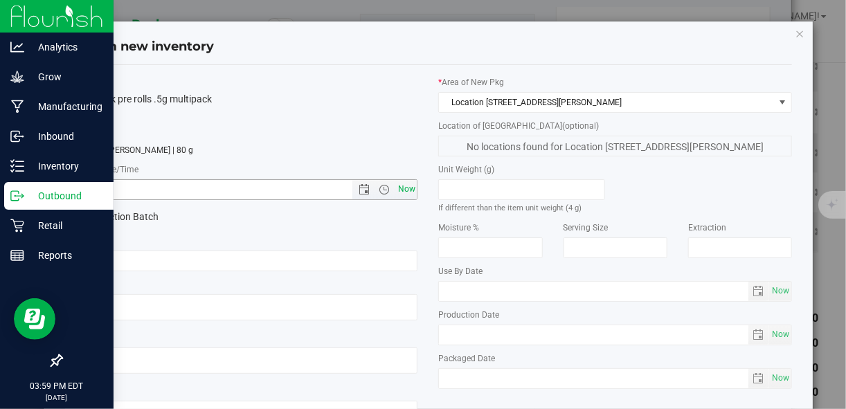
click at [397, 190] on span "Now" at bounding box center [407, 189] width 24 height 20
type input "8/22/2025 3:59 PM"
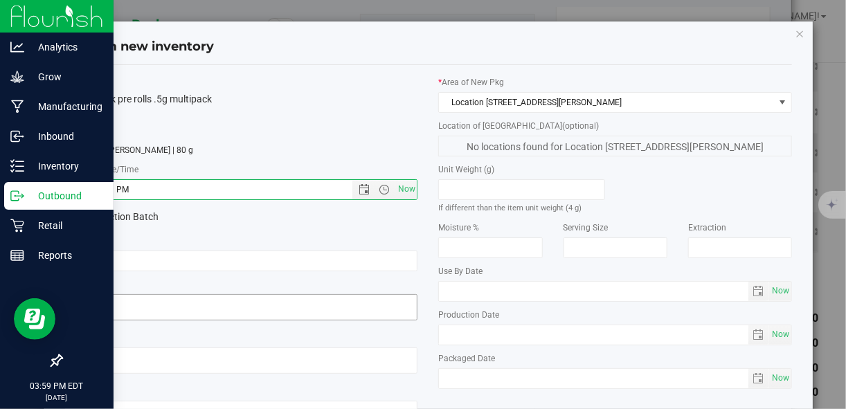
scroll to position [107, 0]
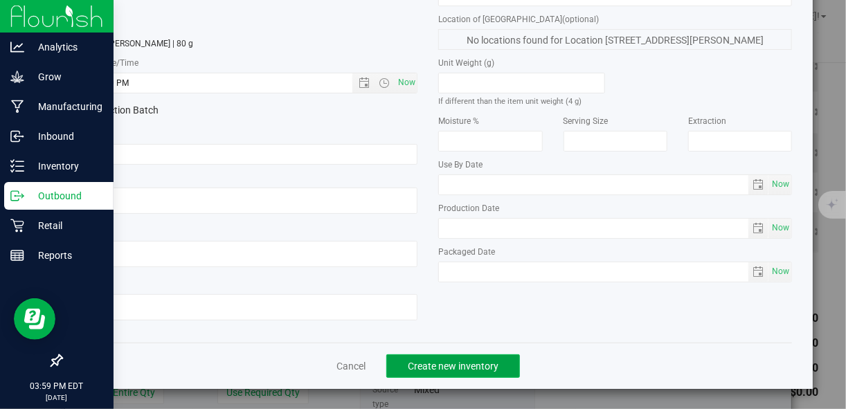
click at [434, 371] on button "Create new inventory" at bounding box center [453, 366] width 134 height 24
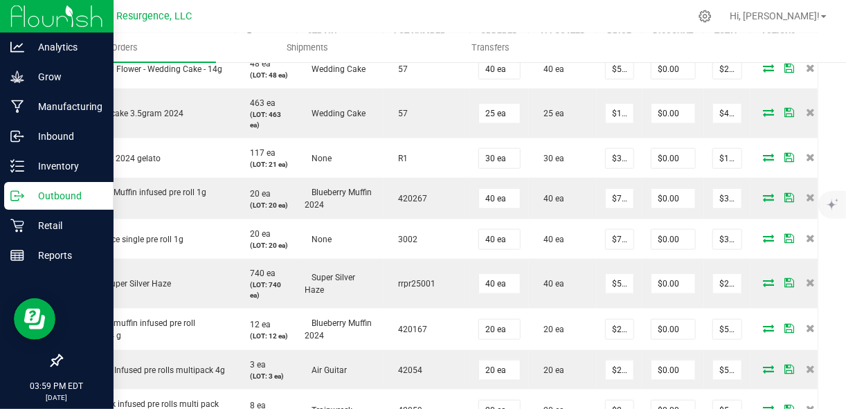
scroll to position [487, 0]
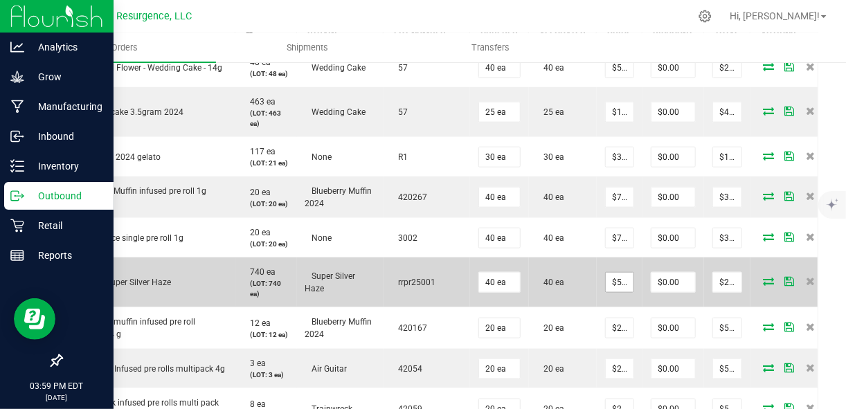
type input "5"
click at [622, 292] on input "5" at bounding box center [620, 282] width 28 height 19
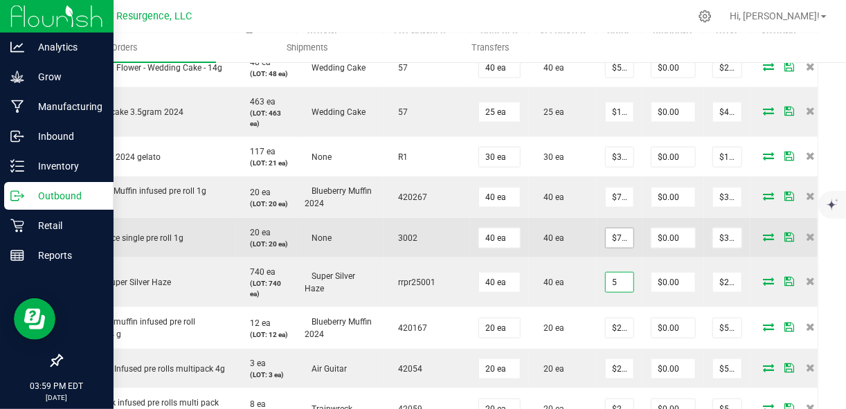
type input "7.5"
type input "$5.00000"
click at [614, 248] on input "7.5" at bounding box center [620, 237] width 28 height 19
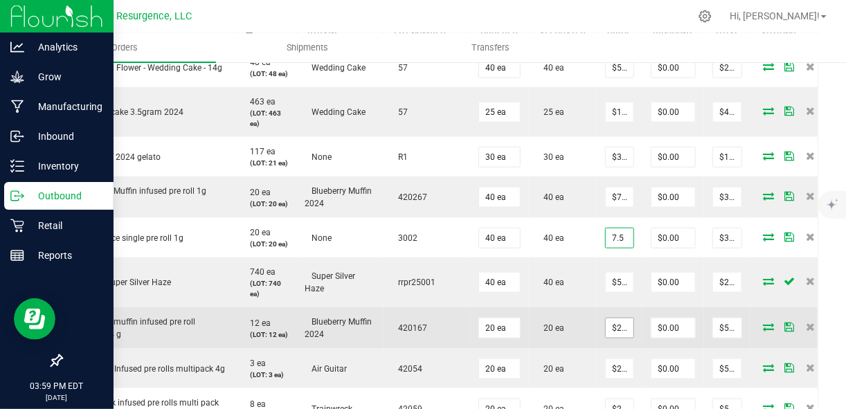
type input "$7.50000"
click at [617, 338] on input "25" at bounding box center [620, 327] width 28 height 19
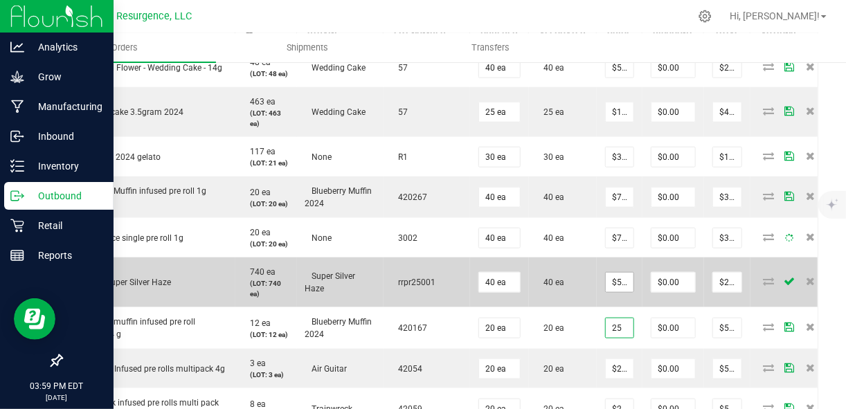
type input "$25.00000"
click at [613, 292] on input "5" at bounding box center [620, 282] width 28 height 19
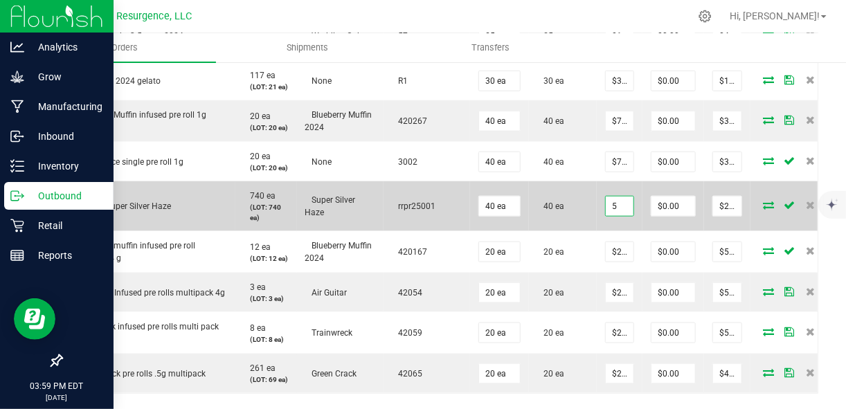
scroll to position [580, 0]
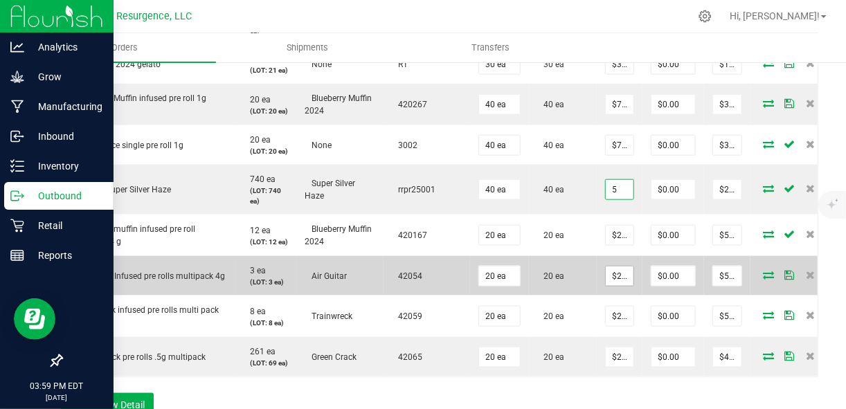
type input "$5.00000"
click at [619, 287] on span "$25.00000" at bounding box center [619, 276] width 29 height 21
click at [616, 286] on input "25" at bounding box center [620, 276] width 28 height 19
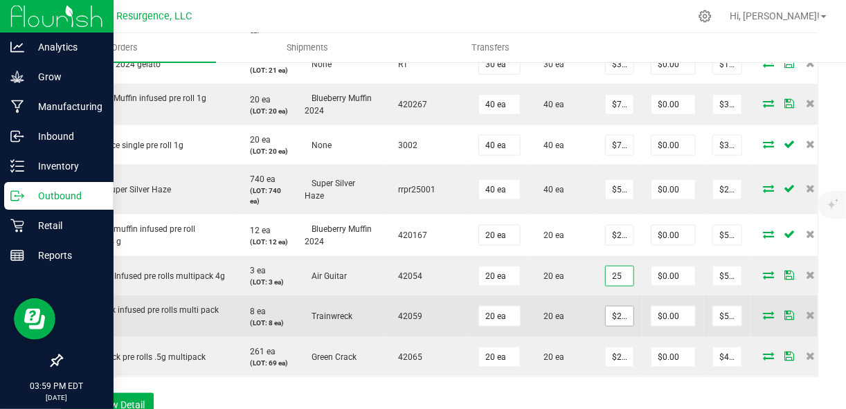
type input "$25.00000"
click at [616, 326] on input "25" at bounding box center [620, 316] width 28 height 19
drag, startPoint x: 616, startPoint y: 360, endPoint x: 608, endPoint y: 362, distance: 8.6
click at [608, 326] on input "11" at bounding box center [620, 316] width 28 height 19
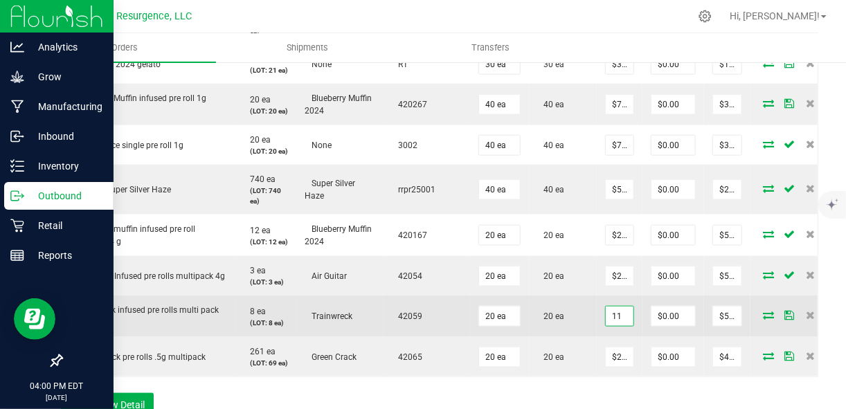
click at [608, 326] on input "11" at bounding box center [620, 316] width 28 height 19
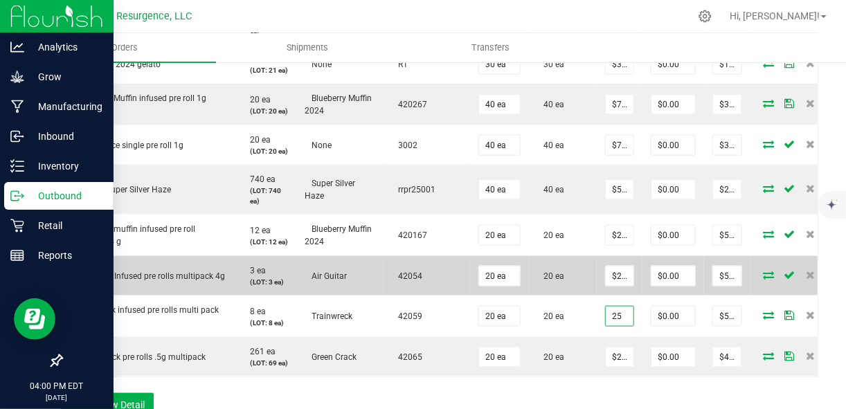
type input "$25.00000"
click at [590, 296] on td "20 ea" at bounding box center [563, 275] width 68 height 39
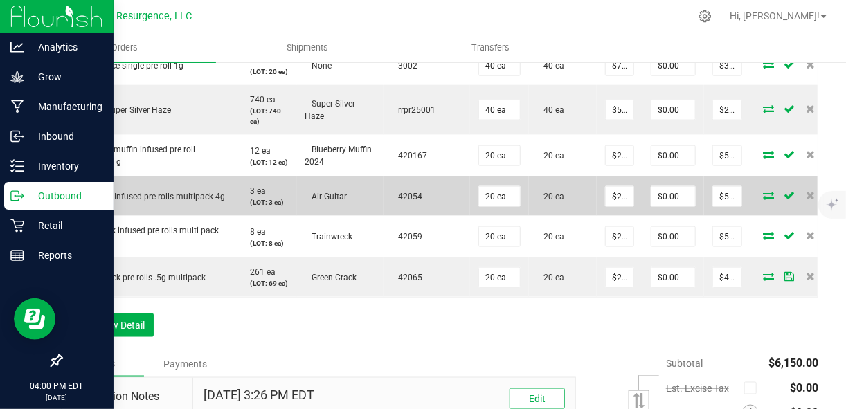
scroll to position [680, 0]
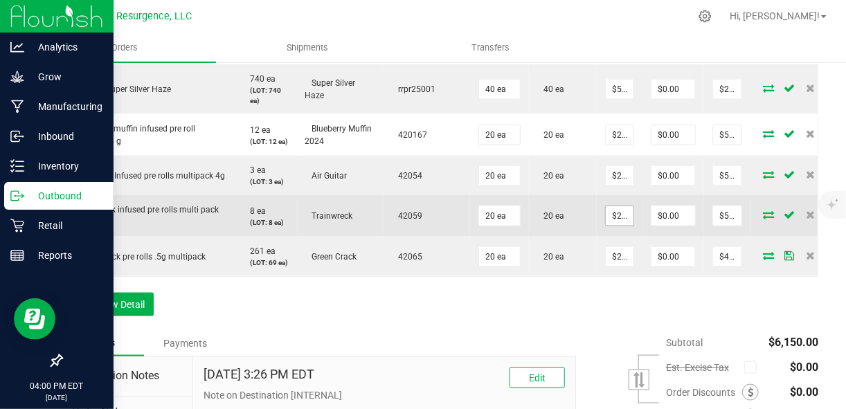
type input "25"
click at [620, 226] on input "25" at bounding box center [620, 215] width 28 height 19
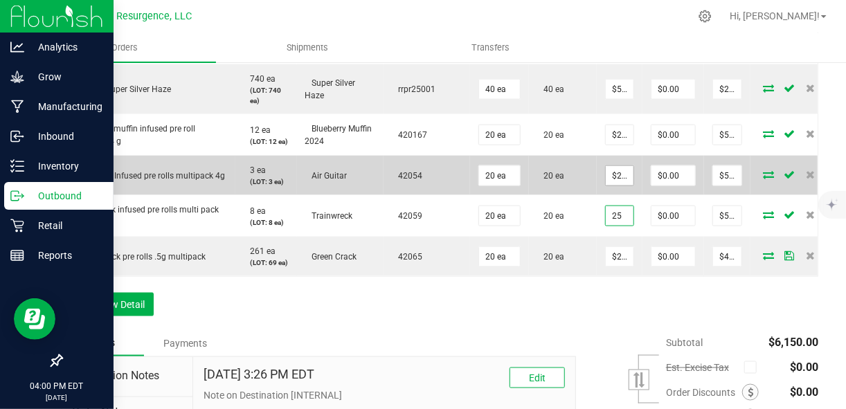
type input "25"
type input "$25.00000"
click at [621, 186] on input "25" at bounding box center [620, 175] width 28 height 19
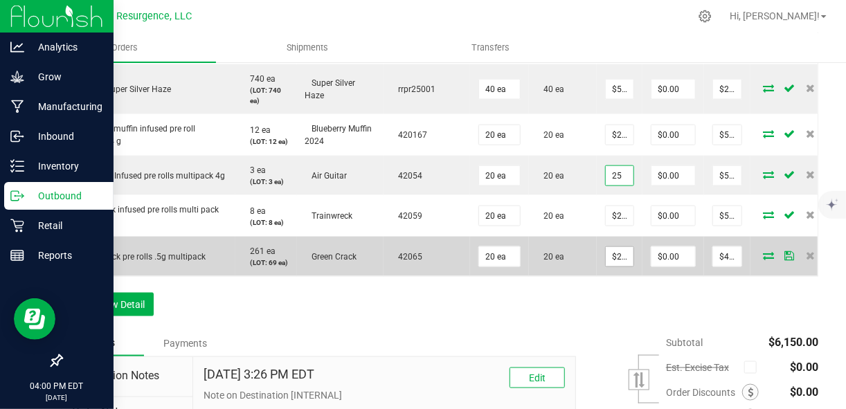
type input "20"
type input "$25.00000"
click at [617, 267] on input "20" at bounding box center [620, 256] width 28 height 19
click at [617, 267] on input "12" at bounding box center [620, 256] width 28 height 19
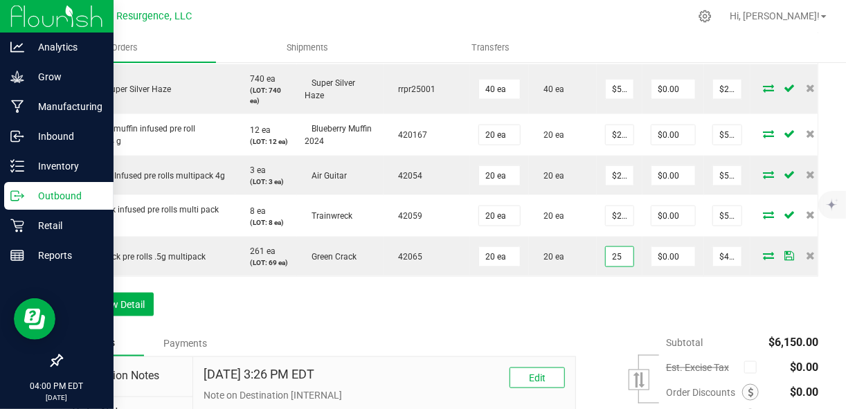
type input "$25.00000"
type input "$500.00"
click at [602, 330] on div "Order Details Print All Labels Item Sellable Strain Lot Number Qty Ordered Qty …" at bounding box center [439, 56] width 757 height 548
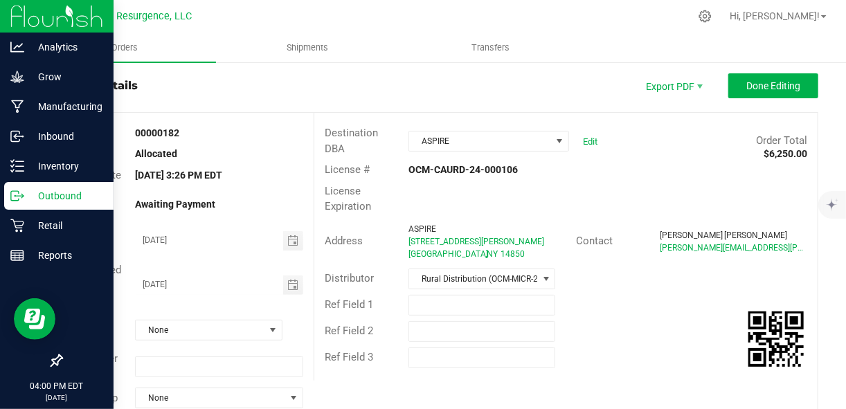
scroll to position [23, 0]
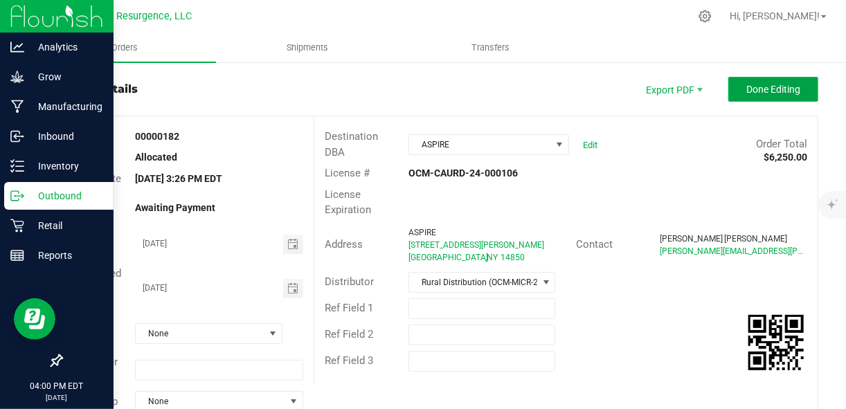
click at [746, 84] on span "Done Editing" at bounding box center [773, 89] width 54 height 11
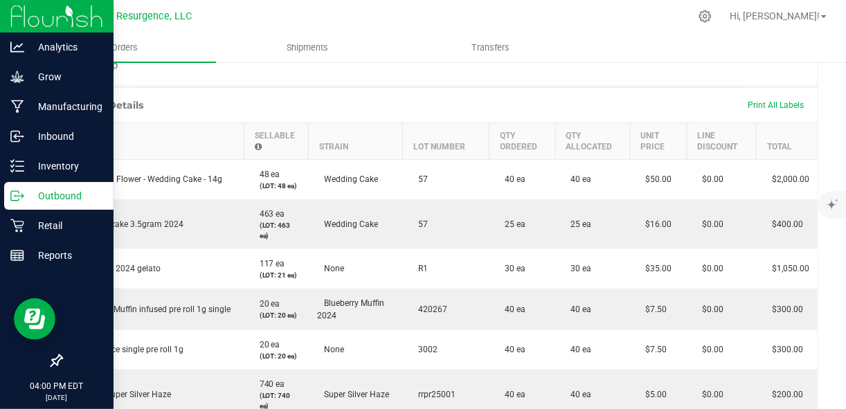
scroll to position [351, 0]
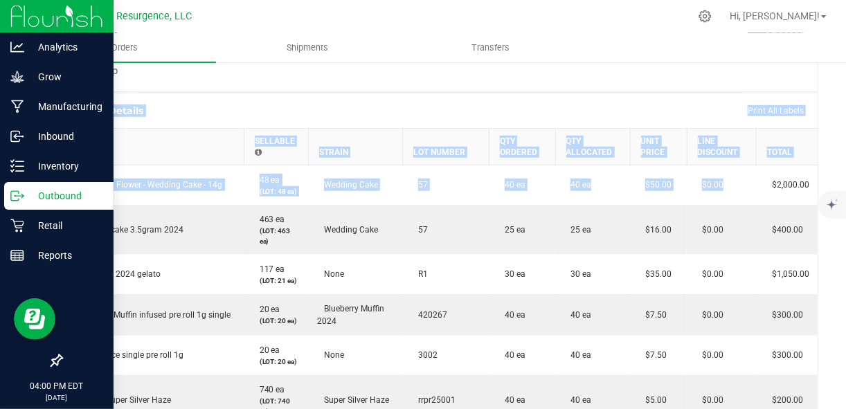
drag, startPoint x: 742, startPoint y: 83, endPoint x: 828, endPoint y: 356, distance: 286.6
click at [828, 356] on div "Back to Orders Order details Export PDF Edit Order Order # 00000182 Status Allo…" at bounding box center [439, 268] width 813 height 1117
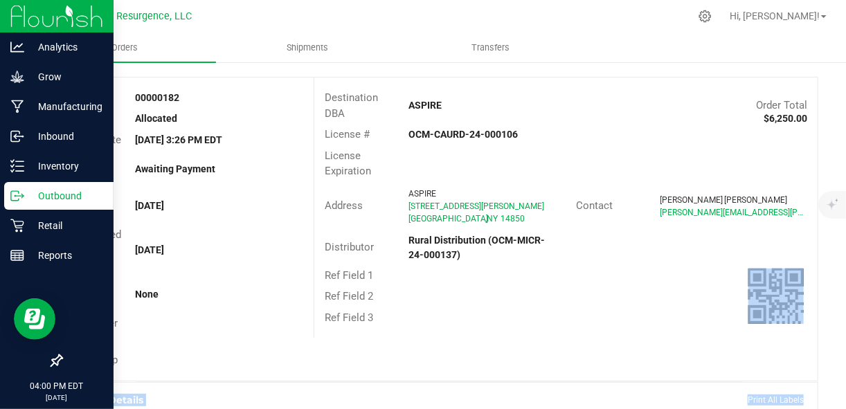
scroll to position [0, 0]
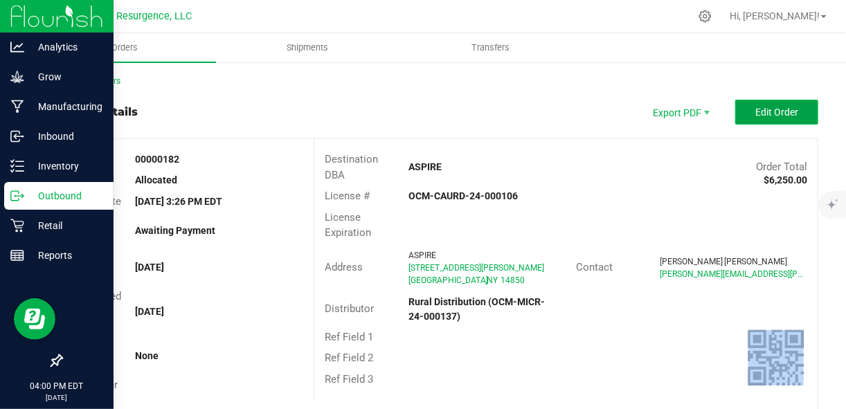
click at [779, 112] on span "Edit Order" at bounding box center [776, 112] width 43 height 11
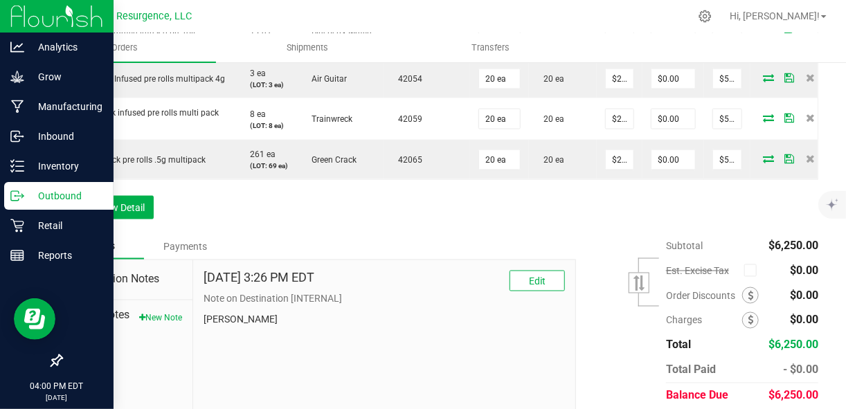
scroll to position [777, 0]
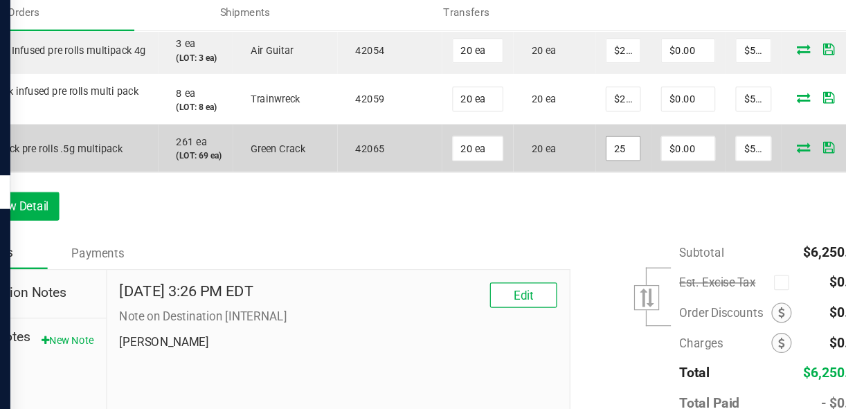
click at [606, 170] on input "25" at bounding box center [620, 159] width 28 height 19
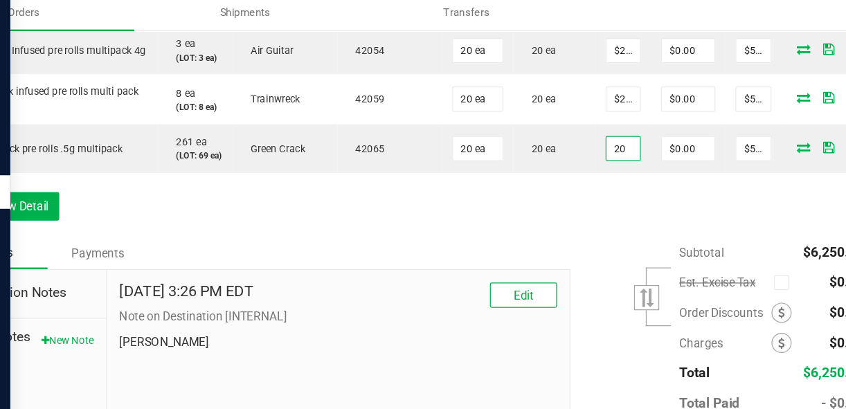
type input "$20.00000"
type input "$400.00"
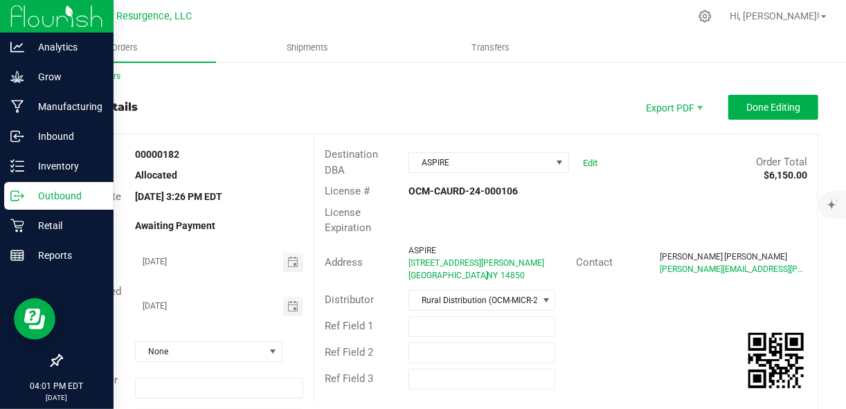
scroll to position [0, 0]
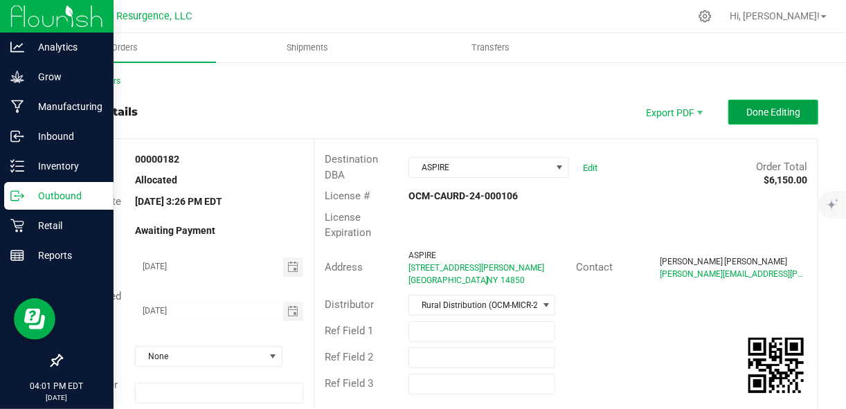
click at [769, 109] on span "Done Editing" at bounding box center [773, 112] width 54 height 11
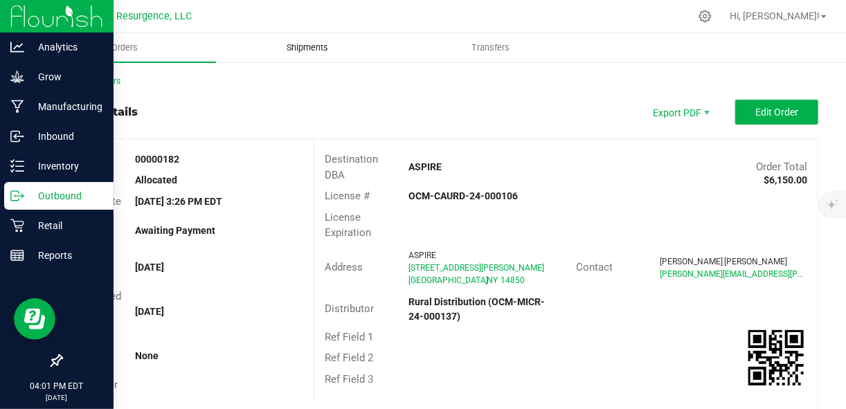
click at [289, 48] on span "Shipments" at bounding box center [307, 48] width 79 height 12
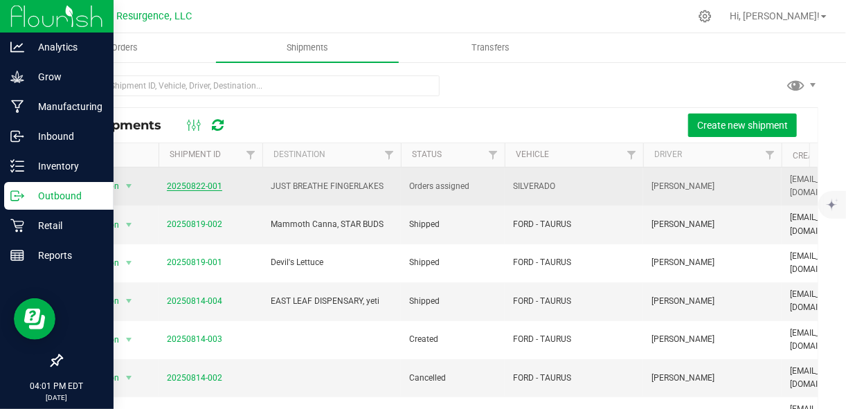
click at [208, 181] on link "20250822-001" at bounding box center [194, 186] width 55 height 10
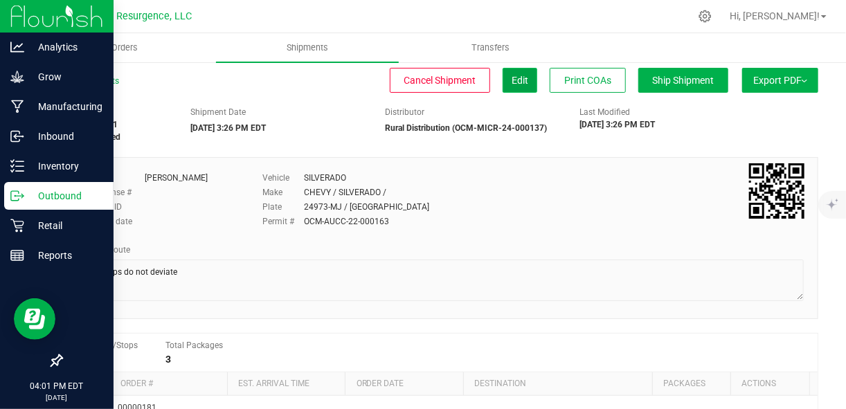
click at [503, 80] on button "Edit" at bounding box center [520, 80] width 35 height 25
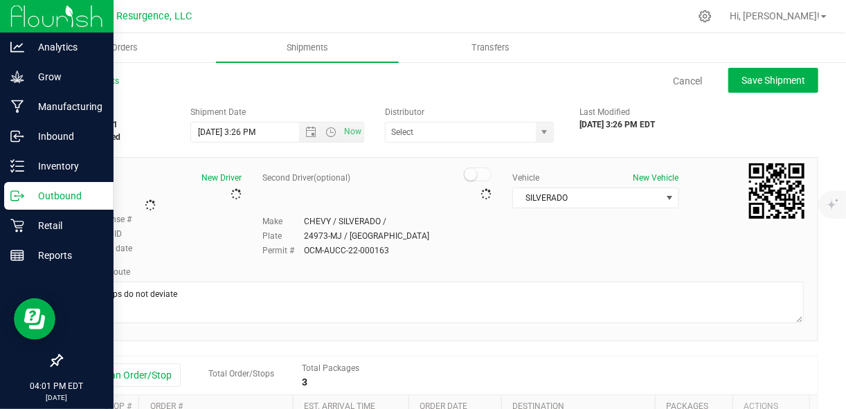
type input "Rural Distribution (OCM-MICR-24-000137)"
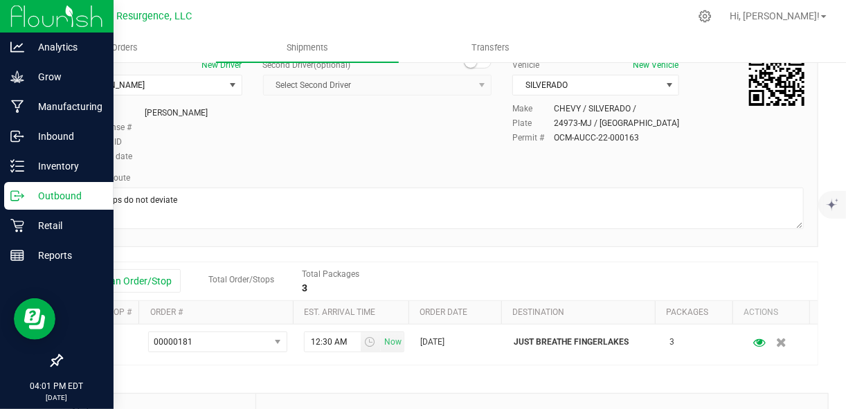
scroll to position [124, 0]
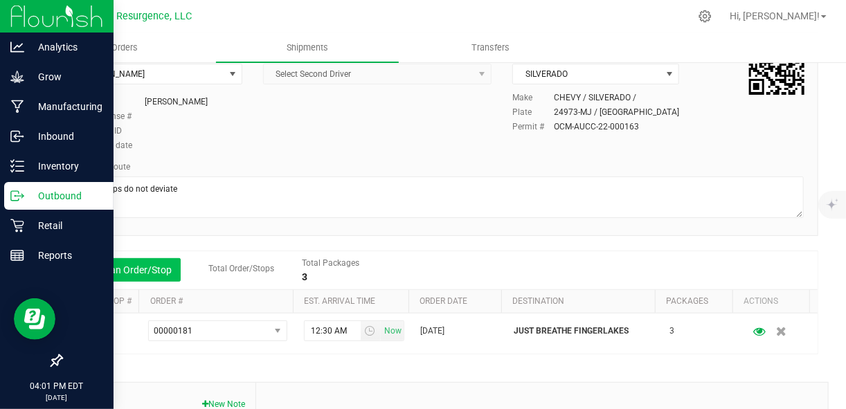
click at [120, 270] on button "Add an Order/Stop" at bounding box center [126, 270] width 109 height 24
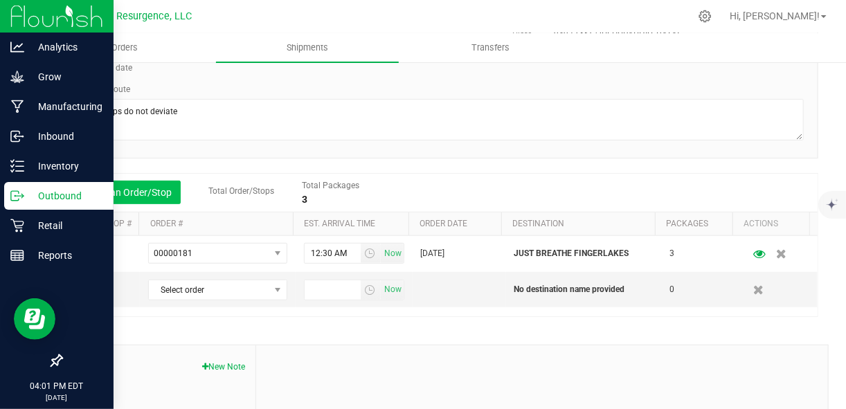
scroll to position [203, 0]
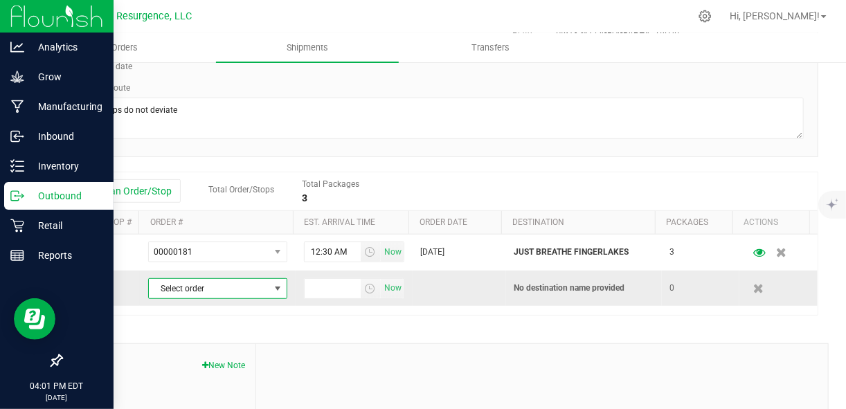
click at [251, 287] on span "Select order" at bounding box center [209, 288] width 120 height 19
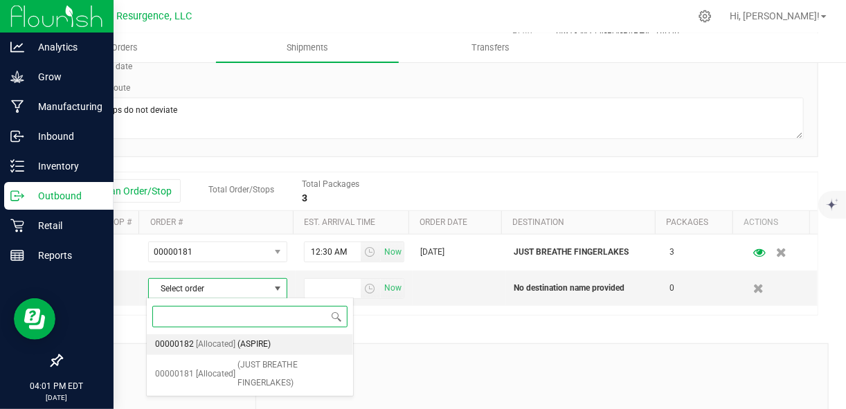
click at [232, 342] on span "[Allocated]" at bounding box center [215, 345] width 39 height 18
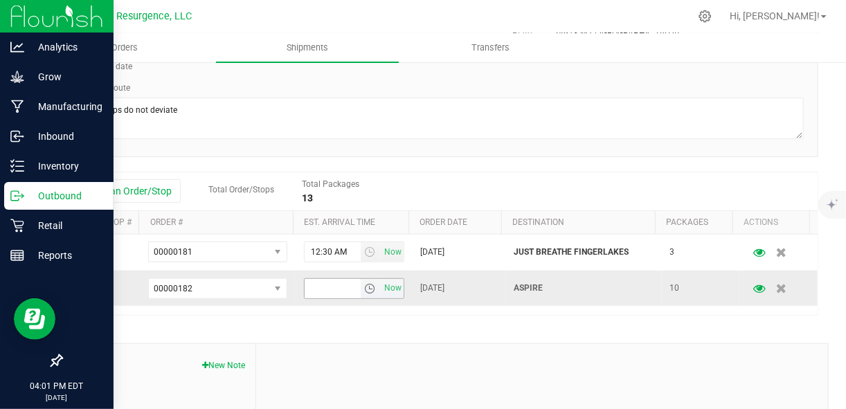
click at [365, 290] on span "select" at bounding box center [369, 288] width 11 height 11
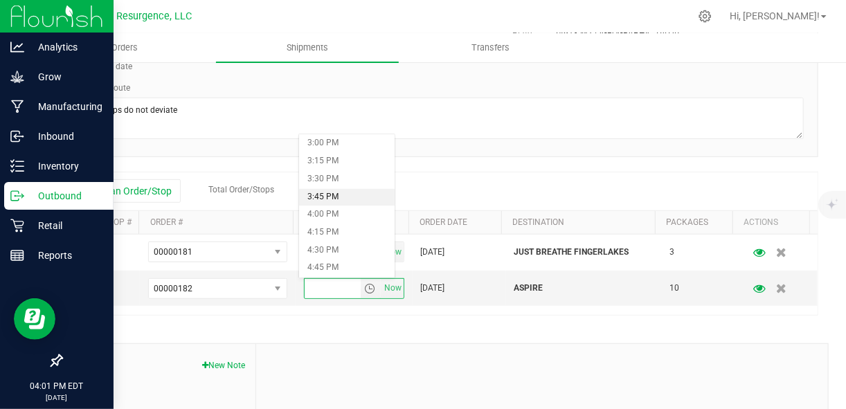
scroll to position [1049, 0]
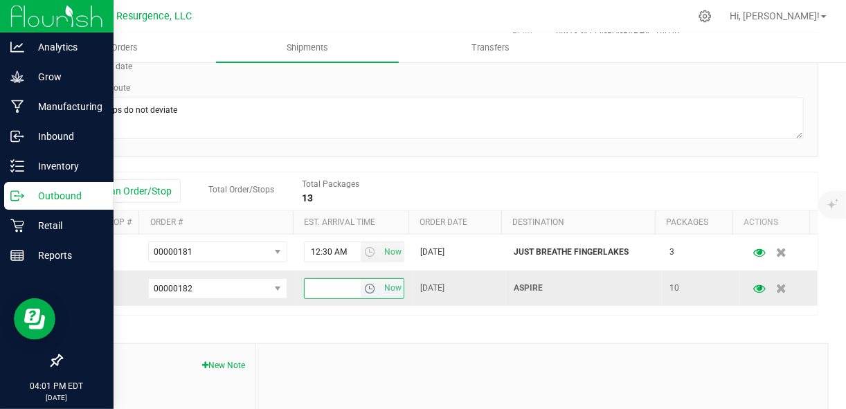
click at [361, 280] on span "select" at bounding box center [371, 288] width 20 height 19
click at [327, 232] on li "1:30 PM" at bounding box center [347, 233] width 96 height 18
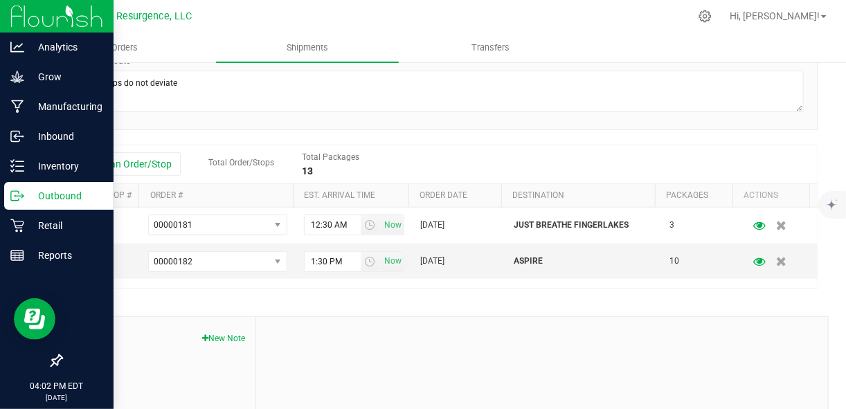
scroll to position [228, 0]
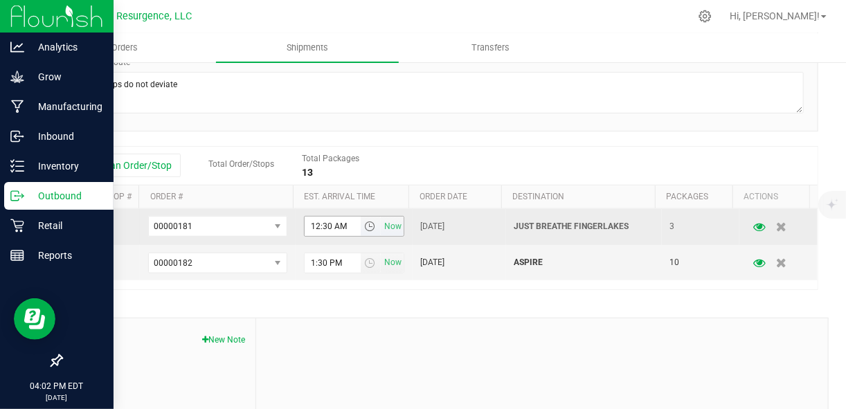
click at [336, 226] on input "12:30 AM" at bounding box center [333, 226] width 56 height 19
click at [336, 225] on input "12:30 AM" at bounding box center [333, 226] width 56 height 19
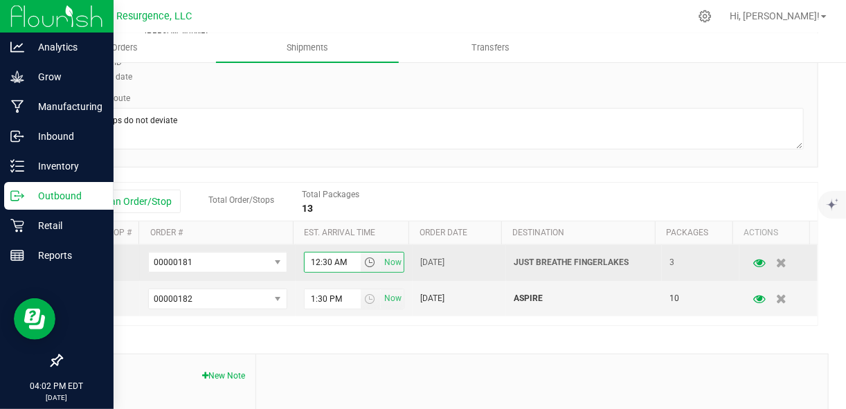
scroll to position [193, 0]
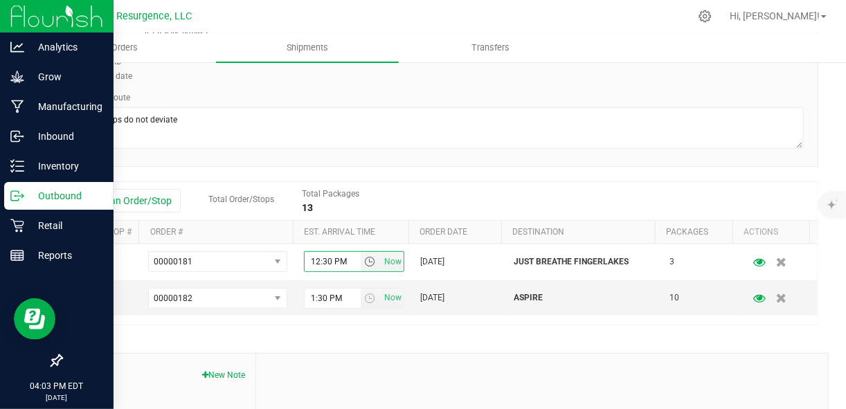
type input "12:30 PM"
click at [388, 201] on div "Add an Order/Stop Total Order/Stops Total Packages 13" at bounding box center [439, 201] width 735 height 24
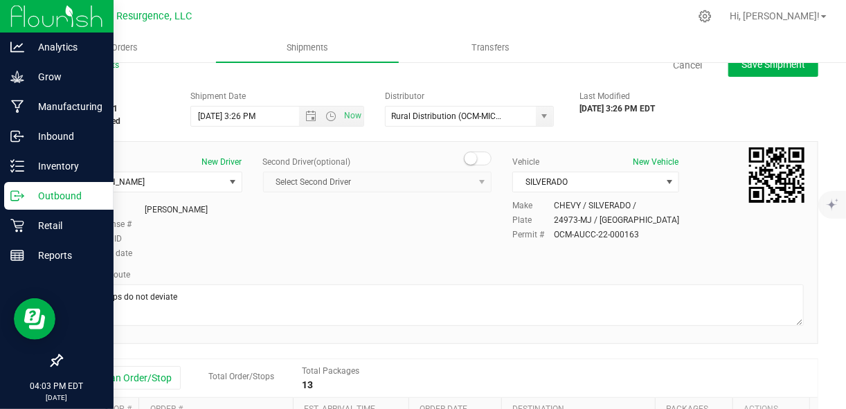
scroll to position [0, 0]
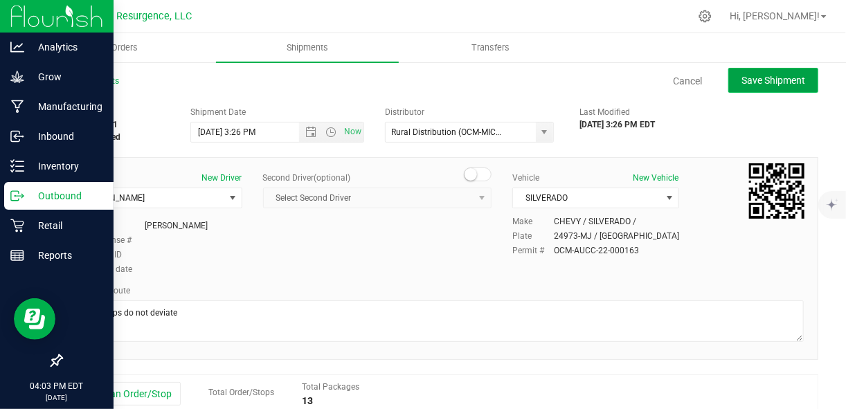
click at [741, 80] on span "Save Shipment" at bounding box center [773, 80] width 64 height 11
type input "8/22/2025 7:26 PM"
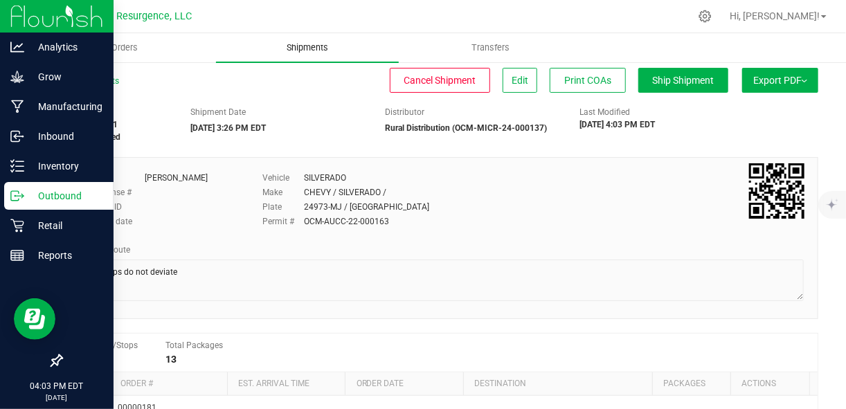
click at [304, 42] on span "Shipments" at bounding box center [307, 48] width 79 height 12
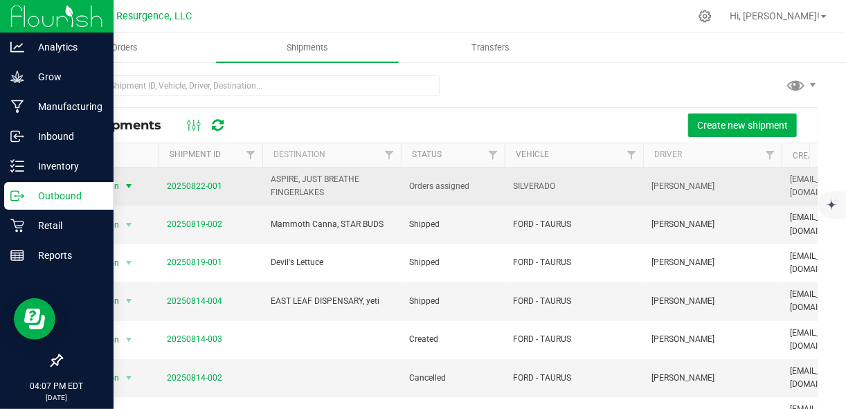
click at [126, 186] on span "select" at bounding box center [128, 186] width 11 height 11
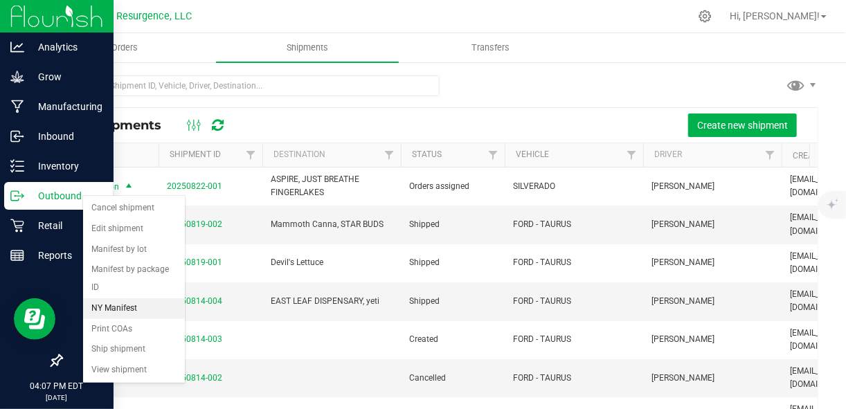
click at [123, 306] on li "NY Manifest" at bounding box center [134, 308] width 102 height 21
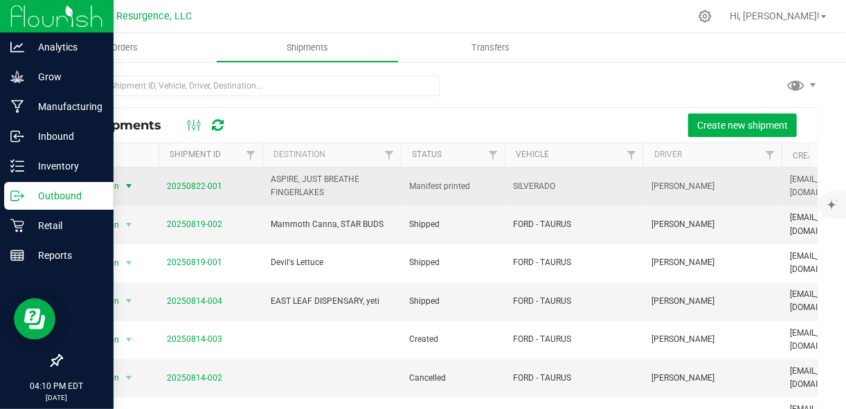
click at [123, 185] on span "select" at bounding box center [128, 186] width 17 height 19
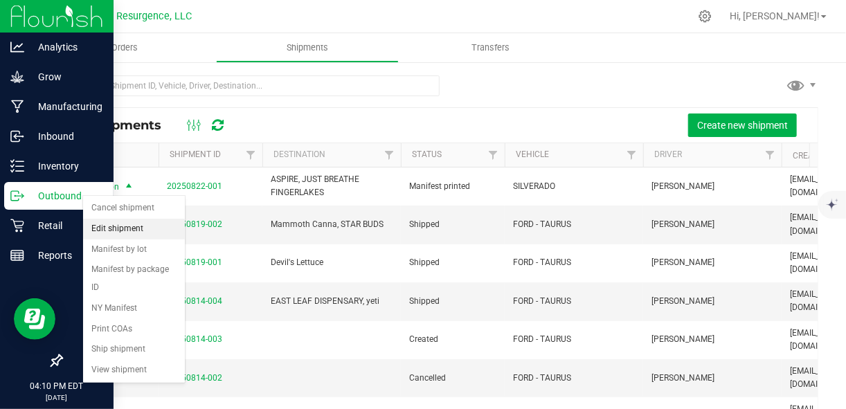
click at [135, 229] on li "Edit shipment" at bounding box center [134, 229] width 102 height 21
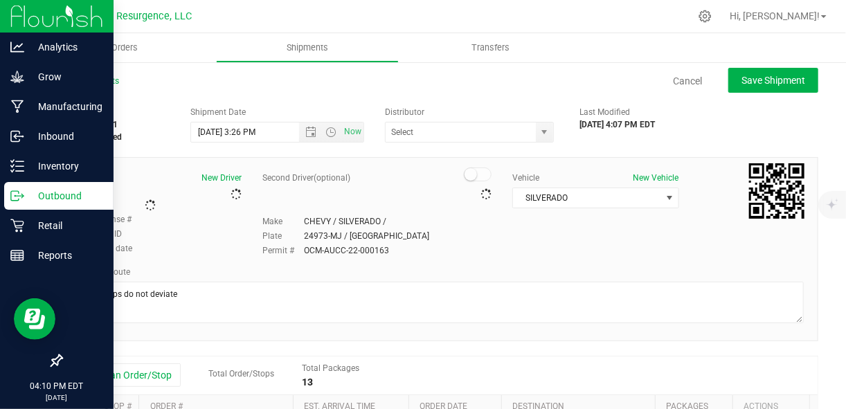
type input "Rural Distribution (OCM-MICR-24-000137)"
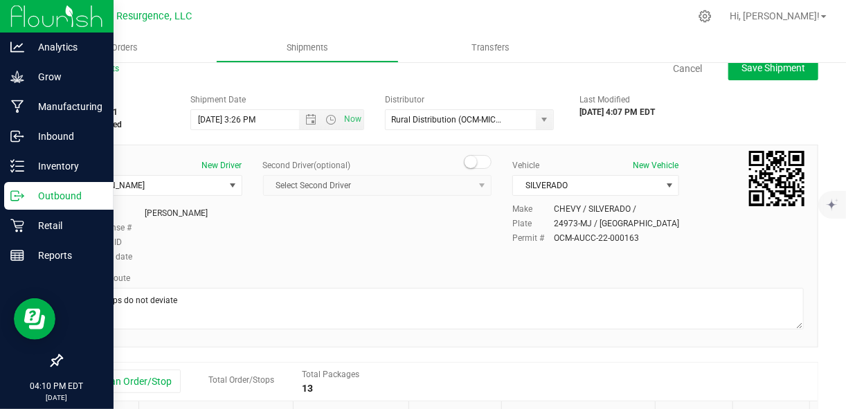
scroll to position [13, 0]
click at [305, 118] on span "Open the date view" at bounding box center [310, 119] width 11 height 11
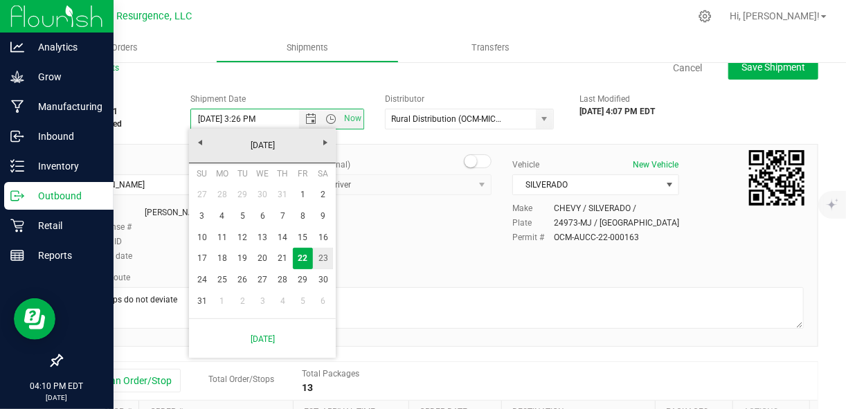
click at [318, 255] on link "23" at bounding box center [323, 258] width 20 height 21
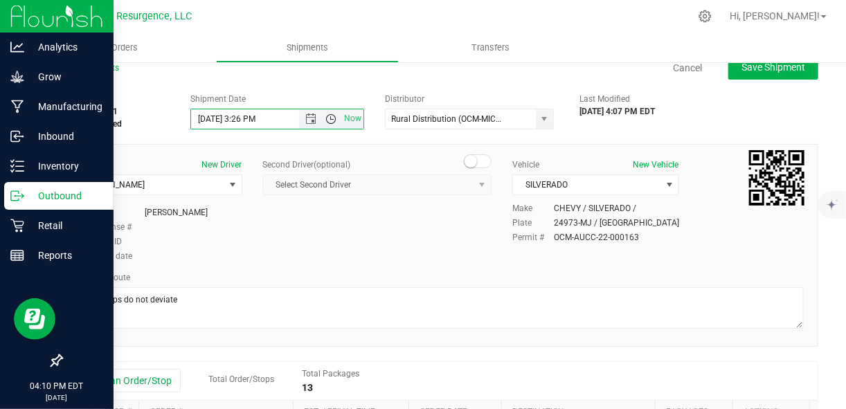
click at [327, 119] on span "Open the time view" at bounding box center [330, 119] width 11 height 11
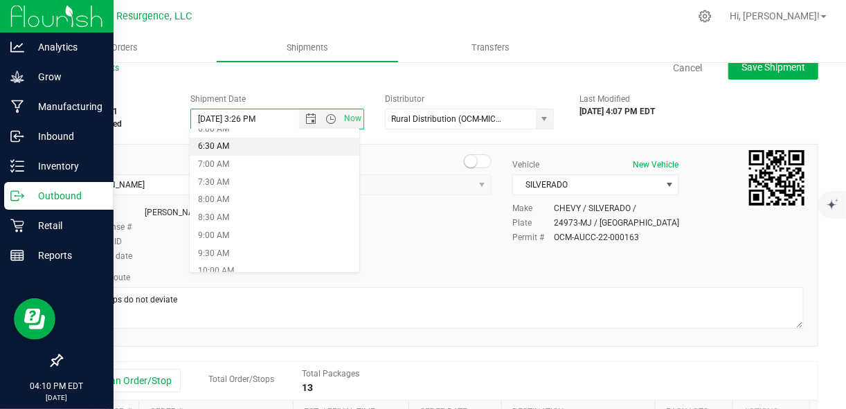
scroll to position [226, 0]
click at [249, 264] on li "10:00 AM" at bounding box center [275, 271] width 170 height 18
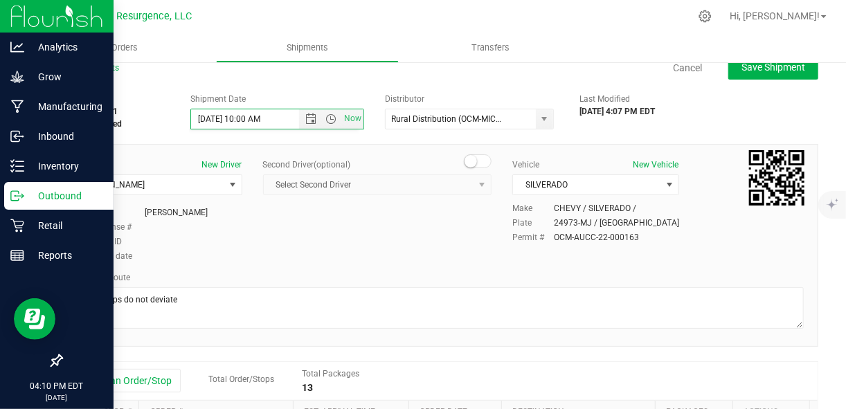
scroll to position [230, 0]
click at [329, 237] on div "Driver New Driver deb Ritchie Select Driver STEWART RITCHIE SAM RITCHIE deb Rit…" at bounding box center [439, 212] width 749 height 106
click at [747, 70] on span "Save Shipment" at bounding box center [773, 67] width 64 height 11
type input "8/23/2025 2:00 PM"
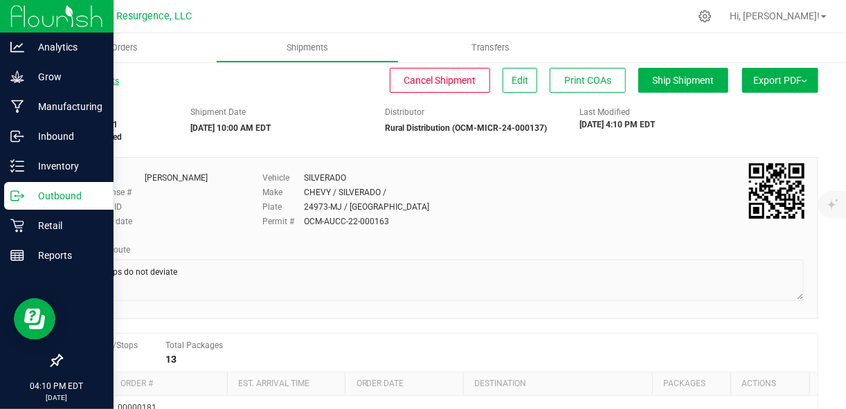
click at [91, 84] on link "All Shipments" at bounding box center [90, 81] width 58 height 10
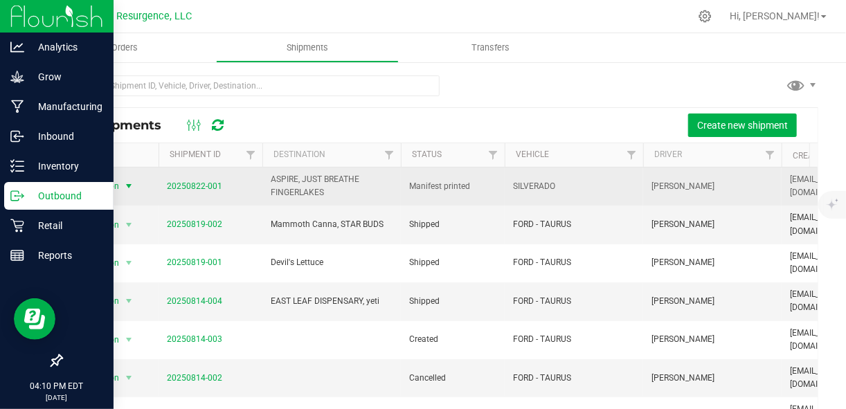
click at [120, 182] on span "select" at bounding box center [128, 186] width 17 height 19
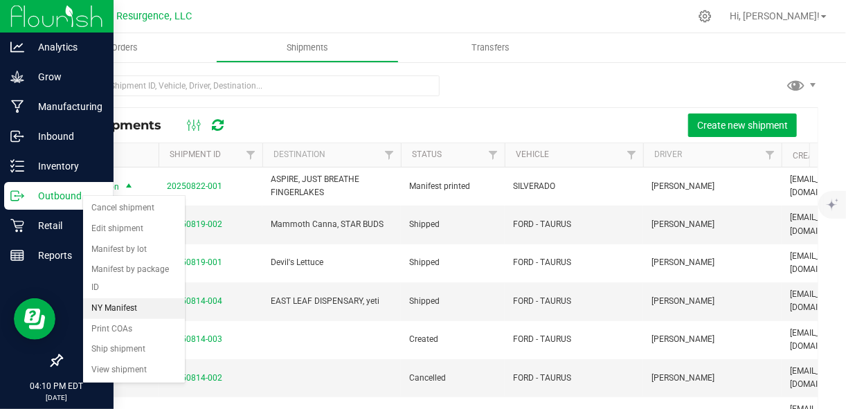
click at [130, 307] on li "NY Manifest" at bounding box center [134, 308] width 102 height 21
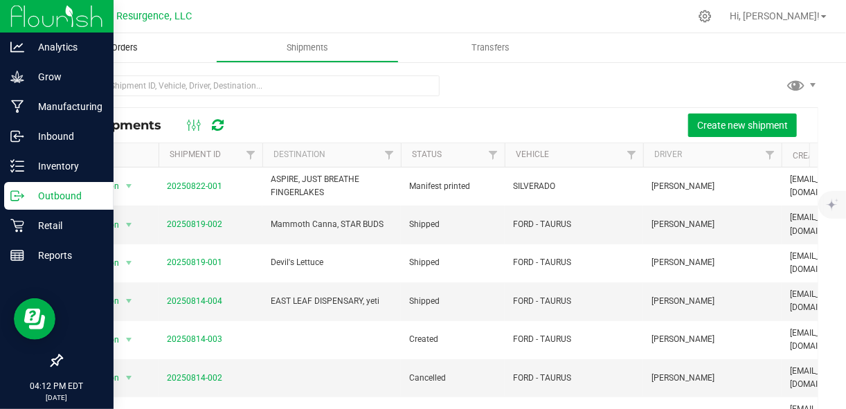
click at [134, 51] on span "Orders" at bounding box center [125, 48] width 64 height 12
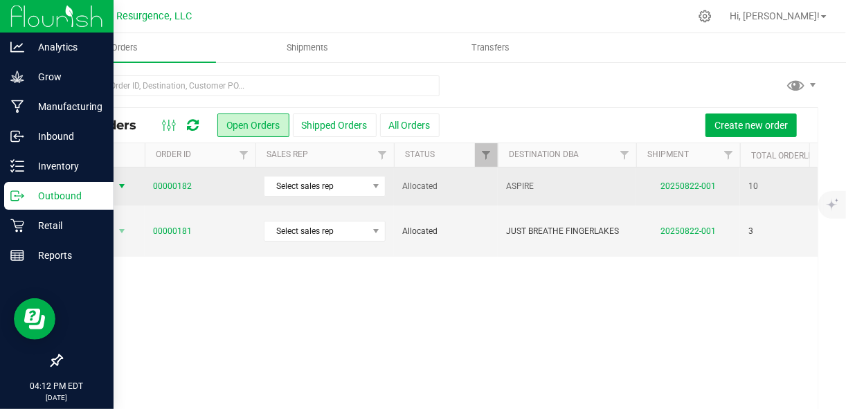
click at [119, 187] on span "select" at bounding box center [121, 186] width 11 height 11
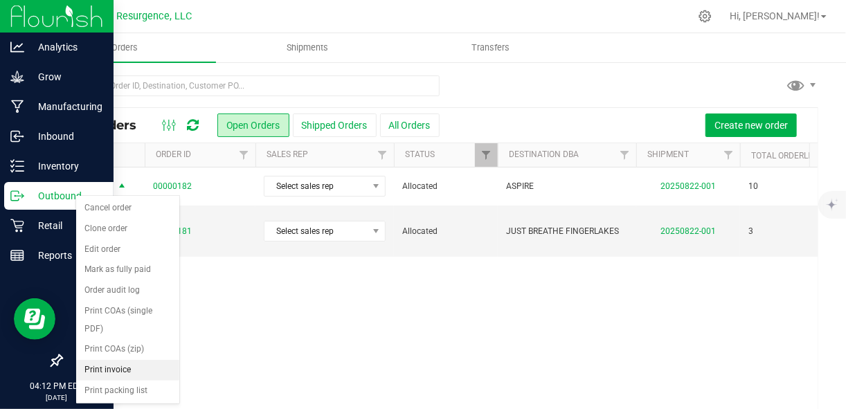
click at [114, 360] on li "Print invoice" at bounding box center [127, 370] width 103 height 21
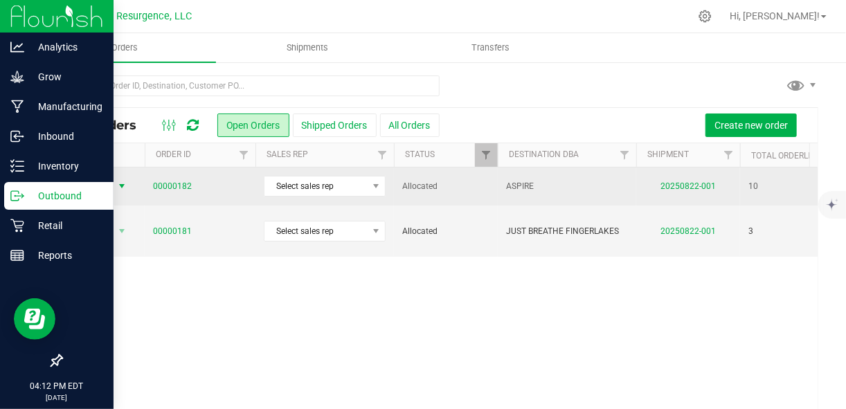
click at [119, 190] on span "select" at bounding box center [121, 186] width 11 height 11
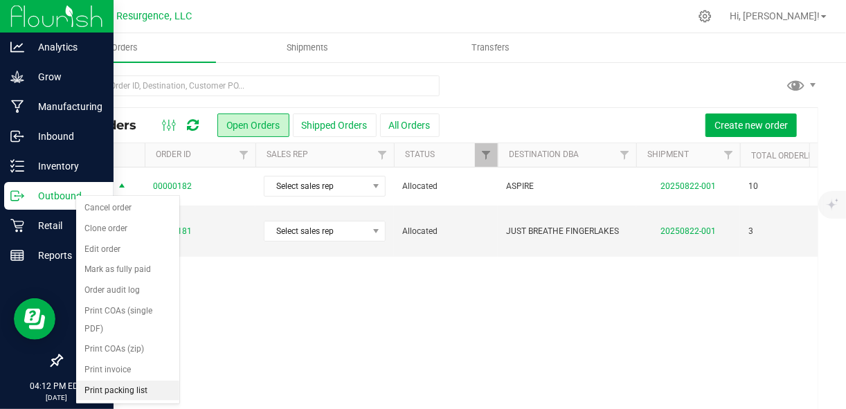
click at [103, 381] on li "Print packing list" at bounding box center [127, 391] width 103 height 21
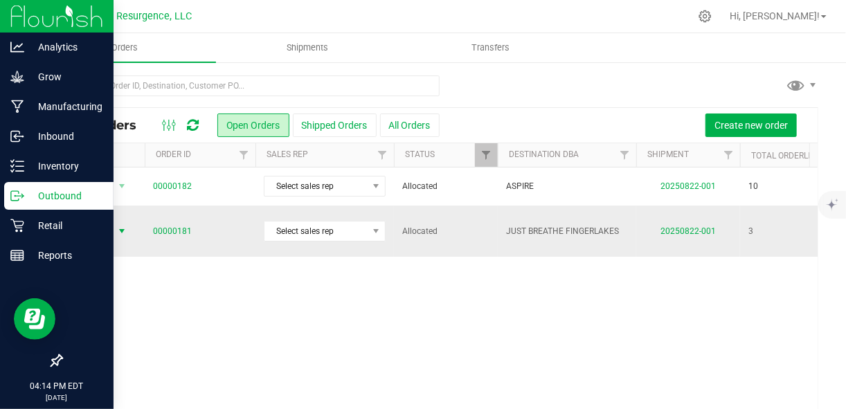
click at [121, 226] on span "select" at bounding box center [121, 231] width 11 height 11
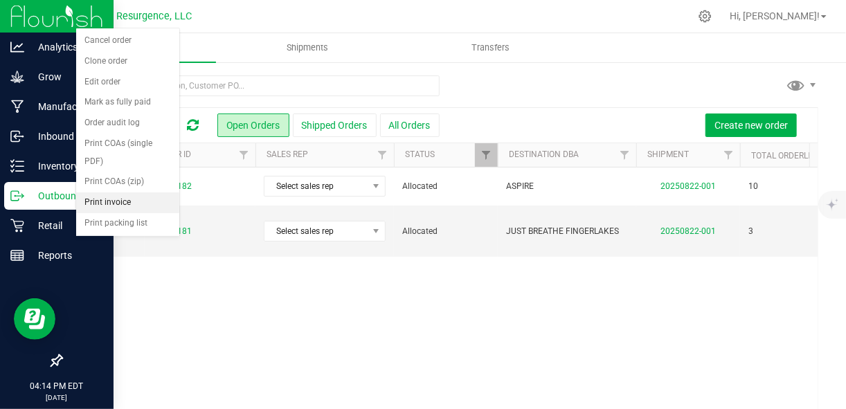
click at [115, 192] on li "Print invoice" at bounding box center [127, 202] width 103 height 21
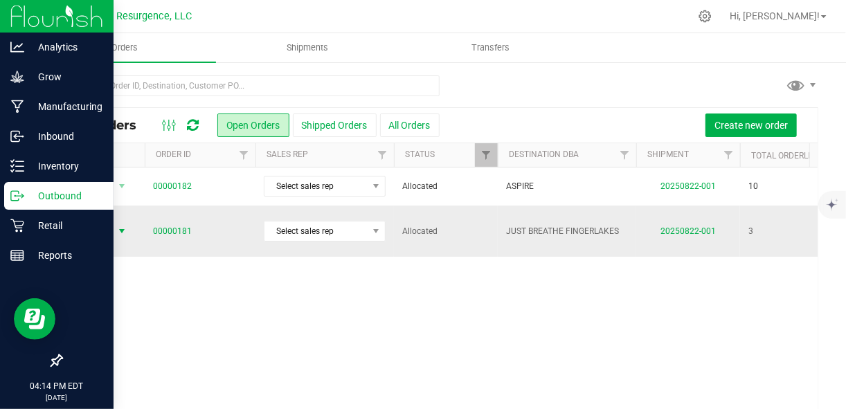
click at [118, 226] on span "select" at bounding box center [121, 231] width 11 height 11
click at [116, 226] on span "select" at bounding box center [121, 231] width 11 height 11
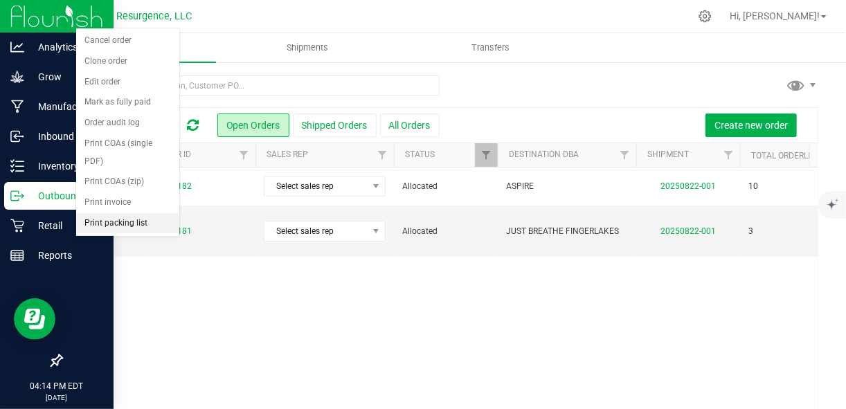
click at [135, 213] on li "Print packing list" at bounding box center [127, 223] width 103 height 21
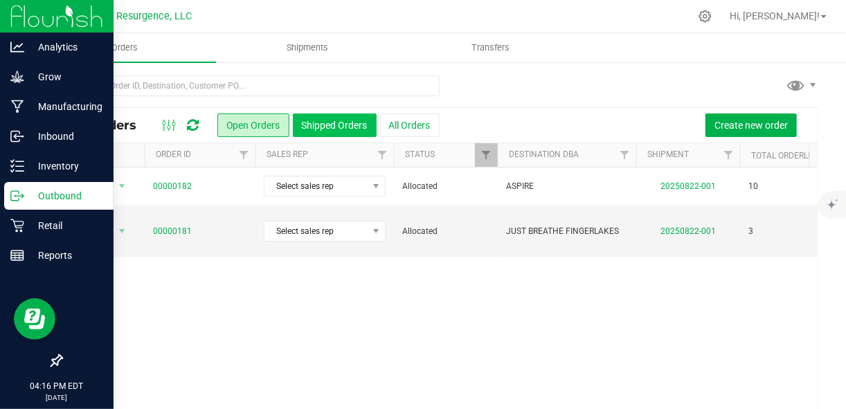
click at [336, 122] on button "Shipped Orders" at bounding box center [335, 126] width 84 height 24
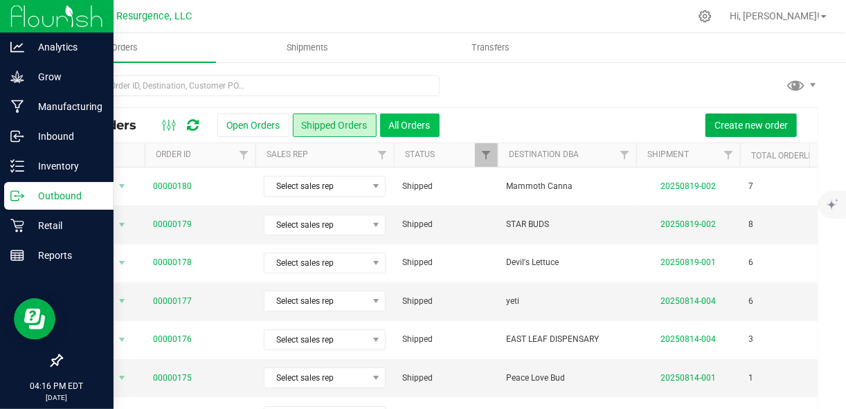
click at [424, 128] on button "All Orders" at bounding box center [410, 126] width 60 height 24
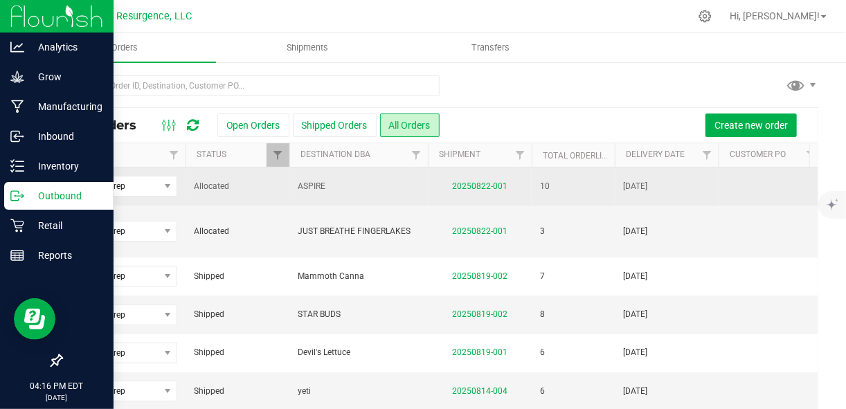
scroll to position [0, 208]
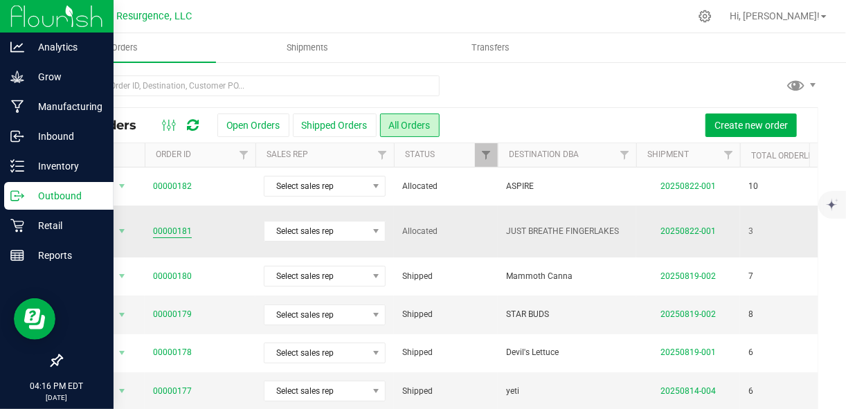
click at [166, 226] on link "00000181" at bounding box center [172, 231] width 39 height 13
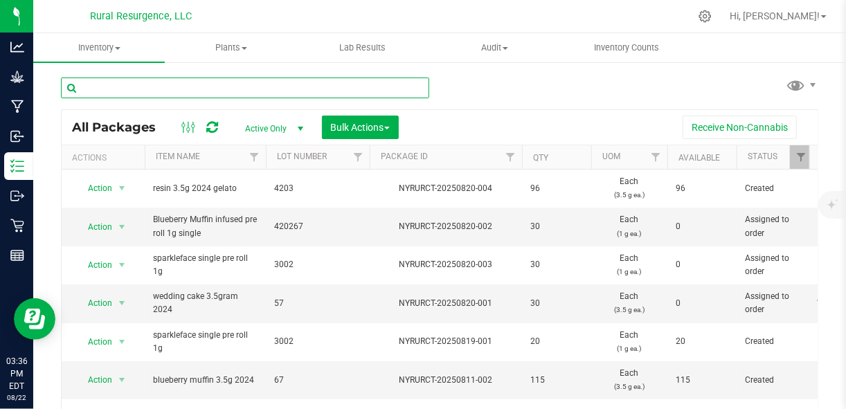
click at [373, 83] on input "text" at bounding box center [245, 88] width 368 height 21
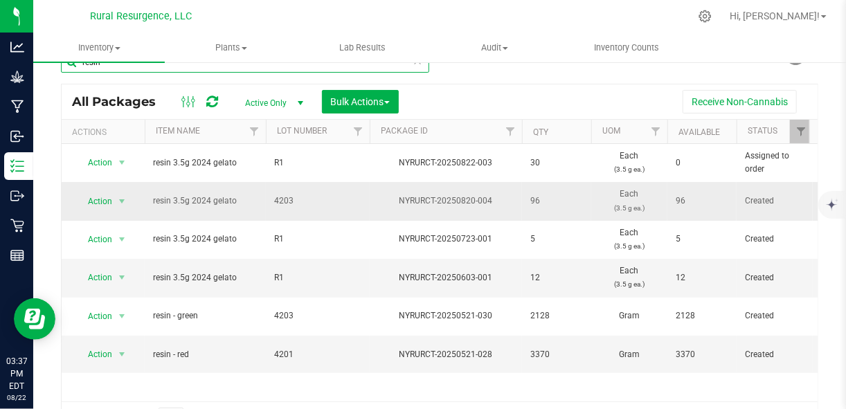
scroll to position [26, 0]
type input "resin"
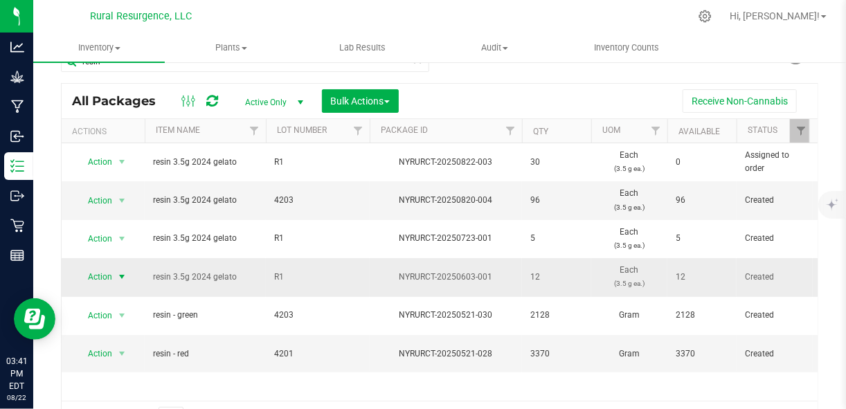
click at [123, 271] on span "select" at bounding box center [121, 276] width 11 height 11
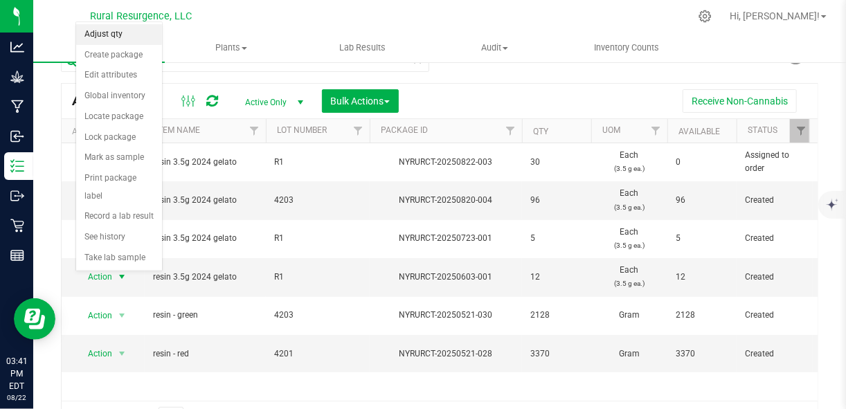
click at [102, 33] on li "Adjust qty" at bounding box center [119, 34] width 86 height 21
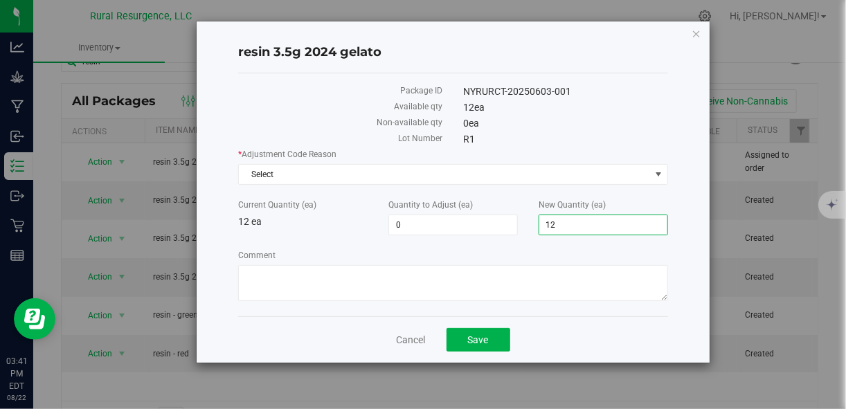
click at [559, 218] on span "12 12" at bounding box center [603, 225] width 129 height 21
type input "16"
type input "4"
type input "16"
click at [375, 172] on span "Select" at bounding box center [444, 174] width 410 height 19
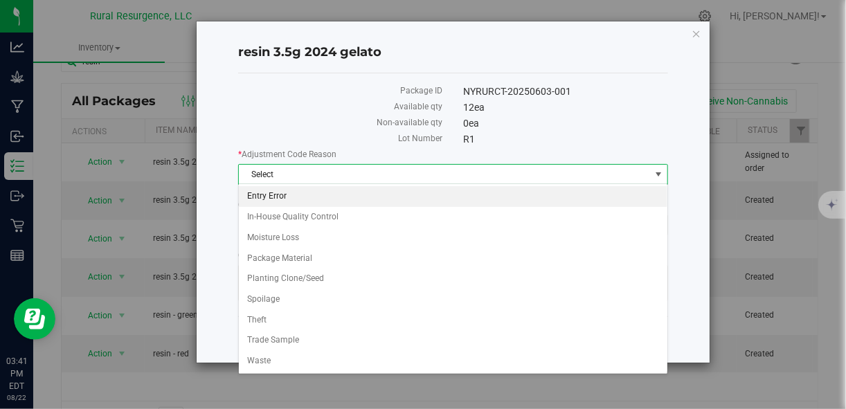
click at [359, 199] on li "Entry Error" at bounding box center [453, 196] width 428 height 21
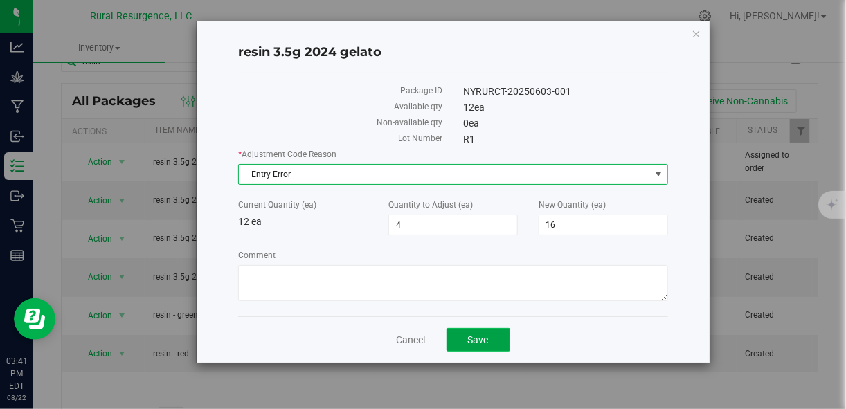
click at [468, 336] on span "Save" at bounding box center [478, 339] width 21 height 11
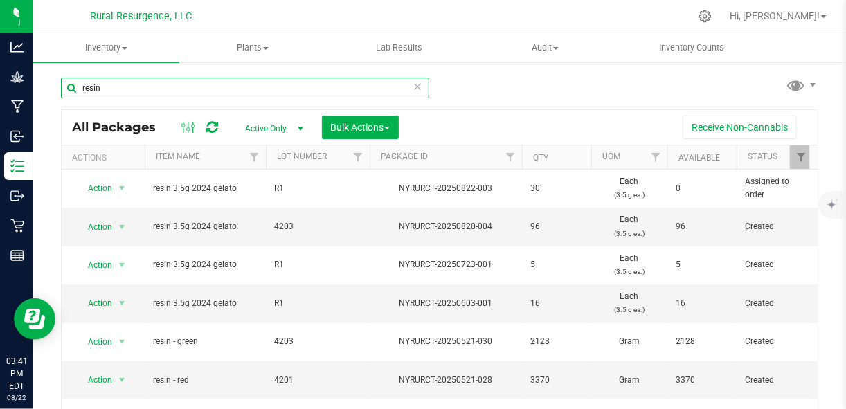
click at [251, 91] on input "resin" at bounding box center [245, 88] width 368 height 21
type input "single"
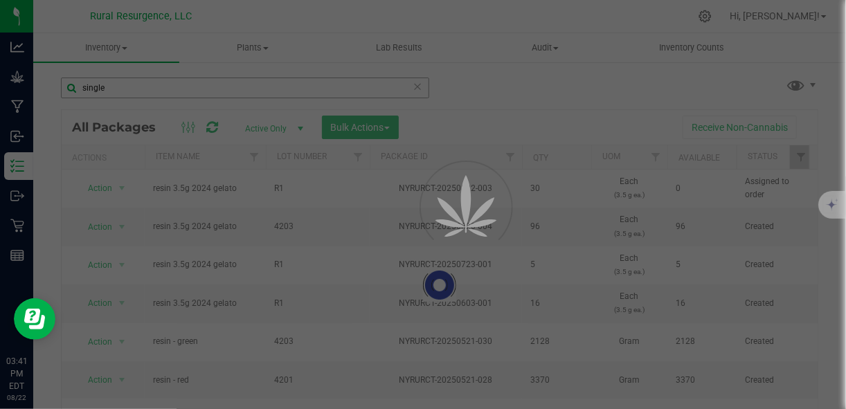
click at [251, 91] on div at bounding box center [423, 204] width 846 height 409
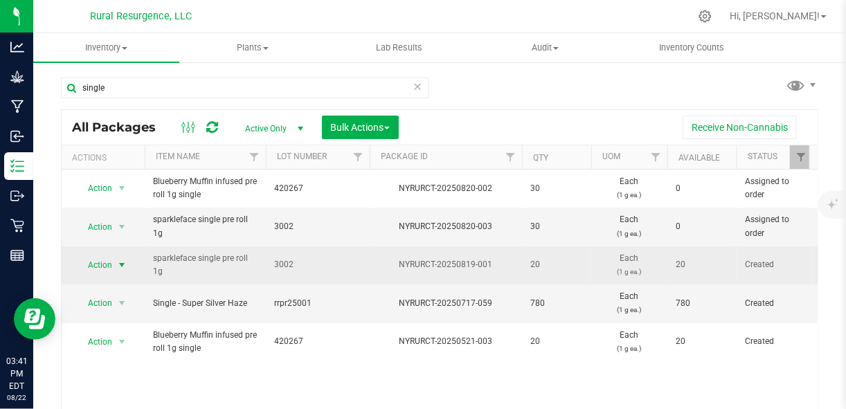
click at [120, 262] on span "select" at bounding box center [121, 265] width 11 height 11
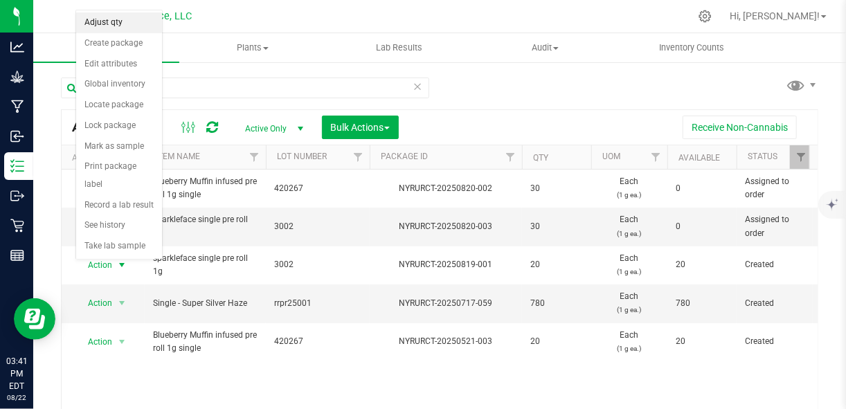
click at [102, 29] on li "Adjust qty" at bounding box center [119, 22] width 86 height 21
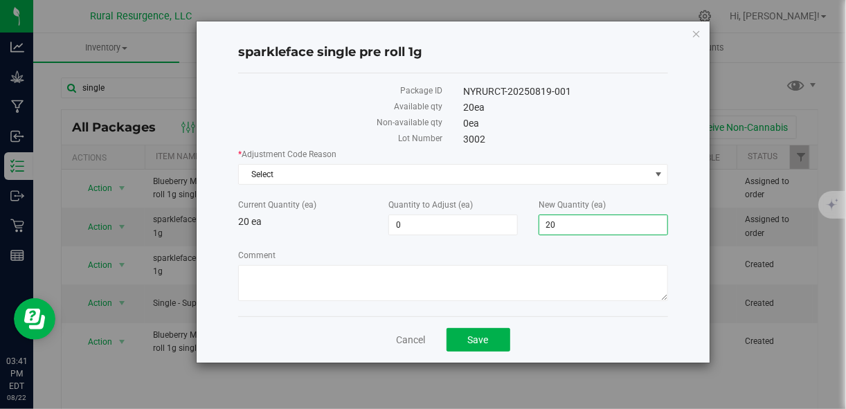
click at [586, 227] on span "20 20" at bounding box center [603, 225] width 129 height 21
click at [586, 227] on input "20" at bounding box center [603, 224] width 128 height 19
type input "60"
type input "40"
type input "60"
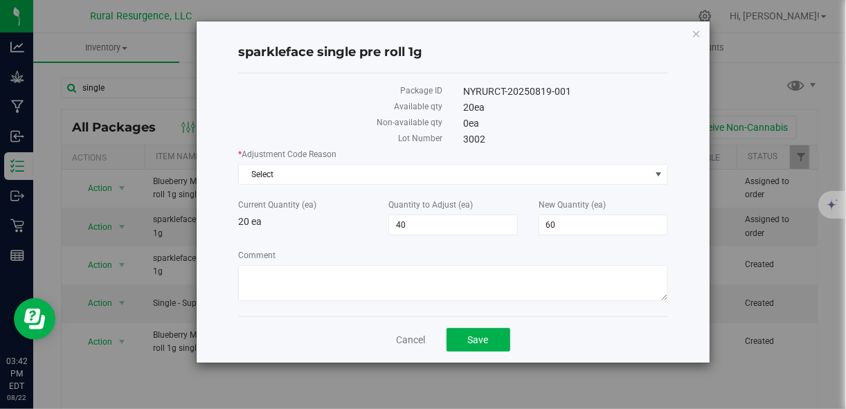
click at [503, 183] on div "* Adjustment Code Reason Select Select Entry Error In-House Quality Control Moi…" at bounding box center [452, 226] width 429 height 157
click at [496, 172] on span "Select" at bounding box center [444, 174] width 410 height 19
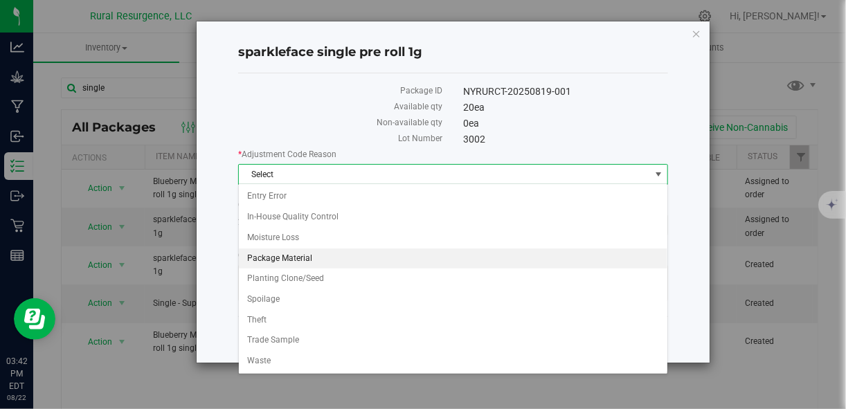
click at [458, 255] on li "Package Material" at bounding box center [453, 259] width 428 height 21
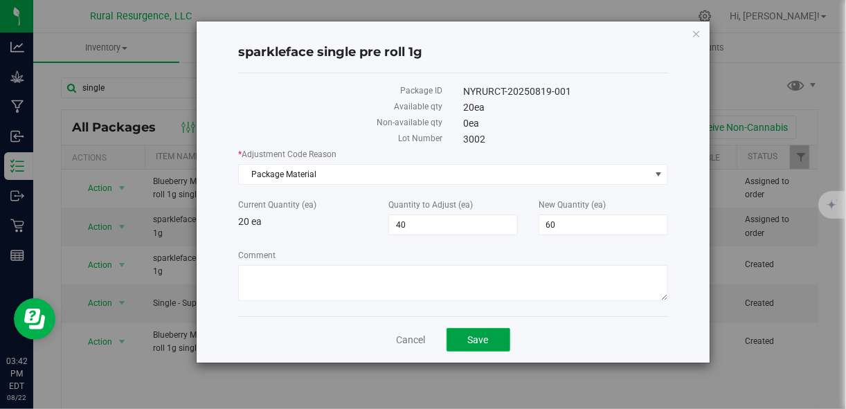
click at [489, 343] on button "Save" at bounding box center [478, 340] width 64 height 24
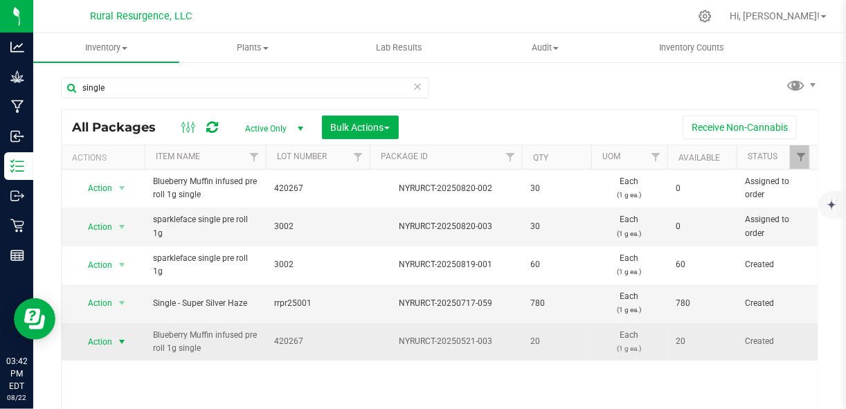
click at [120, 336] on span "select" at bounding box center [121, 341] width 11 height 11
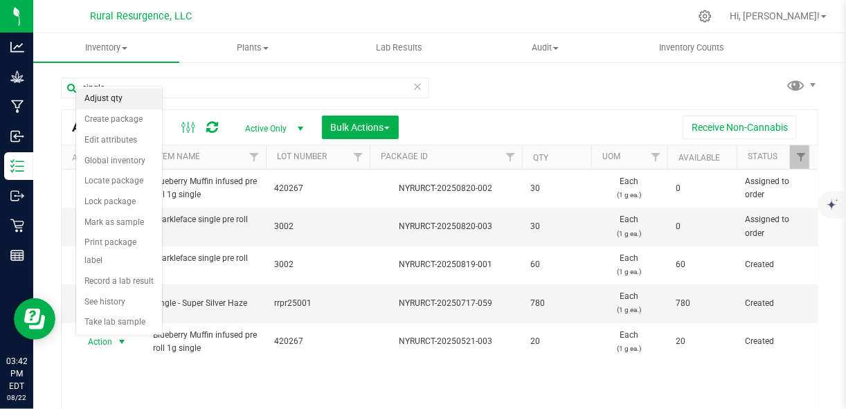
click at [120, 102] on li "Adjust qty" at bounding box center [119, 99] width 86 height 21
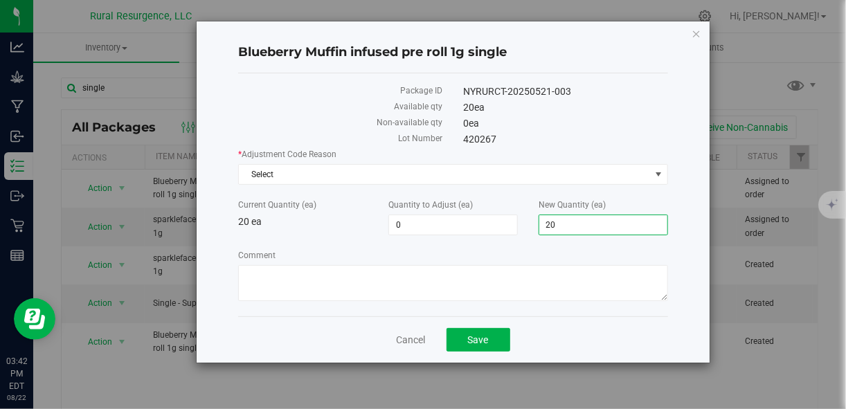
click at [569, 215] on span "20 20" at bounding box center [603, 225] width 129 height 21
click at [569, 215] on input "20" at bounding box center [603, 224] width 128 height 19
type input "60"
type input "40"
type input "60"
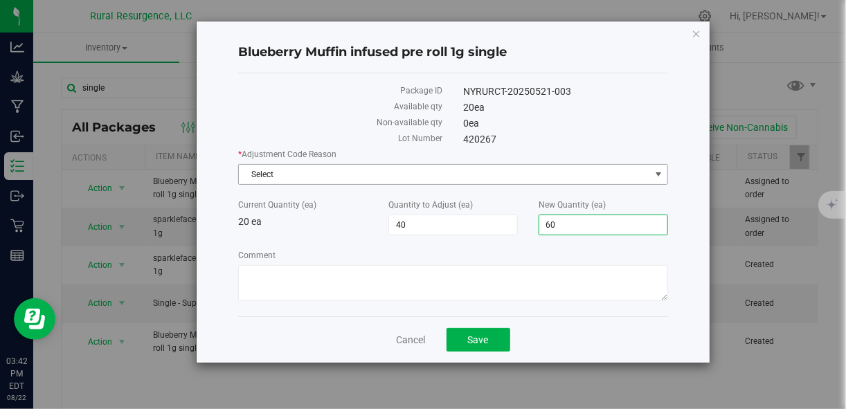
click at [528, 181] on span "Select" at bounding box center [444, 174] width 410 height 19
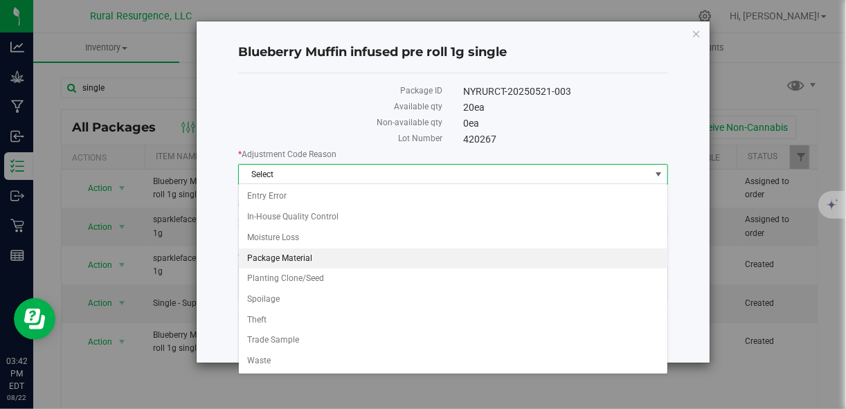
click at [487, 254] on li "Package Material" at bounding box center [453, 259] width 428 height 21
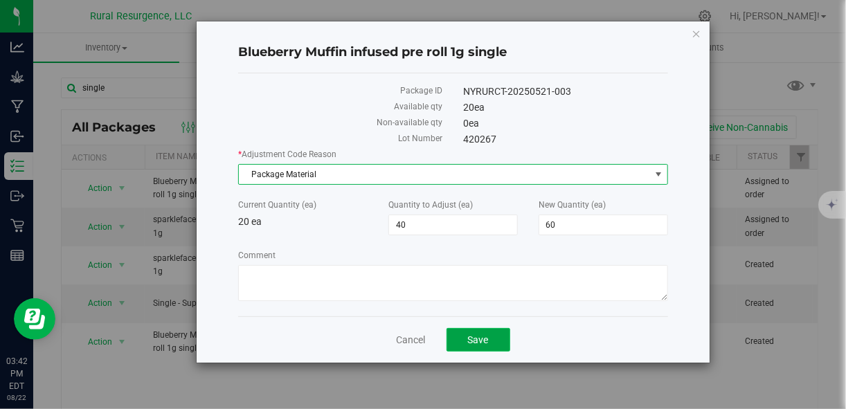
click at [483, 346] on button "Save" at bounding box center [478, 340] width 64 height 24
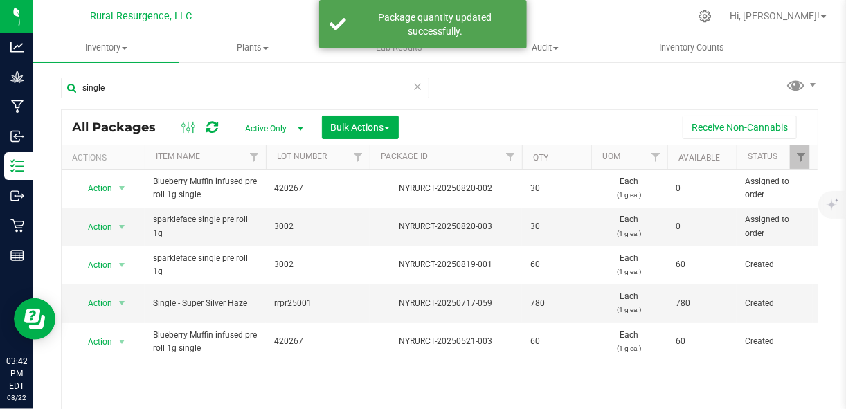
click at [166, 99] on div "single" at bounding box center [245, 94] width 368 height 32
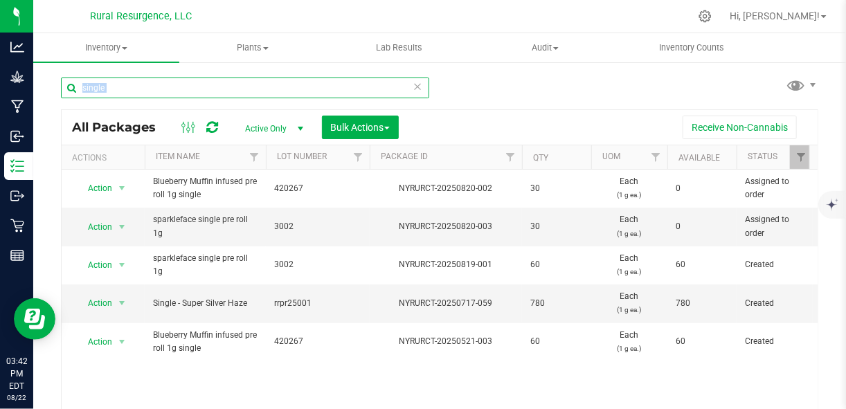
drag, startPoint x: 166, startPoint y: 99, endPoint x: 159, endPoint y: 91, distance: 10.8
click at [159, 91] on input "single" at bounding box center [245, 88] width 368 height 21
type input "trainwreck"
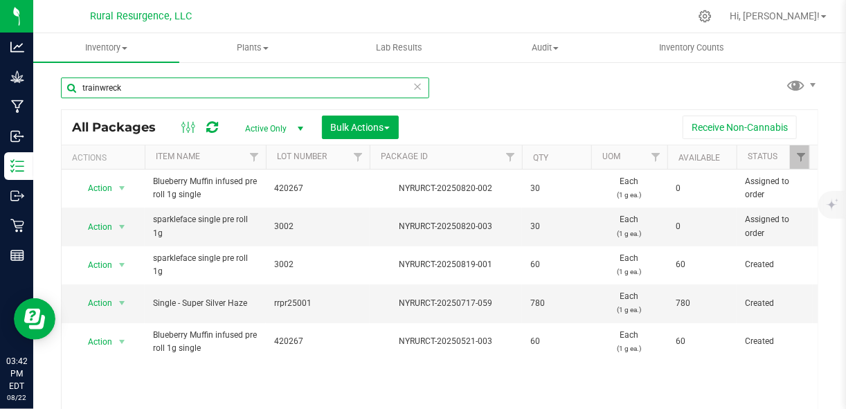
click at [159, 91] on div "Inventory All packages All inventory Waste log Create inventory Plants All plan…" at bounding box center [439, 221] width 813 height 376
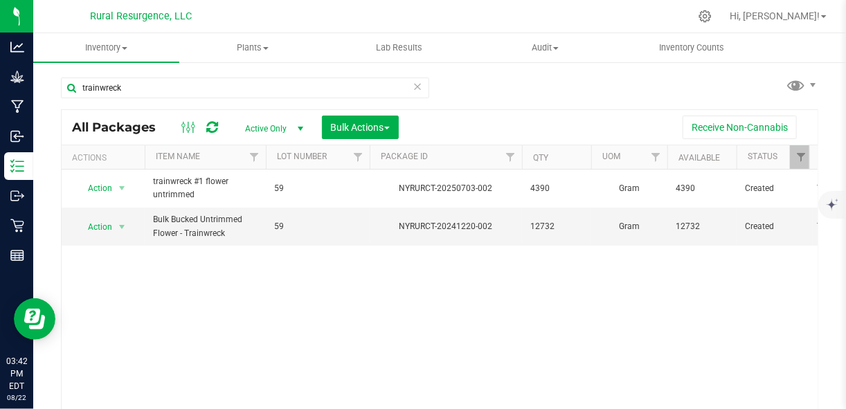
click at [300, 128] on span "select" at bounding box center [300, 128] width 11 height 11
click at [262, 208] on li "All" at bounding box center [270, 213] width 75 height 21
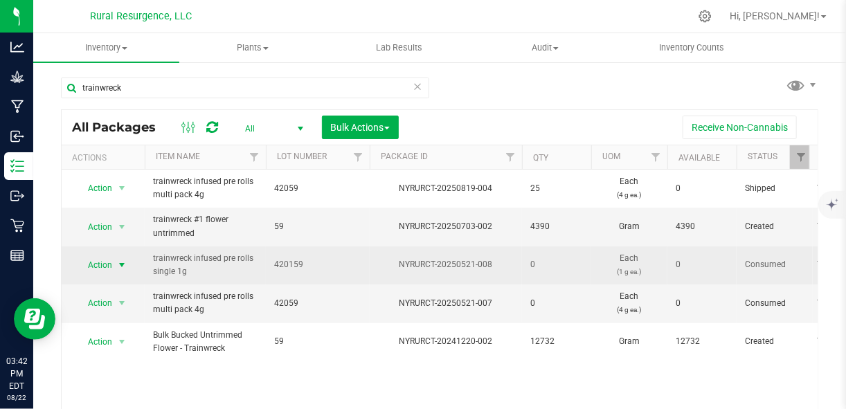
click at [120, 262] on span "select" at bounding box center [121, 265] width 11 height 11
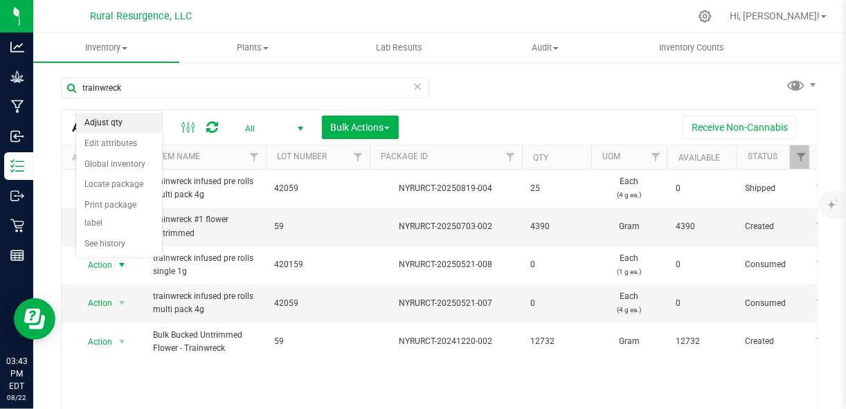
click at [100, 121] on li "Adjust qty" at bounding box center [119, 123] width 86 height 21
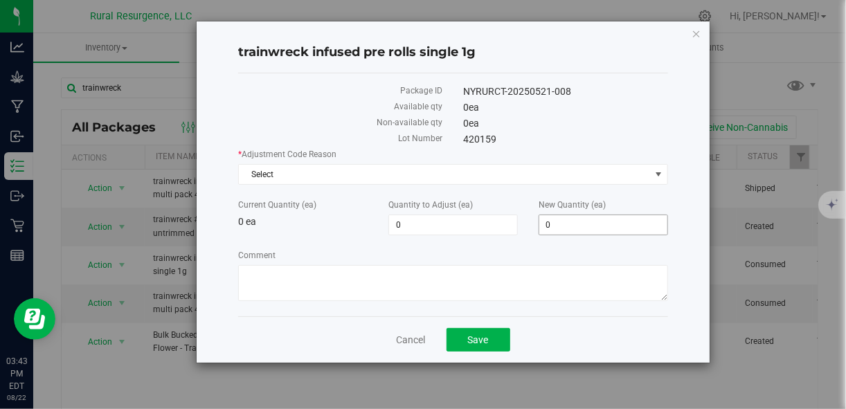
click at [556, 222] on span "0 0" at bounding box center [603, 225] width 129 height 21
click at [556, 222] on input "0" at bounding box center [603, 224] width 128 height 19
type input "28"
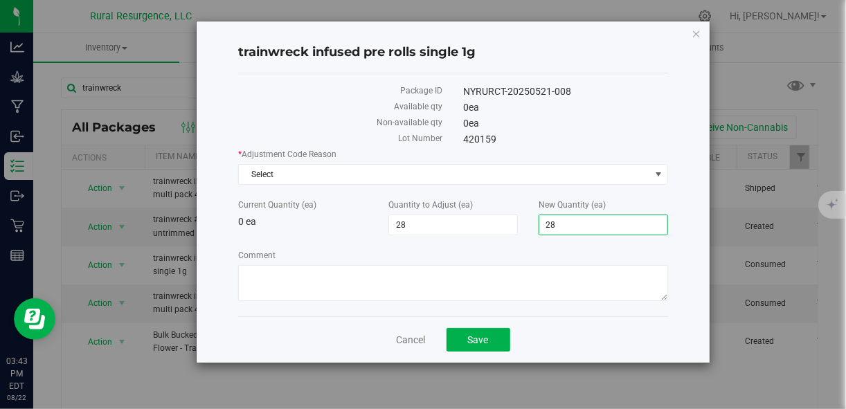
click at [529, 249] on label "Comment" at bounding box center [452, 255] width 429 height 12
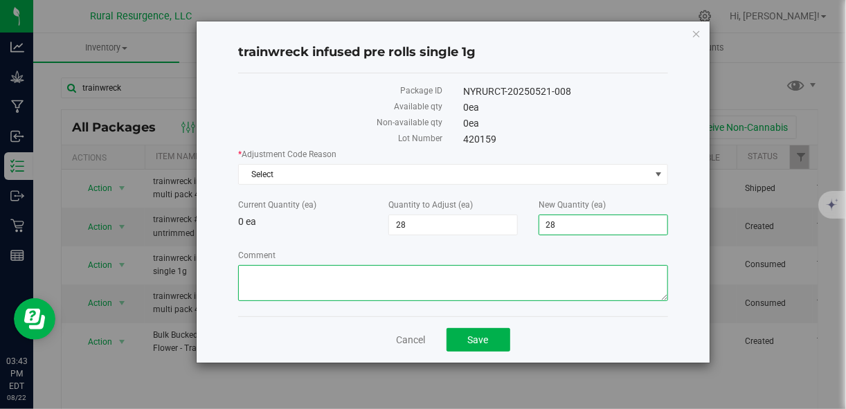
click at [529, 265] on textarea "Comment" at bounding box center [452, 283] width 429 height 36
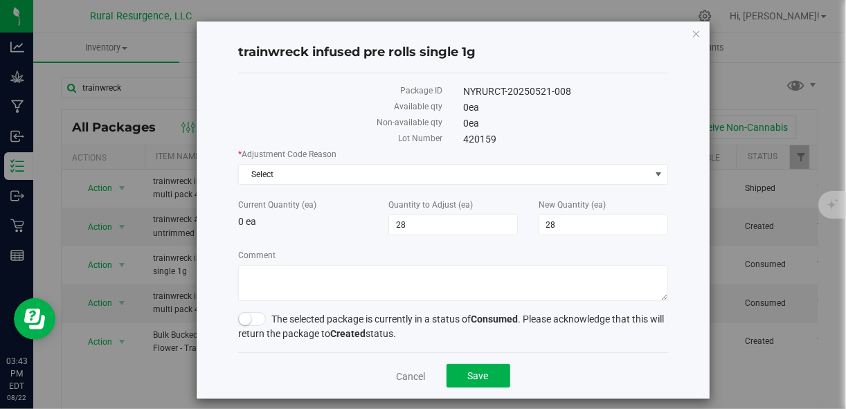
click at [260, 321] on span at bounding box center [252, 319] width 28 height 14
click at [422, 174] on span "Select" at bounding box center [444, 174] width 410 height 19
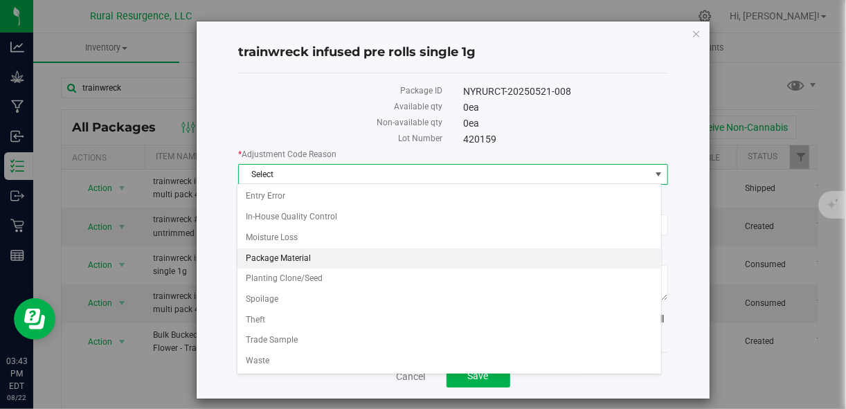
click at [382, 253] on li "Package Material" at bounding box center [449, 259] width 424 height 21
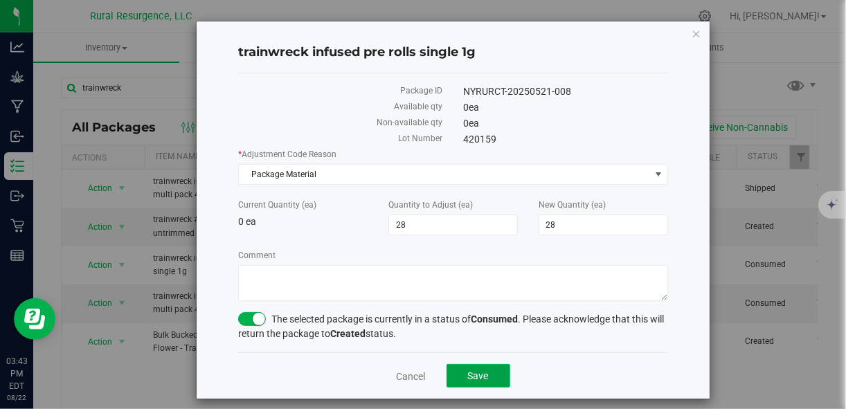
click at [486, 370] on button "Save" at bounding box center [478, 376] width 64 height 24
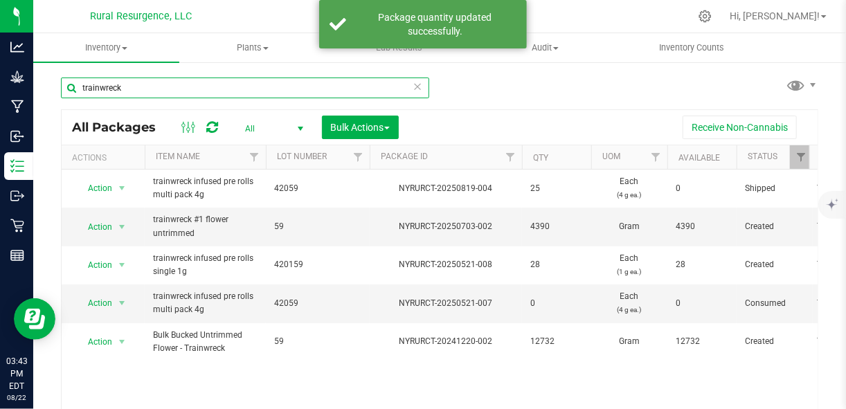
click at [123, 89] on input "trainwreck" at bounding box center [245, 88] width 368 height 21
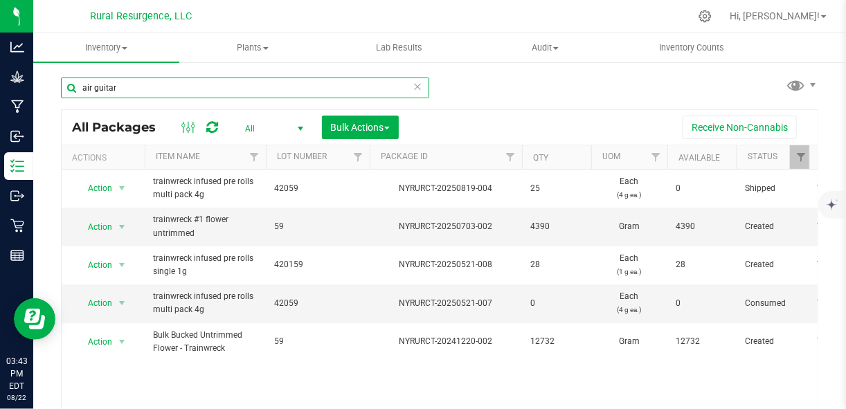
type input "air guitar"
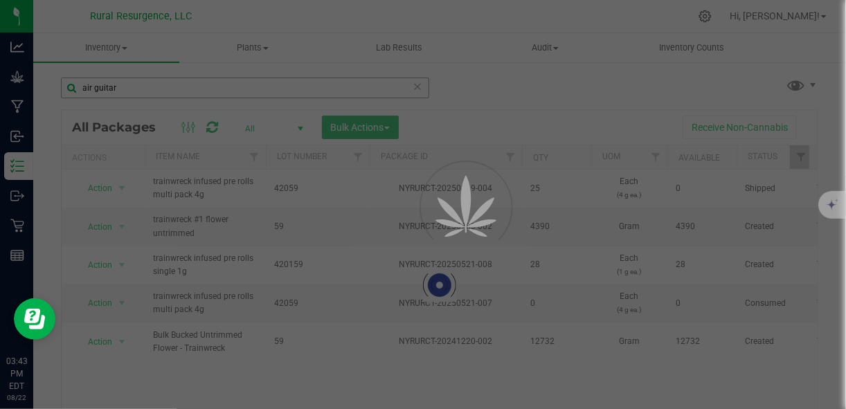
click at [123, 89] on div at bounding box center [423, 204] width 846 height 409
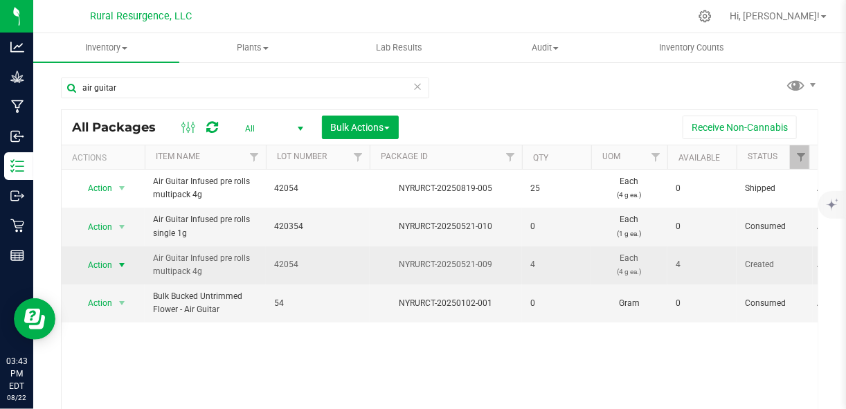
click at [120, 263] on span "select" at bounding box center [121, 265] width 11 height 11
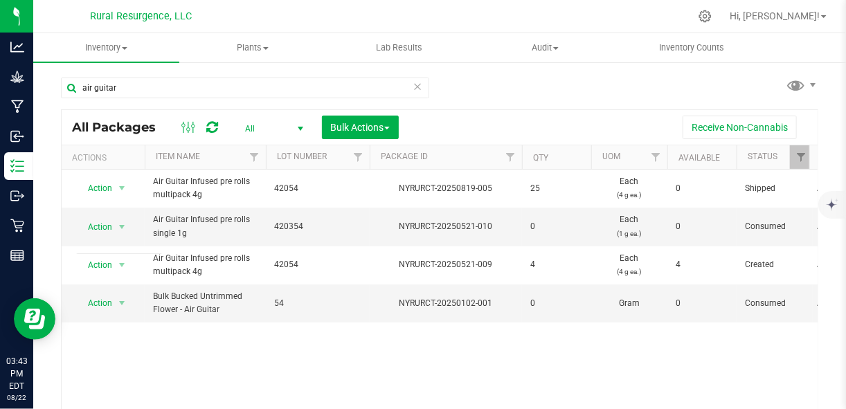
click at [267, 354] on div "Action Action Edit attributes Global inventory Locate package Print package lab…" at bounding box center [440, 299] width 756 height 258
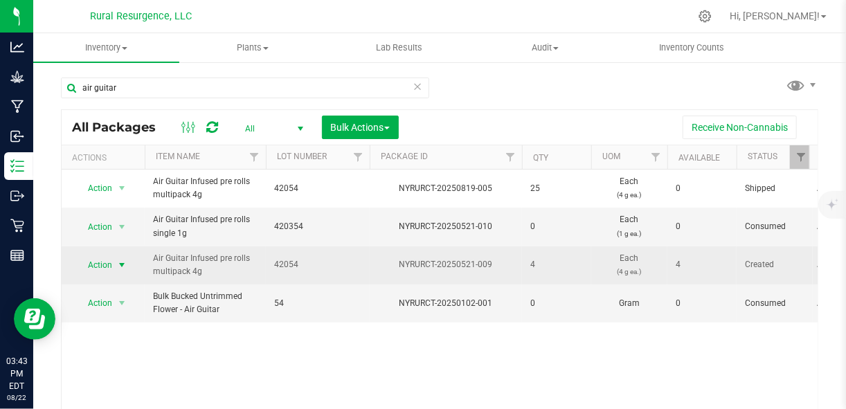
click at [118, 260] on span "select" at bounding box center [121, 265] width 11 height 11
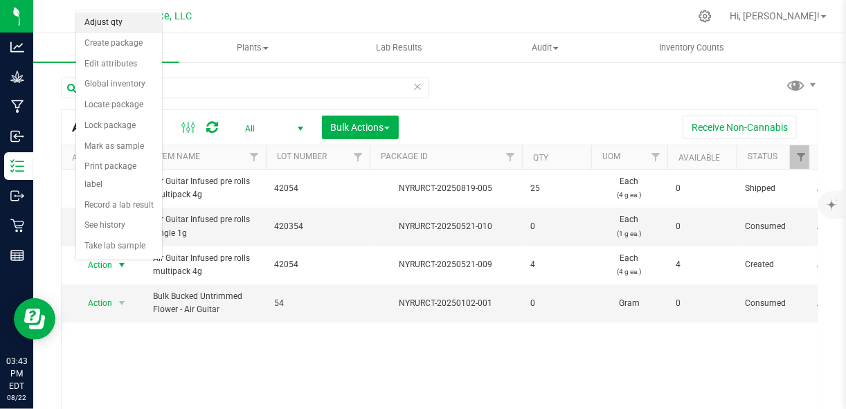
click at [105, 22] on li "Adjust qty" at bounding box center [119, 22] width 86 height 21
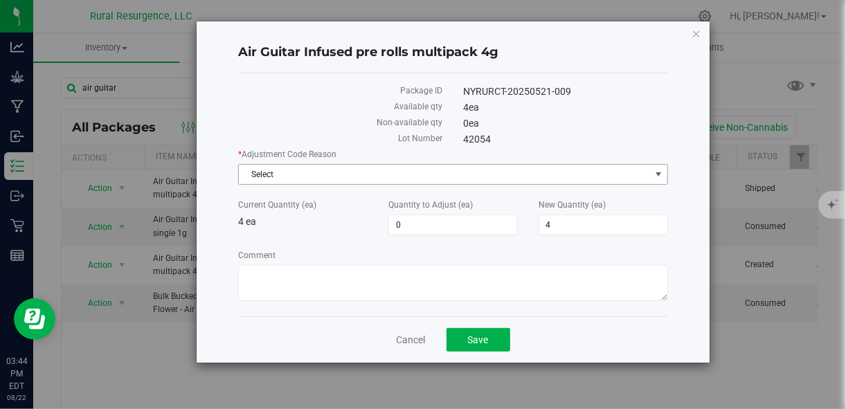
click at [413, 173] on span "Select" at bounding box center [444, 174] width 410 height 19
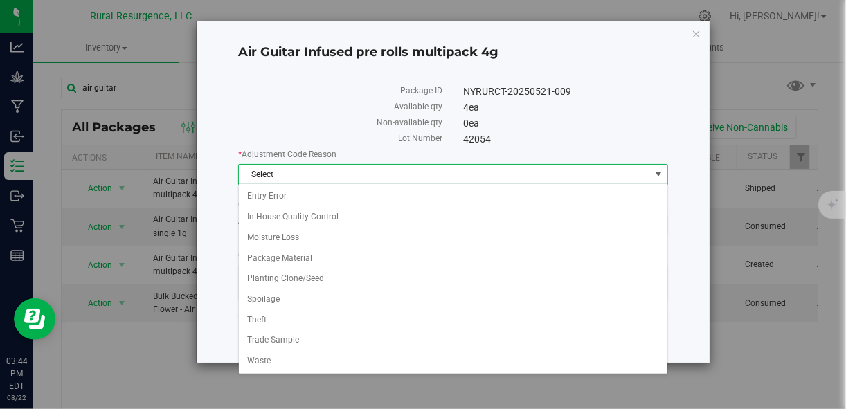
click at [662, 87] on div "NYRURCT-20250521-009" at bounding box center [565, 91] width 225 height 15
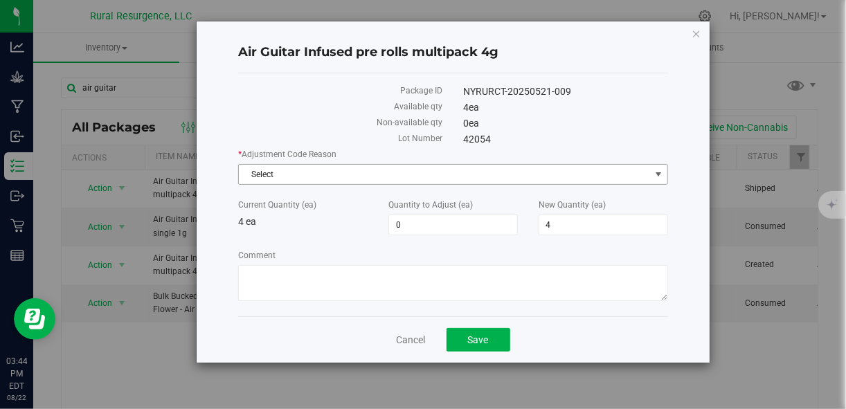
click at [618, 174] on span "Select" at bounding box center [444, 174] width 410 height 19
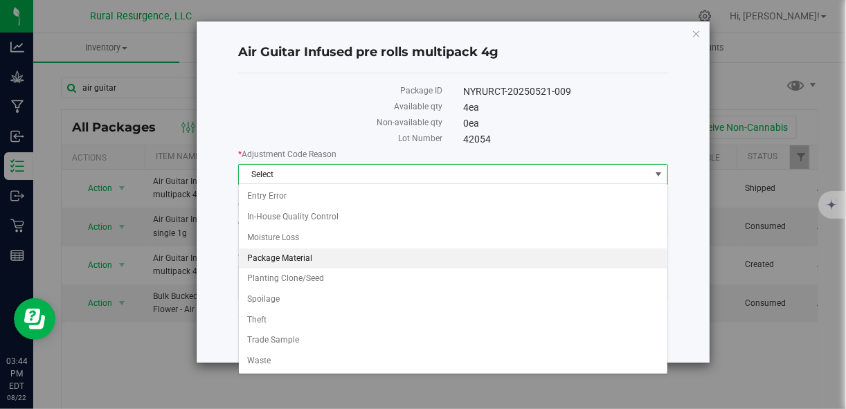
click at [385, 251] on li "Package Material" at bounding box center [453, 259] width 428 height 21
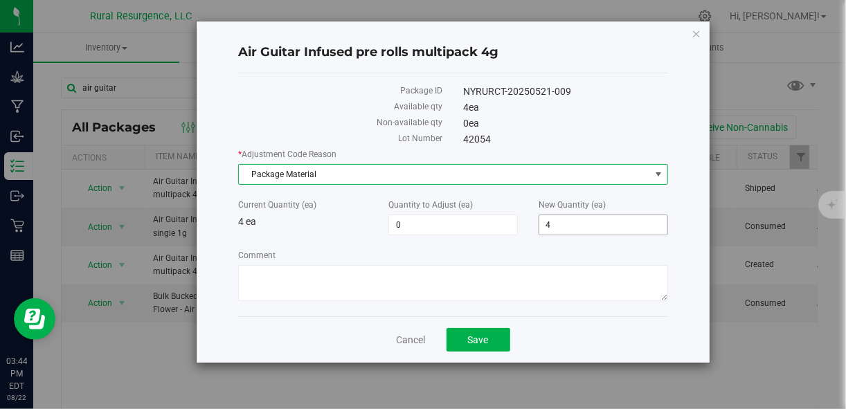
click at [562, 228] on span "4 4" at bounding box center [603, 225] width 129 height 21
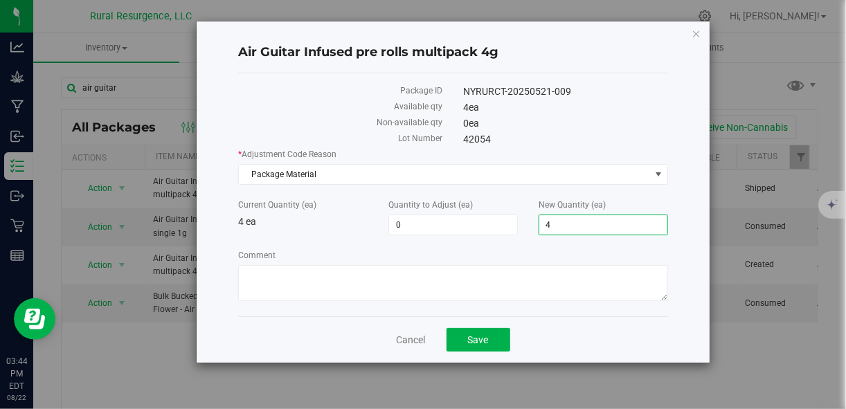
click at [562, 228] on input "4" at bounding box center [603, 224] width 128 height 19
type input "23"
type input "19"
type input "23"
click at [475, 334] on span "Save" at bounding box center [478, 339] width 21 height 11
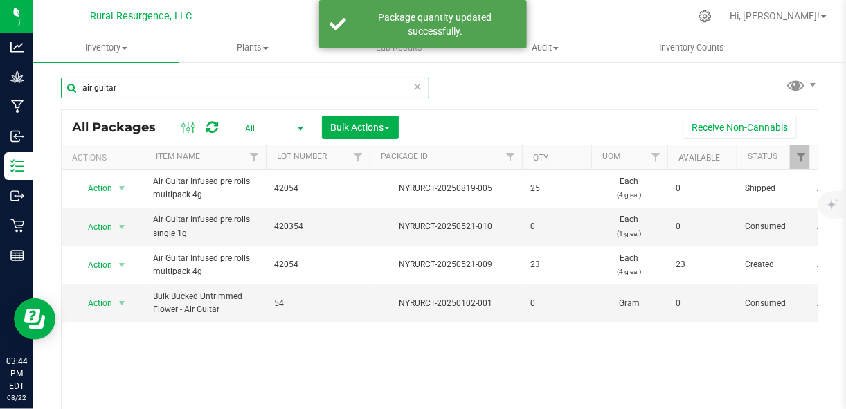
click at [159, 89] on input "air guitar" at bounding box center [245, 88] width 368 height 21
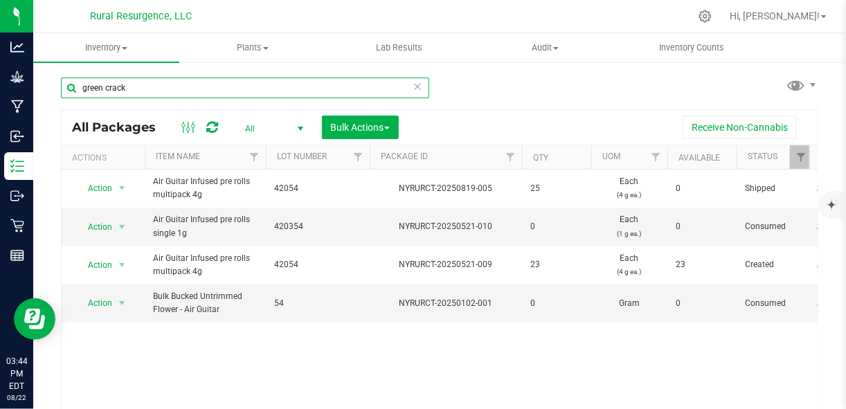
type input "green crack"
click at [159, 89] on input "green crack" at bounding box center [245, 88] width 368 height 21
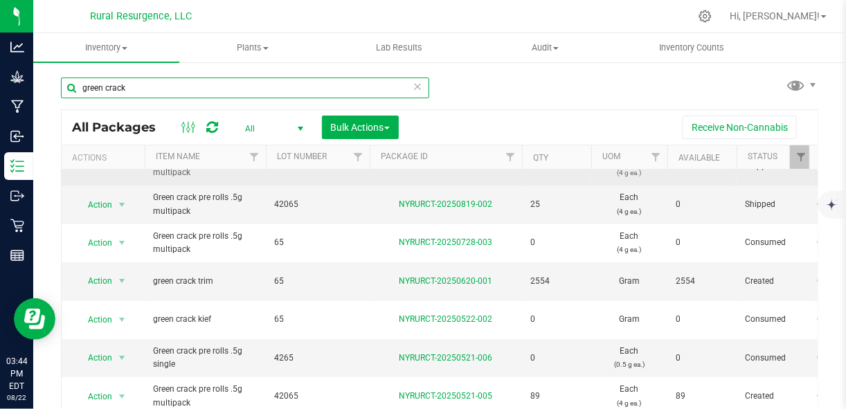
scroll to position [28, 0]
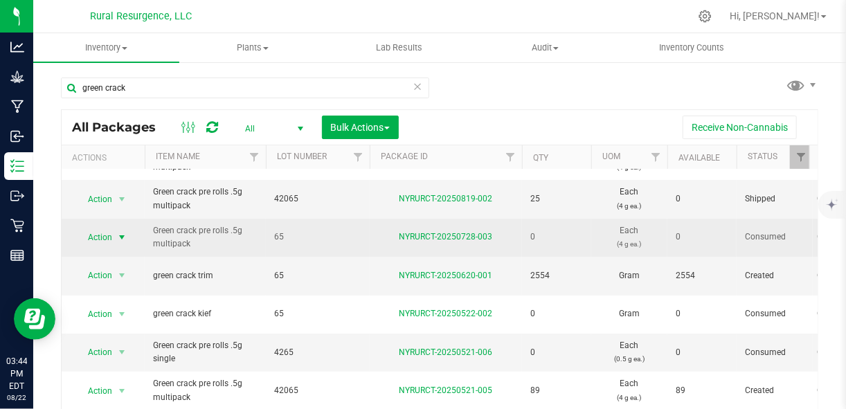
click at [123, 235] on span "select" at bounding box center [121, 237] width 11 height 11
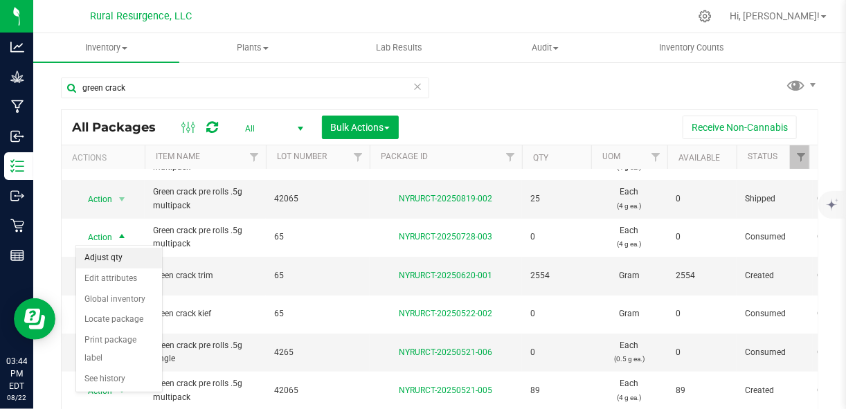
click at [122, 259] on li "Adjust qty" at bounding box center [119, 258] width 86 height 21
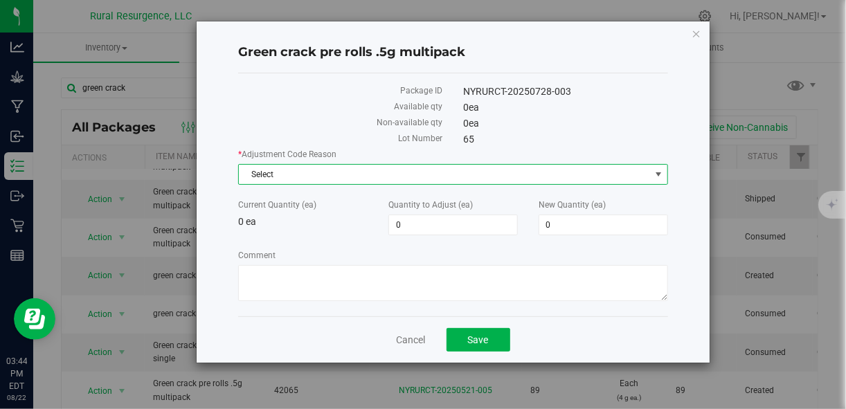
drag, startPoint x: 410, startPoint y: 170, endPoint x: 356, endPoint y: 250, distance: 96.8
click at [356, 250] on label "Comment" at bounding box center [452, 255] width 429 height 12
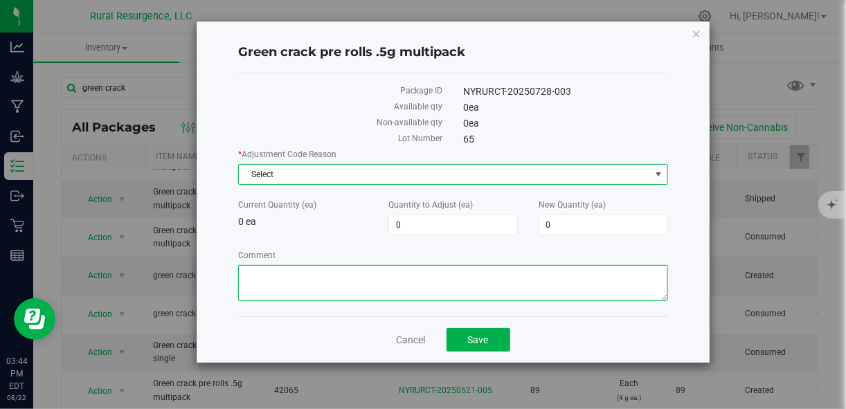
click at [356, 265] on textarea "Comment" at bounding box center [452, 283] width 429 height 36
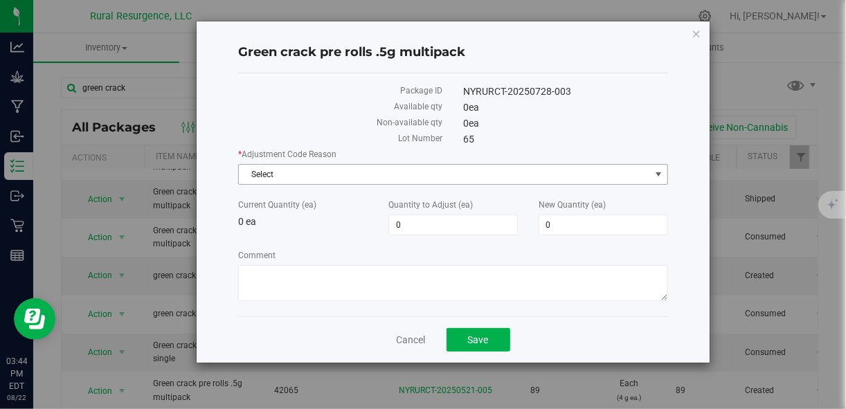
click at [630, 164] on span "Select" at bounding box center [452, 174] width 429 height 21
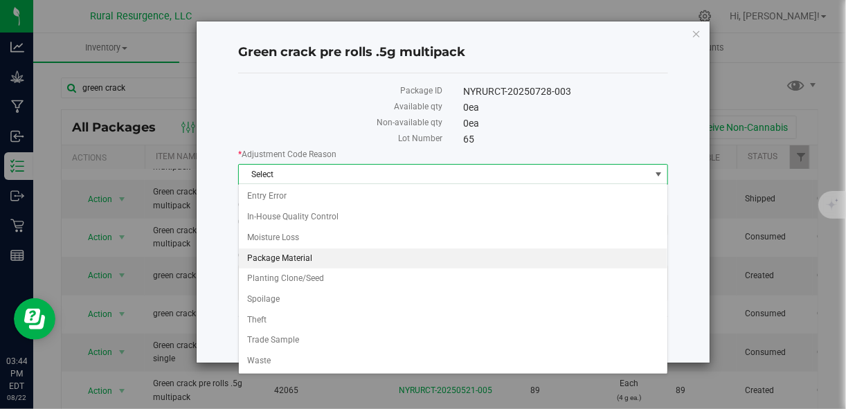
click at [372, 253] on li "Package Material" at bounding box center [453, 259] width 428 height 21
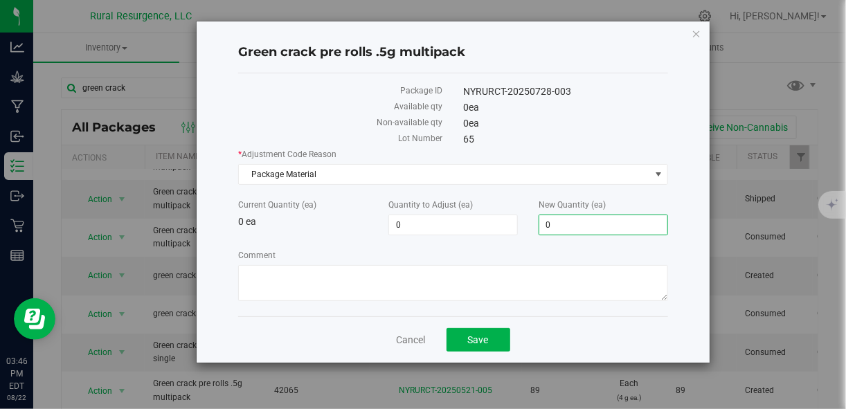
click at [579, 227] on span "0 0" at bounding box center [603, 225] width 129 height 21
type input "172"
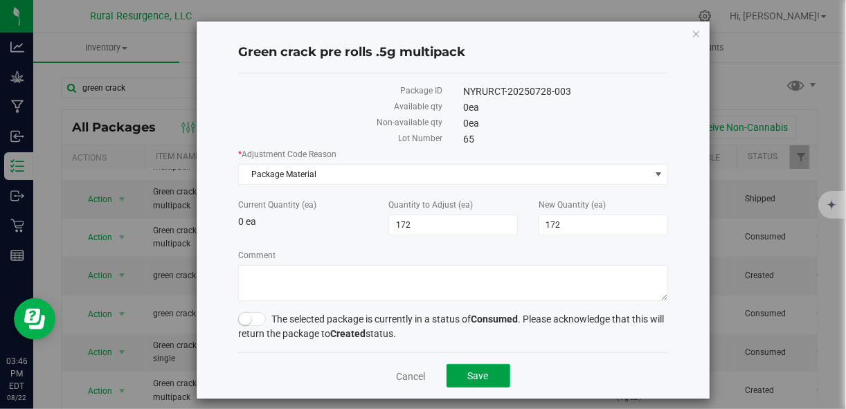
click at [472, 332] on div "Green crack pre rolls .5g multipack Package ID NYRURCT-20250728-003 Available q…" at bounding box center [453, 209] width 512 height 377
click at [260, 321] on span at bounding box center [252, 319] width 28 height 14
click at [453, 370] on button "Save" at bounding box center [478, 376] width 64 height 24
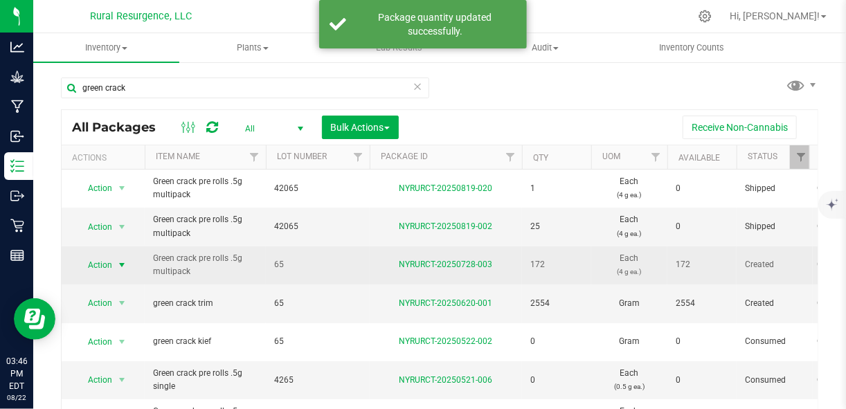
click at [118, 260] on span "select" at bounding box center [121, 265] width 11 height 11
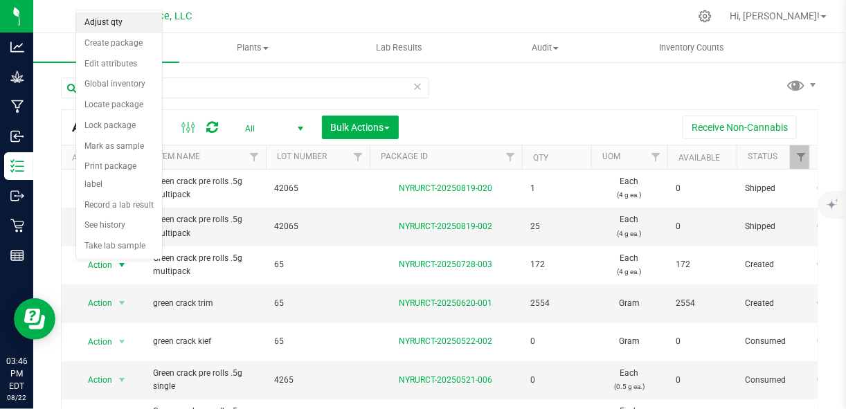
click at [96, 24] on li "Adjust qty" at bounding box center [119, 22] width 86 height 21
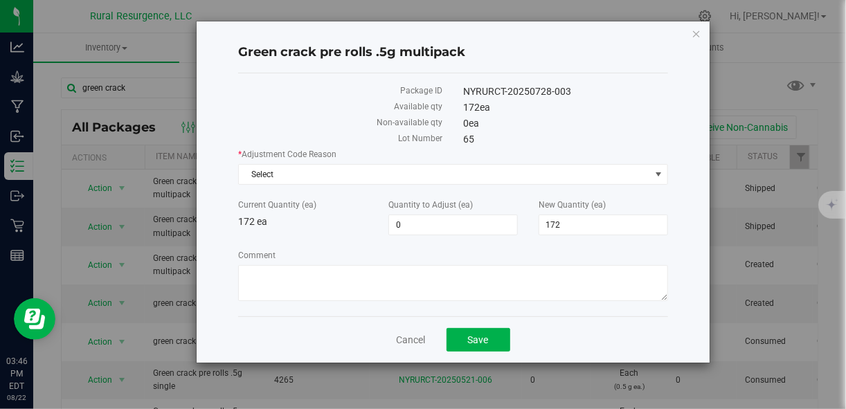
click at [406, 208] on label "Quantity to Adjust (ea)" at bounding box center [452, 205] width 129 height 12
click at [0, 0] on input "0" at bounding box center [0, 0] width 0 height 0
click at [407, 218] on span "0 0" at bounding box center [452, 225] width 129 height 21
click at [407, 218] on input "0" at bounding box center [453, 224] width 128 height 19
type input "20"
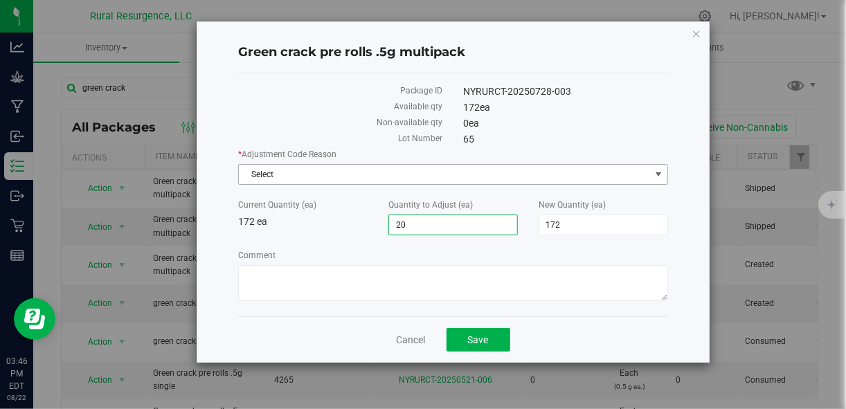
type input "20"
type input "192"
click at [467, 170] on span "Select" at bounding box center [444, 174] width 410 height 19
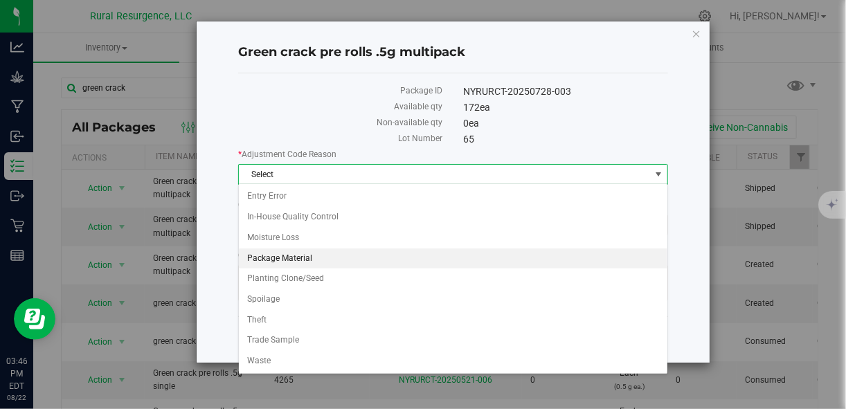
click at [412, 253] on li "Package Material" at bounding box center [453, 259] width 428 height 21
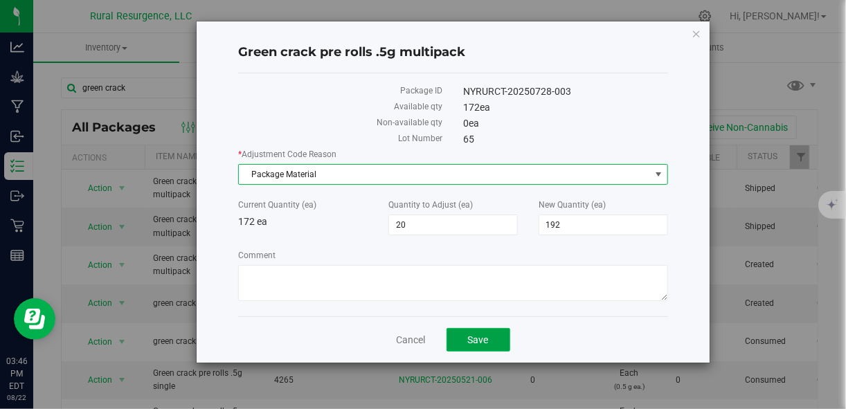
click at [476, 341] on span "Save" at bounding box center [478, 339] width 21 height 11
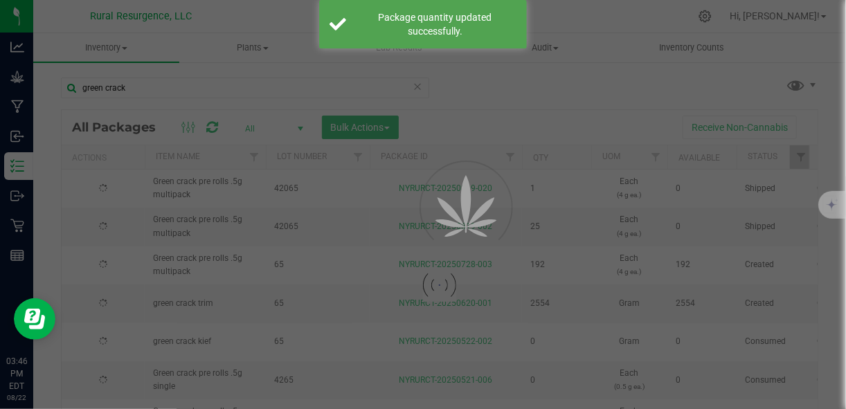
click at [194, 84] on div at bounding box center [423, 204] width 846 height 409
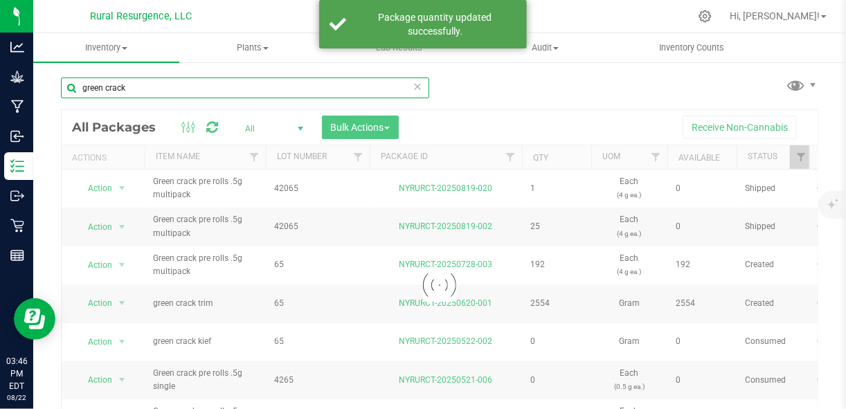
click at [193, 88] on input "green crack" at bounding box center [245, 88] width 368 height 21
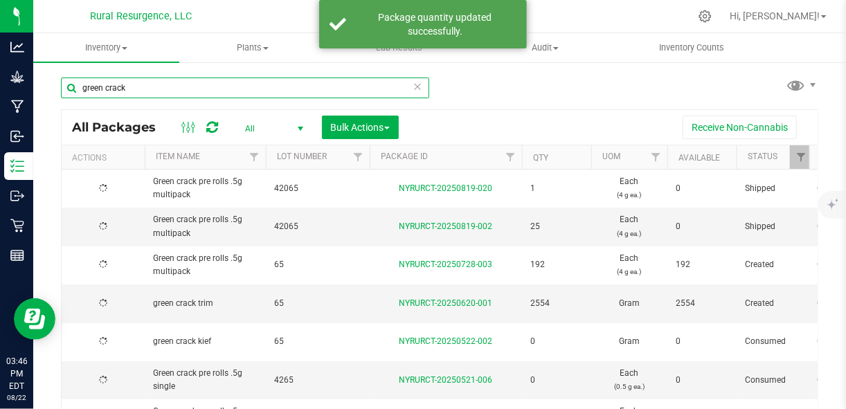
click at [193, 88] on input "green crack" at bounding box center [245, 88] width 368 height 21
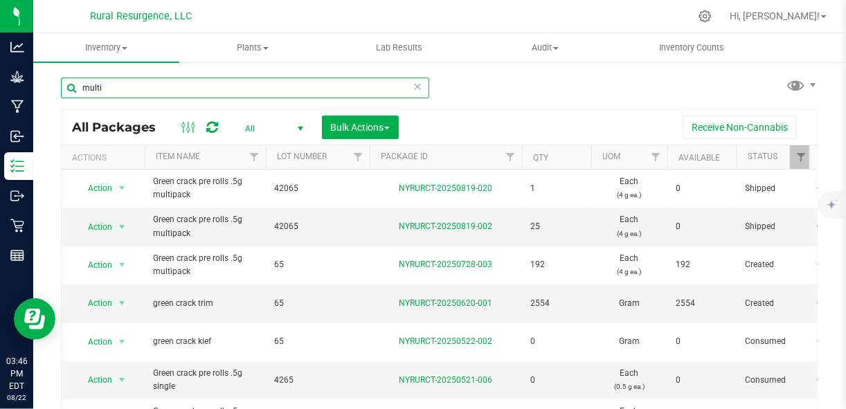
type input "multi"
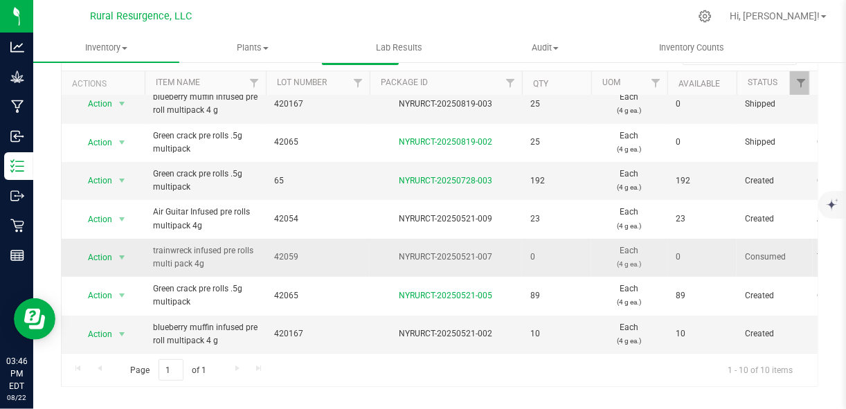
scroll to position [73, 0]
click at [120, 330] on span "select" at bounding box center [121, 335] width 11 height 11
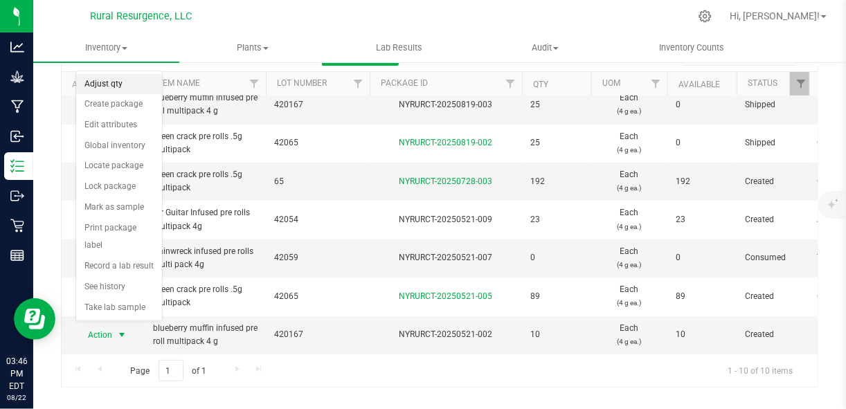
click at [124, 90] on li "Adjust qty" at bounding box center [119, 84] width 86 height 21
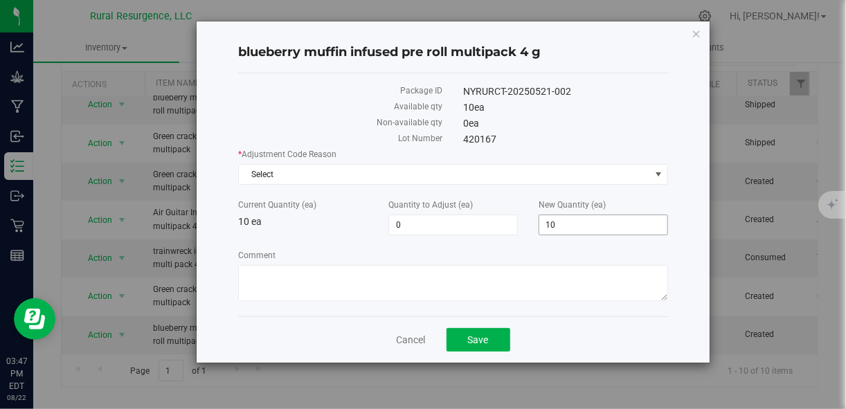
click at [559, 222] on span "10 10" at bounding box center [603, 225] width 129 height 21
click at [559, 222] on input "10" at bounding box center [603, 224] width 128 height 19
type input "32"
type input "22"
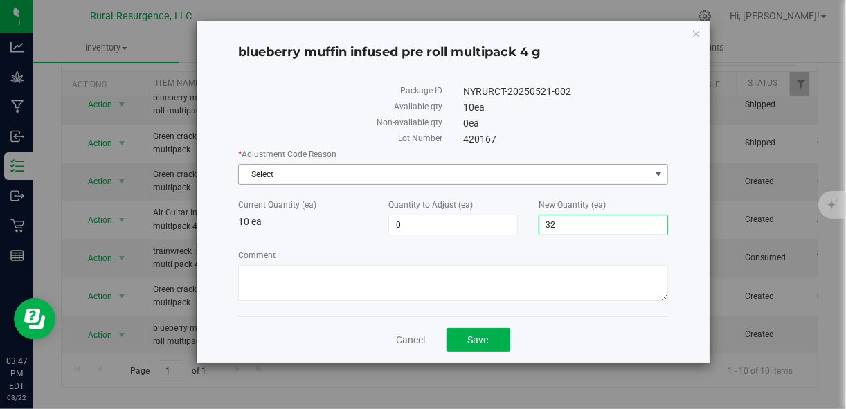
type input "32"
click at [541, 168] on span "Select" at bounding box center [444, 174] width 410 height 19
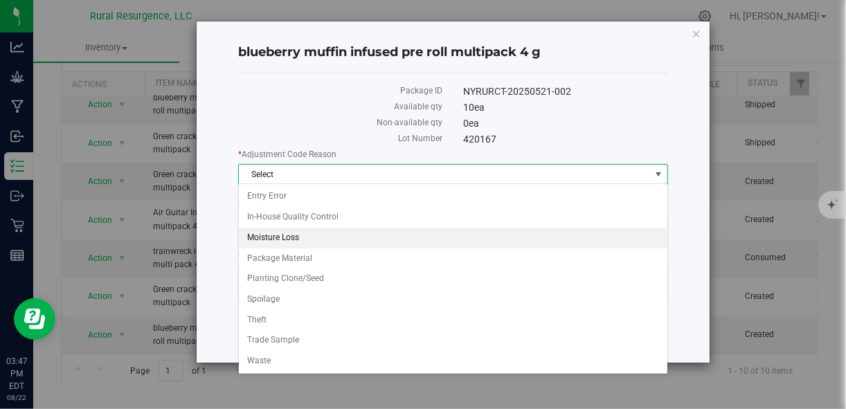
click at [456, 245] on li "Moisture Loss" at bounding box center [453, 238] width 428 height 21
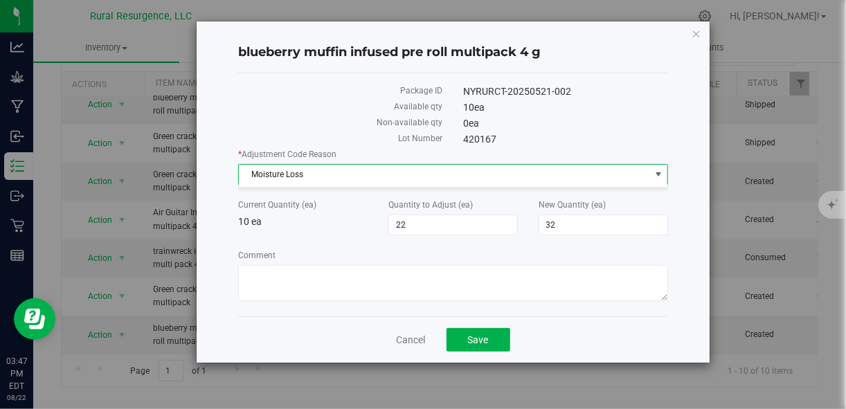
click at [456, 245] on body "blueberry muffin infused pre roll multipack 4 g Package ID NYRURCT-20250521-002…" at bounding box center [423, 204] width 846 height 409
click at [457, 185] on div "* Adjustment Code Reason Moisture Loss Select Entry Error In-House Quality Cont…" at bounding box center [452, 226] width 429 height 157
click at [449, 180] on span "Moisture Loss" at bounding box center [444, 174] width 410 height 19
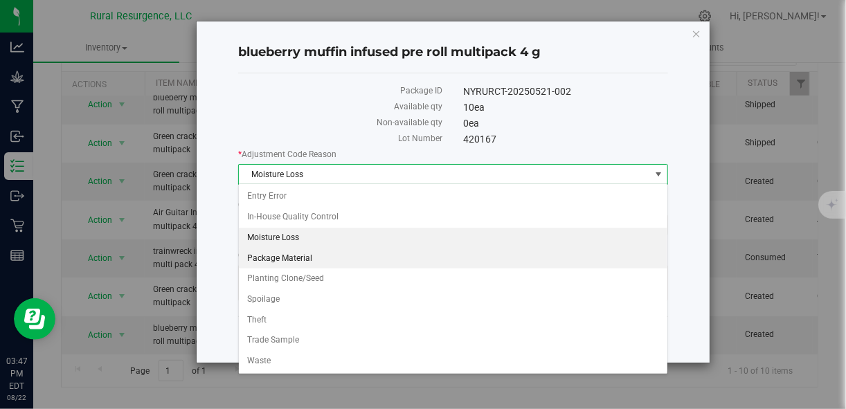
click at [418, 259] on li "Package Material" at bounding box center [453, 259] width 428 height 21
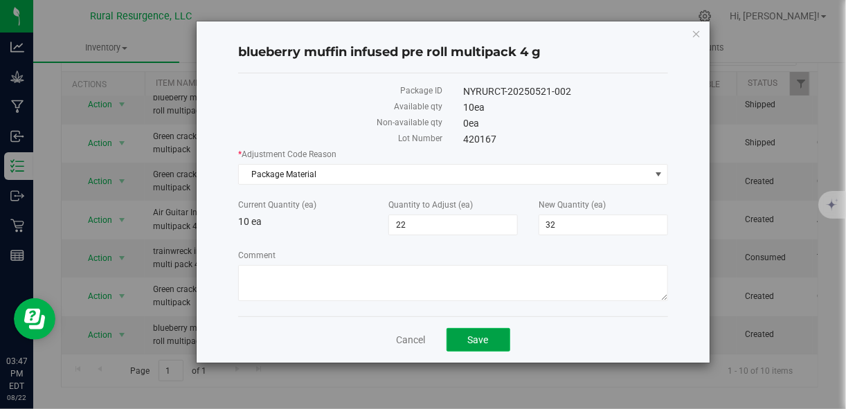
click at [482, 328] on button "Save" at bounding box center [478, 340] width 64 height 24
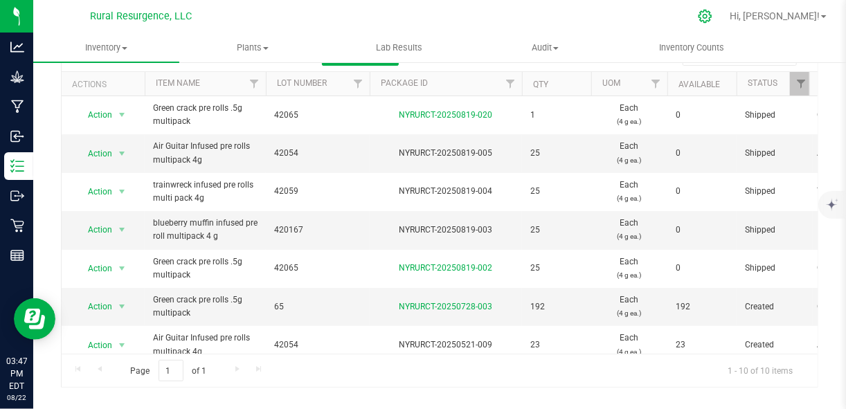
click at [712, 12] on icon at bounding box center [705, 16] width 15 height 15
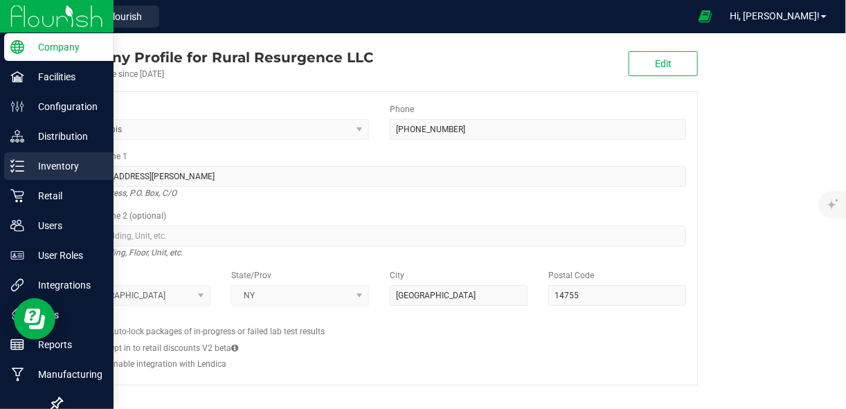
click at [30, 161] on p "Inventory" at bounding box center [65, 166] width 83 height 17
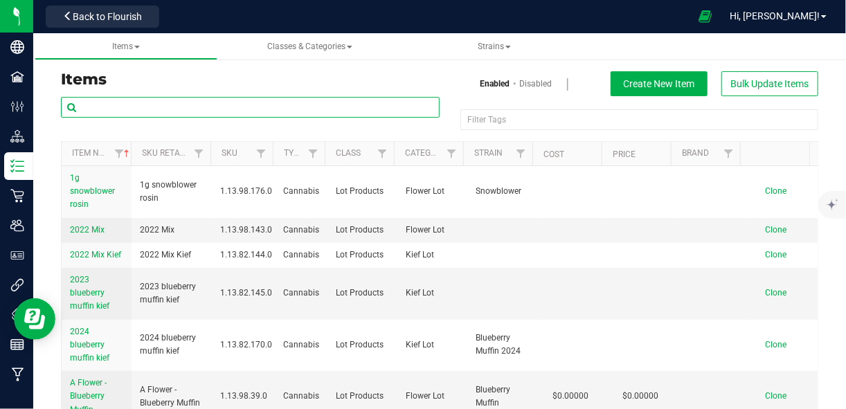
click at [195, 110] on input "text" at bounding box center [250, 107] width 379 height 21
type input "air"
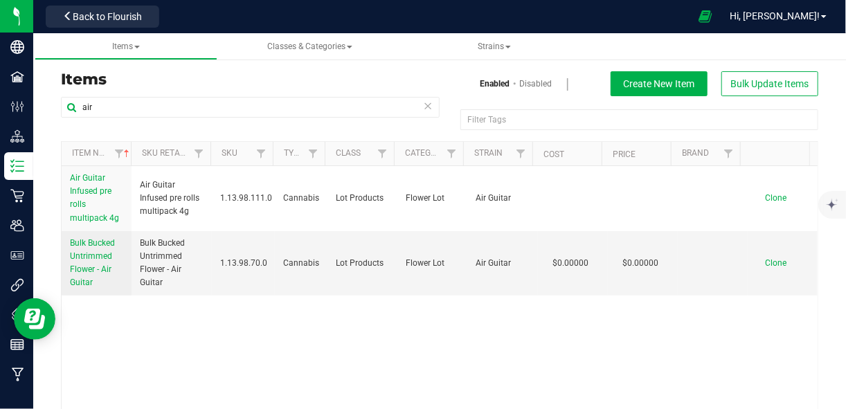
click at [524, 85] on link "Disabled" at bounding box center [535, 84] width 33 height 12
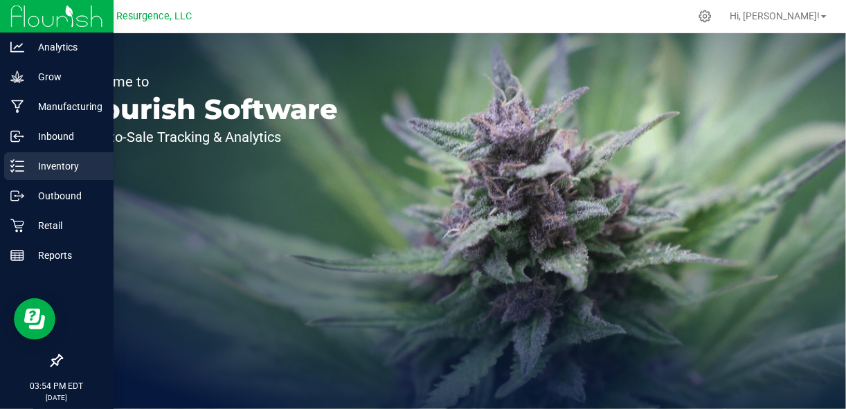
click at [87, 168] on p "Inventory" at bounding box center [65, 166] width 83 height 17
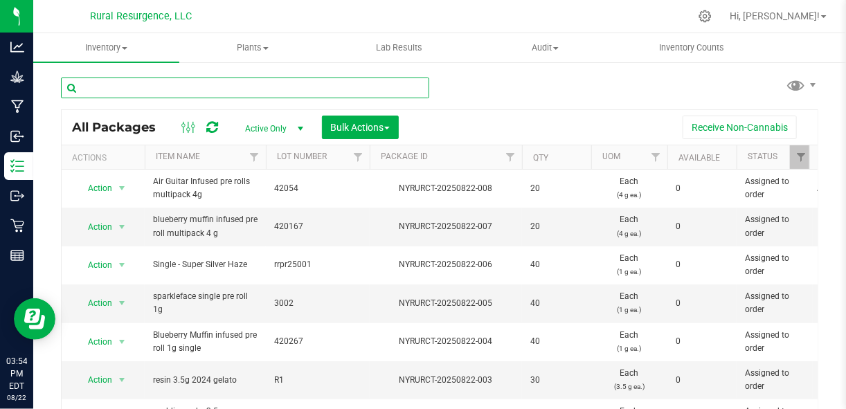
click at [200, 86] on input "text" at bounding box center [245, 88] width 368 height 21
type input "train"
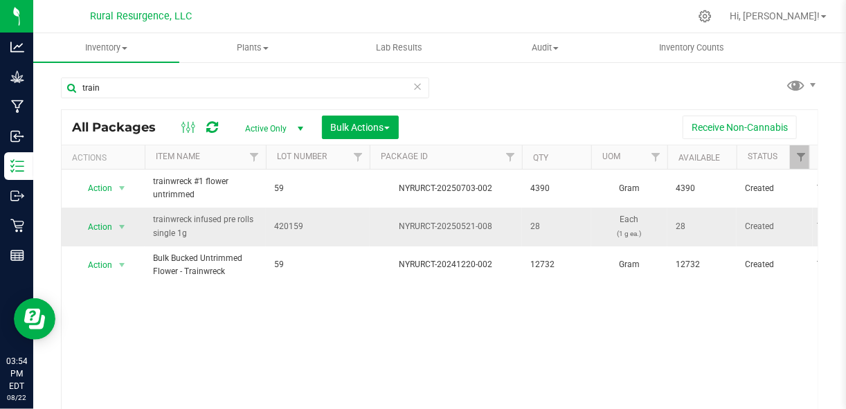
drag, startPoint x: 309, startPoint y: 196, endPoint x: 303, endPoint y: 218, distance: 23.0
click at [309, 196] on td "59" at bounding box center [318, 189] width 104 height 38
click at [118, 227] on span "select" at bounding box center [121, 227] width 11 height 11
click at [119, 222] on span "select" at bounding box center [121, 227] width 11 height 11
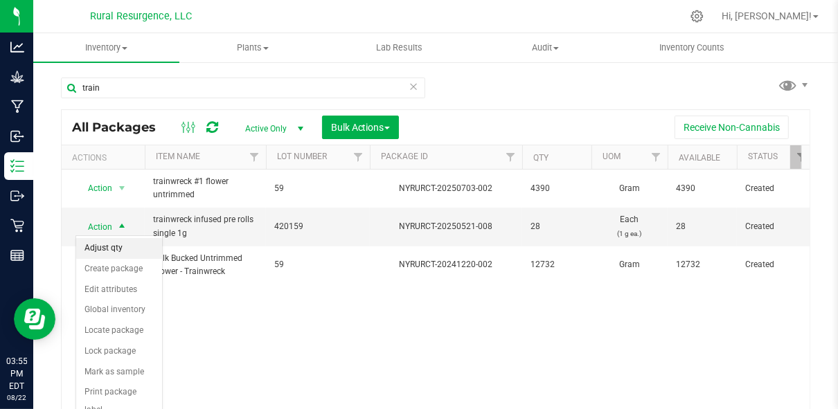
click at [118, 249] on li "Adjust qty" at bounding box center [119, 248] width 86 height 21
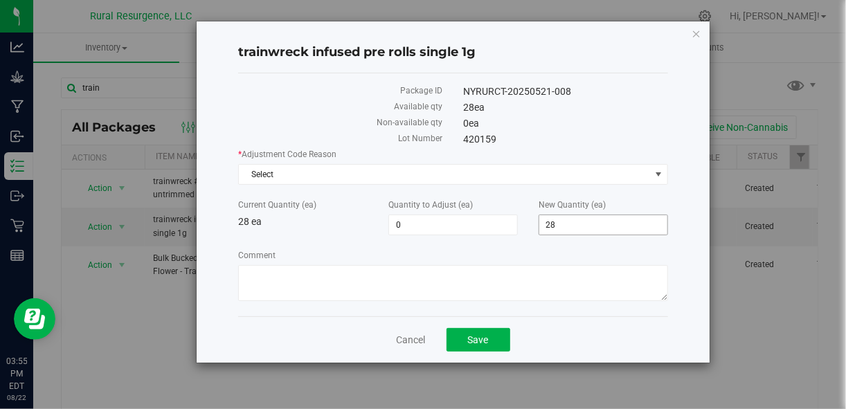
click at [561, 221] on span "28 28" at bounding box center [603, 225] width 129 height 21
click at [561, 221] on input "28" at bounding box center [603, 224] width 128 height 19
type input "0"
type input "-28"
type input "0"
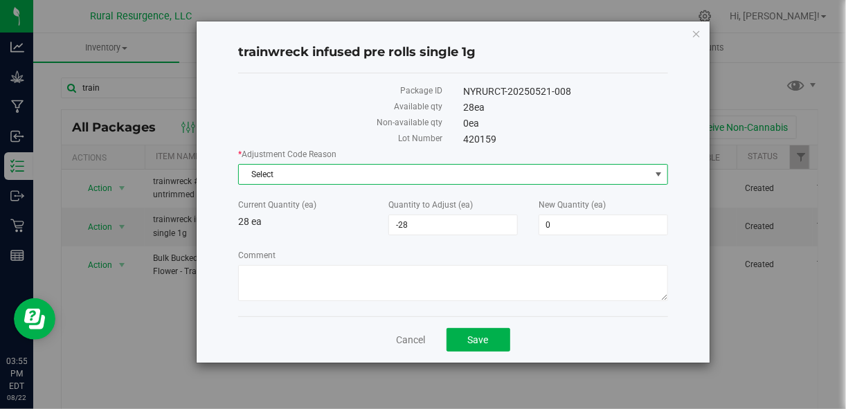
click at [543, 177] on span "Select" at bounding box center [444, 174] width 410 height 19
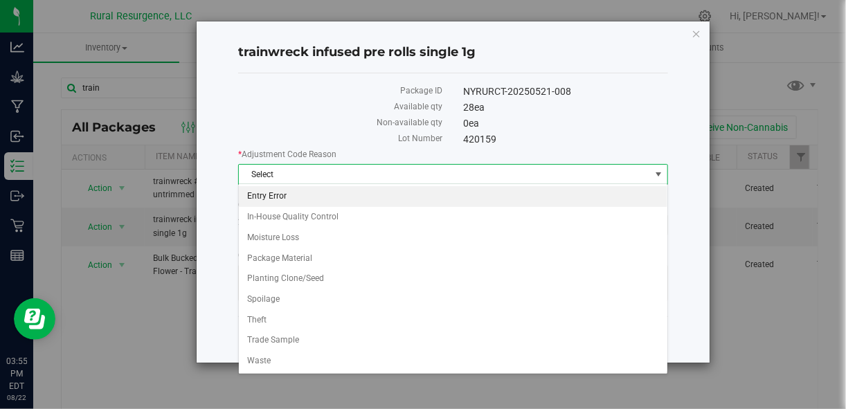
click at [467, 204] on li "Entry Error" at bounding box center [453, 196] width 428 height 21
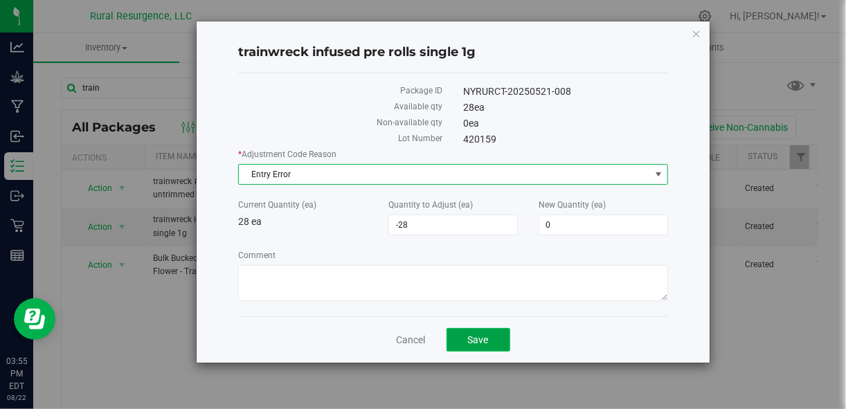
click at [496, 331] on button "Save" at bounding box center [478, 340] width 64 height 24
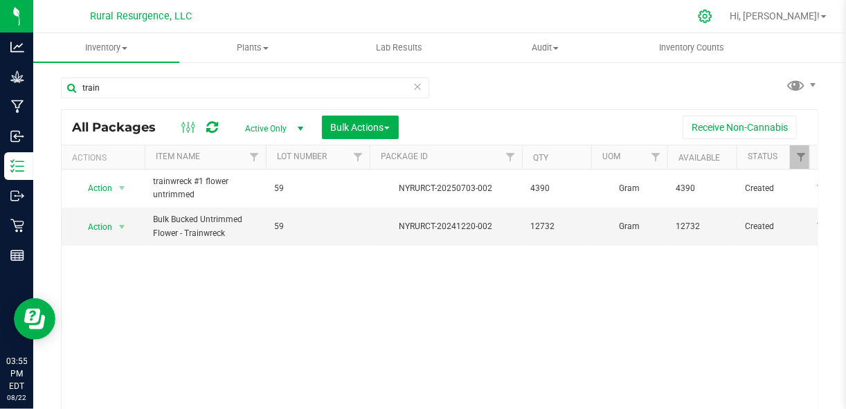
click at [712, 12] on icon at bounding box center [705, 16] width 15 height 15
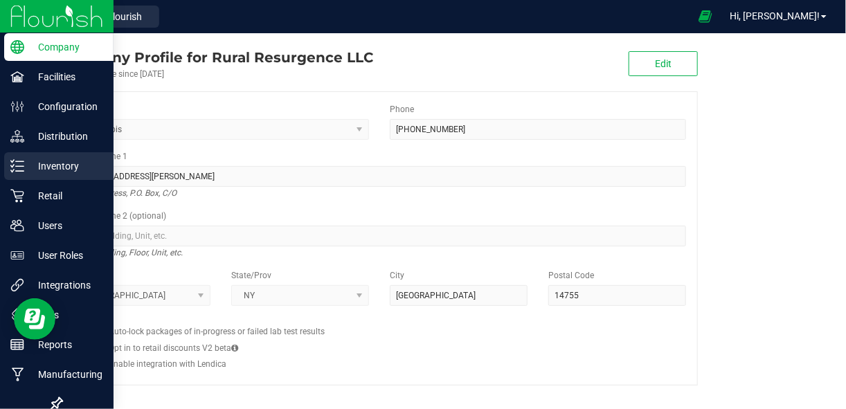
click at [39, 166] on p "Inventory" at bounding box center [65, 166] width 83 height 17
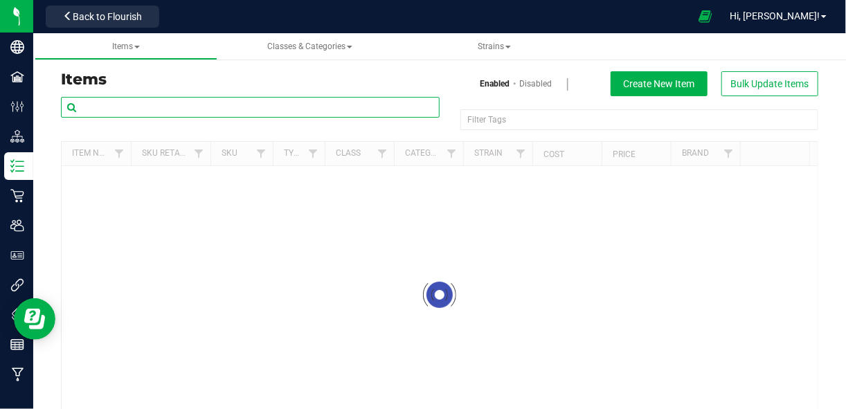
click at [260, 106] on input "text" at bounding box center [250, 107] width 379 height 21
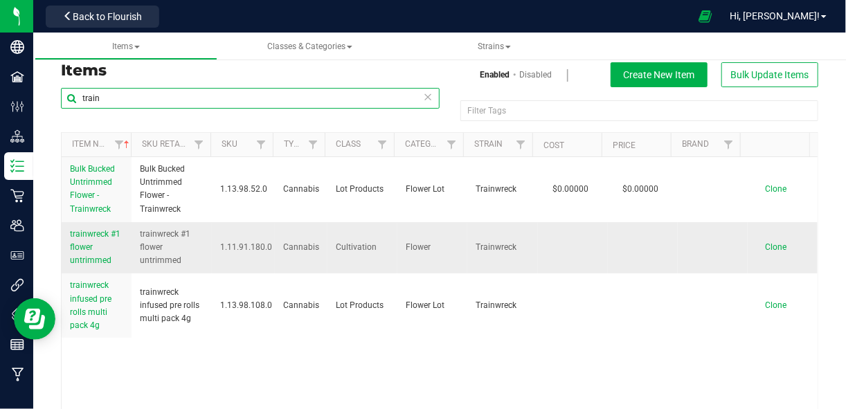
scroll to position [10, 0]
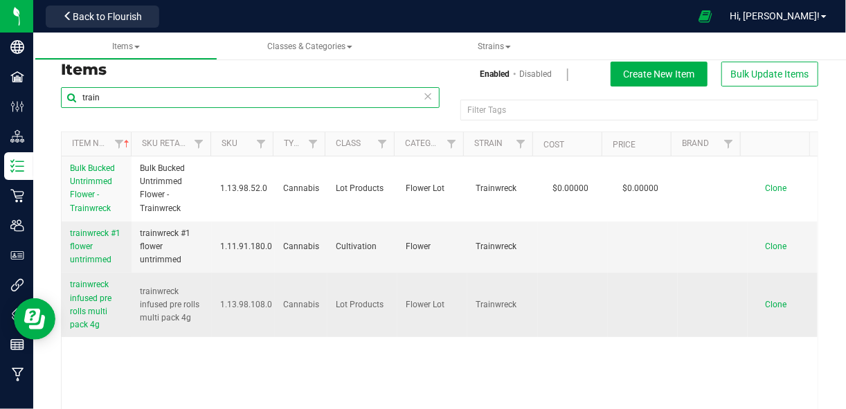
type input "train"
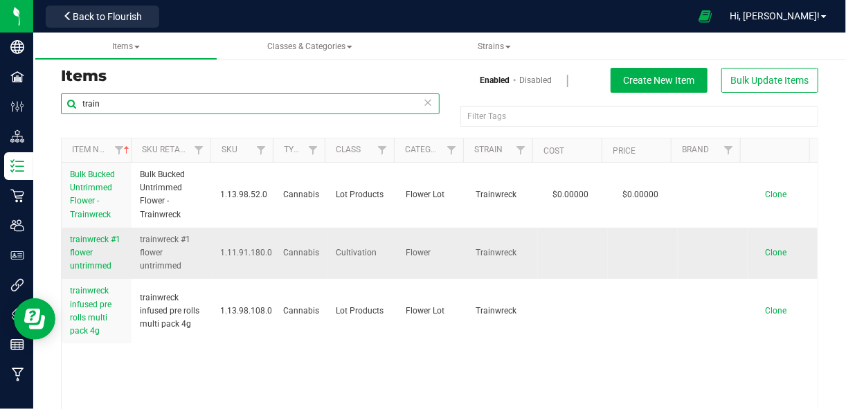
scroll to position [4, 0]
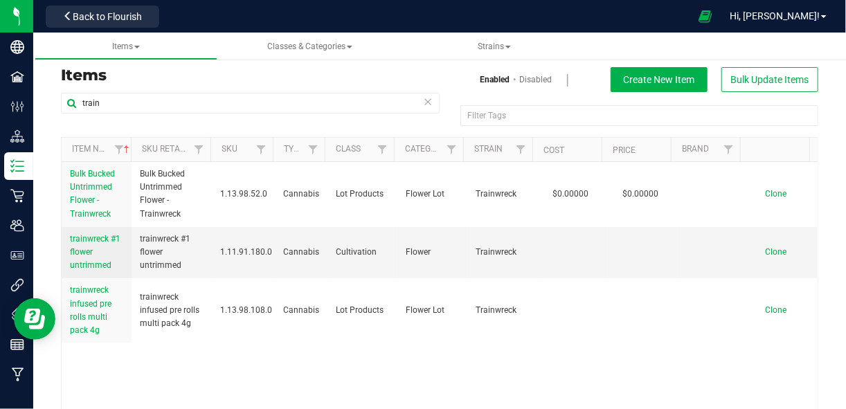
click at [525, 80] on link "Disabled" at bounding box center [535, 79] width 33 height 12
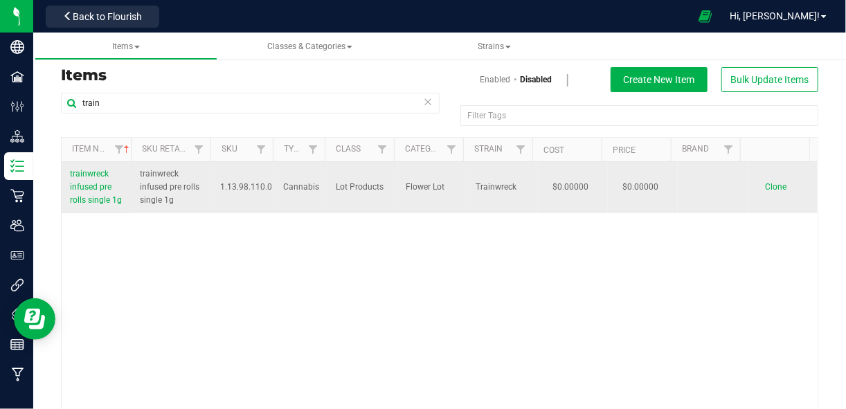
click at [96, 194] on link "trainwreck infused pre rolls single 1g" at bounding box center [96, 188] width 53 height 40
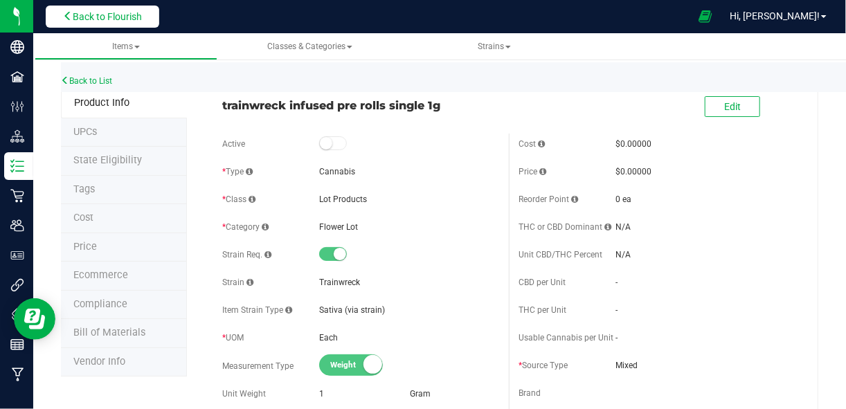
click at [84, 11] on span "Back to Flourish" at bounding box center [107, 16] width 69 height 11
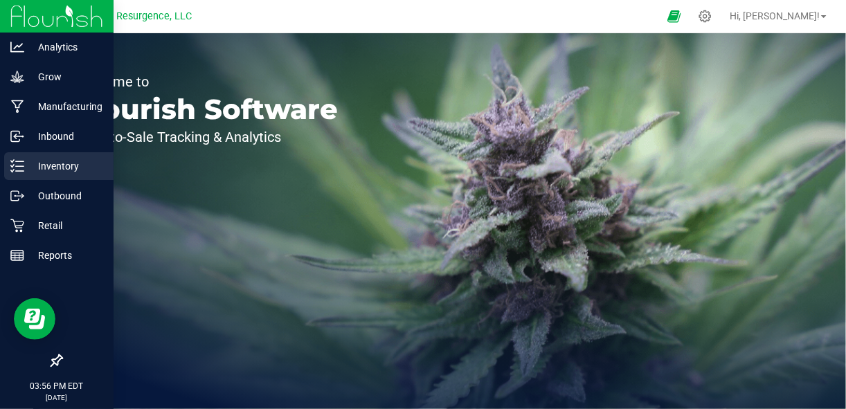
click at [13, 159] on icon at bounding box center [17, 166] width 14 height 14
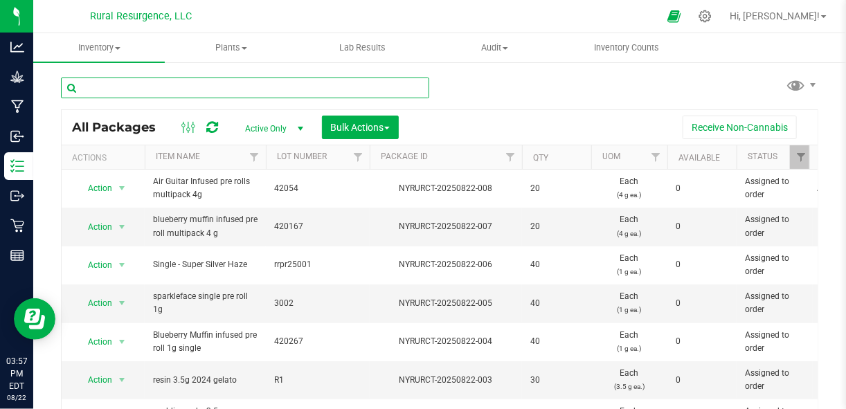
click at [231, 85] on input "text" at bounding box center [245, 88] width 368 height 21
type input "trainwreck"
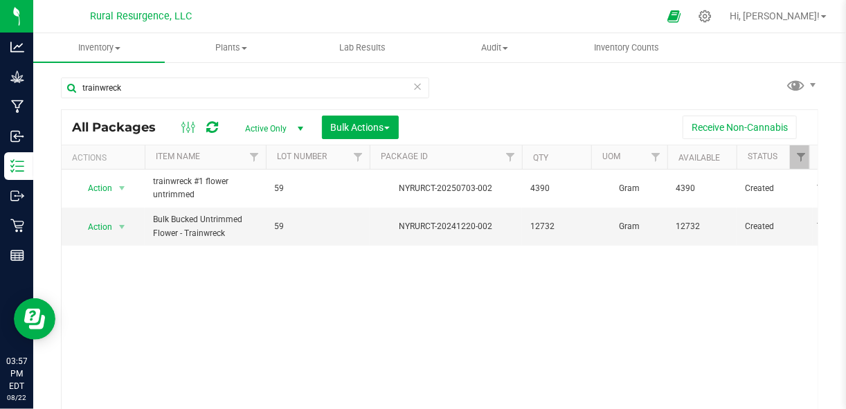
click at [276, 134] on span "Active Only" at bounding box center [271, 128] width 76 height 19
click at [258, 213] on li "All" at bounding box center [270, 213] width 75 height 21
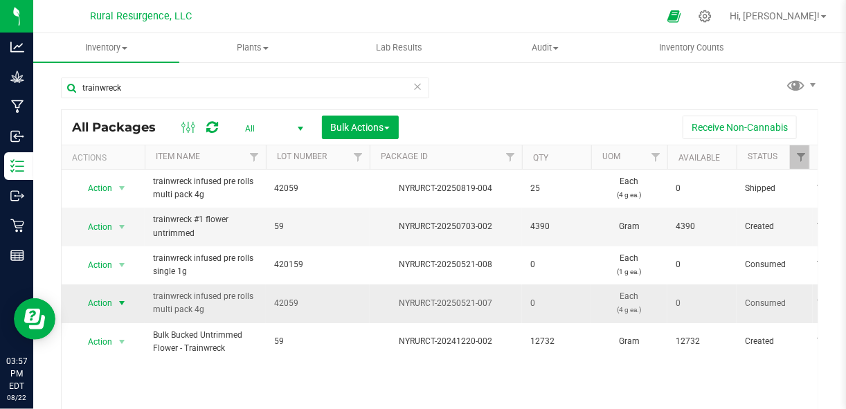
click at [115, 300] on span "select" at bounding box center [122, 303] width 17 height 19
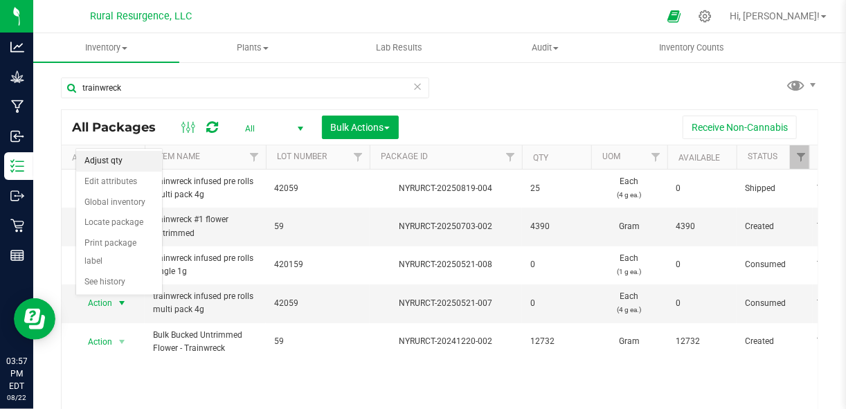
click at [91, 164] on li "Adjust qty" at bounding box center [119, 161] width 86 height 21
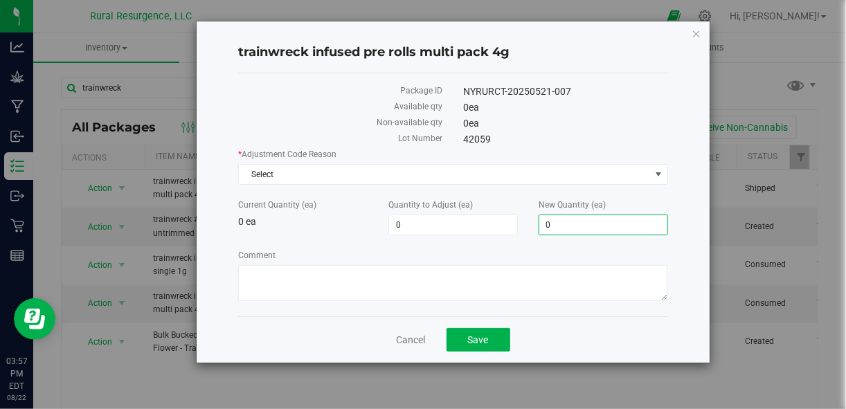
click at [579, 224] on span "0 0" at bounding box center [603, 225] width 129 height 21
click at [579, 224] on input "0" at bounding box center [603, 224] width 128 height 19
type input "28"
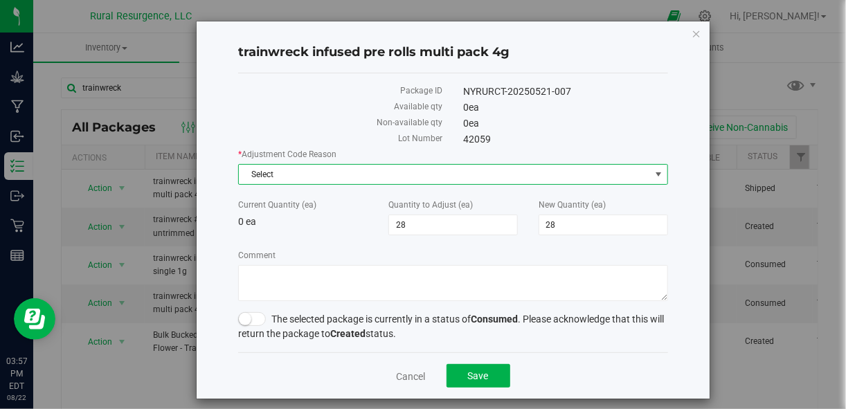
click at [443, 177] on span "Select" at bounding box center [444, 174] width 410 height 19
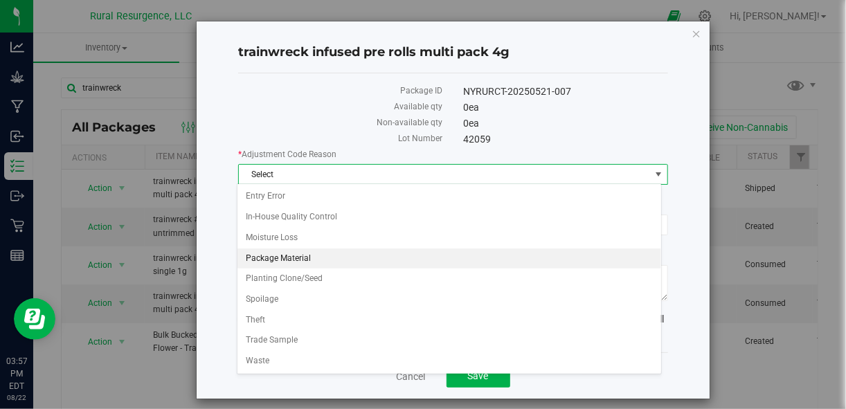
click at [361, 254] on li "Package Material" at bounding box center [449, 259] width 424 height 21
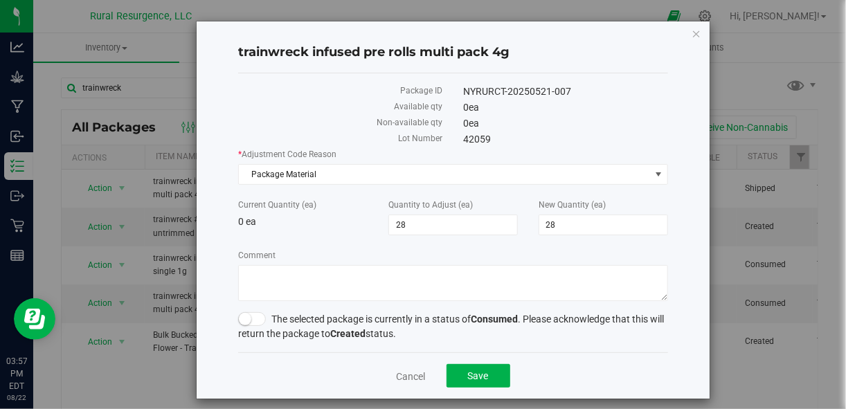
click at [249, 321] on small at bounding box center [245, 319] width 12 height 12
click at [473, 380] on button "Save" at bounding box center [478, 376] width 64 height 24
